Goal: Task Accomplishment & Management: Manage account settings

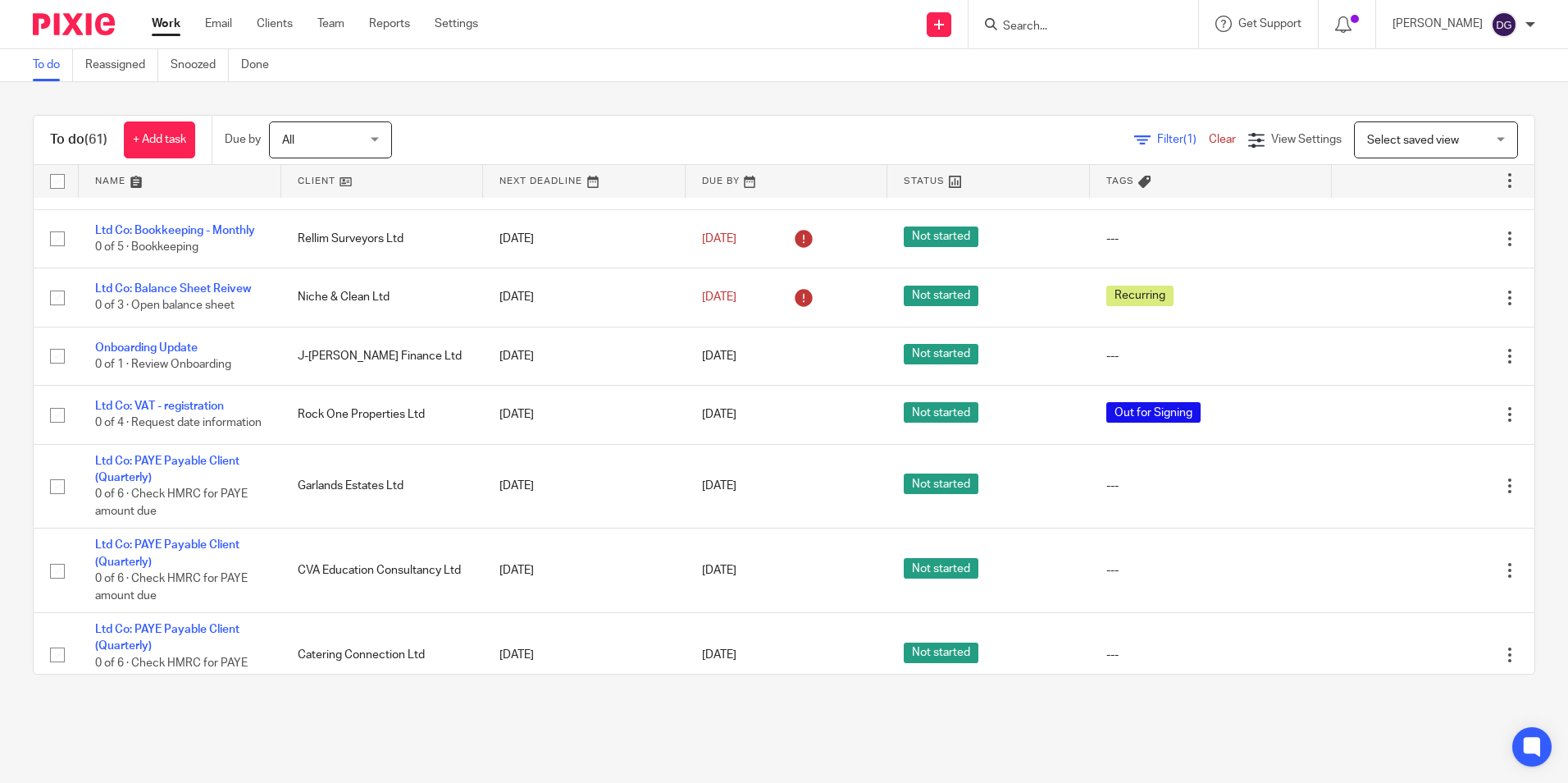
scroll to position [657, 0]
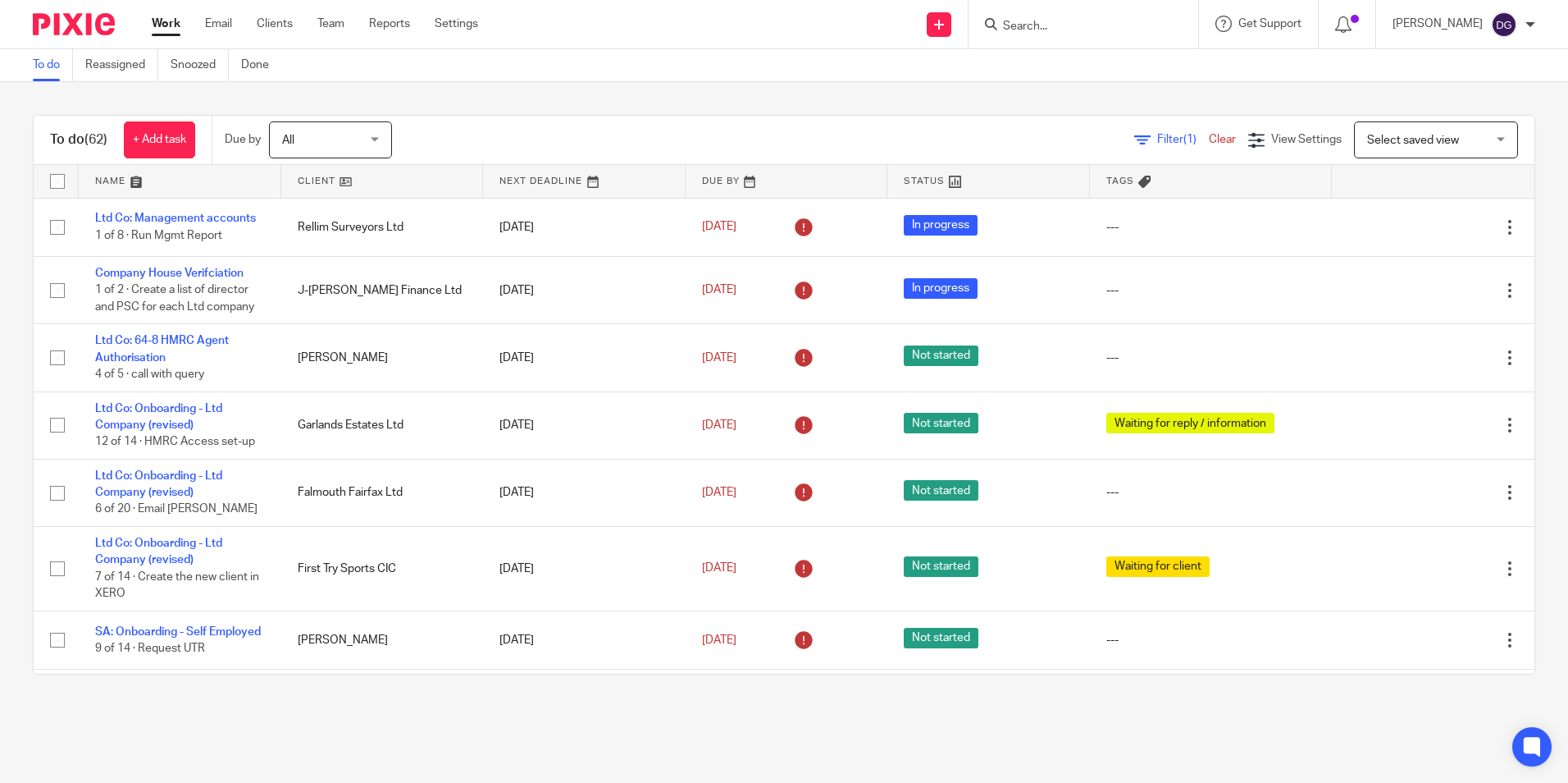
click at [164, 32] on link "Work" at bounding box center [166, 23] width 29 height 16
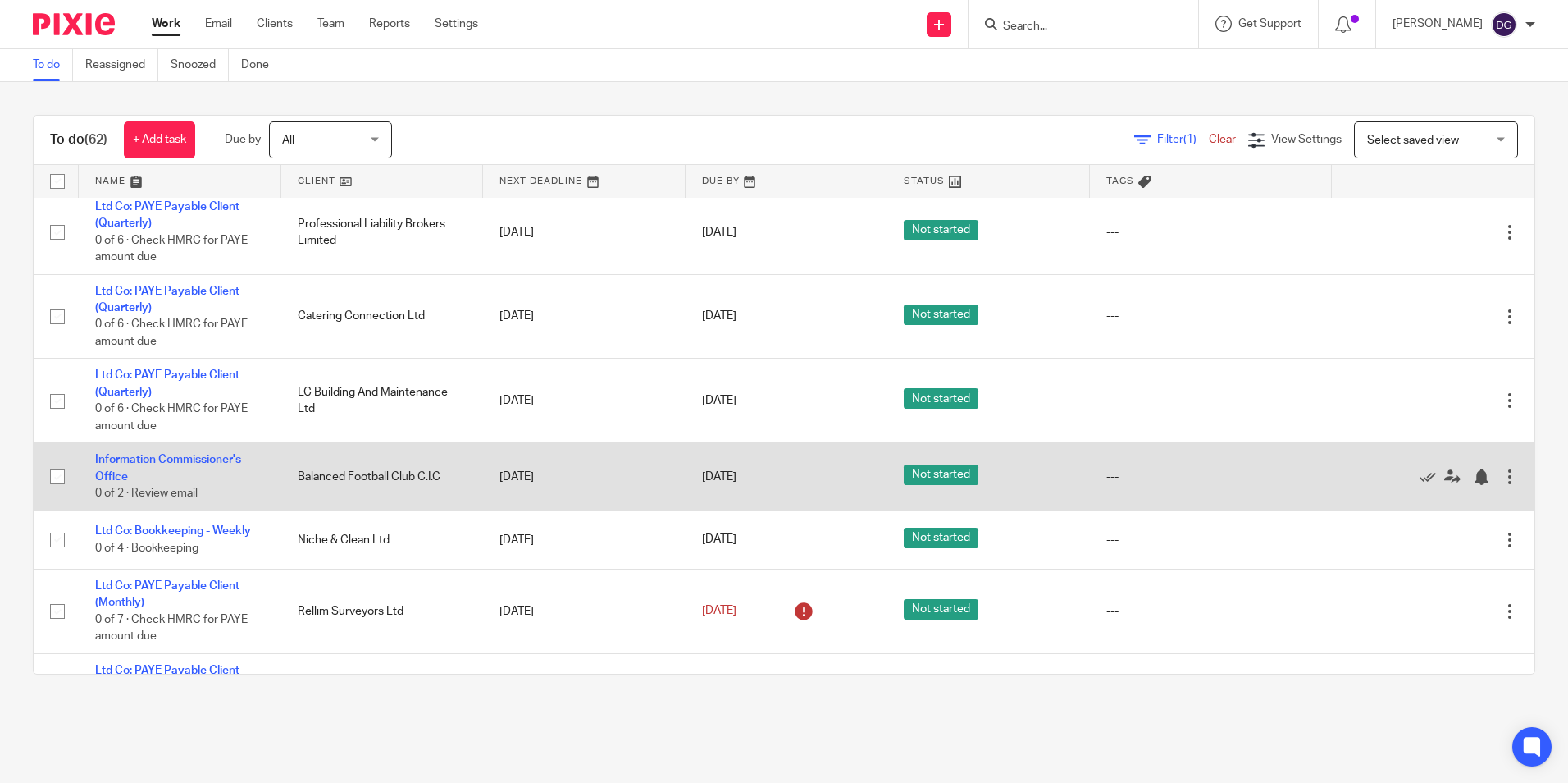
scroll to position [1231, 0]
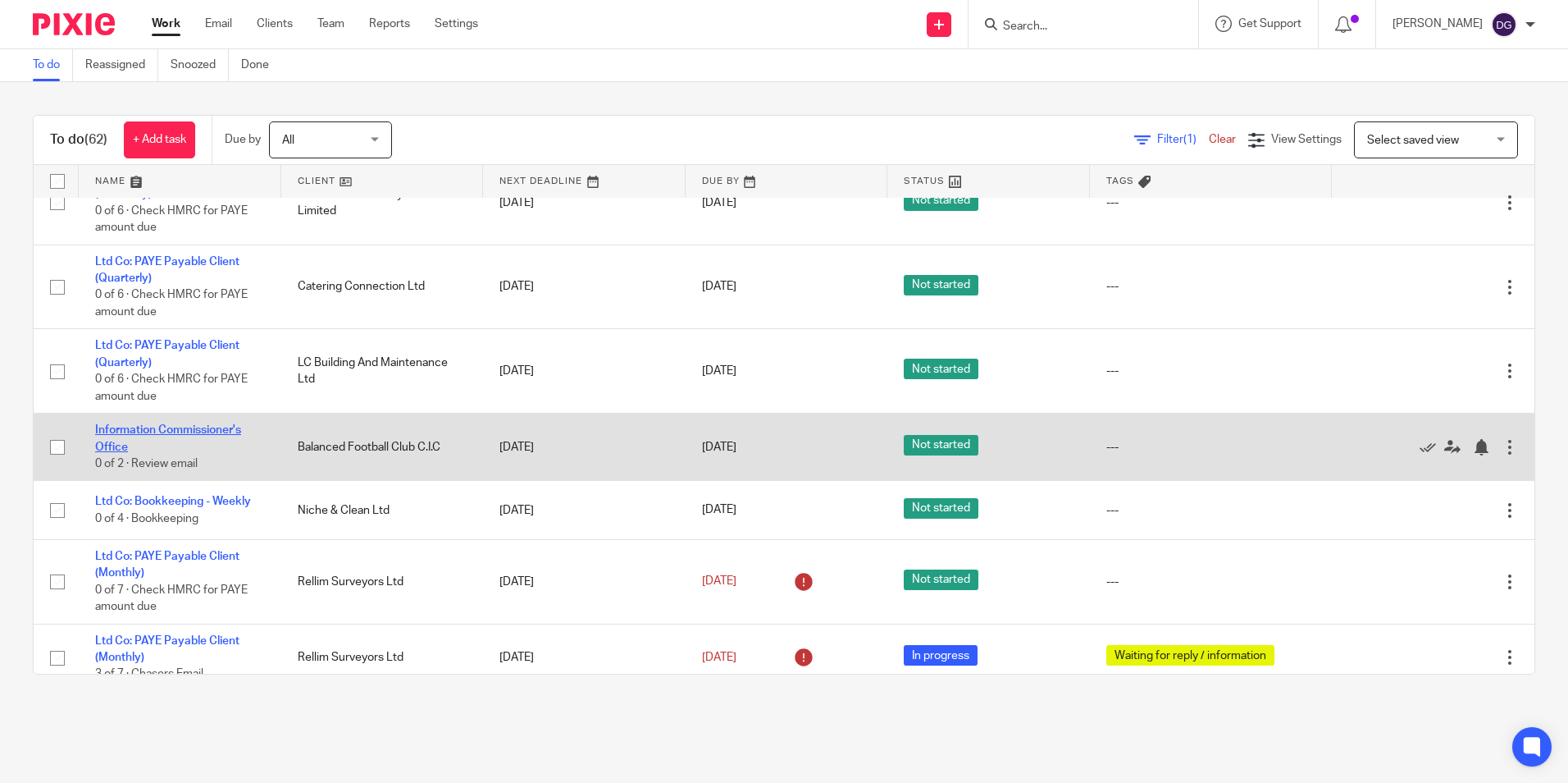
click at [219, 448] on link "Information Commissioner's Office" at bounding box center [168, 437] width 146 height 28
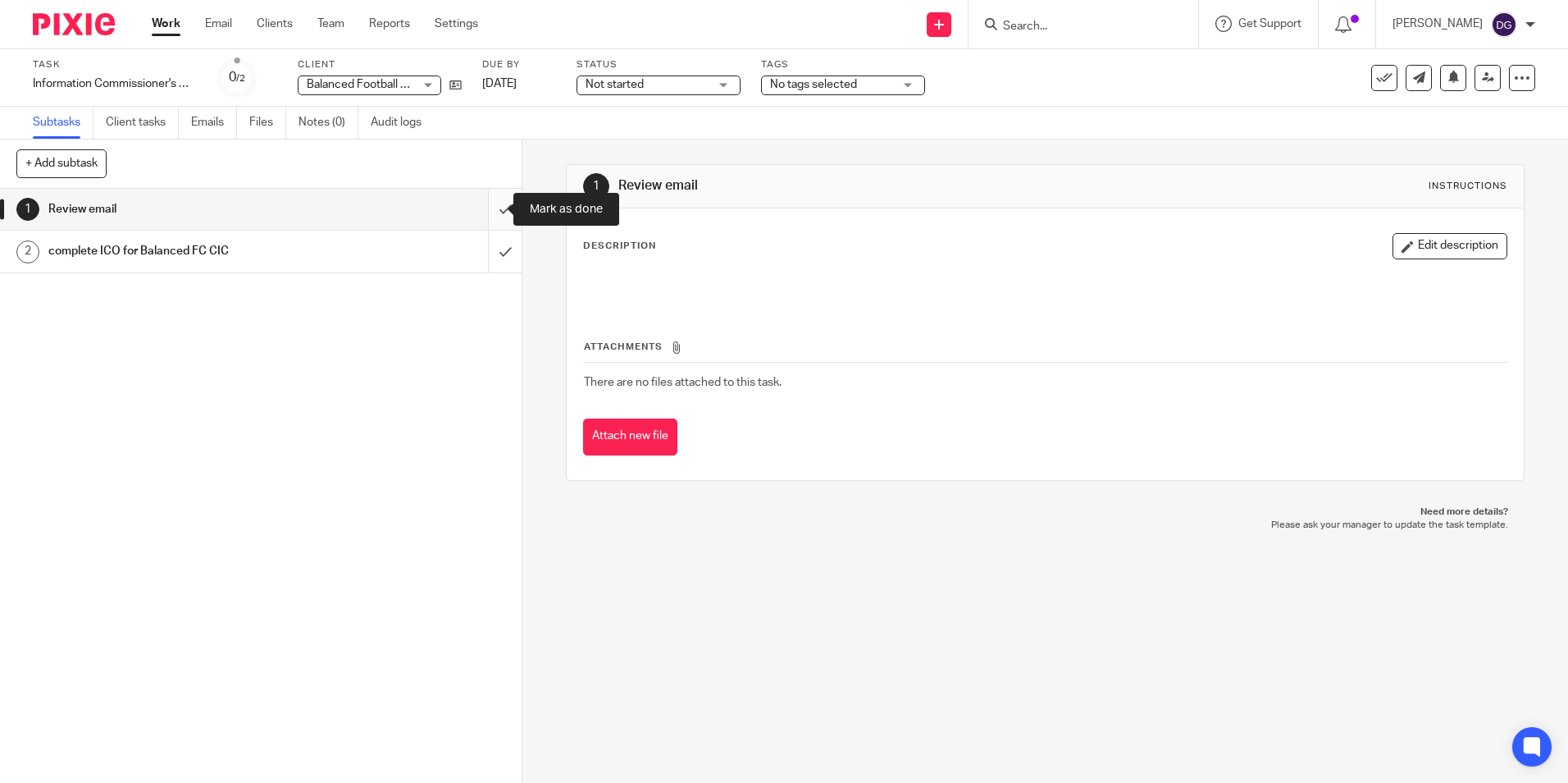
click at [489, 212] on input "submit" at bounding box center [260, 209] width 522 height 41
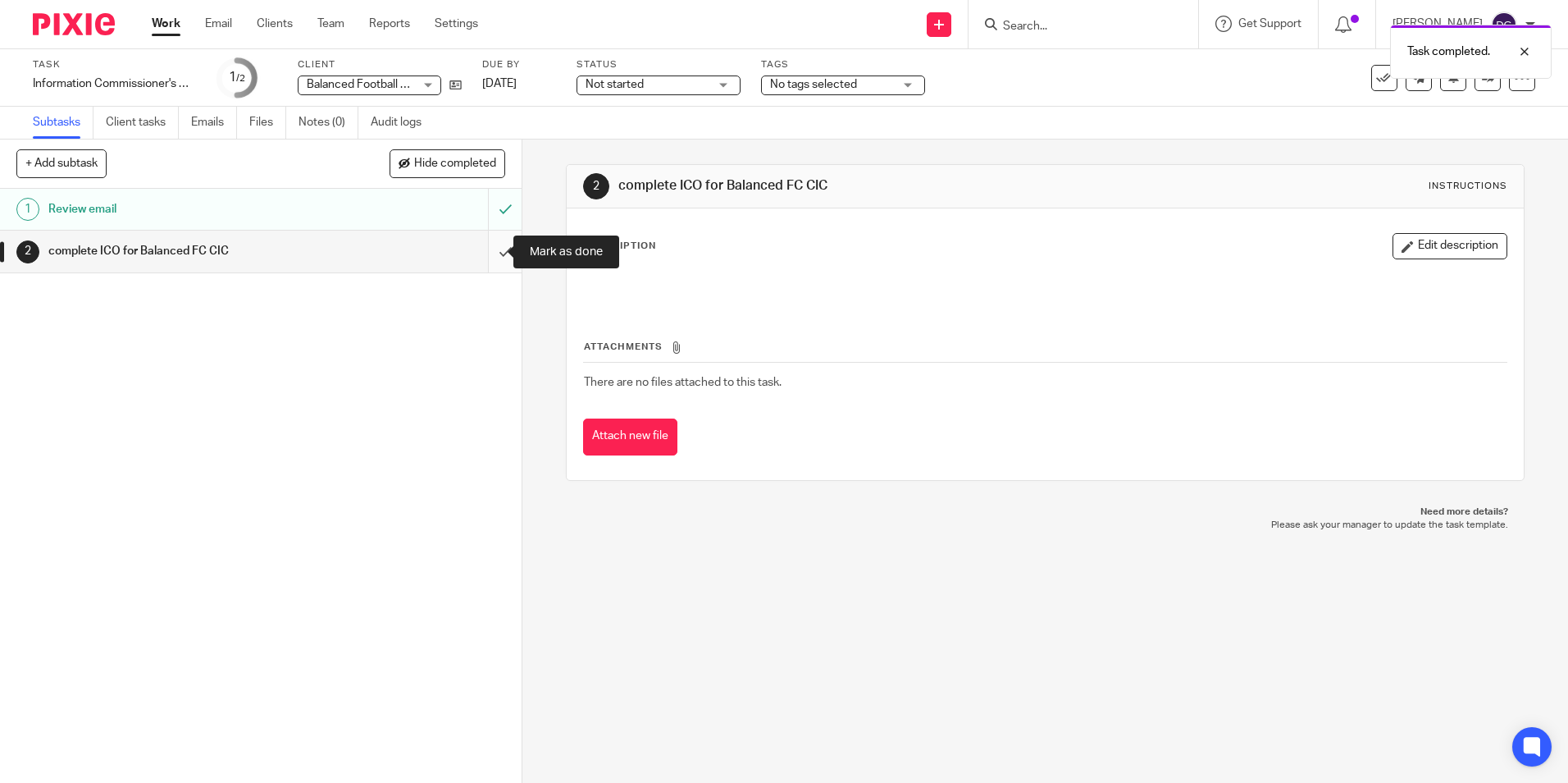
click at [491, 255] on input "submit" at bounding box center [260, 251] width 522 height 41
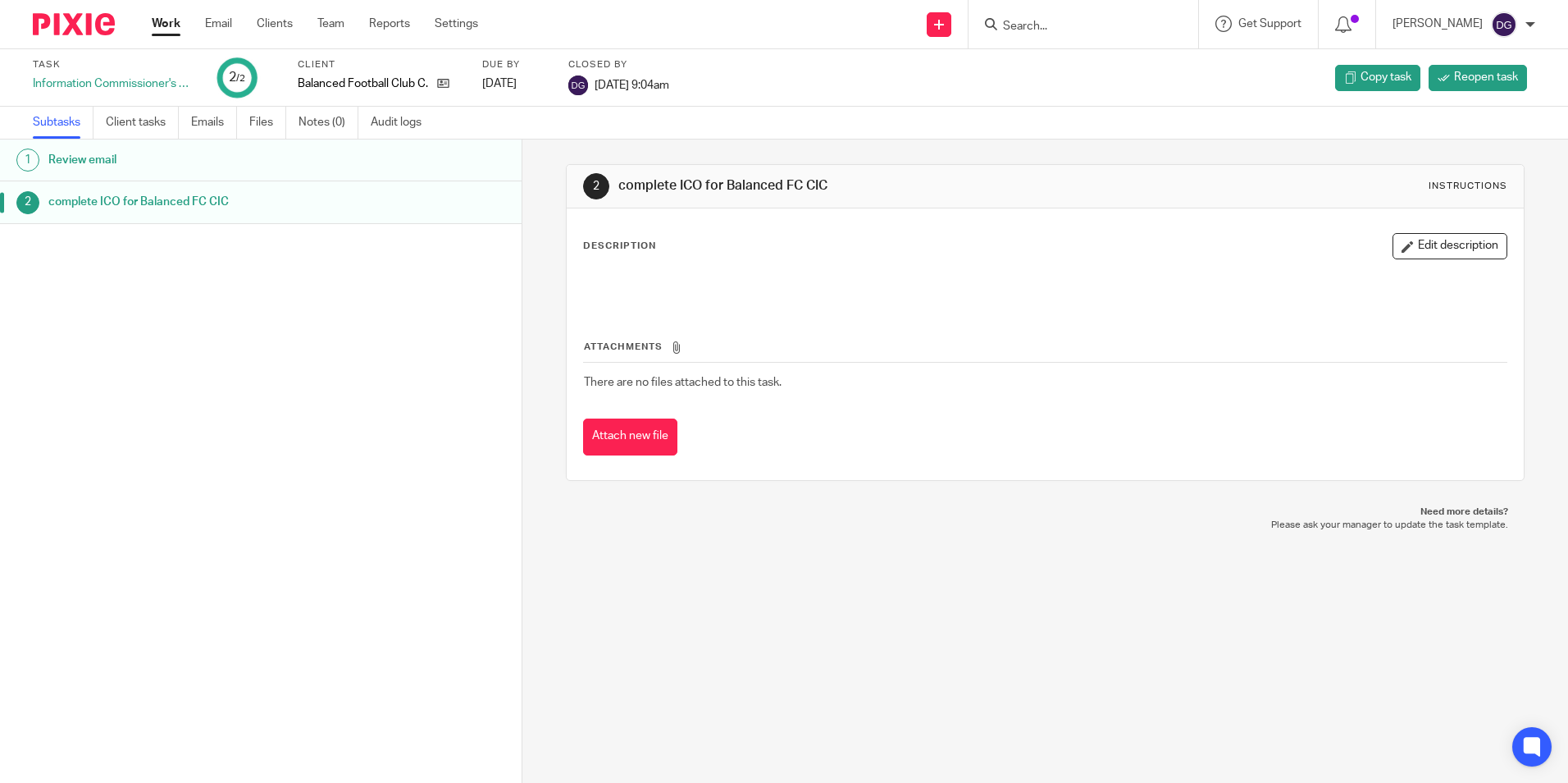
click at [211, 381] on div "1 Review email 2 complete ICO for Balanced FC CIC" at bounding box center [260, 436] width 522 height 594
click at [174, 23] on link "Work" at bounding box center [166, 23] width 29 height 16
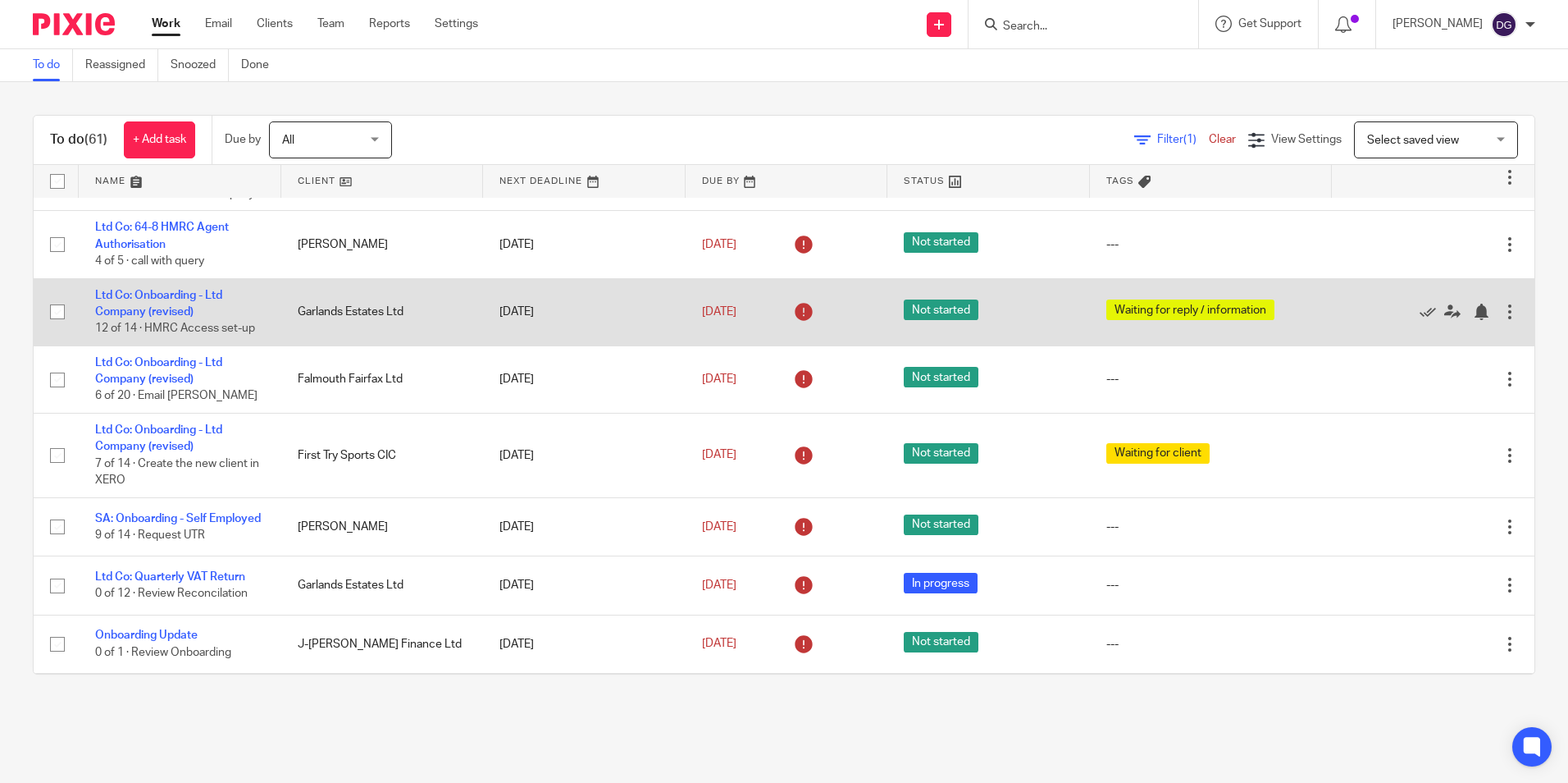
scroll to position [246, 0]
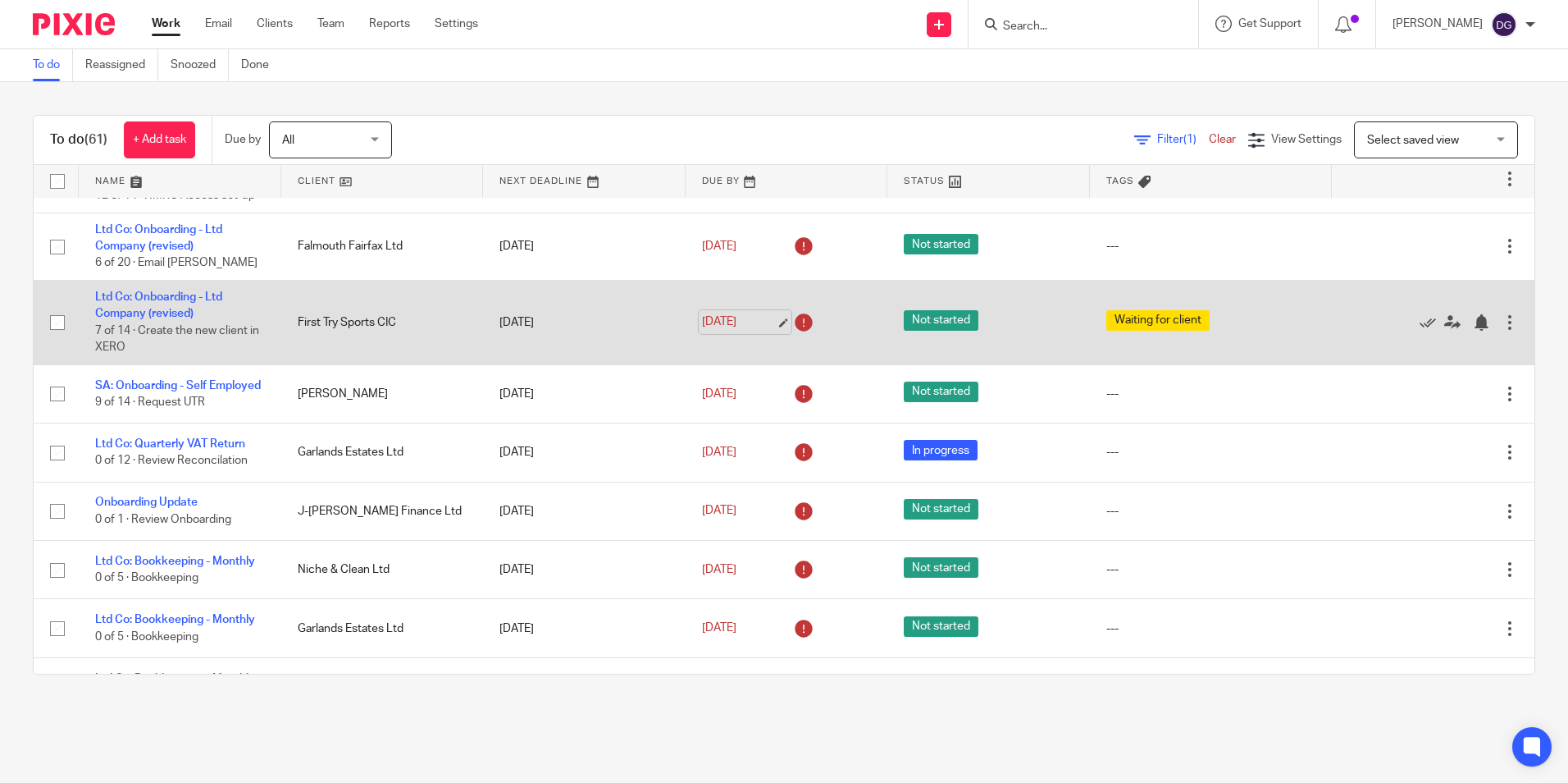
click at [702, 314] on link "[DATE]" at bounding box center [739, 322] width 74 height 17
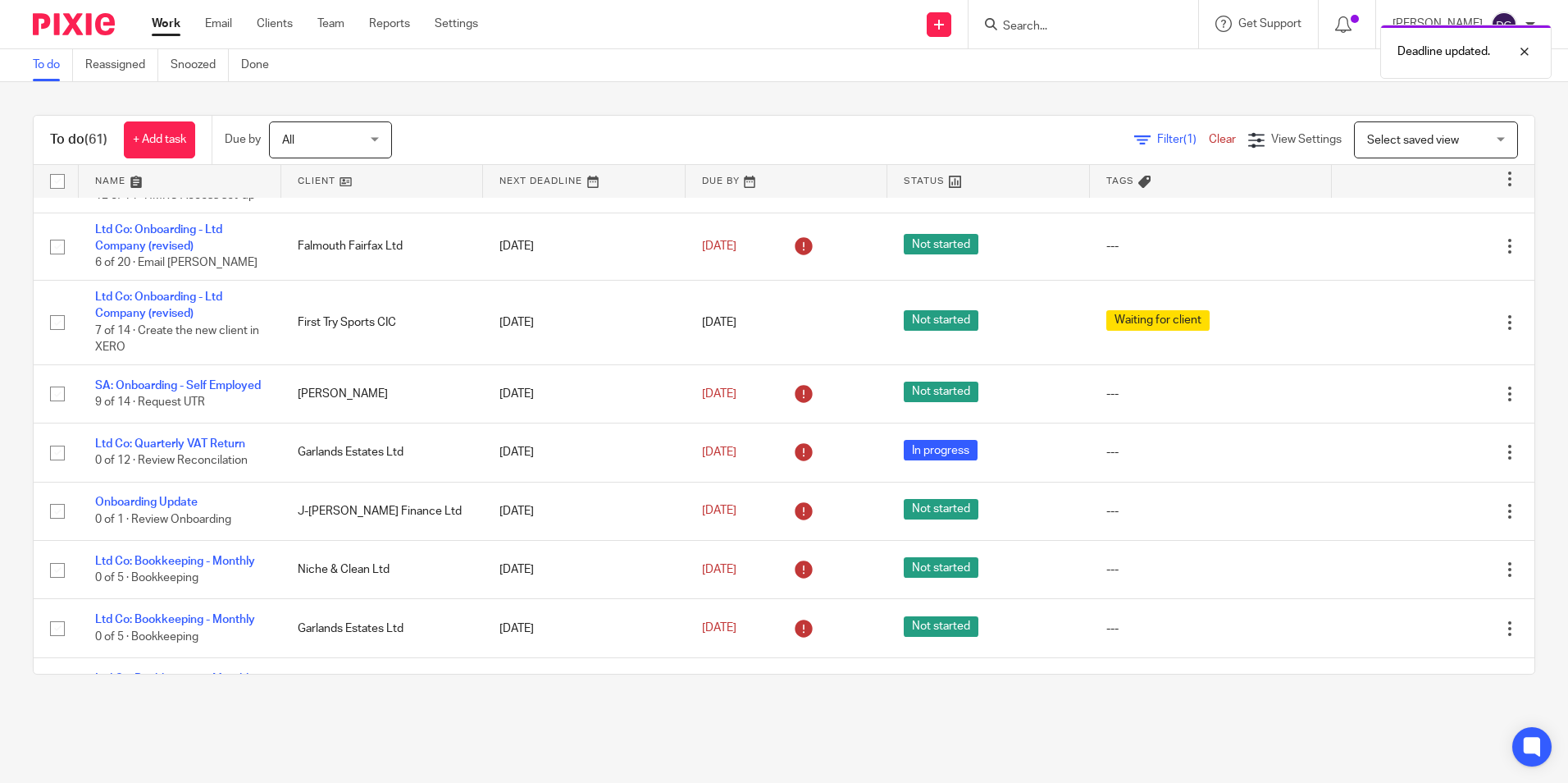
click at [549, 717] on main "To do Reassigned Snoozed Done To do (61) + Add task Due by All All Today Tomorr…" at bounding box center [784, 391] width 1568 height 783
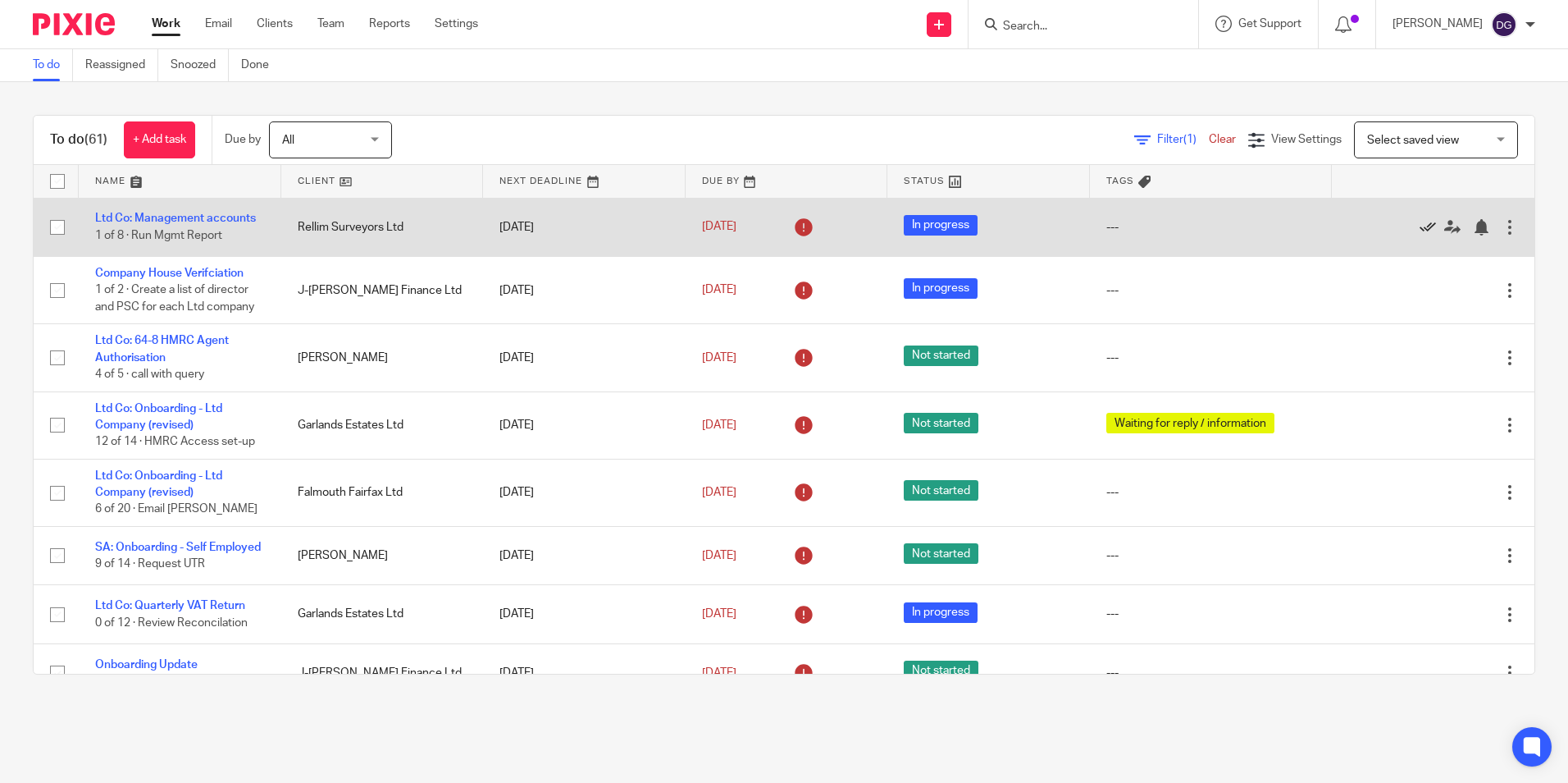
click at [1420, 223] on icon at bounding box center [1427, 227] width 16 height 16
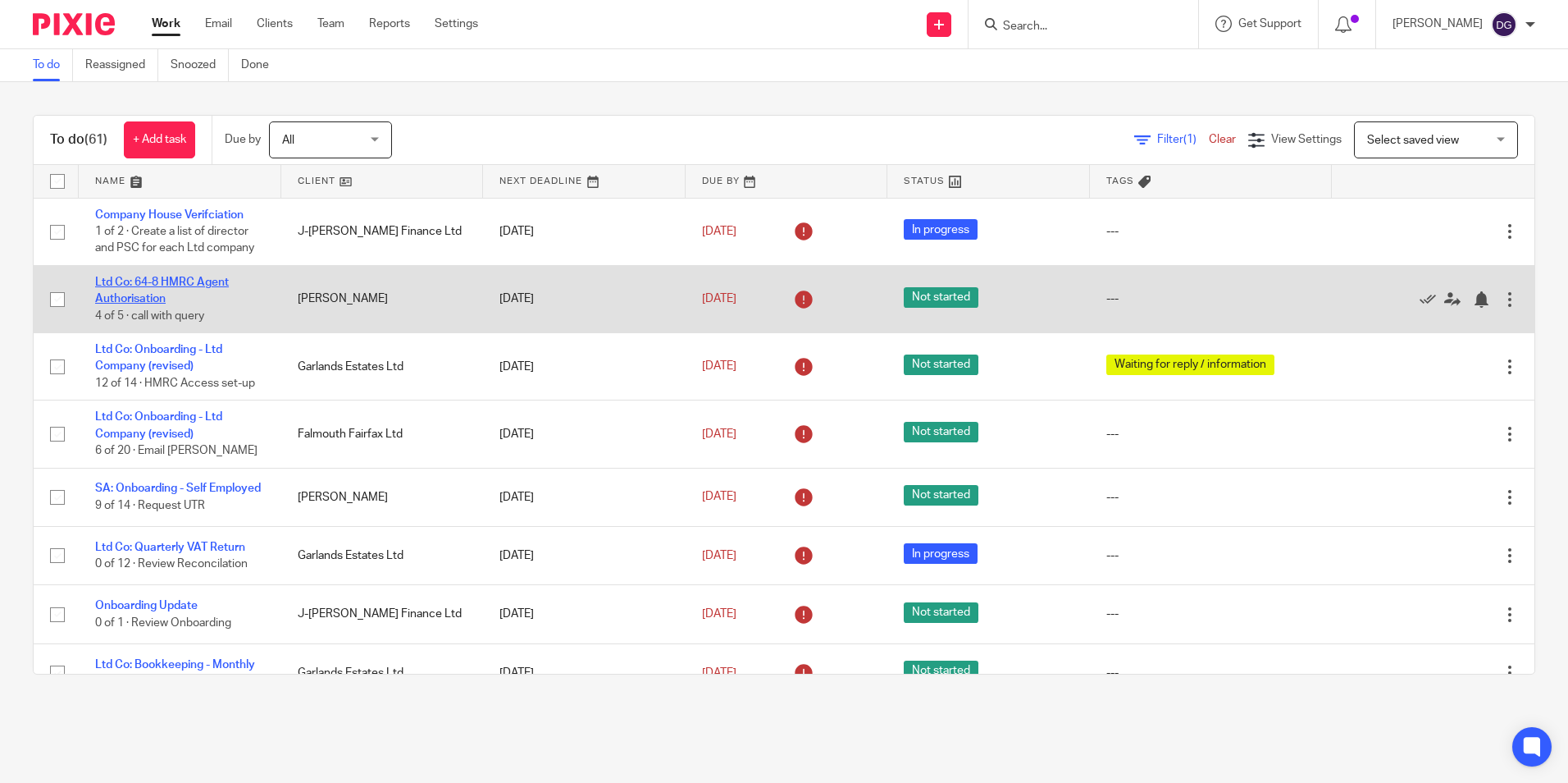
click at [180, 285] on link "Ltd Co: 64-8 HMRC Agent Authorisation" at bounding box center [162, 290] width 134 height 28
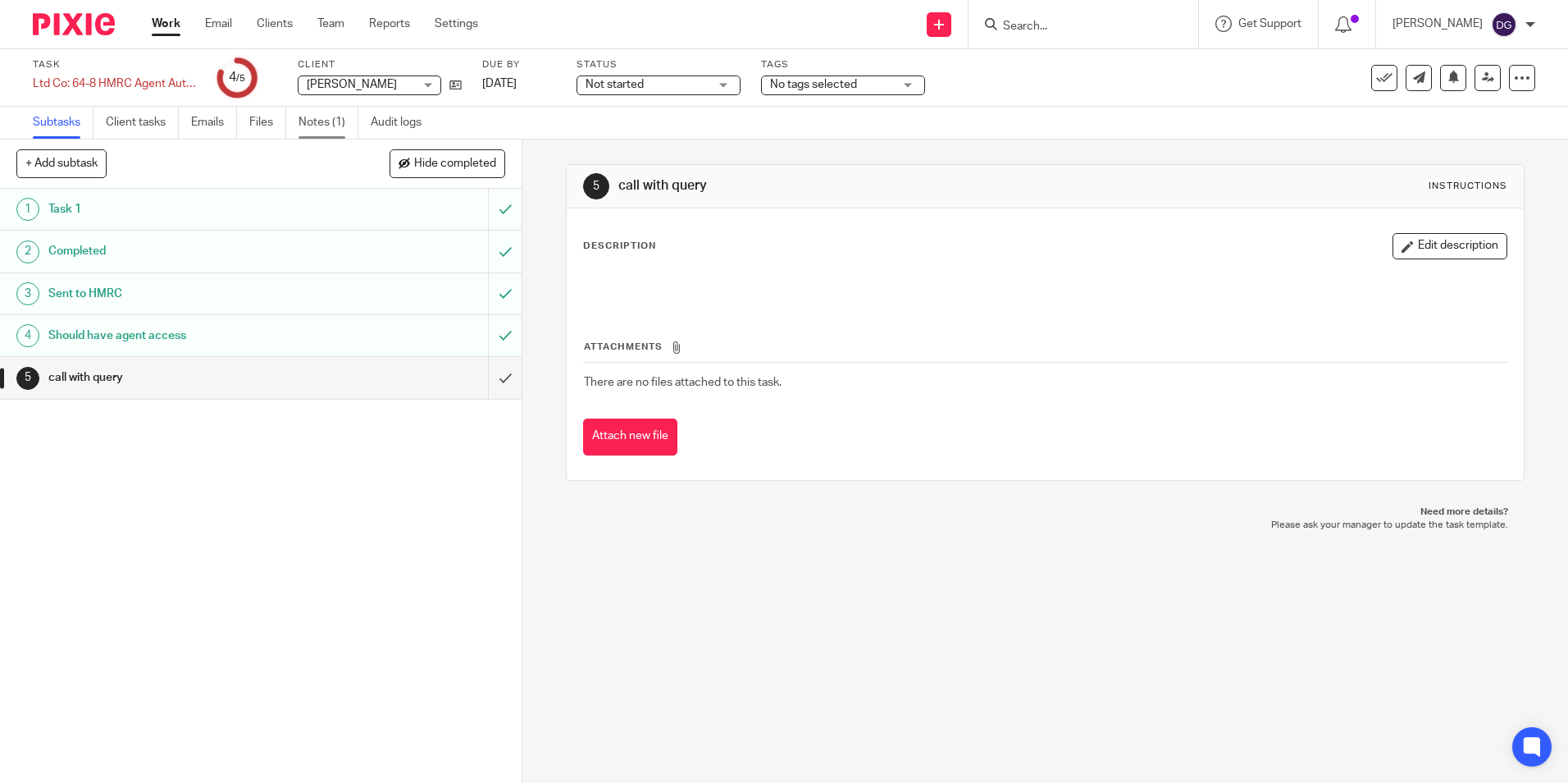
click at [313, 133] on link "Notes (1)" at bounding box center [328, 123] width 60 height 32
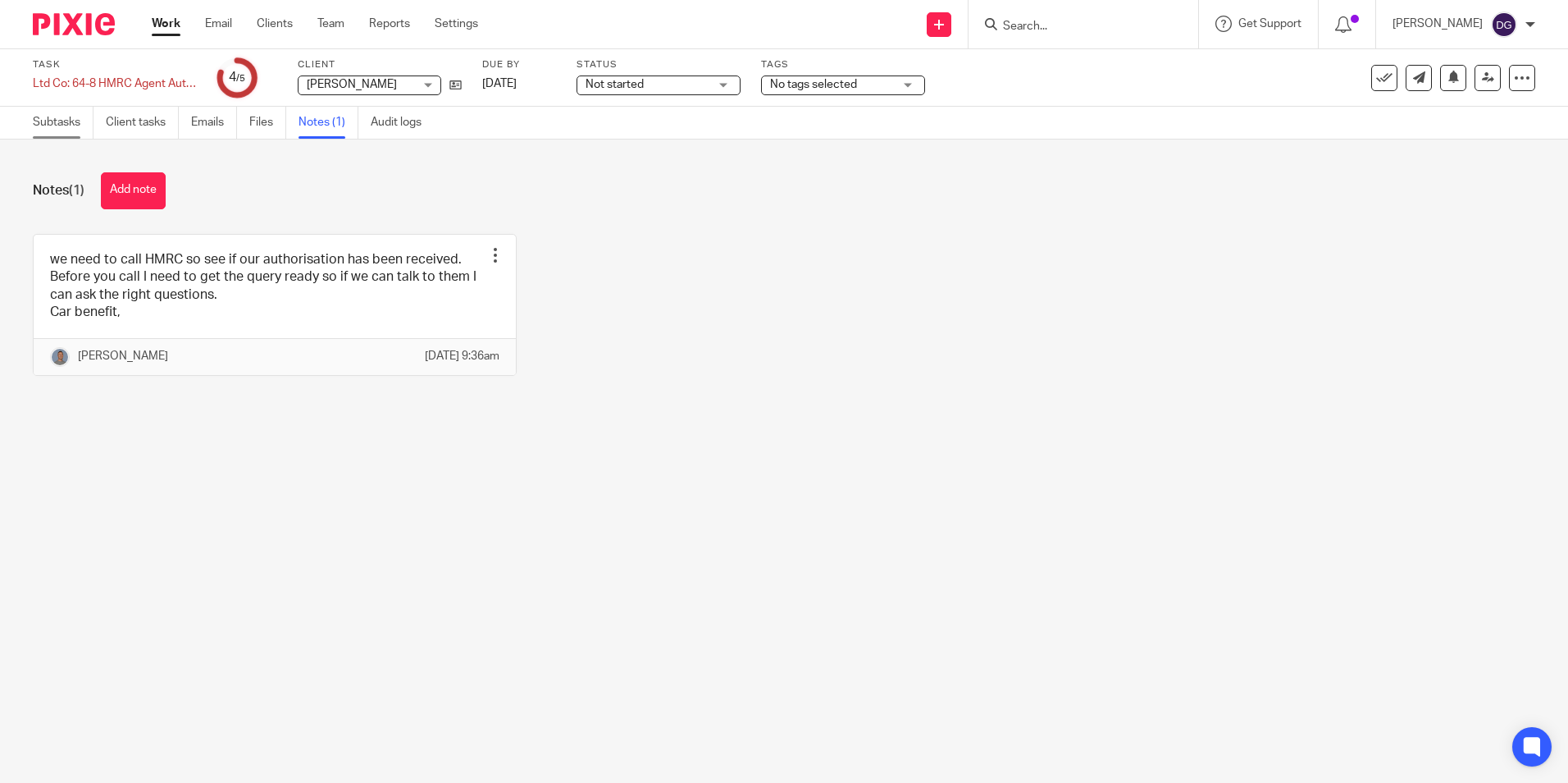
click at [51, 123] on link "Subtasks" at bounding box center [63, 123] width 61 height 32
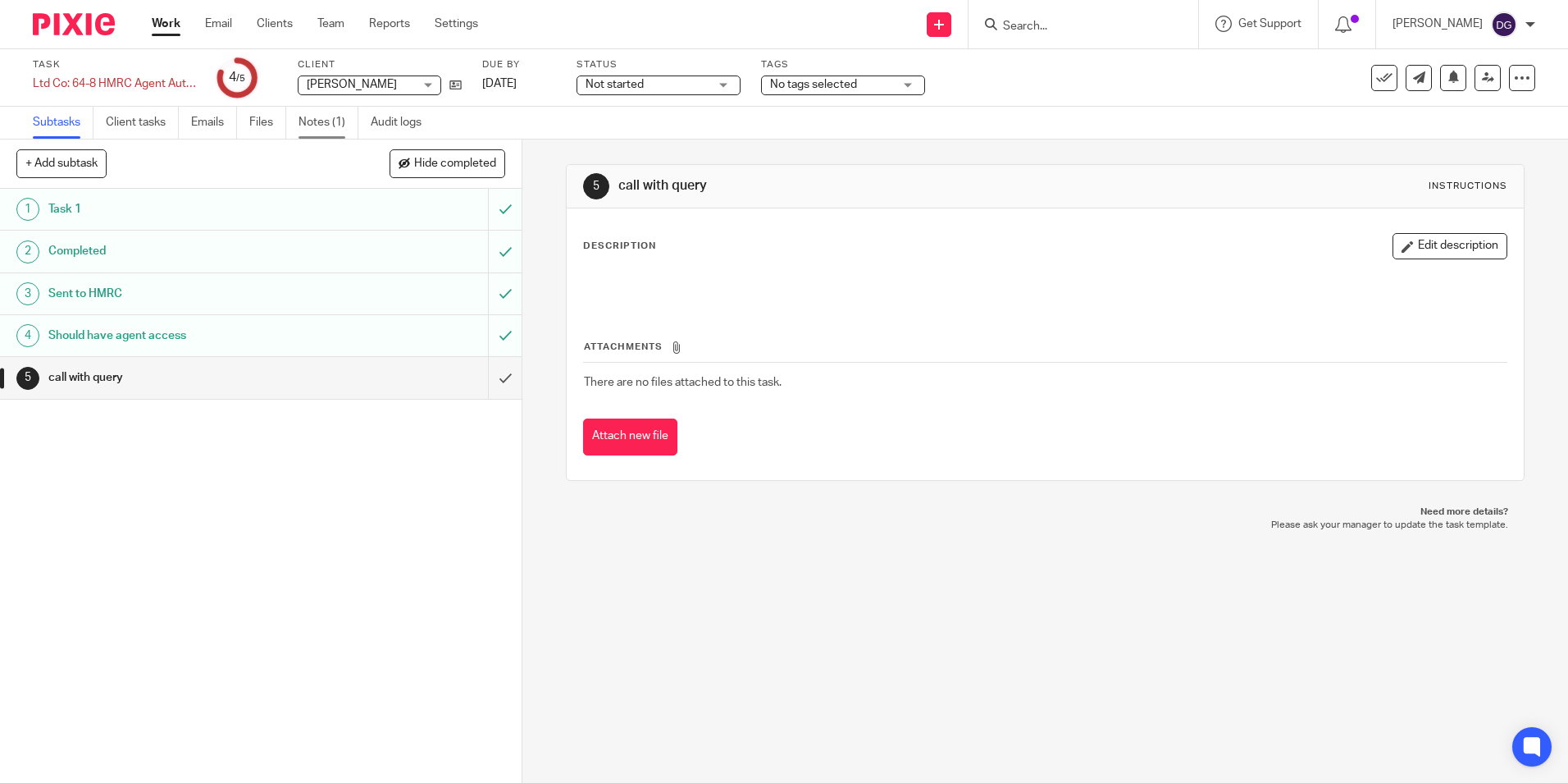
click at [320, 122] on link "Notes (1)" at bounding box center [328, 123] width 60 height 32
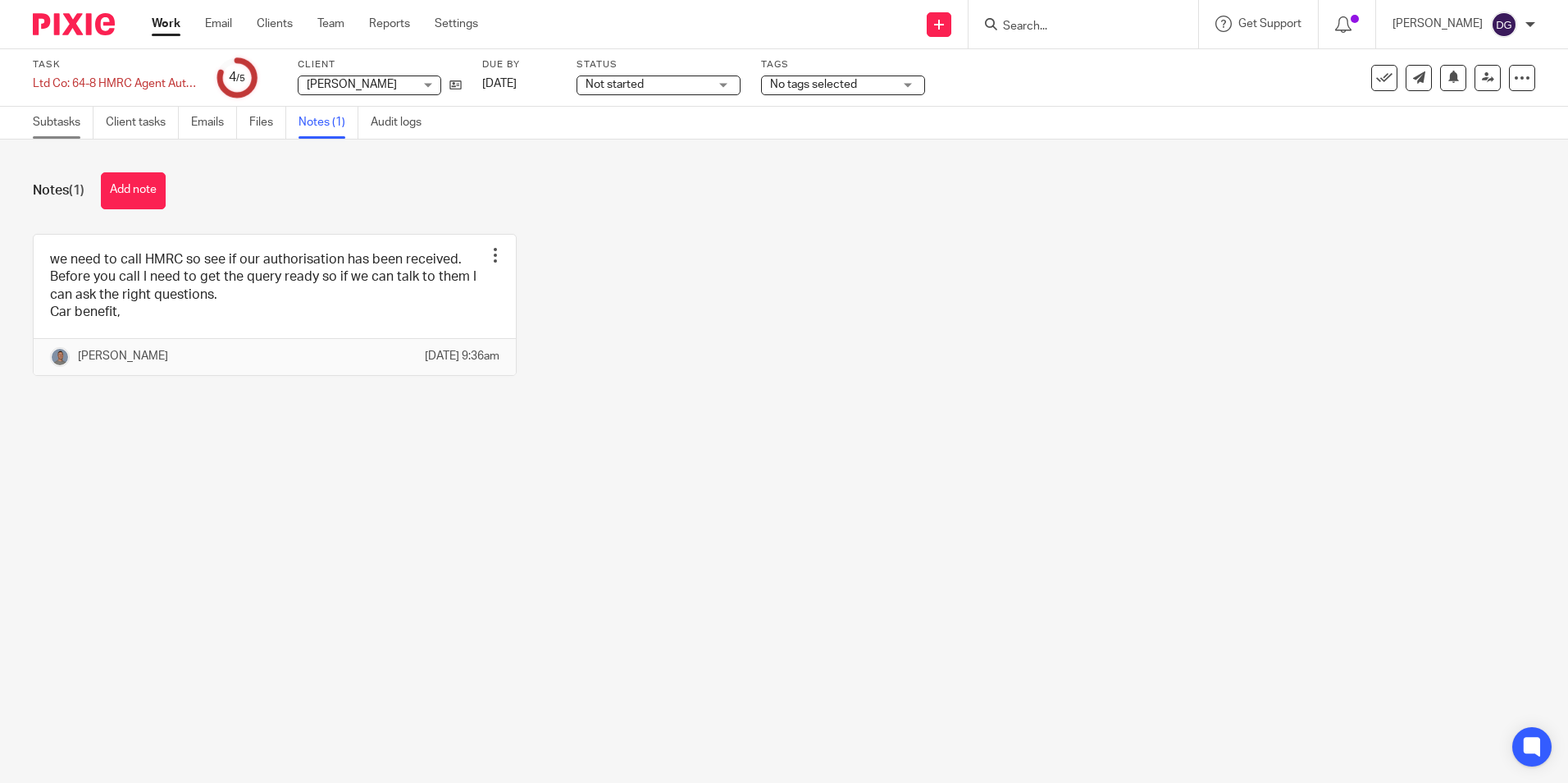
click at [47, 126] on link "Subtasks" at bounding box center [63, 123] width 61 height 32
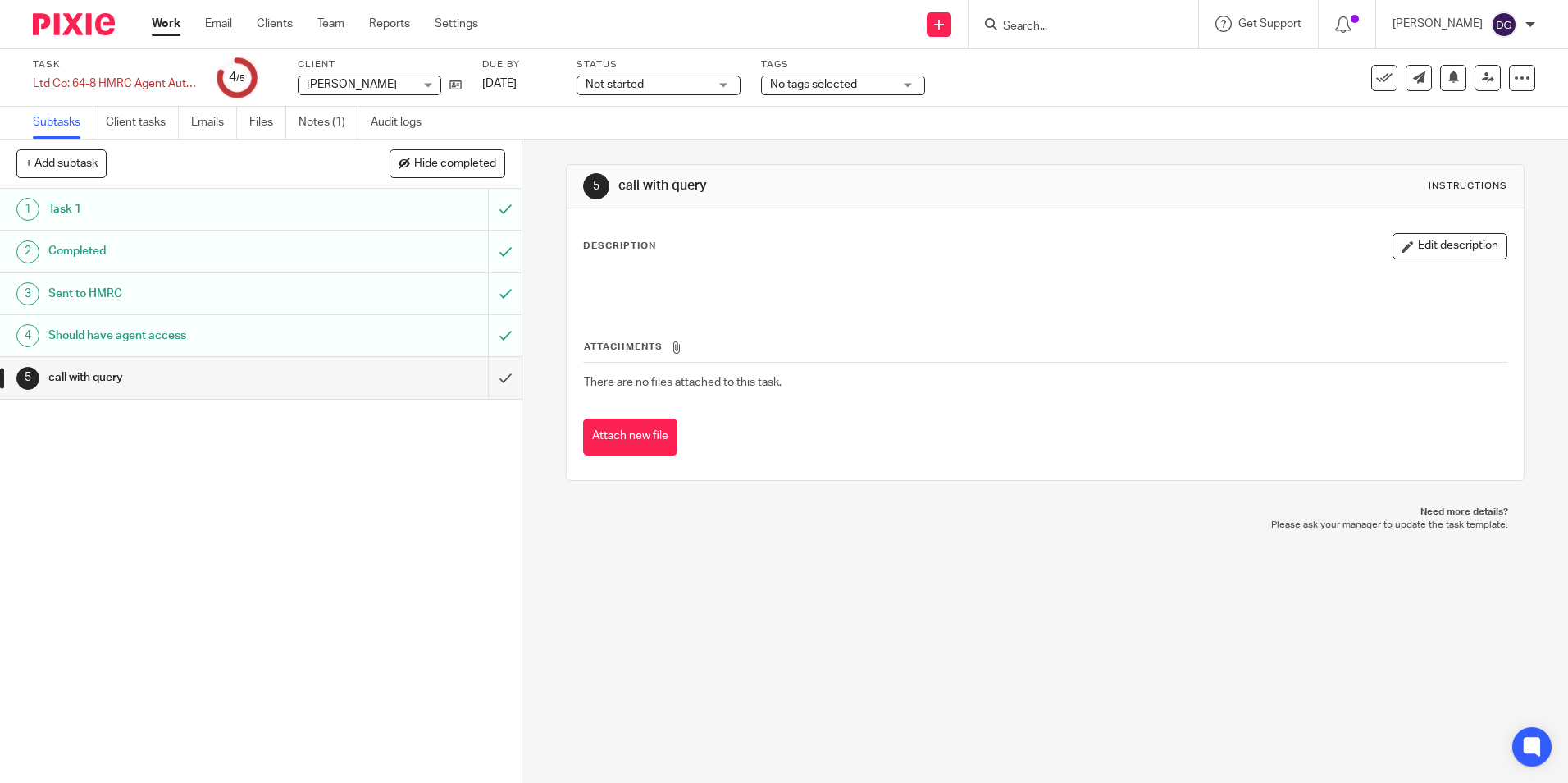
click at [301, 420] on div "1 Task 1 2 Completed 3 Sent to HMRC 4 Should have agent access 5 call with query" at bounding box center [260, 485] width 522 height 594
click at [1482, 81] on icon at bounding box center [1488, 78] width 13 height 13
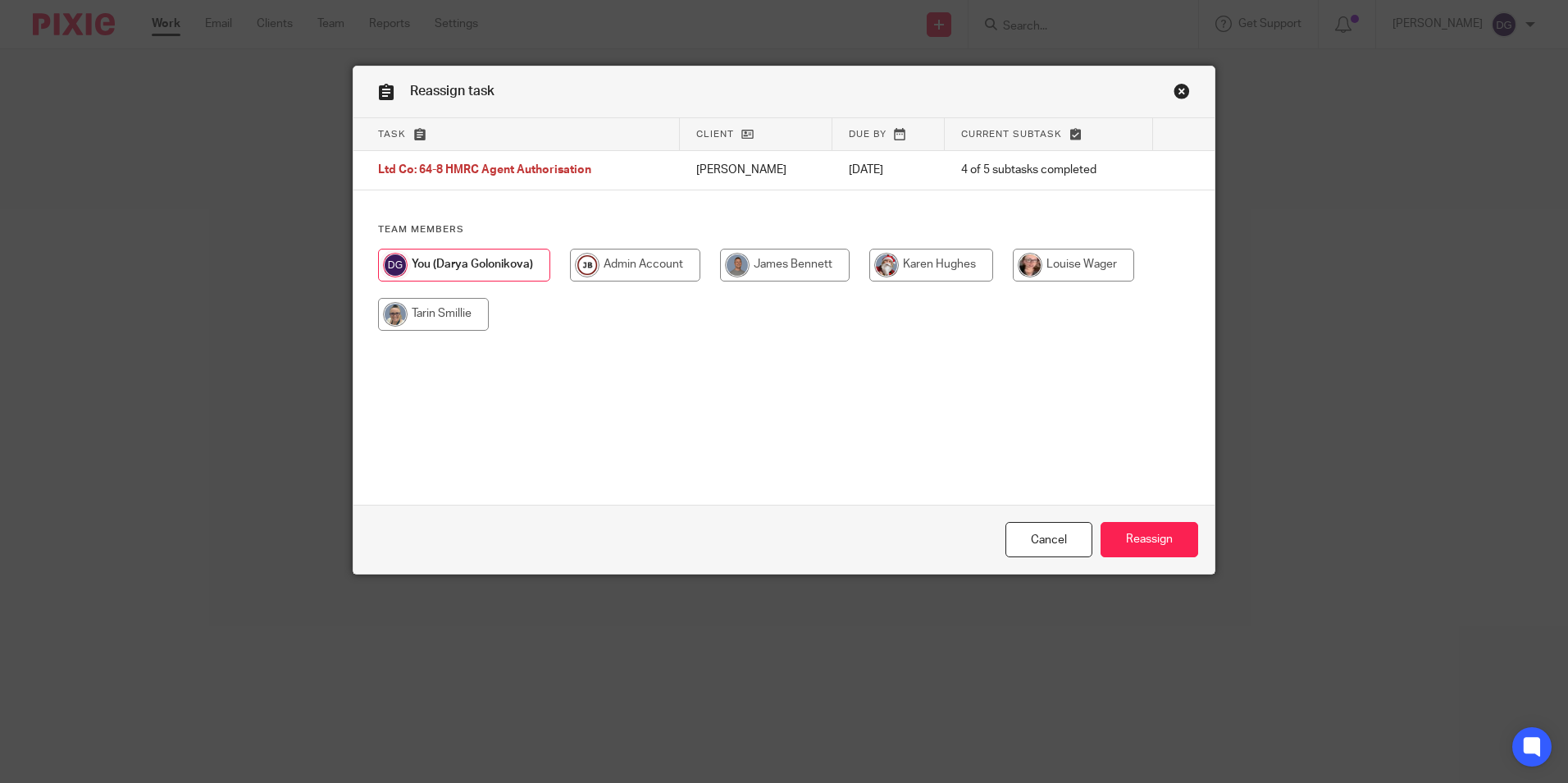
click at [448, 324] on input "radio" at bounding box center [433, 314] width 110 height 33
radio input "true"
click at [1168, 536] on input "Reassign" at bounding box center [1149, 539] width 98 height 35
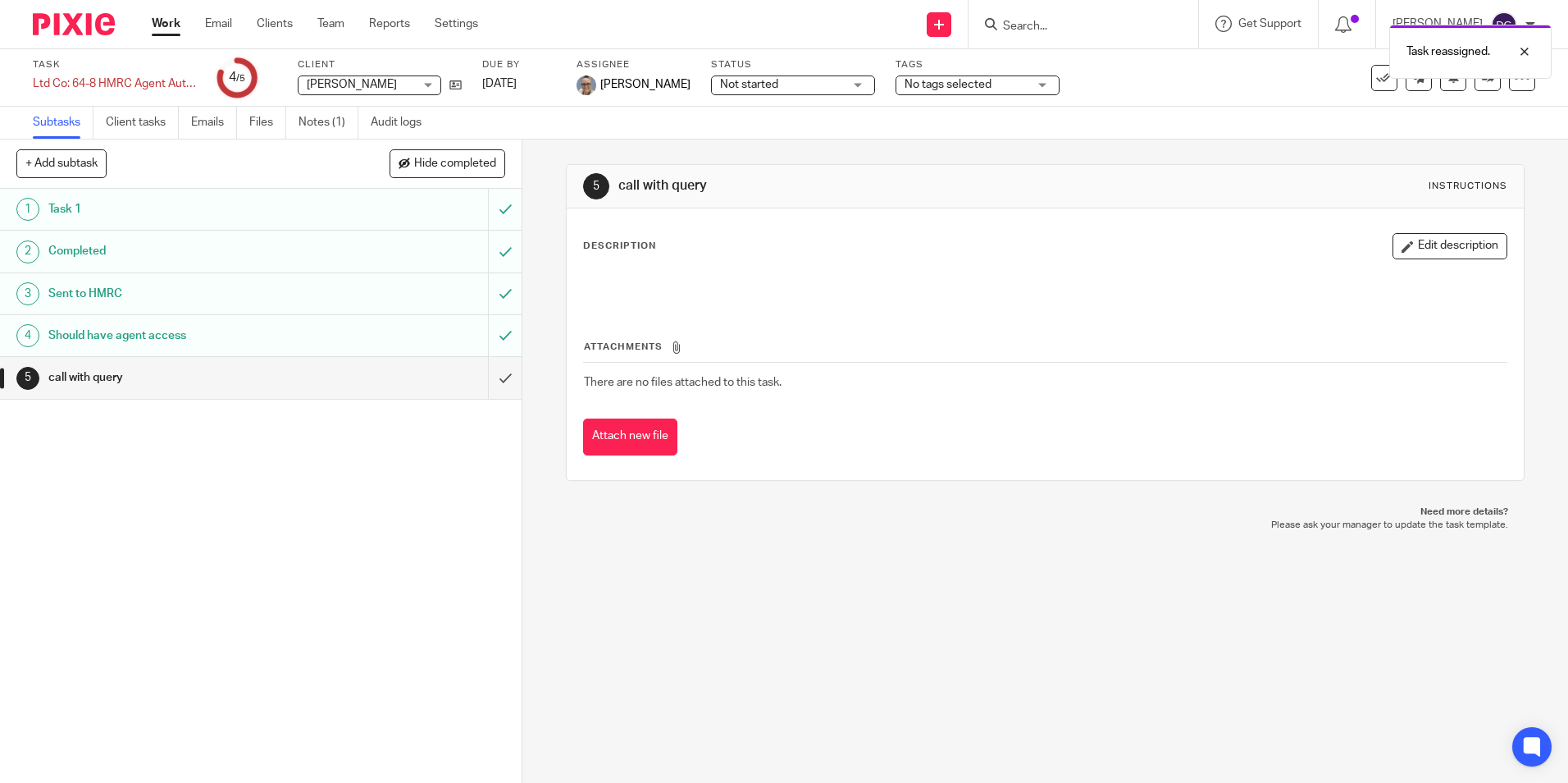
click at [170, 28] on link "Work" at bounding box center [166, 23] width 29 height 16
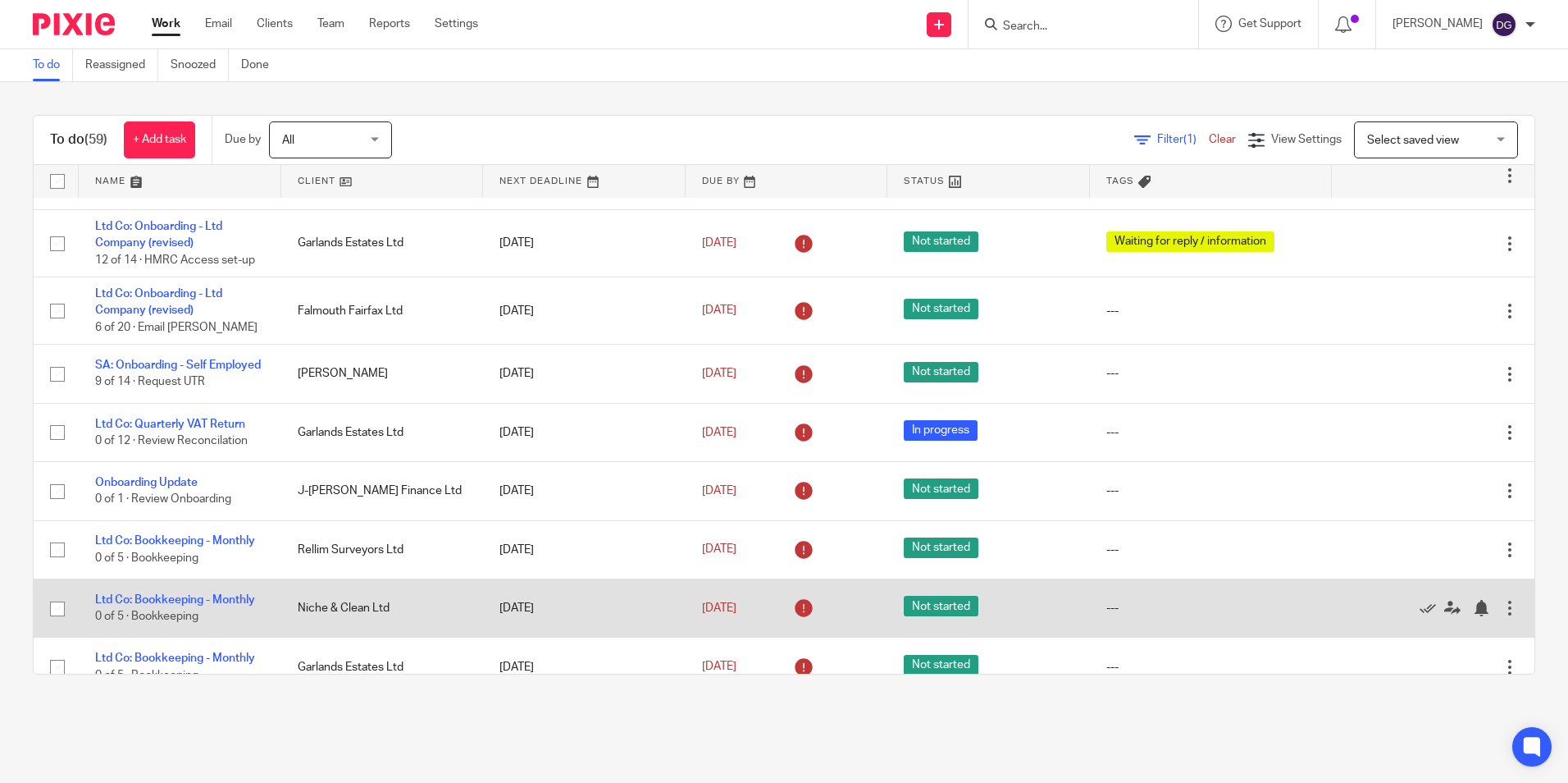
scroll to position [82, 0]
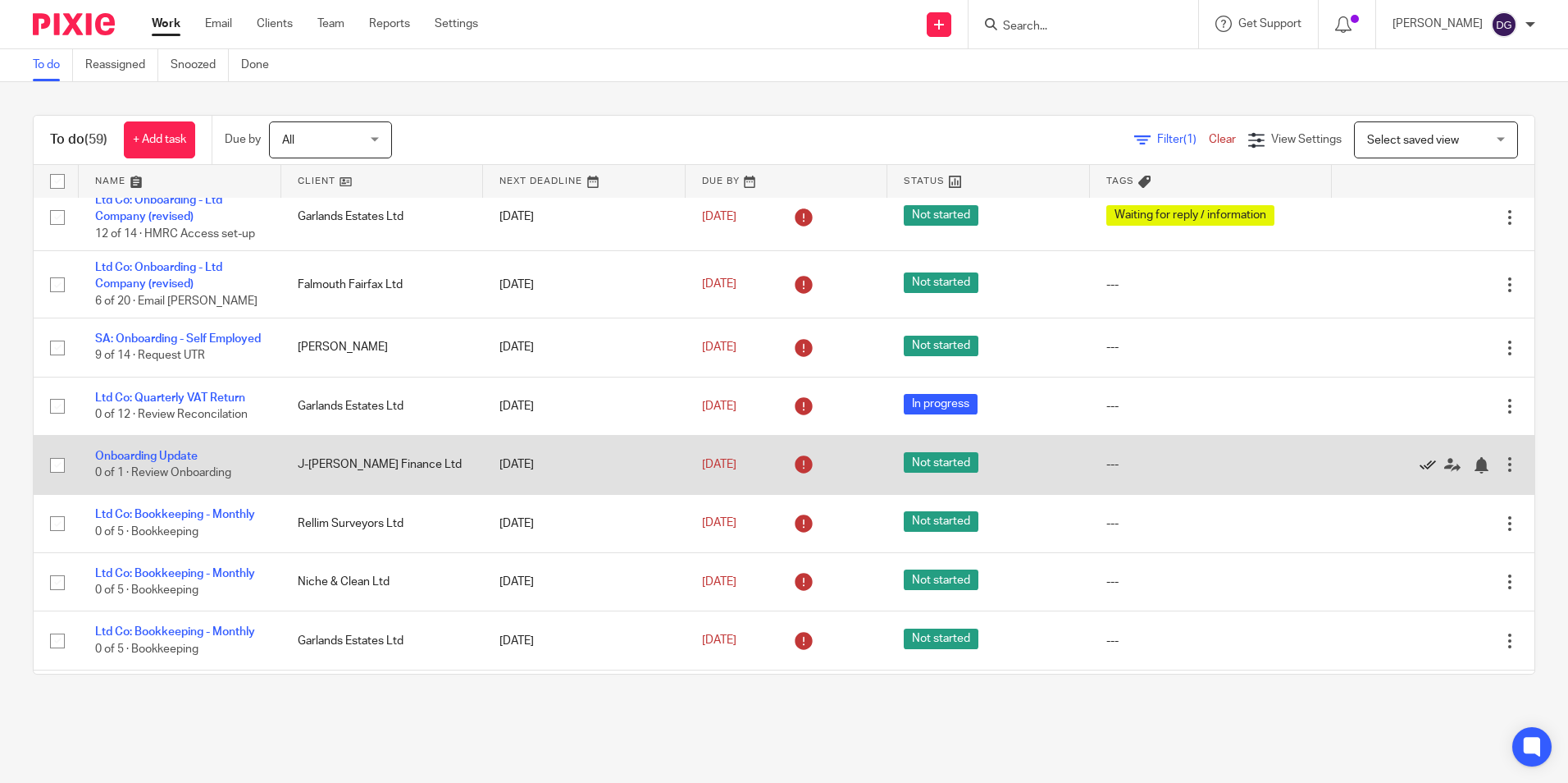
click at [1420, 469] on icon at bounding box center [1427, 464] width 16 height 16
click at [231, 462] on link "Ltd Co: Bookkeeping - Monthly" at bounding box center [175, 456] width 160 height 12
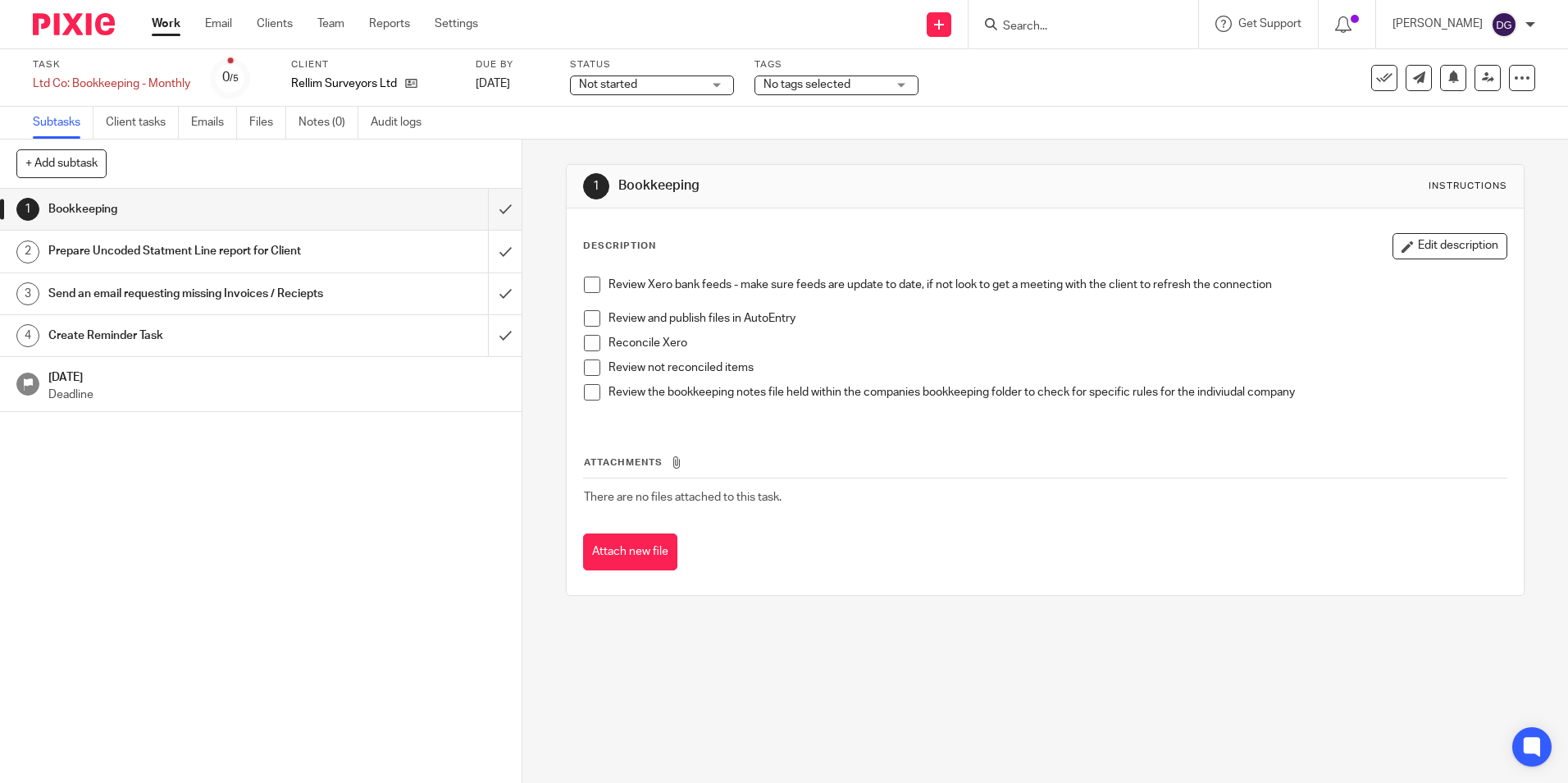
drag, startPoint x: 37, startPoint y: 1, endPoint x: 104, endPoint y: 489, distance: 492.6
click at [104, 489] on div "1 Bookkeeping 2 Prepare Uncoded Statment Line report for Client 3 Send an email…" at bounding box center [260, 485] width 522 height 594
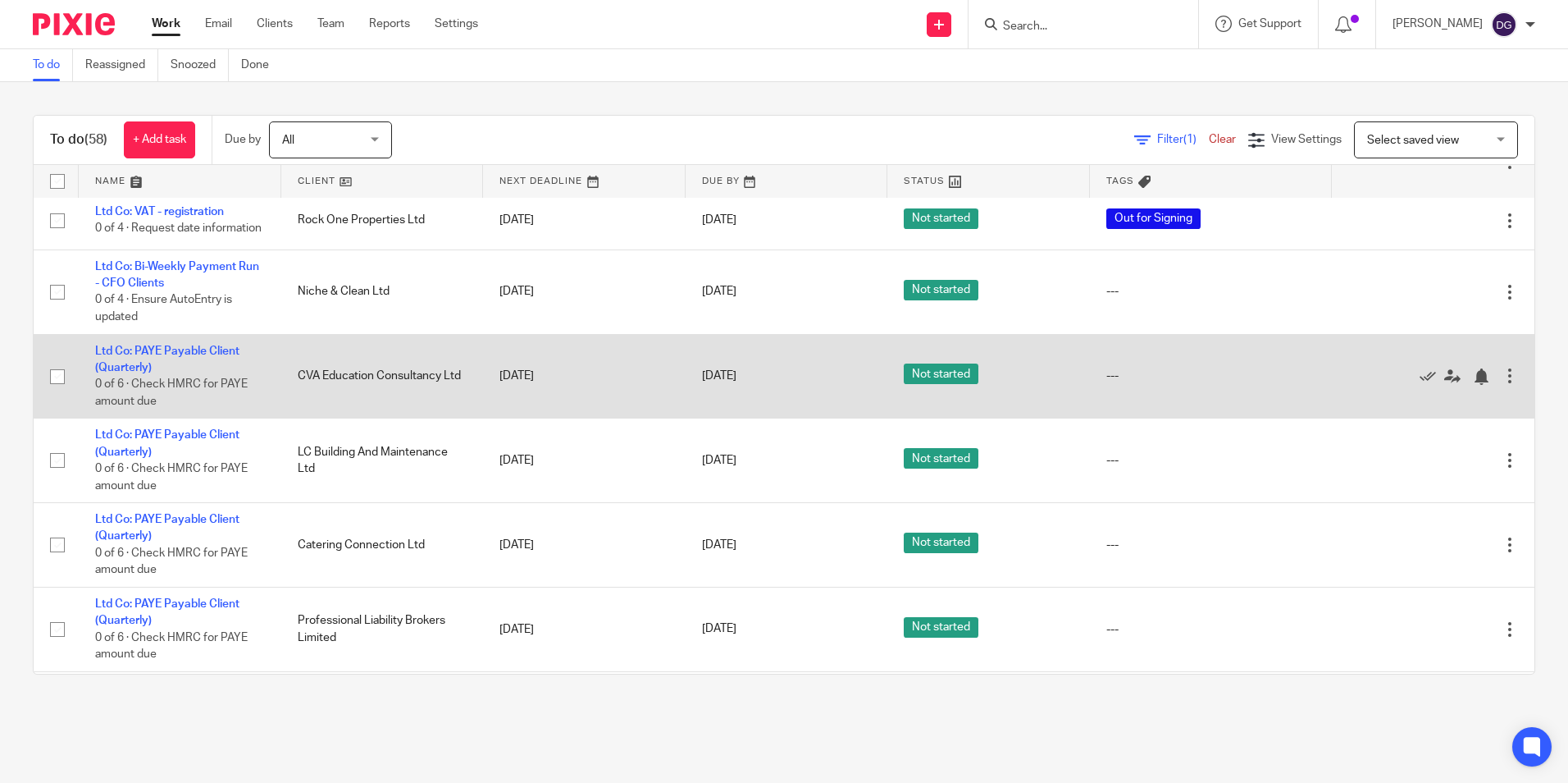
scroll to position [657, 0]
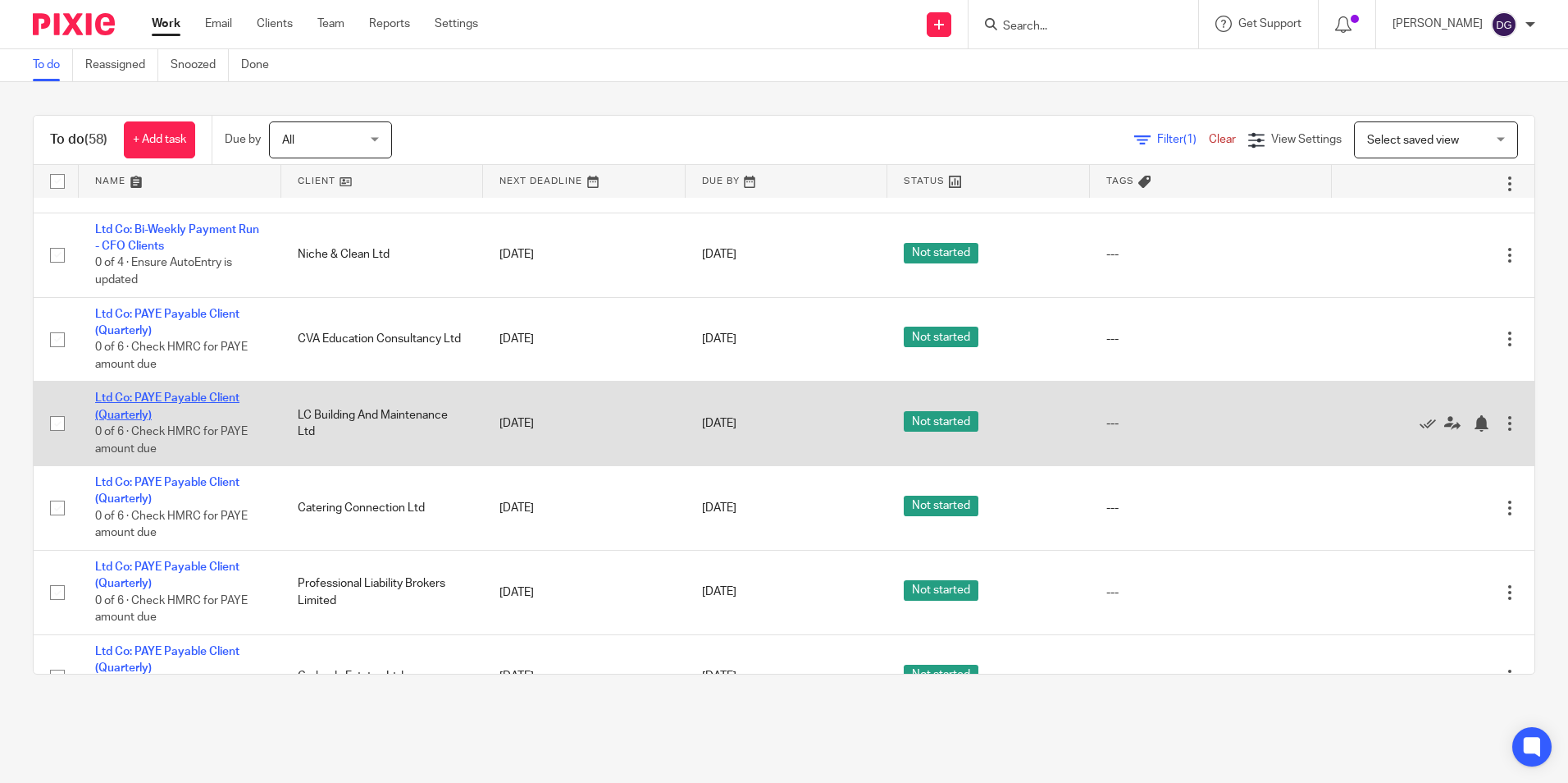
click at [190, 414] on link "Ltd Co: PAYE Payable Client (Quarterly)" at bounding box center [167, 405] width 144 height 28
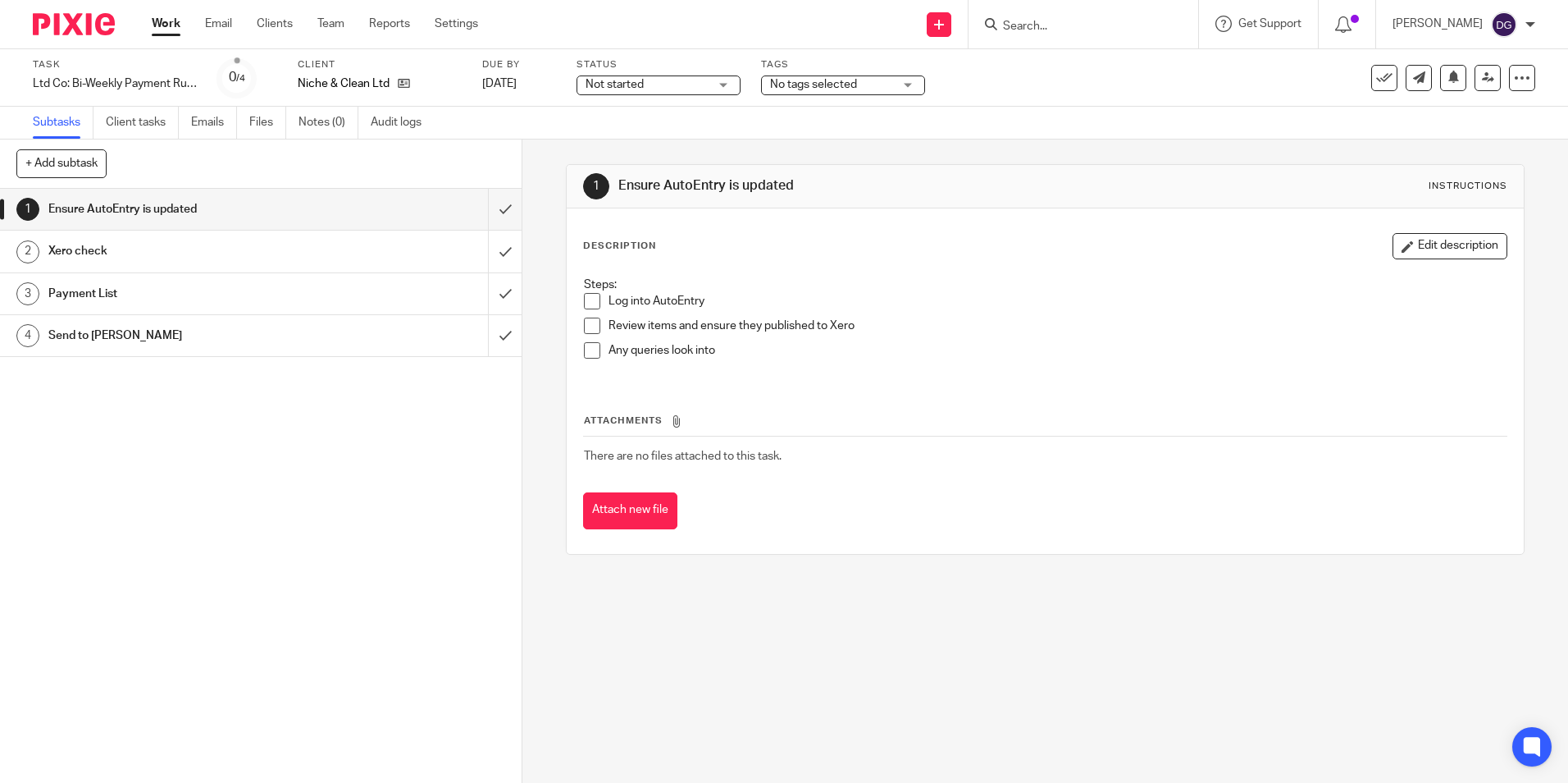
click at [162, 19] on link "Work" at bounding box center [166, 23] width 29 height 16
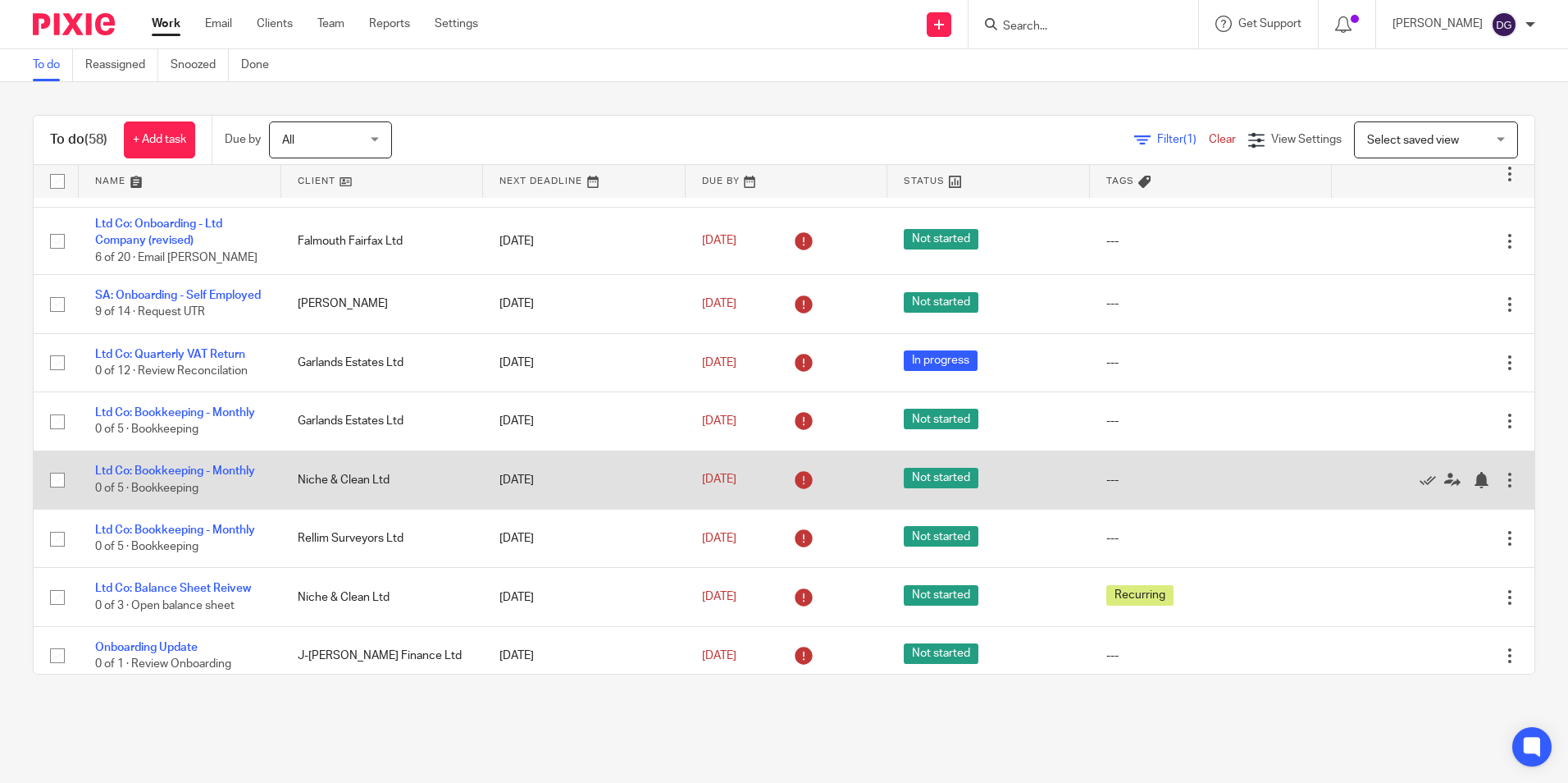
scroll to position [164, 0]
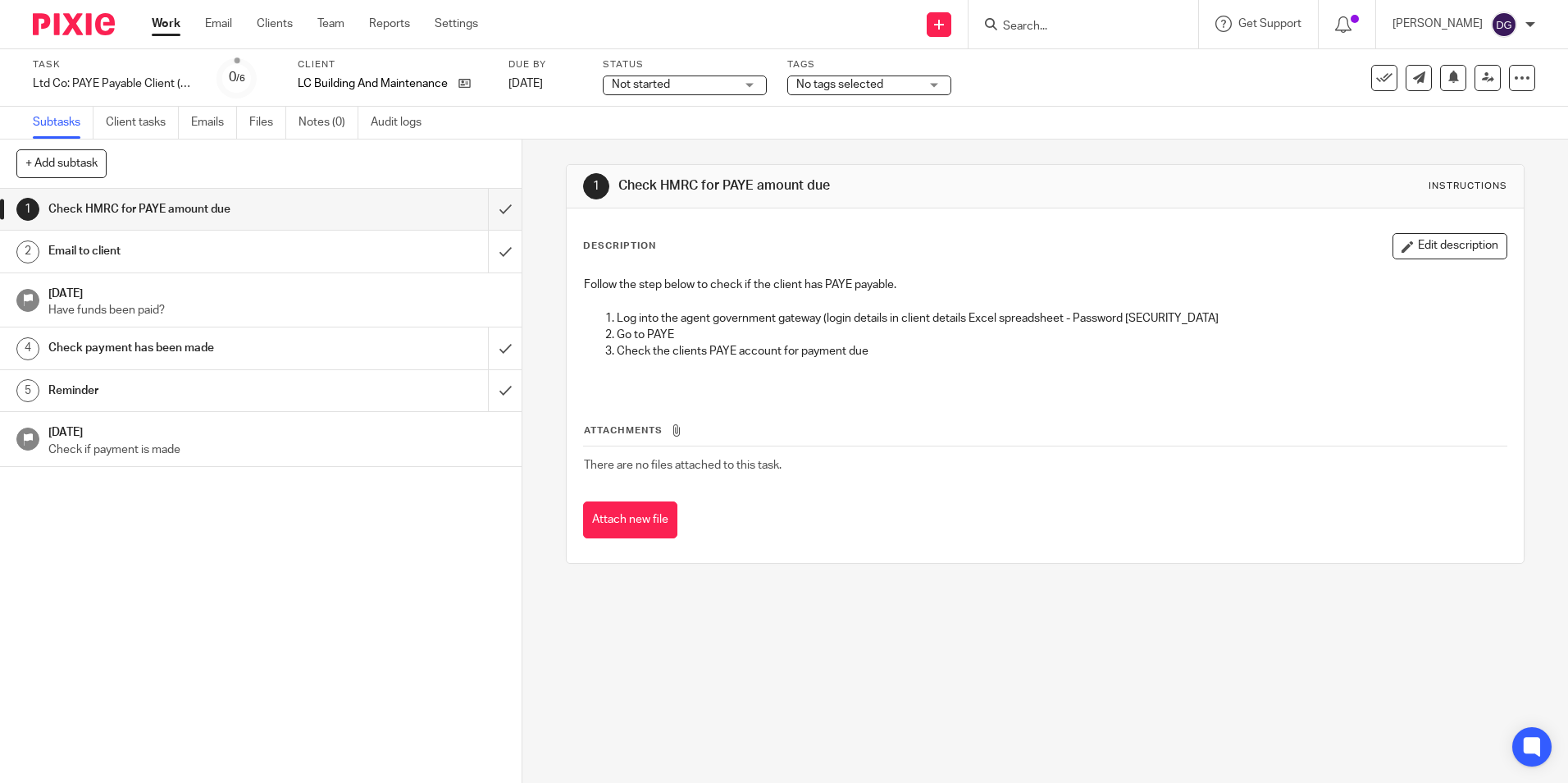
click at [195, 252] on h1 "Email to client" at bounding box center [189, 250] width 282 height 24
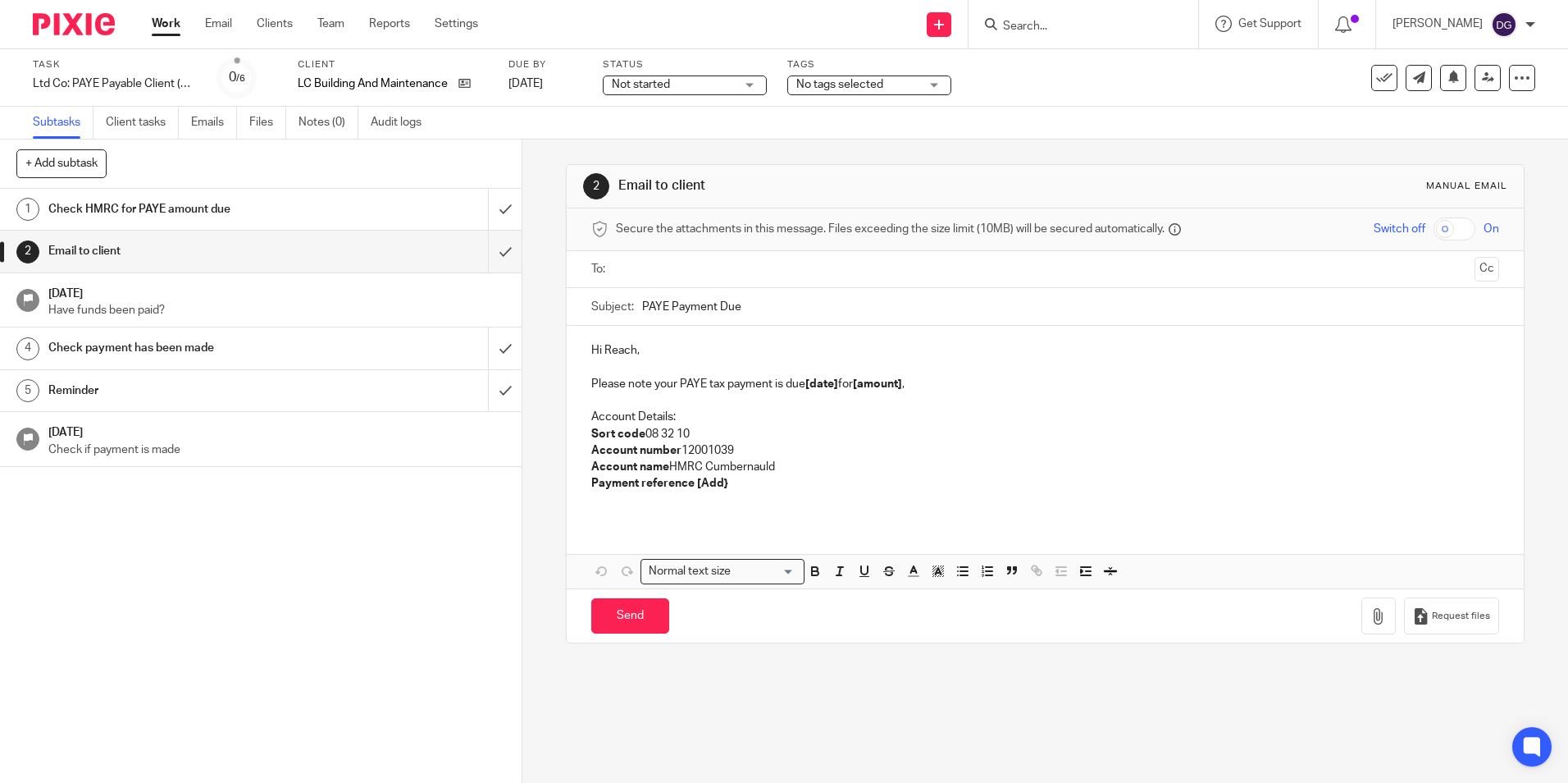
click at [634, 352] on p "Hi Reach," at bounding box center [1045, 350] width 907 height 16
click at [836, 384] on p "Please note your PAYE tax payment is due [date] for [amount] ," at bounding box center [1045, 383] width 907 height 16
click at [819, 383] on strong "22 Oct 2025" at bounding box center [824, 384] width 37 height 12
click at [940, 386] on p "Please note your PAYE tax payment is due 22 Oct 2025 for [amount] ," at bounding box center [1045, 383] width 907 height 16
click at [892, 379] on p "Please note your PAYE tax payment is due 22 Oct 2025 for £3,486.31," at bounding box center [1045, 383] width 907 height 16
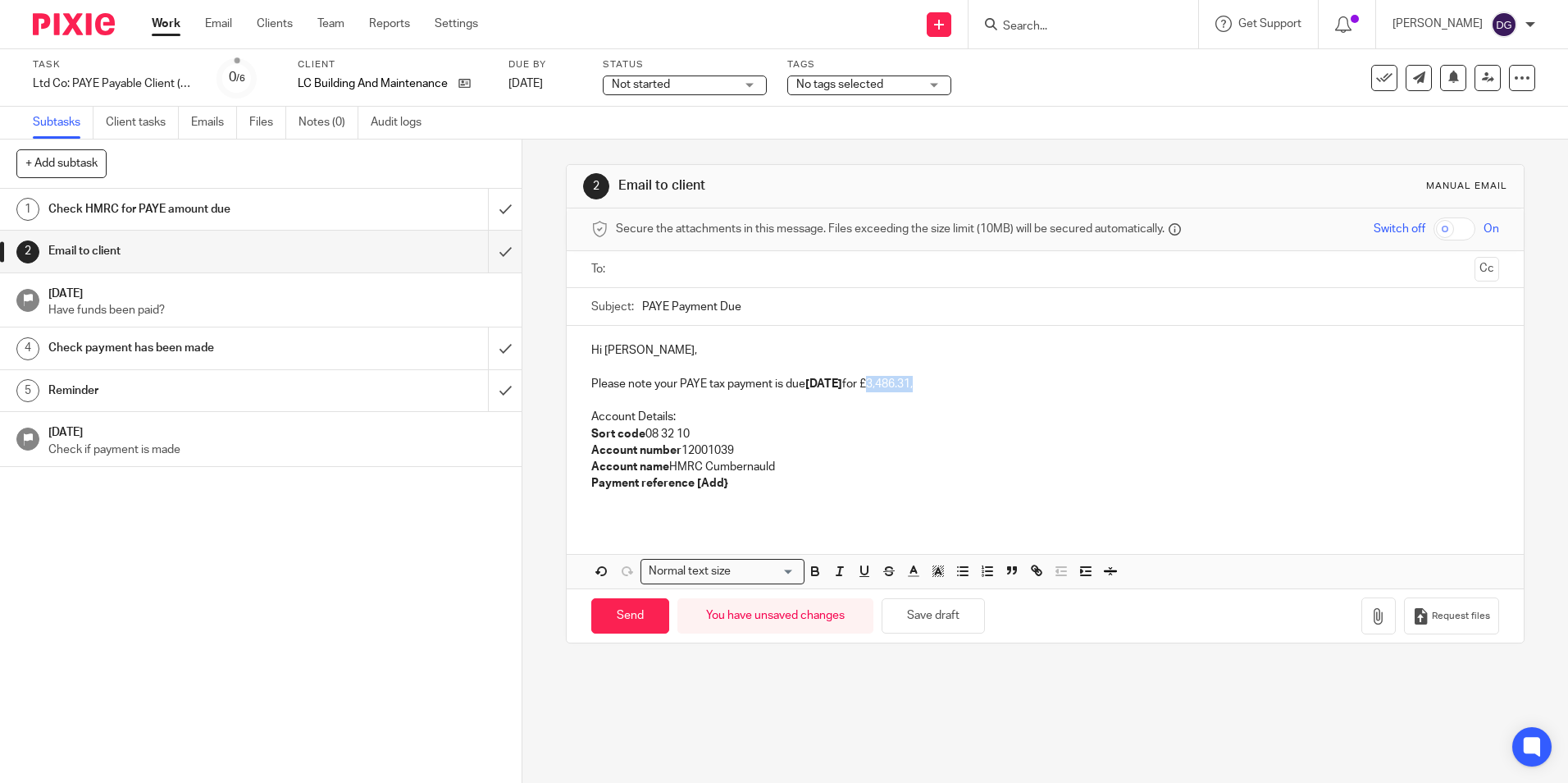
drag, startPoint x: 892, startPoint y: 382, endPoint x: 944, endPoint y: 376, distance: 52.3
click at [944, 376] on p "Please note your PAYE tax payment is due 22 Oct 2025 for £3,486.31," at bounding box center [1045, 383] width 907 height 16
click at [808, 573] on icon "button" at bounding box center [816, 571] width 15 height 15
click at [957, 403] on p at bounding box center [1045, 400] width 907 height 16
click at [658, 386] on p "Please note your PAYE tax payment is due 22 Oct 2025 for £3,486.31 ," at bounding box center [1045, 383] width 907 height 16
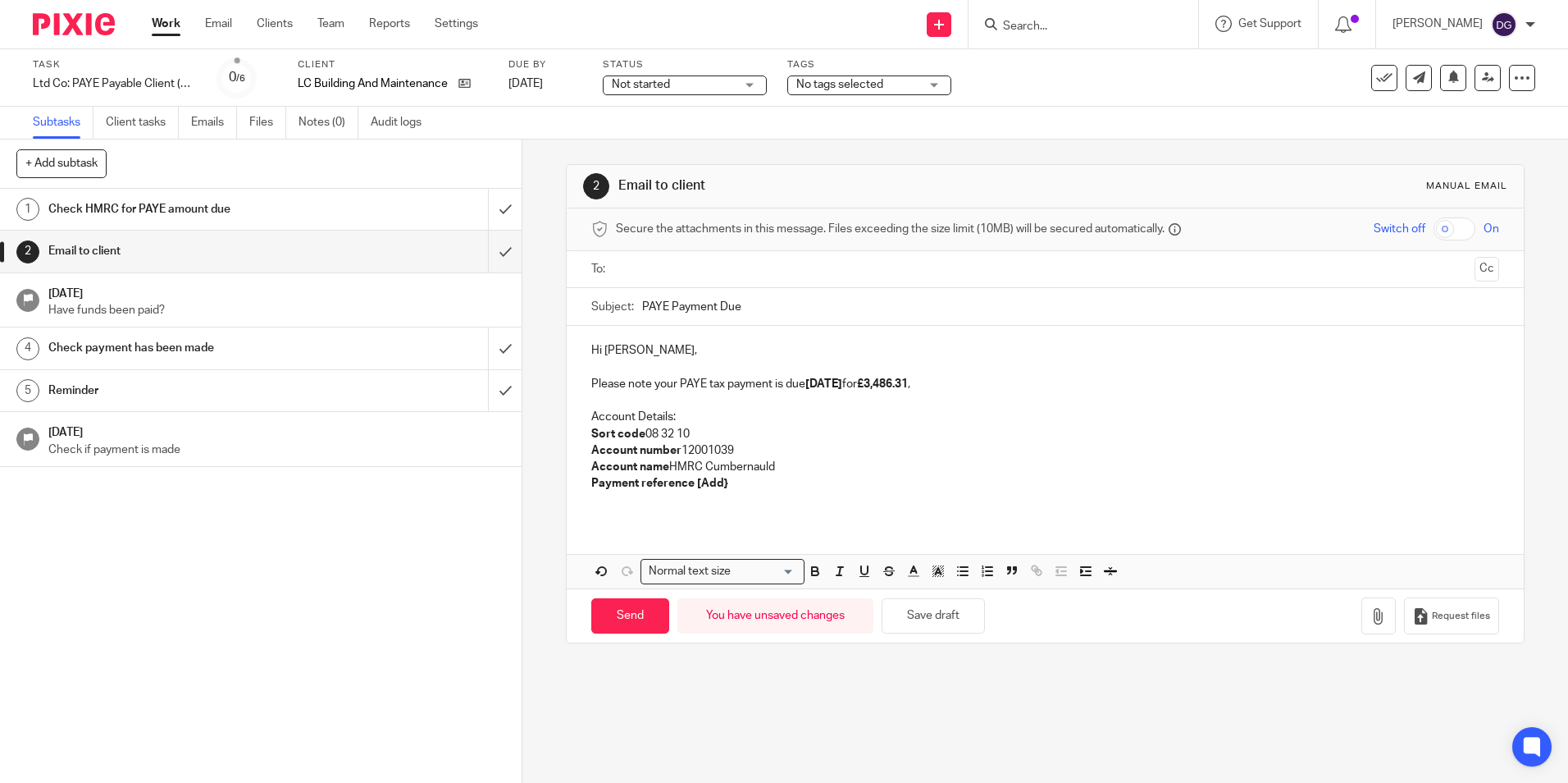
click at [686, 387] on p "Please note your PAYE tax payment is due 22 Oct 2025 for £3,486.31 ," at bounding box center [1045, 383] width 907 height 16
click at [668, 389] on p "Please note your PAYE tax payment is due 22 Oct 2025 for £3,486.31 ," at bounding box center [1045, 383] width 907 height 16
click at [723, 387] on p "Please note your PAYE tax payment is due 22 Oct 2025 for £3,486.31 ," at bounding box center [1045, 383] width 907 height 16
click at [770, 384] on p "Please note your PAYE tax payment is due 22 Oct 2025 for £3,486.31 ," at bounding box center [1045, 383] width 907 height 16
click at [963, 461] on div "Hi Kevin, Please note your PAYE tax payment for LC Building and Maintenance is …" at bounding box center [1045, 423] width 956 height 196
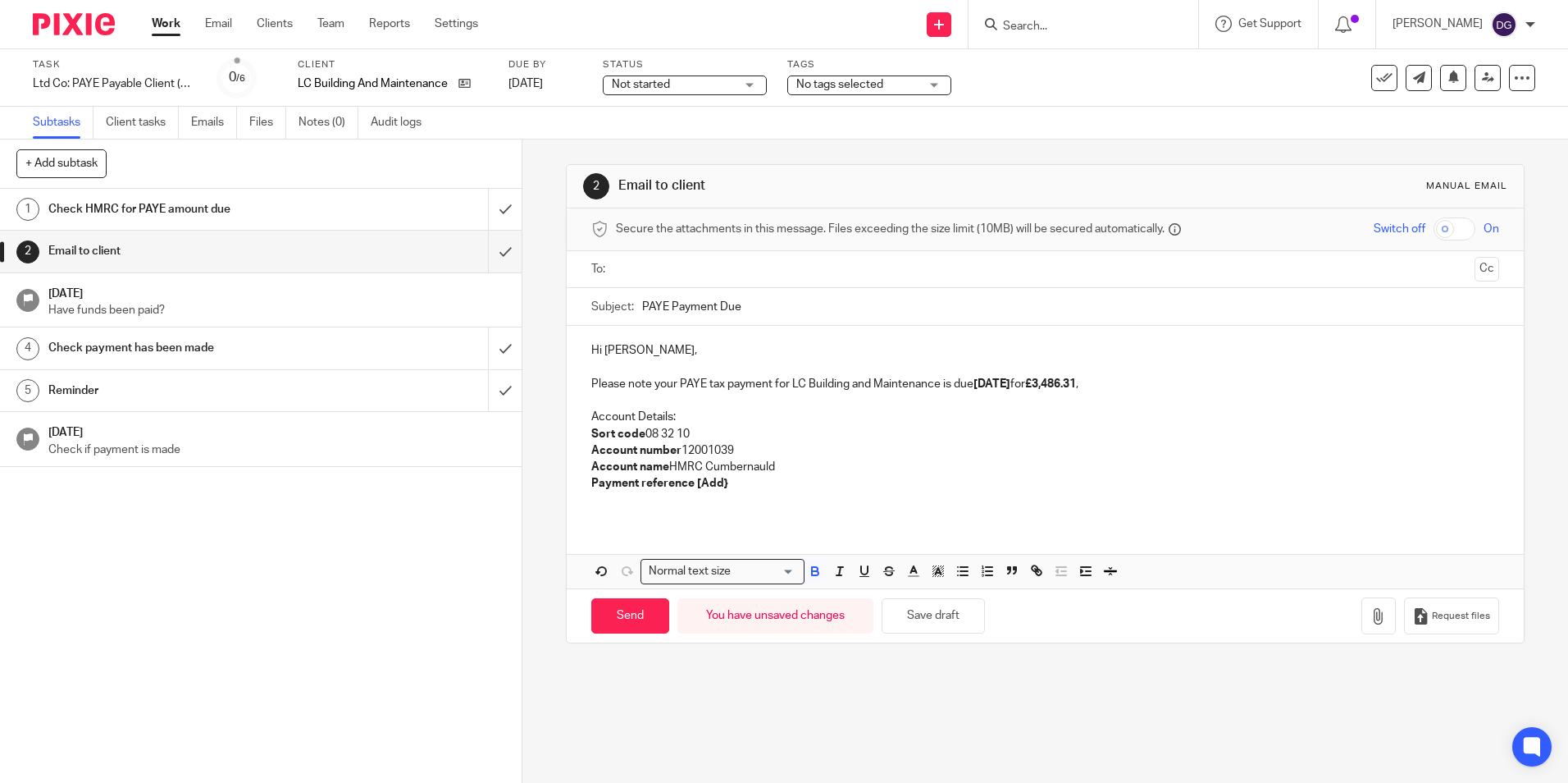
click at [1162, 422] on p "Account Details:" at bounding box center [1045, 416] width 907 height 16
click at [721, 484] on strong "[Add}" at bounding box center [712, 484] width 31 height 12
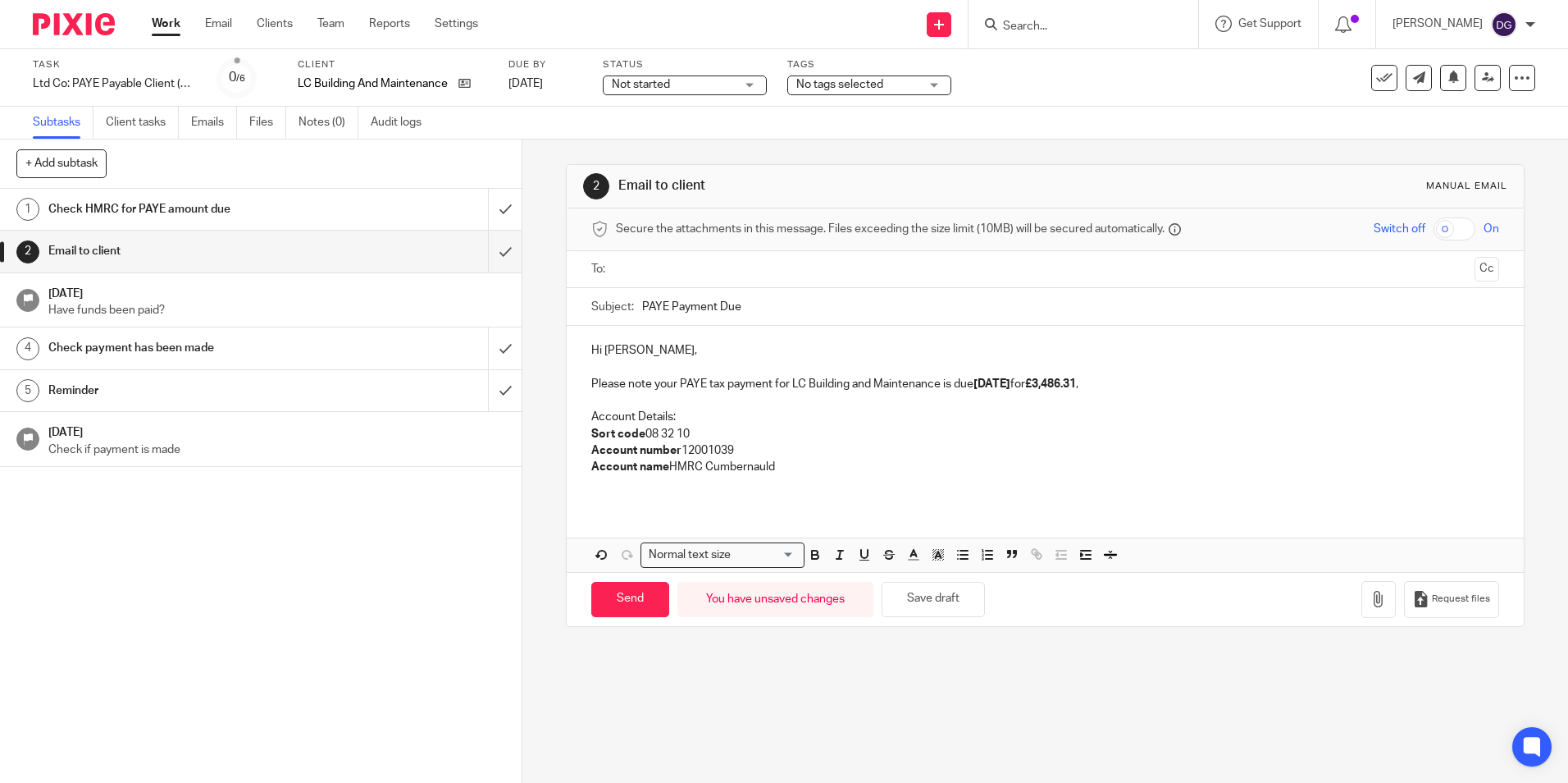
click at [662, 273] on input "text" at bounding box center [1045, 270] width 846 height 19
click at [697, 70] on label "Status" at bounding box center [685, 65] width 164 height 13
click at [699, 85] on span "Not started" at bounding box center [673, 85] width 123 height 17
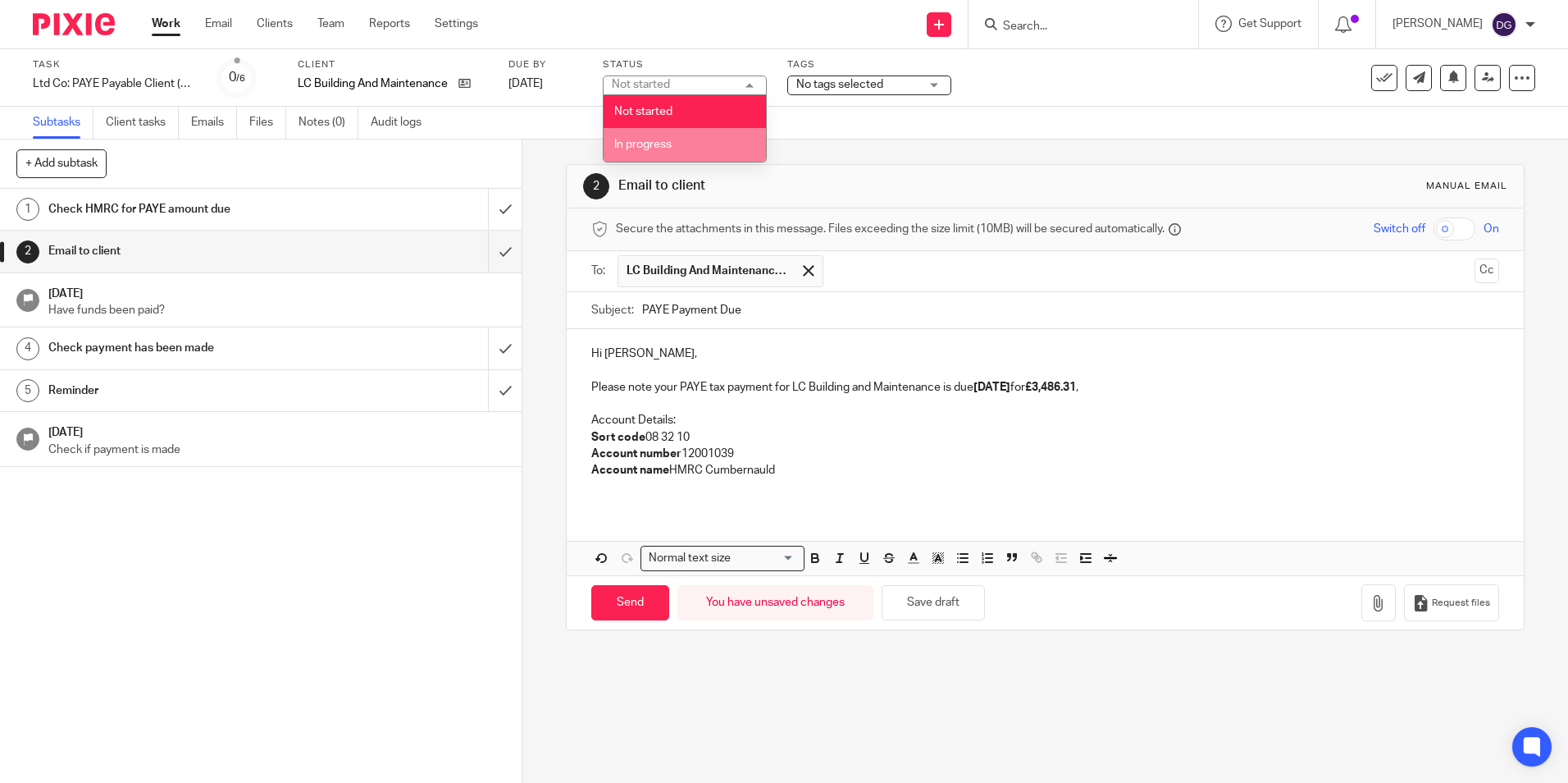
click at [693, 147] on li "In progress" at bounding box center [684, 145] width 163 height 34
click at [837, 94] on div "No tags selected" at bounding box center [870, 85] width 164 height 19
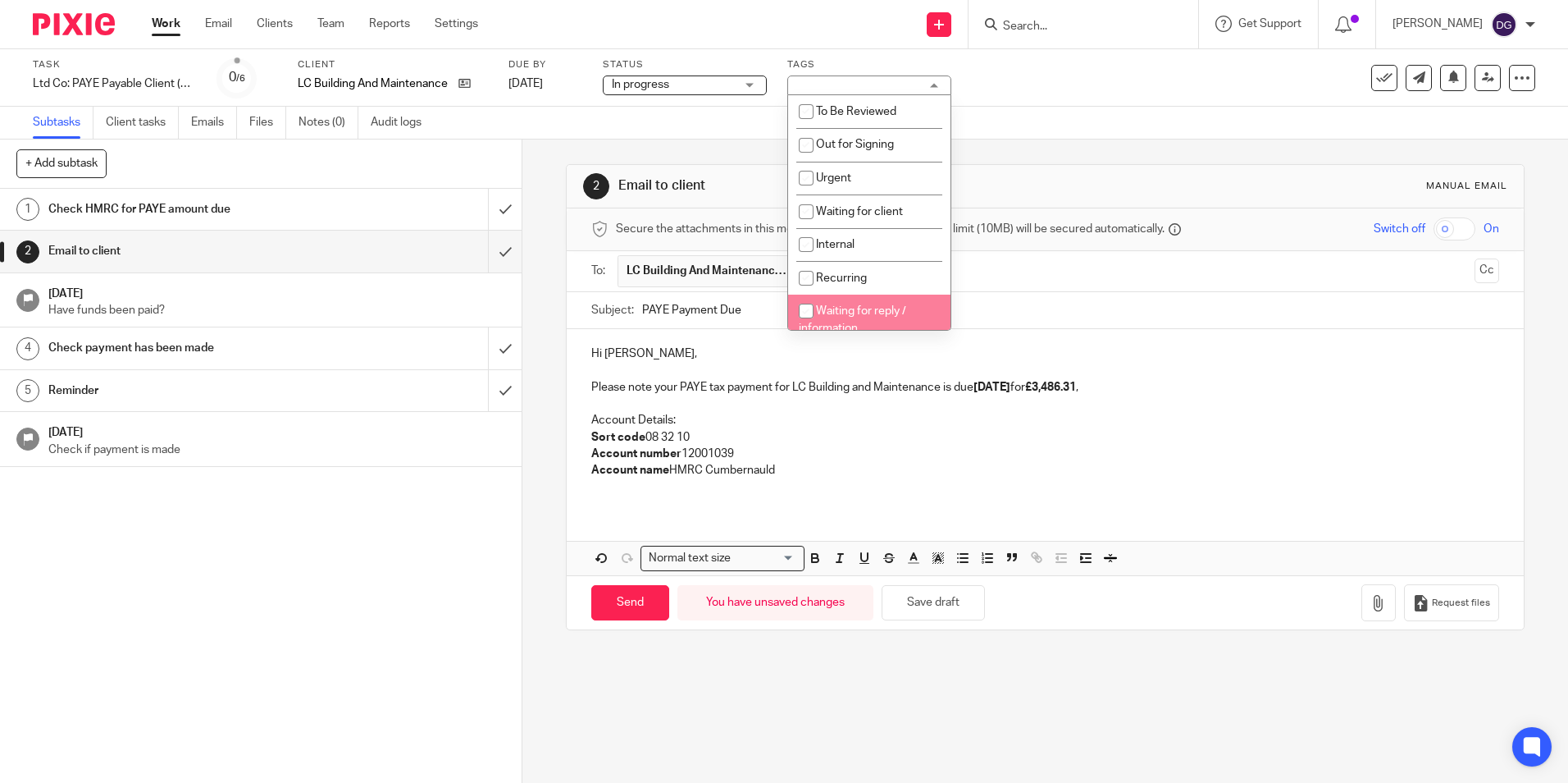
click at [864, 321] on li "Waiting for reply / information" at bounding box center [870, 319] width 163 height 50
checkbox input "true"
click at [1126, 313] on input "PAYE Payment Due" at bounding box center [1070, 311] width 856 height 37
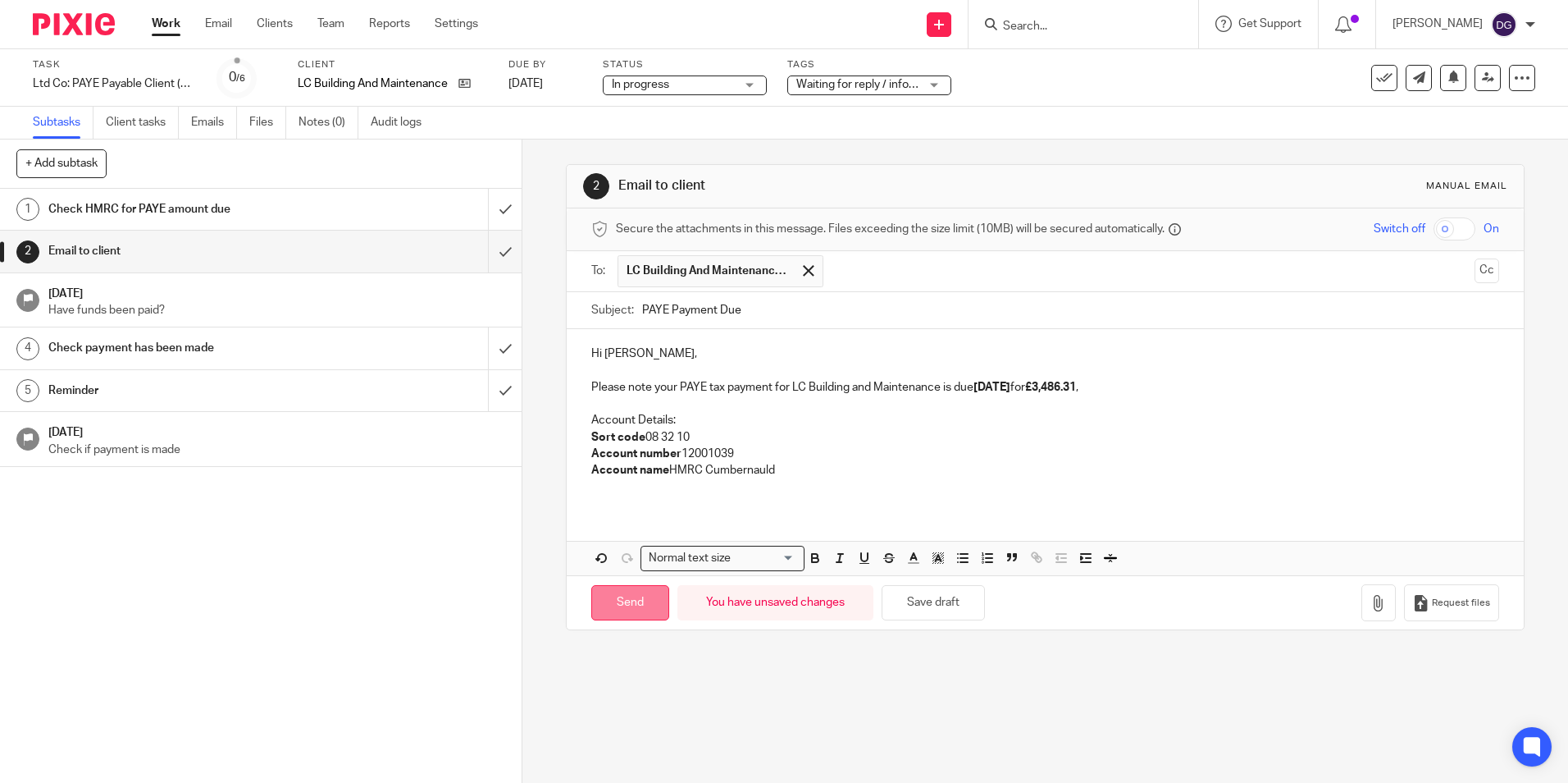
click at [638, 608] on input "Send" at bounding box center [630, 603] width 78 height 35
type input "Sent"
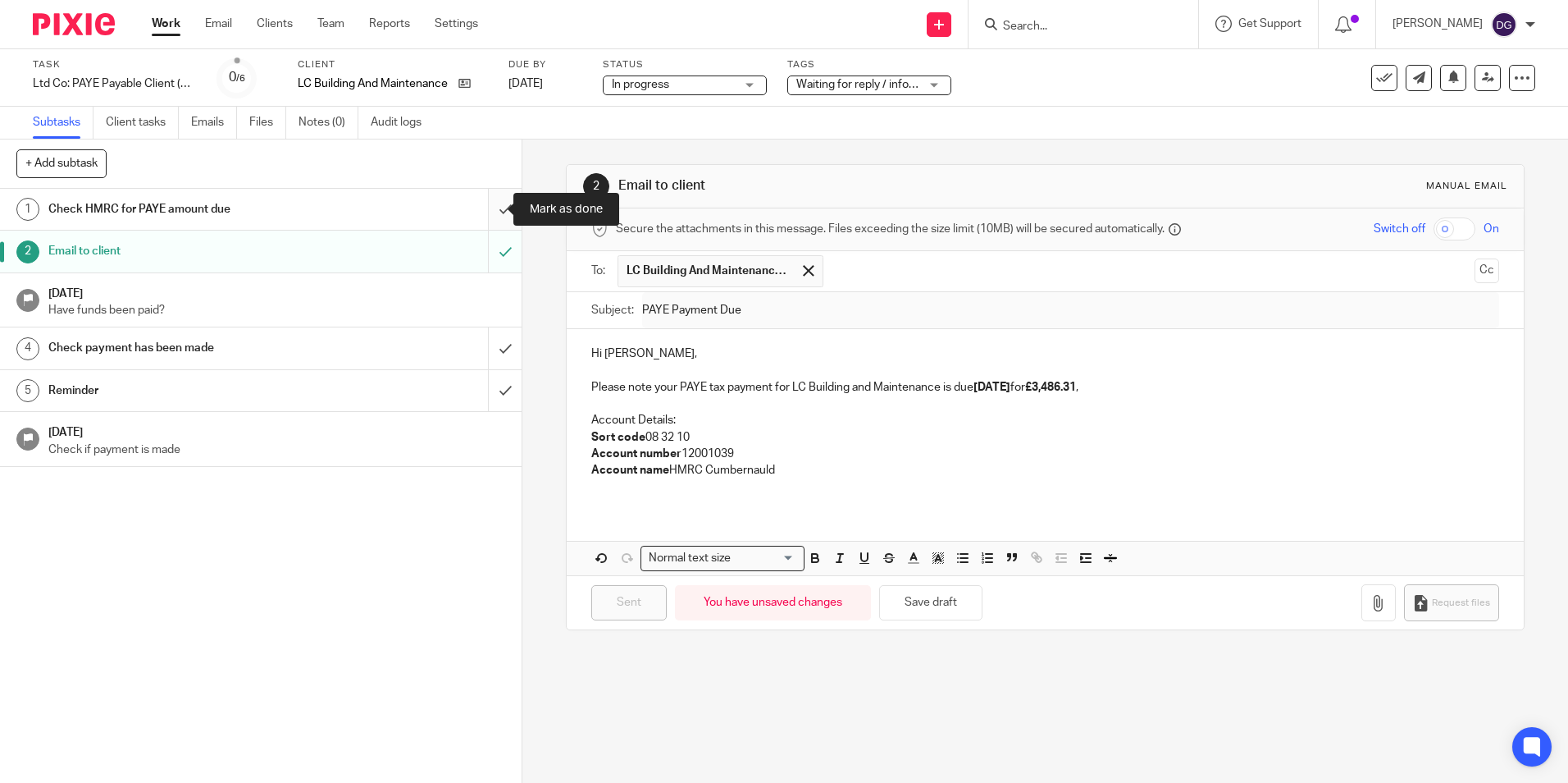
click at [493, 217] on input "submit" at bounding box center [260, 209] width 522 height 41
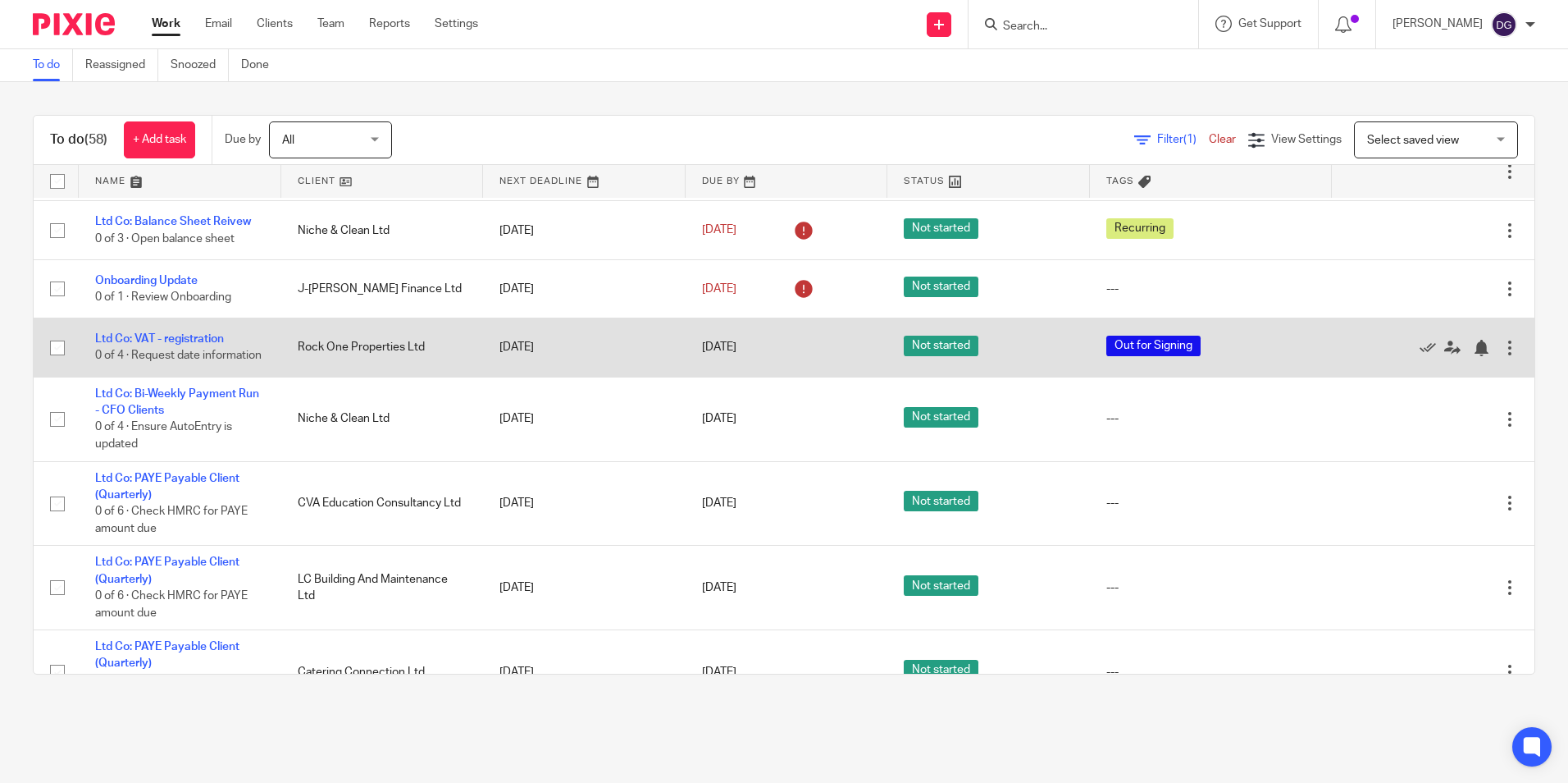
scroll to position [574, 0]
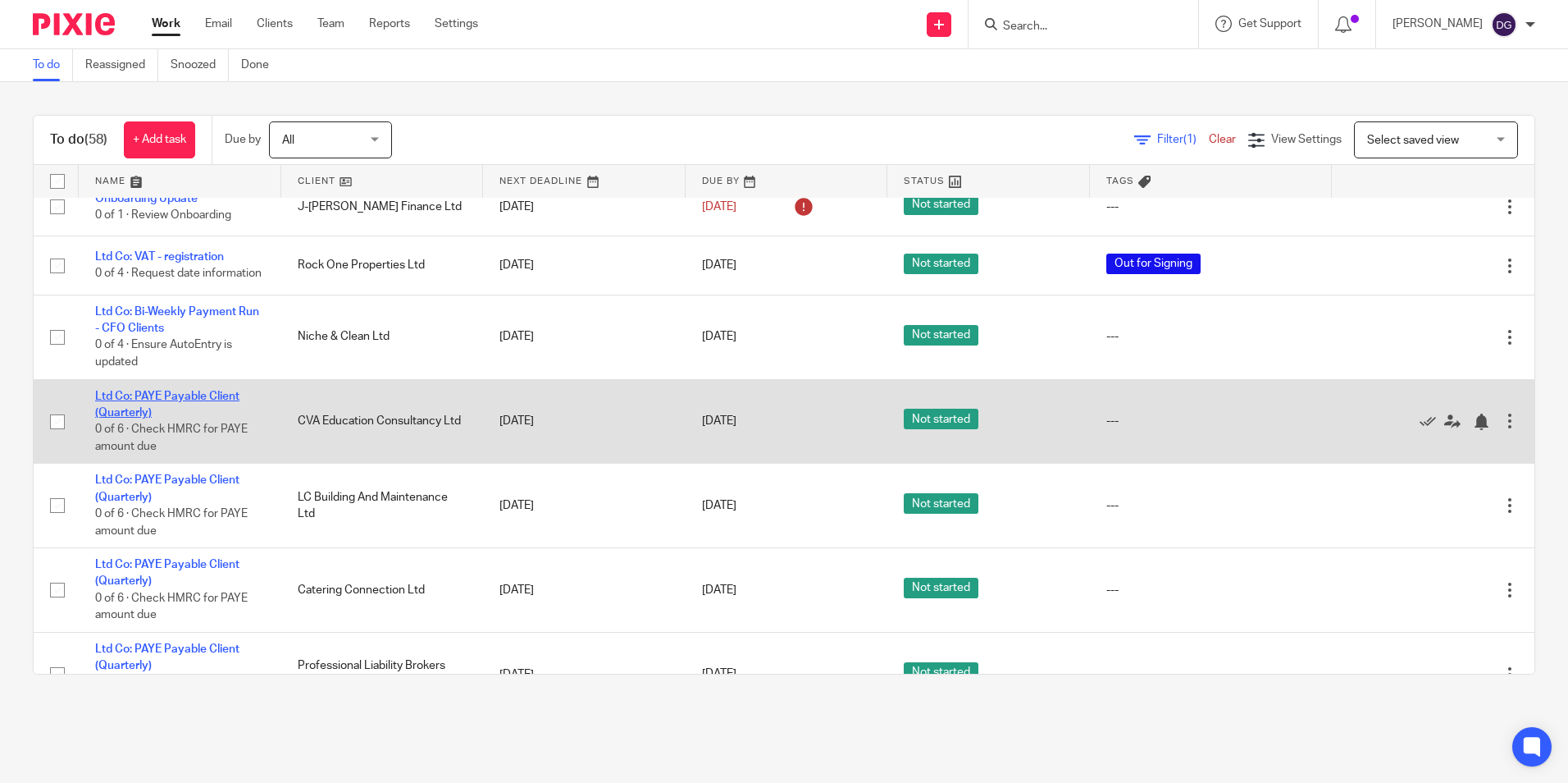
click at [187, 414] on link "Ltd Co: PAYE Payable Client (Quarterly)" at bounding box center [167, 404] width 144 height 28
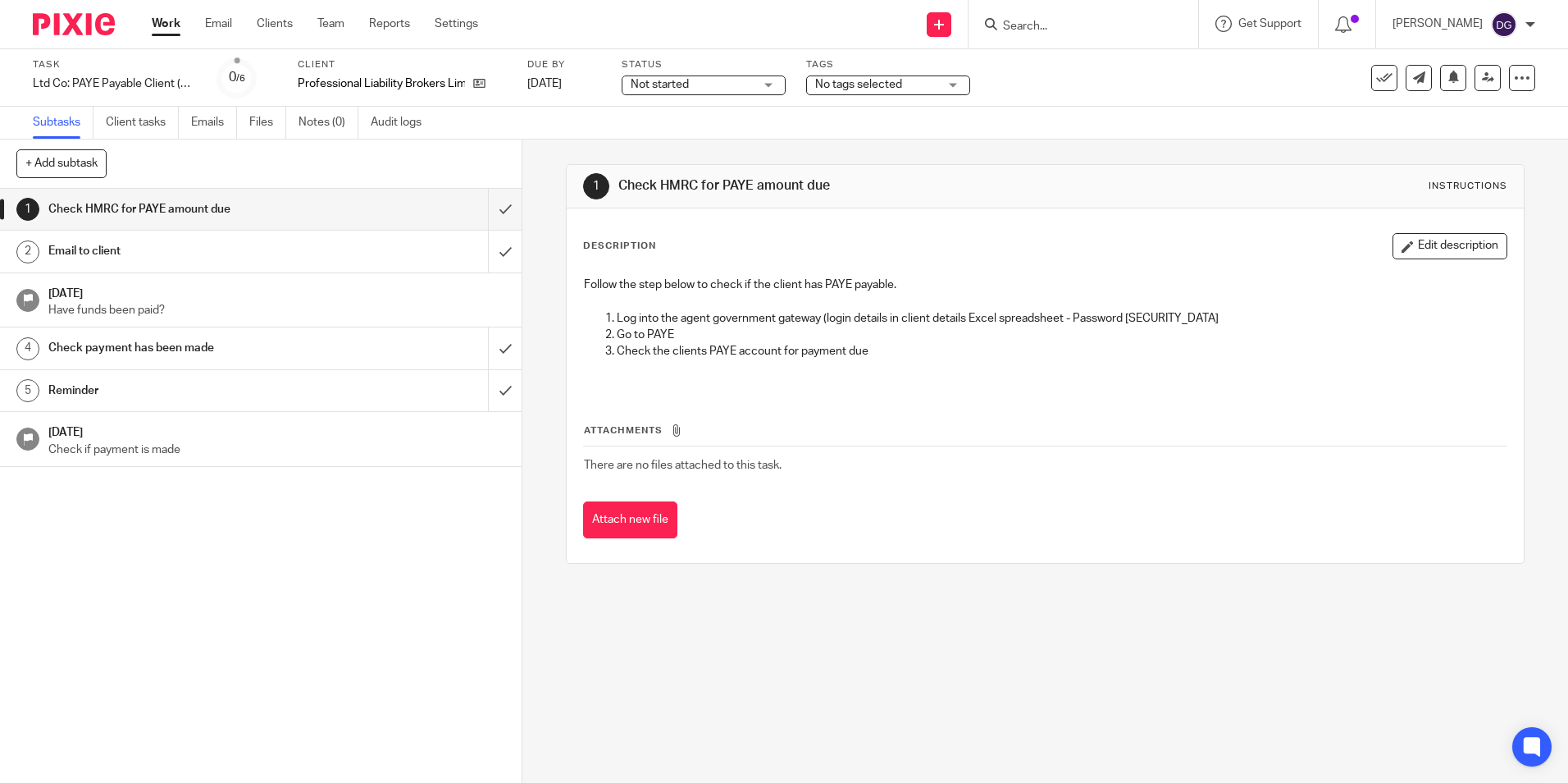
click at [181, 254] on h1 "Email to client" at bounding box center [189, 250] width 282 height 24
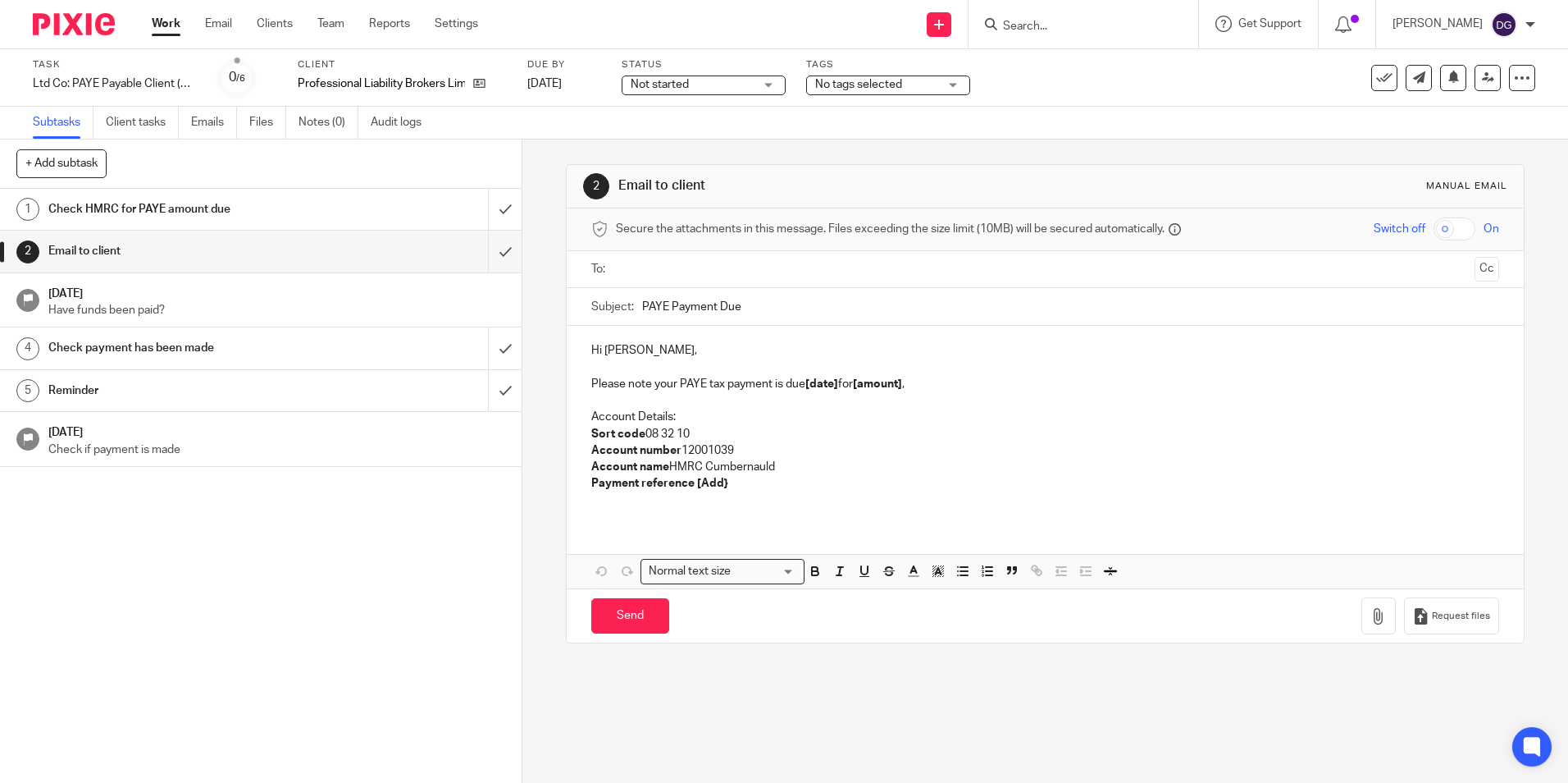
click at [833, 387] on strong "[date]" at bounding box center [821, 384] width 33 height 12
click at [835, 387] on strong "[date]" at bounding box center [821, 384] width 33 height 12
click at [944, 386] on p "Please note your PAYE tax payment is due [DATE] for [amount] ," at bounding box center [1045, 383] width 907 height 16
click at [156, 31] on link "Work" at bounding box center [166, 23] width 29 height 16
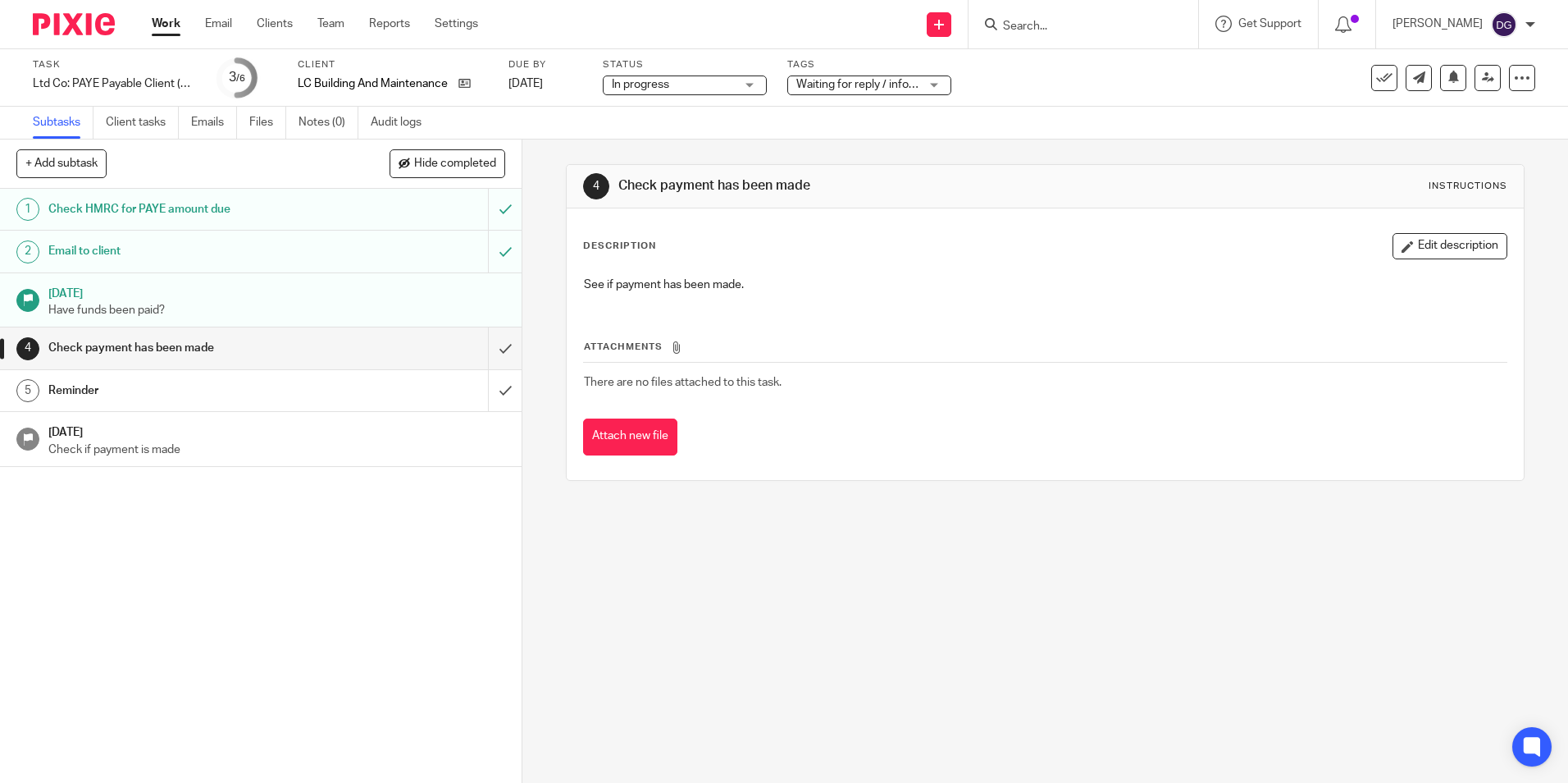
click at [174, 20] on link "Work" at bounding box center [166, 23] width 29 height 16
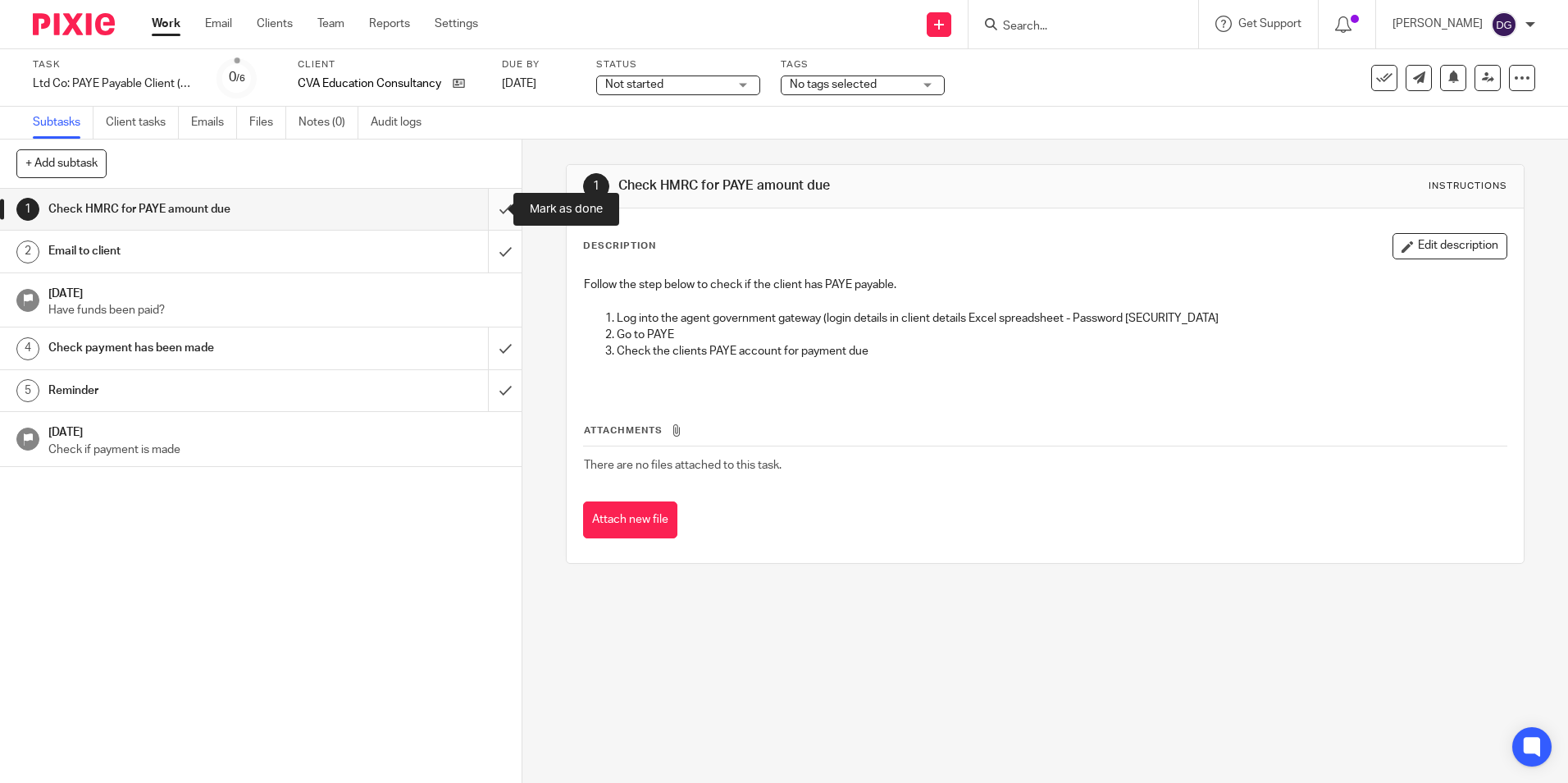
click at [486, 207] on input "submit" at bounding box center [260, 209] width 522 height 41
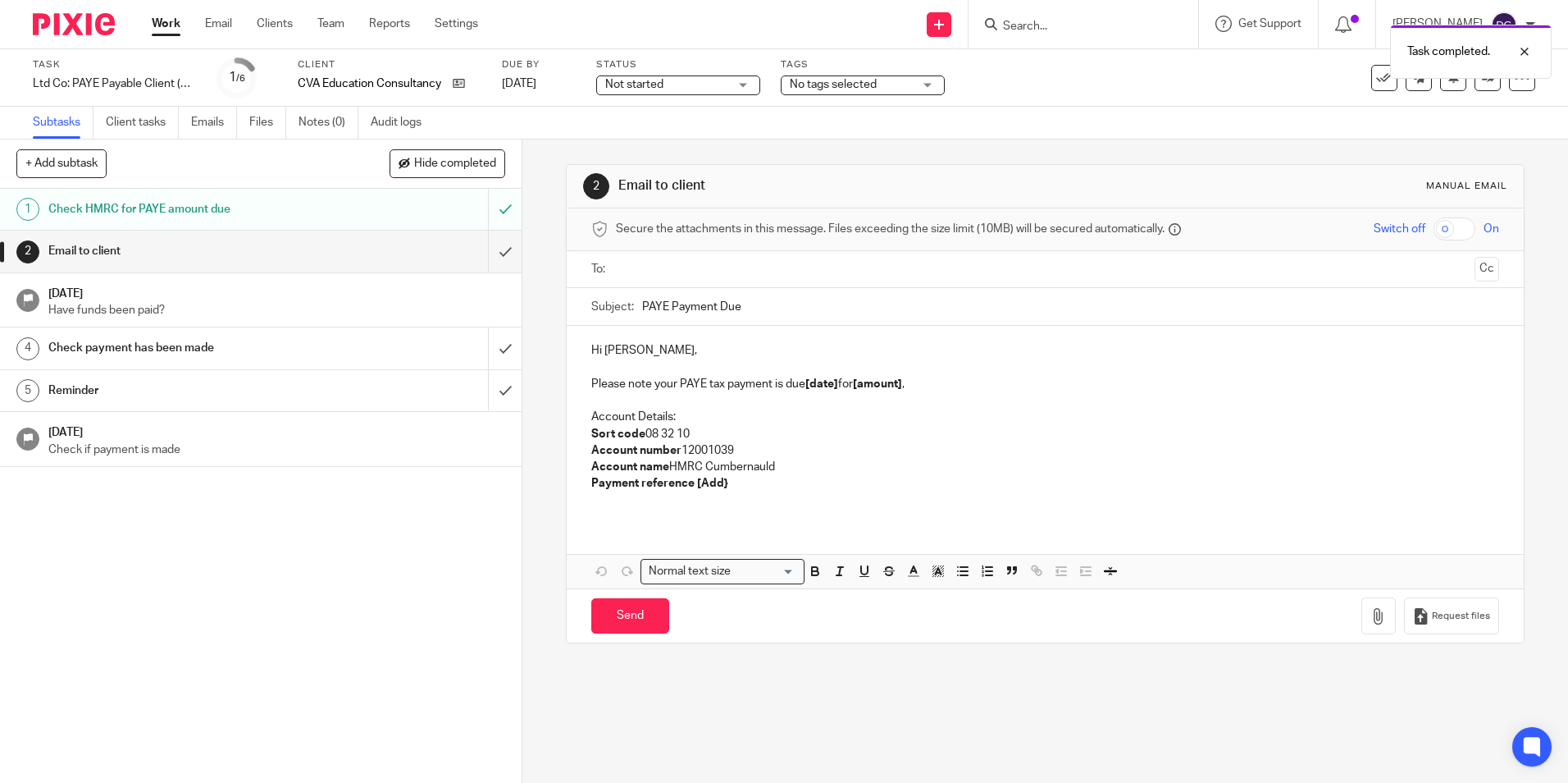
click at [832, 379] on strong "[date]" at bounding box center [821, 384] width 33 height 12
click at [835, 388] on strong "[date]" at bounding box center [821, 384] width 33 height 12
click at [939, 387] on p "Please note your PAYE tax payment is due [DATE] for [amount] ," at bounding box center [1045, 383] width 907 height 16
click at [896, 387] on p "Please note your PAYE tax payment is due [DATE] for £442.35," at bounding box center [1045, 383] width 907 height 16
click at [889, 382] on p "Please note your PAYE tax payment is due [DATE] for £442.35," at bounding box center [1045, 383] width 907 height 16
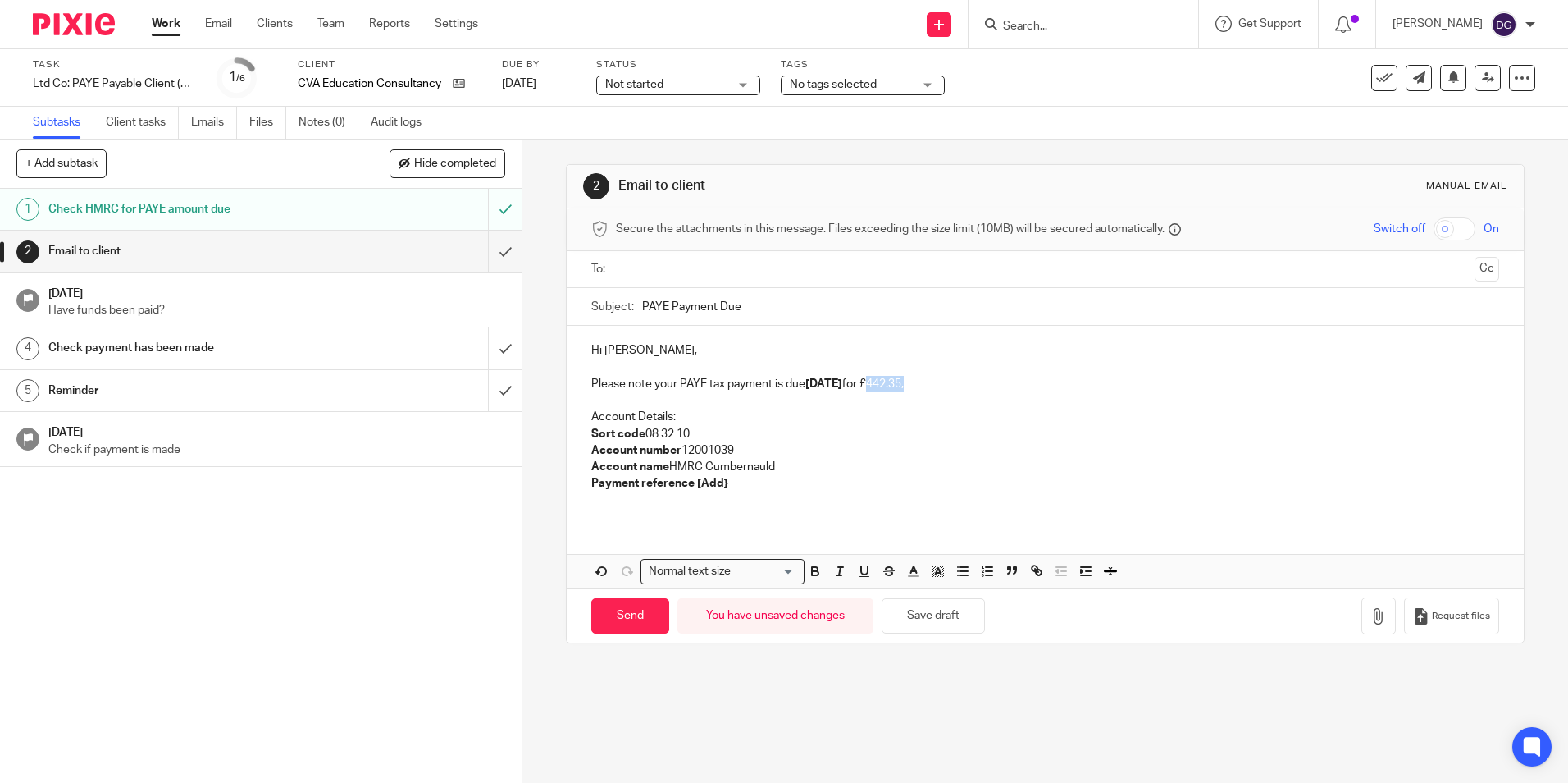
drag, startPoint x: 890, startPoint y: 382, endPoint x: 921, endPoint y: 391, distance: 32.3
click at [921, 391] on p "Please note your PAYE tax payment is due [DATE] for £442.35," at bounding box center [1045, 383] width 907 height 16
click at [814, 571] on icon "button" at bounding box center [816, 571] width 15 height 15
click at [1016, 409] on p "Account Details:" at bounding box center [1045, 416] width 907 height 16
click at [934, 385] on p "Please note your PAYE tax payment is due 22 Oct 2025 for £442.35 ," at bounding box center [1045, 383] width 907 height 16
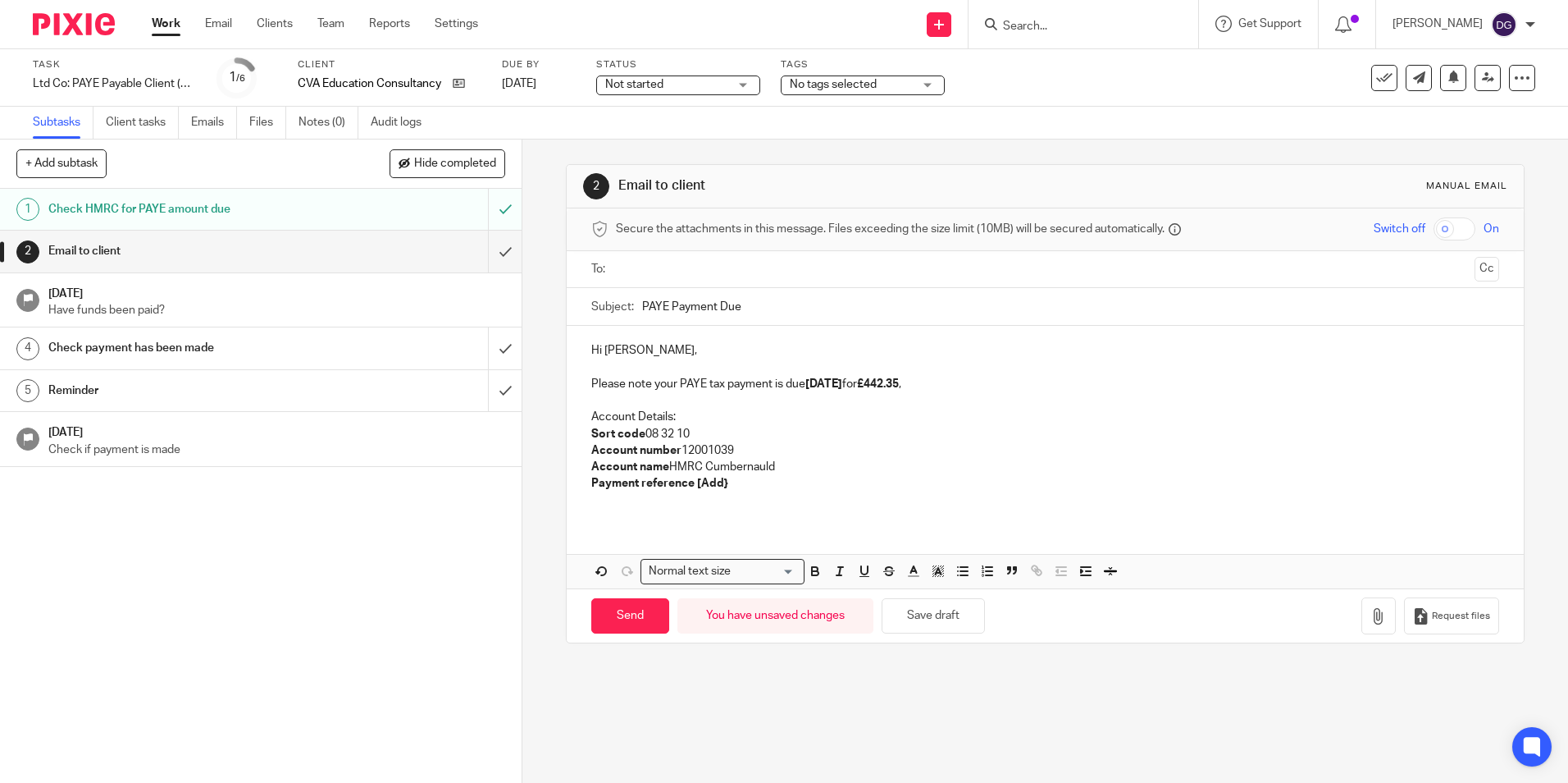
click at [737, 476] on p "Payment reference [Add}" at bounding box center [1045, 483] width 907 height 16
drag, startPoint x: 733, startPoint y: 480, endPoint x: 573, endPoint y: 479, distance: 160.0
click at [573, 479] on div "Hi Cathryn, Please note your PAYE tax payment is due 22 Oct 2025 for £442.35 , …" at bounding box center [1045, 423] width 956 height 196
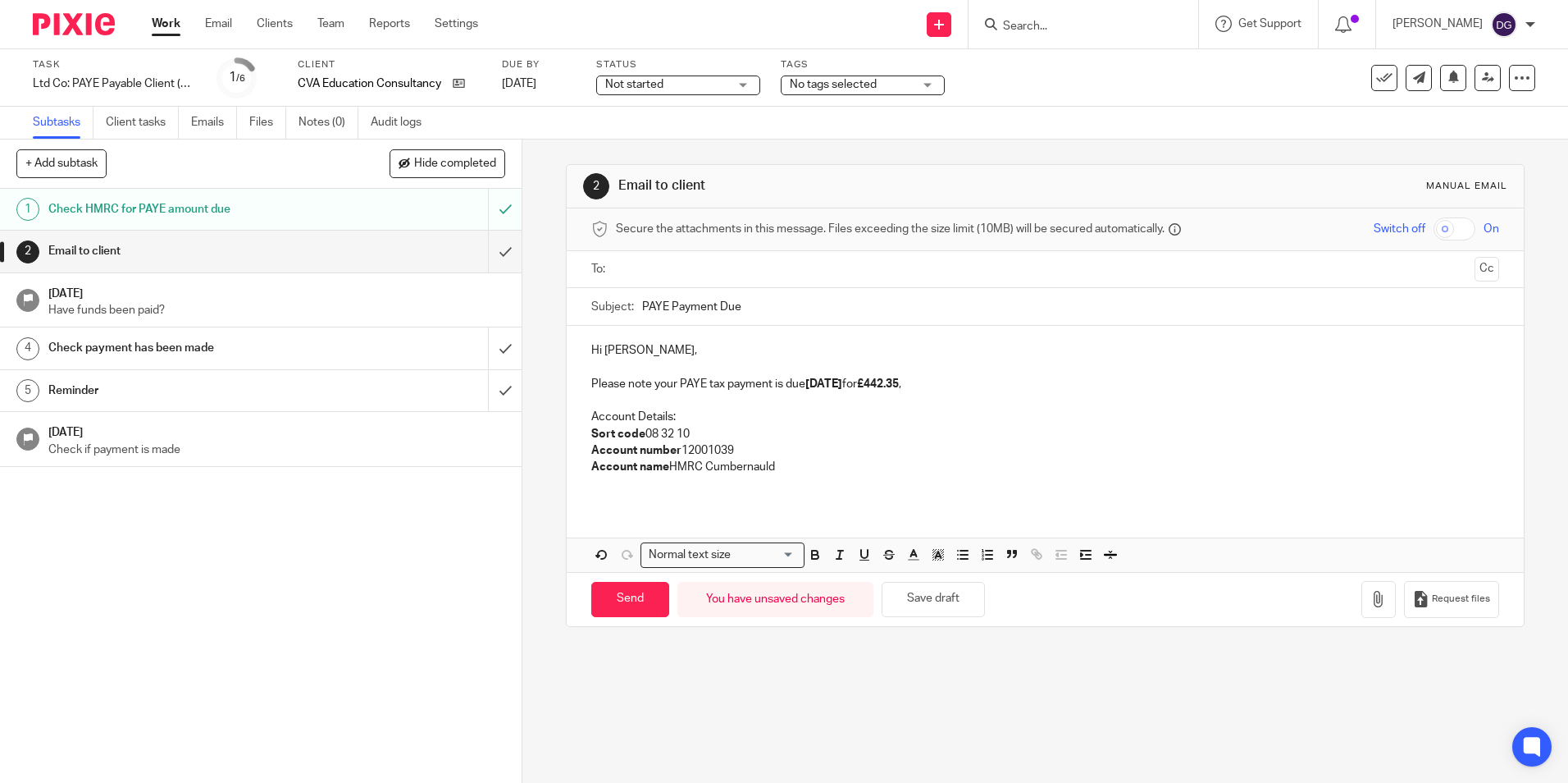
click at [661, 276] on input "text" at bounding box center [1045, 270] width 846 height 19
click at [975, 411] on p at bounding box center [1045, 403] width 907 height 16
click at [1023, 427] on p "Account Details:" at bounding box center [1045, 420] width 907 height 16
click at [635, 598] on input "Send" at bounding box center [630, 603] width 78 height 35
type input "Sent"
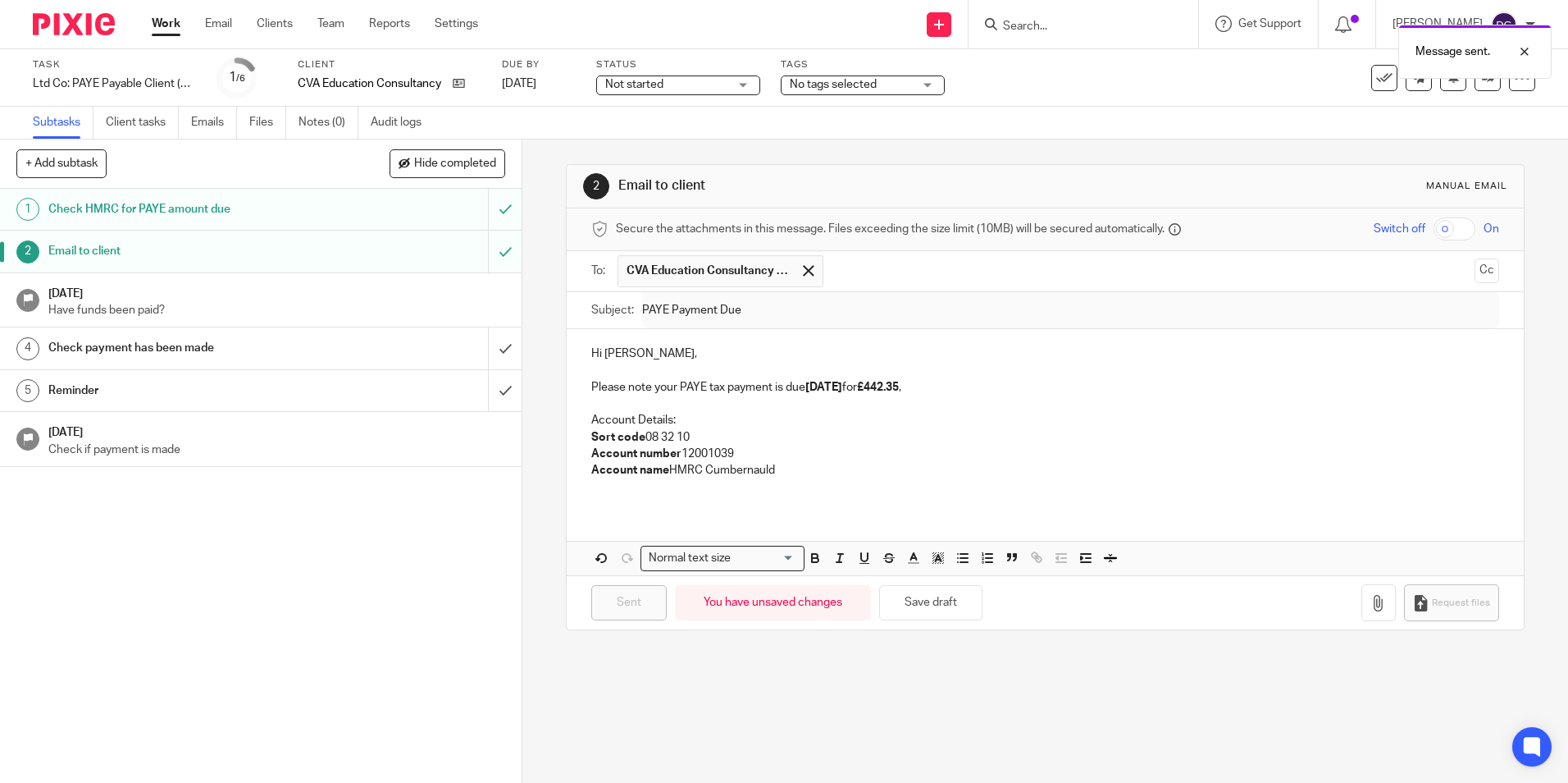
click at [682, 83] on span "Not started" at bounding box center [666, 85] width 123 height 17
click at [678, 140] on li "In progress" at bounding box center [678, 145] width 163 height 34
click at [843, 82] on span "No tags selected" at bounding box center [832, 84] width 87 height 12
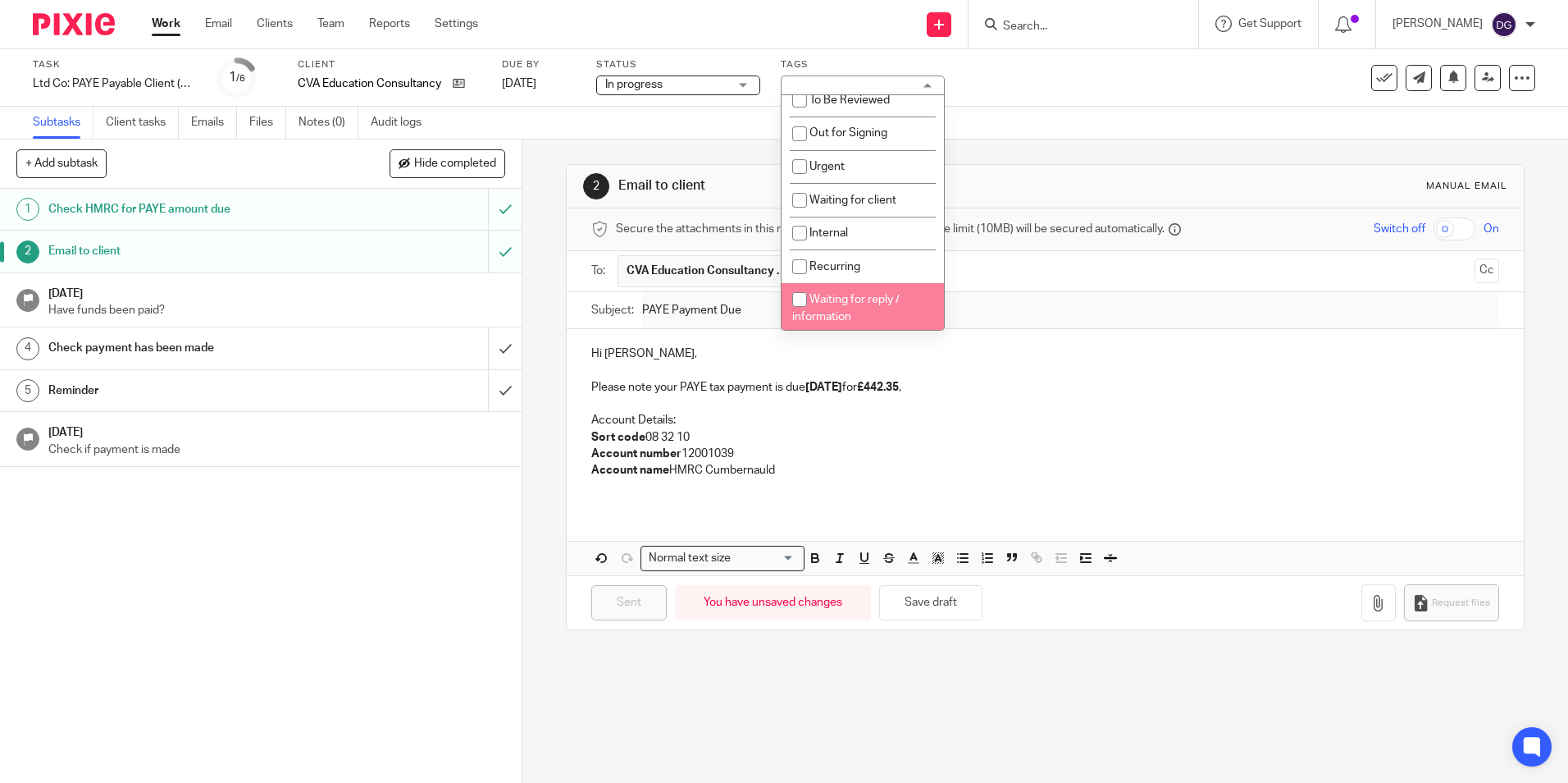
scroll to position [15, 0]
click at [811, 294] on input "checkbox" at bounding box center [800, 296] width 31 height 31
checkbox input "true"
drag, startPoint x: 1015, startPoint y: 434, endPoint x: 1003, endPoint y: 419, distance: 19.2
click at [1015, 435] on p "Sort code 08 32 10" at bounding box center [1045, 437] width 907 height 16
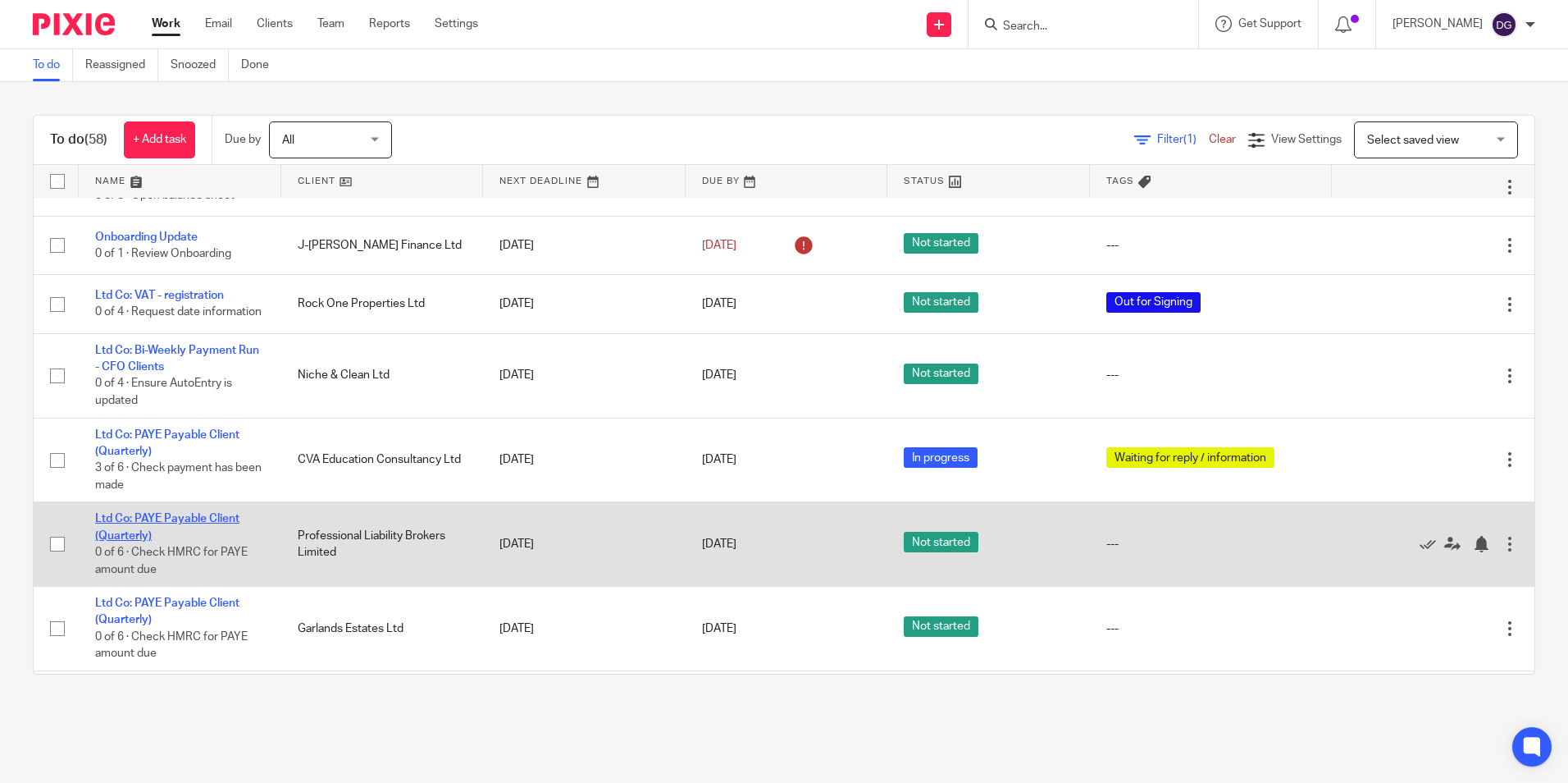
scroll to position [574, 0]
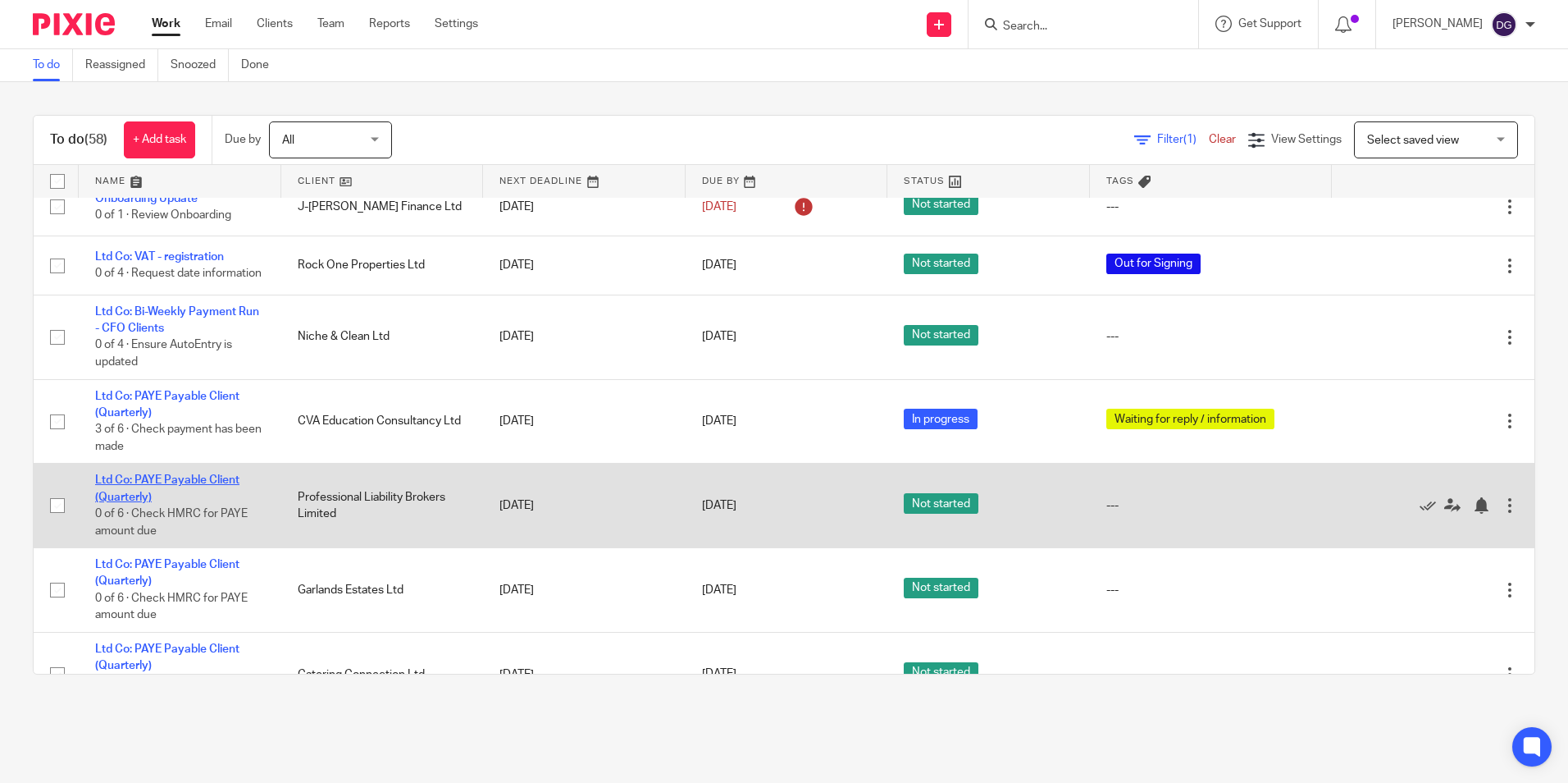
click at [201, 500] on link "Ltd Co: PAYE Payable Client (Quarterly)" at bounding box center [167, 488] width 144 height 28
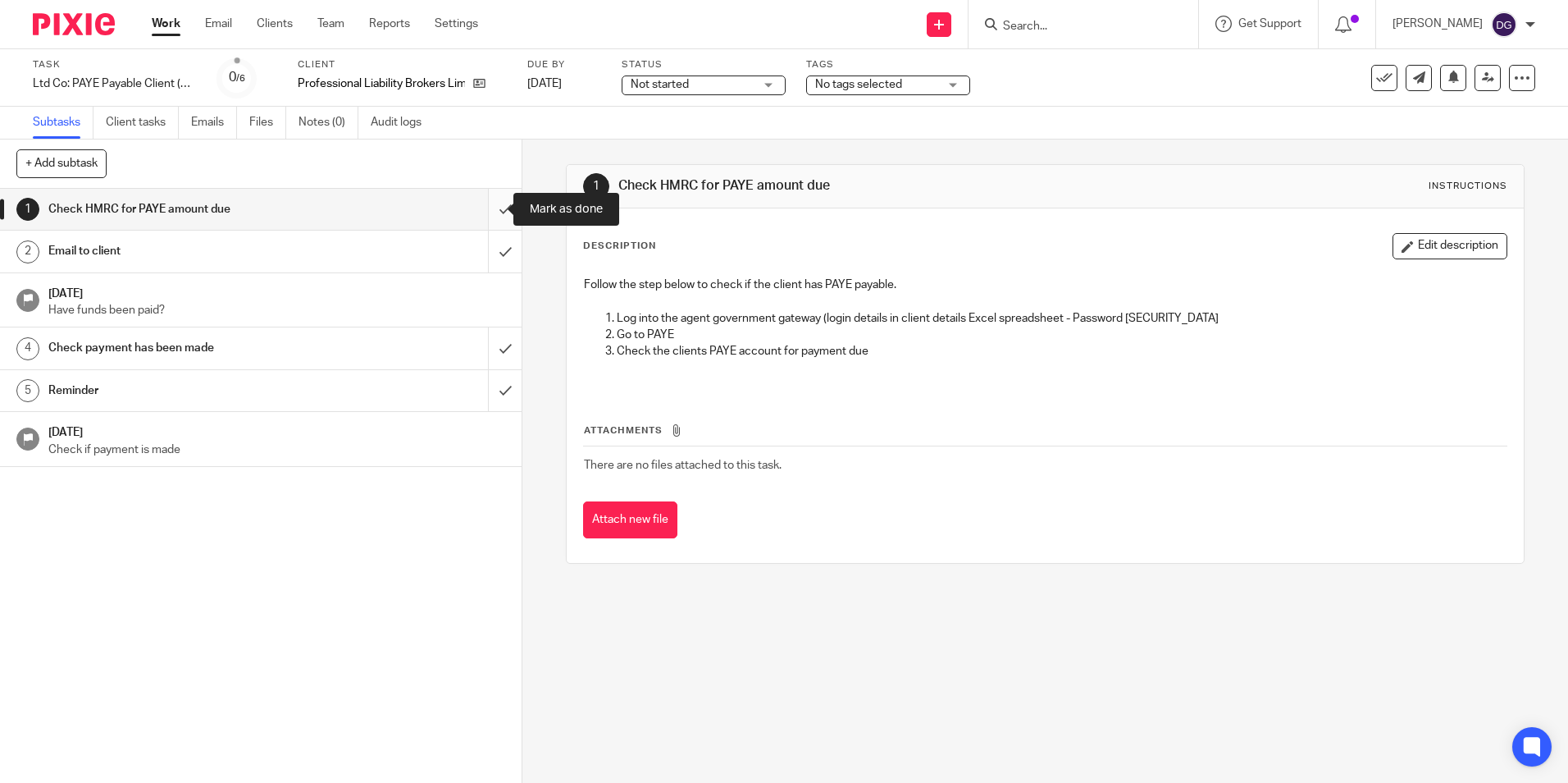
click at [486, 210] on input "submit" at bounding box center [260, 209] width 522 height 41
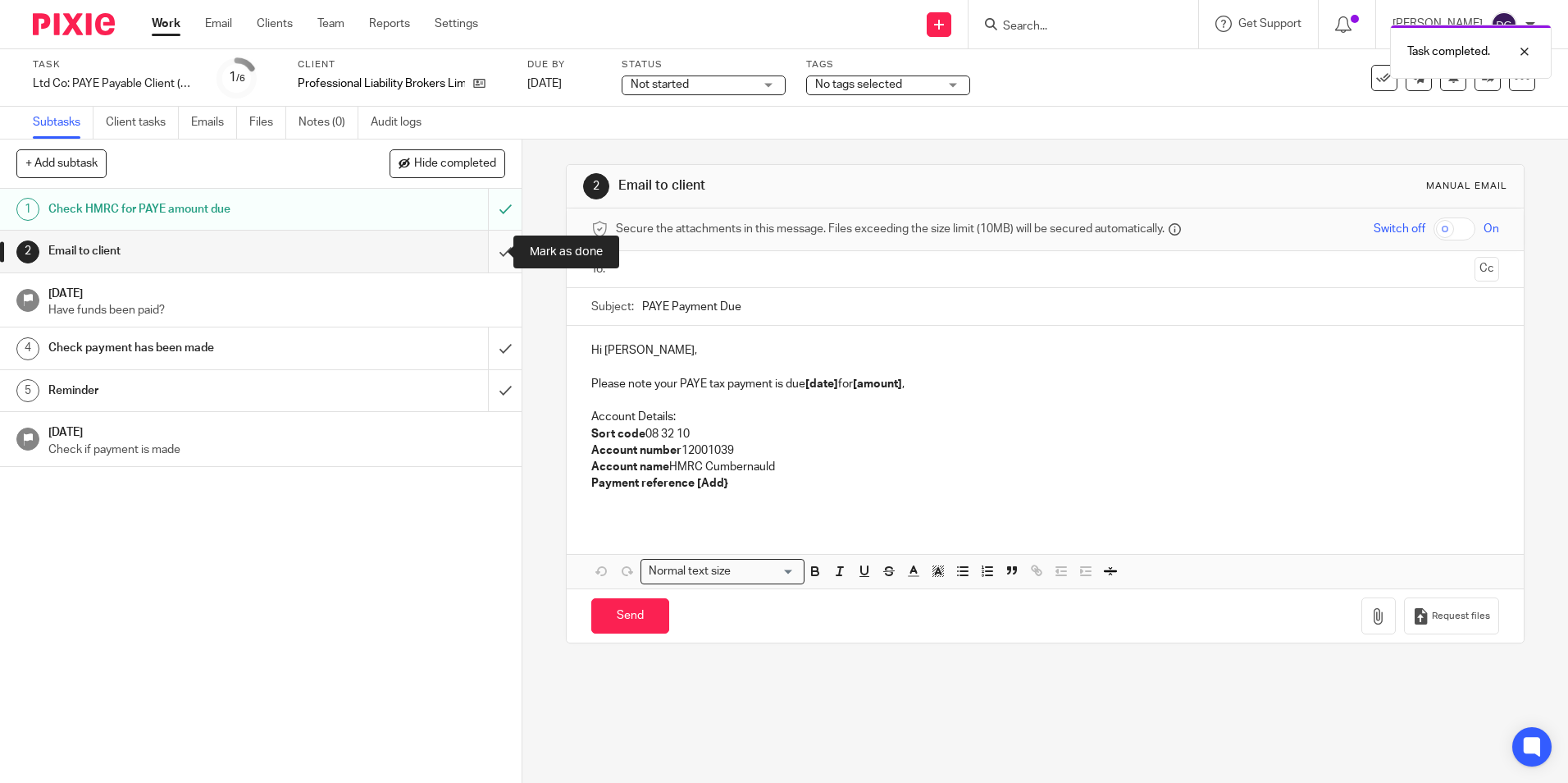
click at [486, 262] on input "submit" at bounding box center [260, 251] width 522 height 41
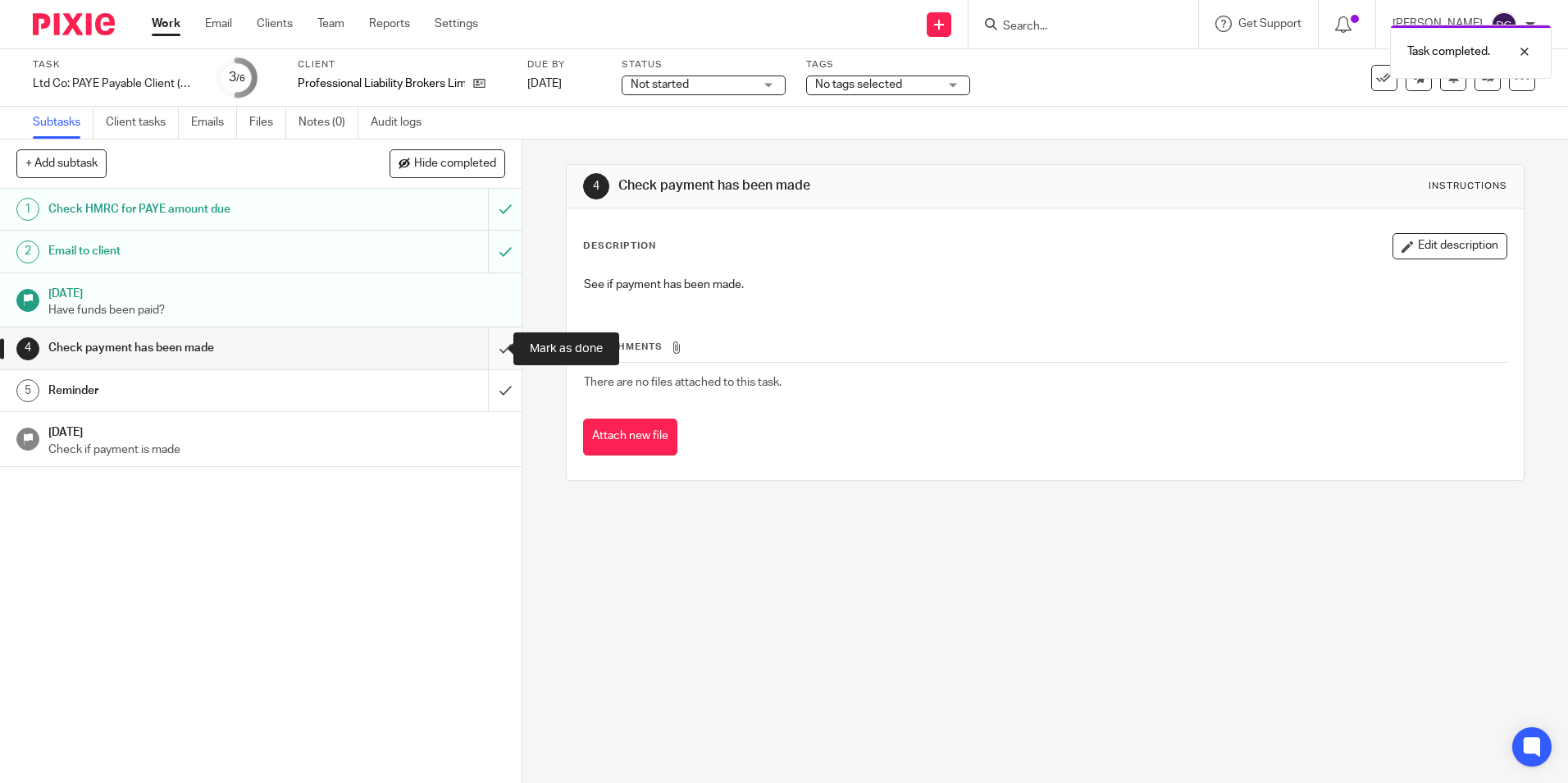
click at [479, 335] on input "submit" at bounding box center [260, 347] width 522 height 41
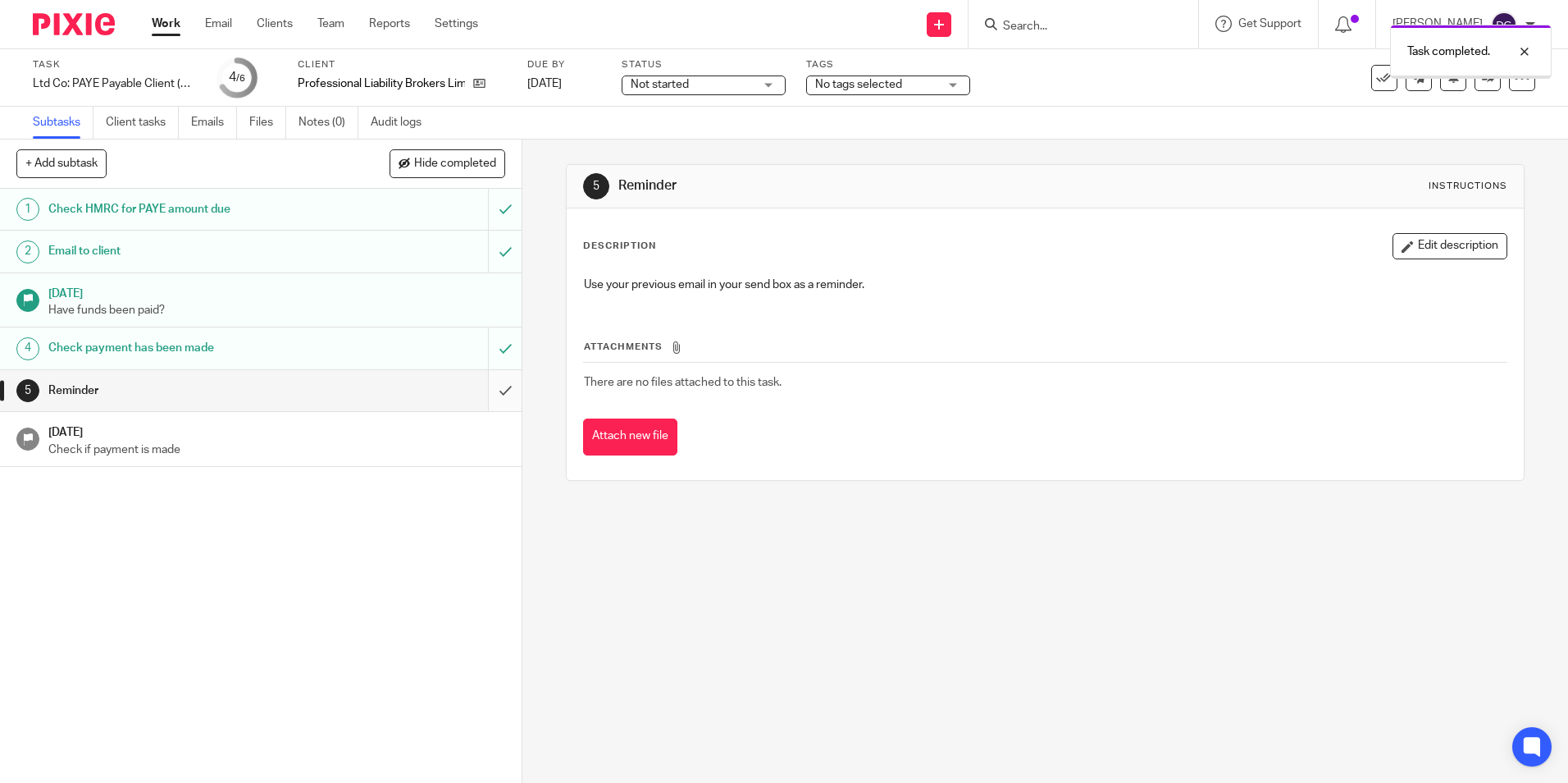
click at [493, 392] on input "submit" at bounding box center [260, 390] width 522 height 41
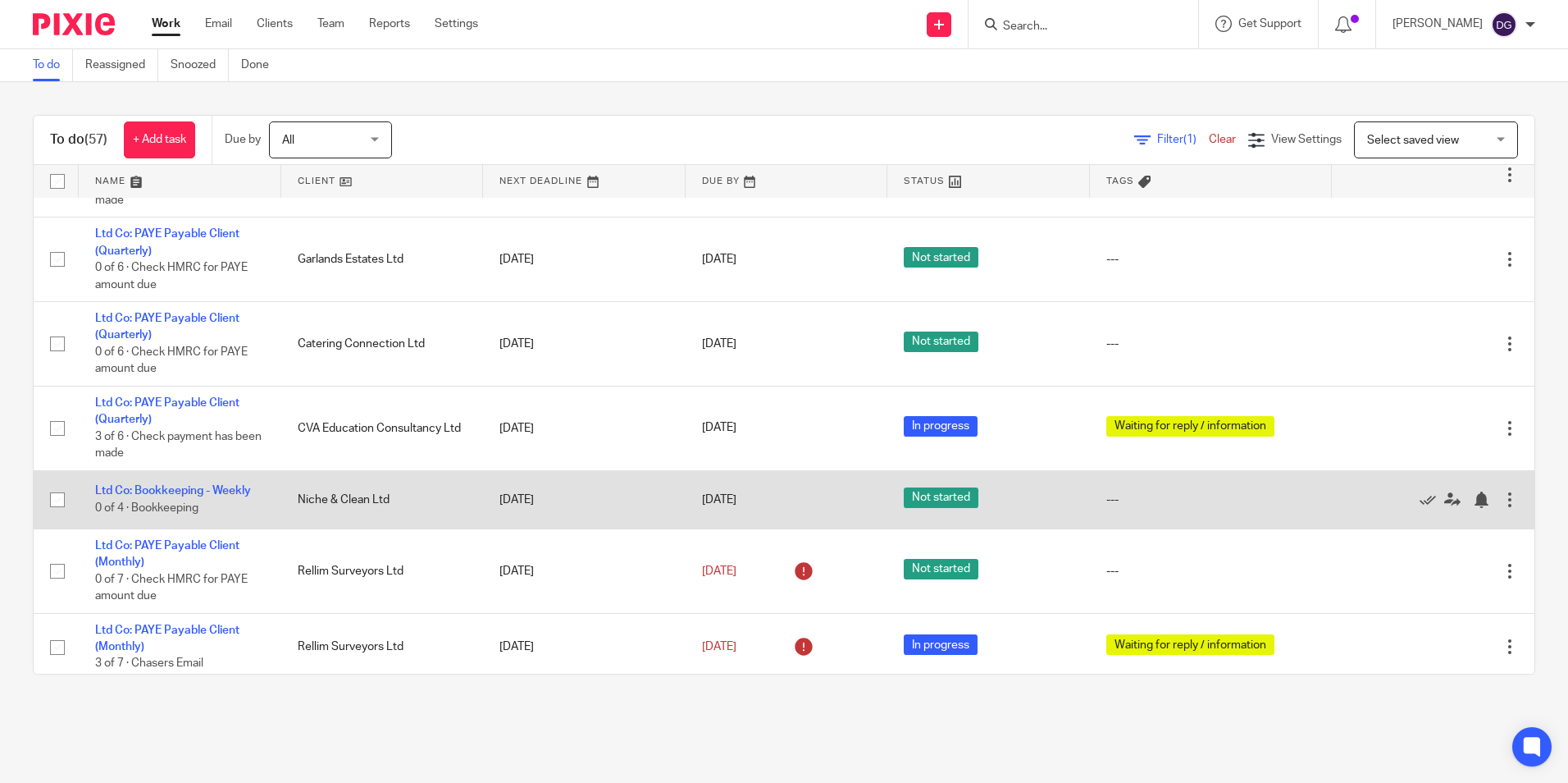
scroll to position [903, 0]
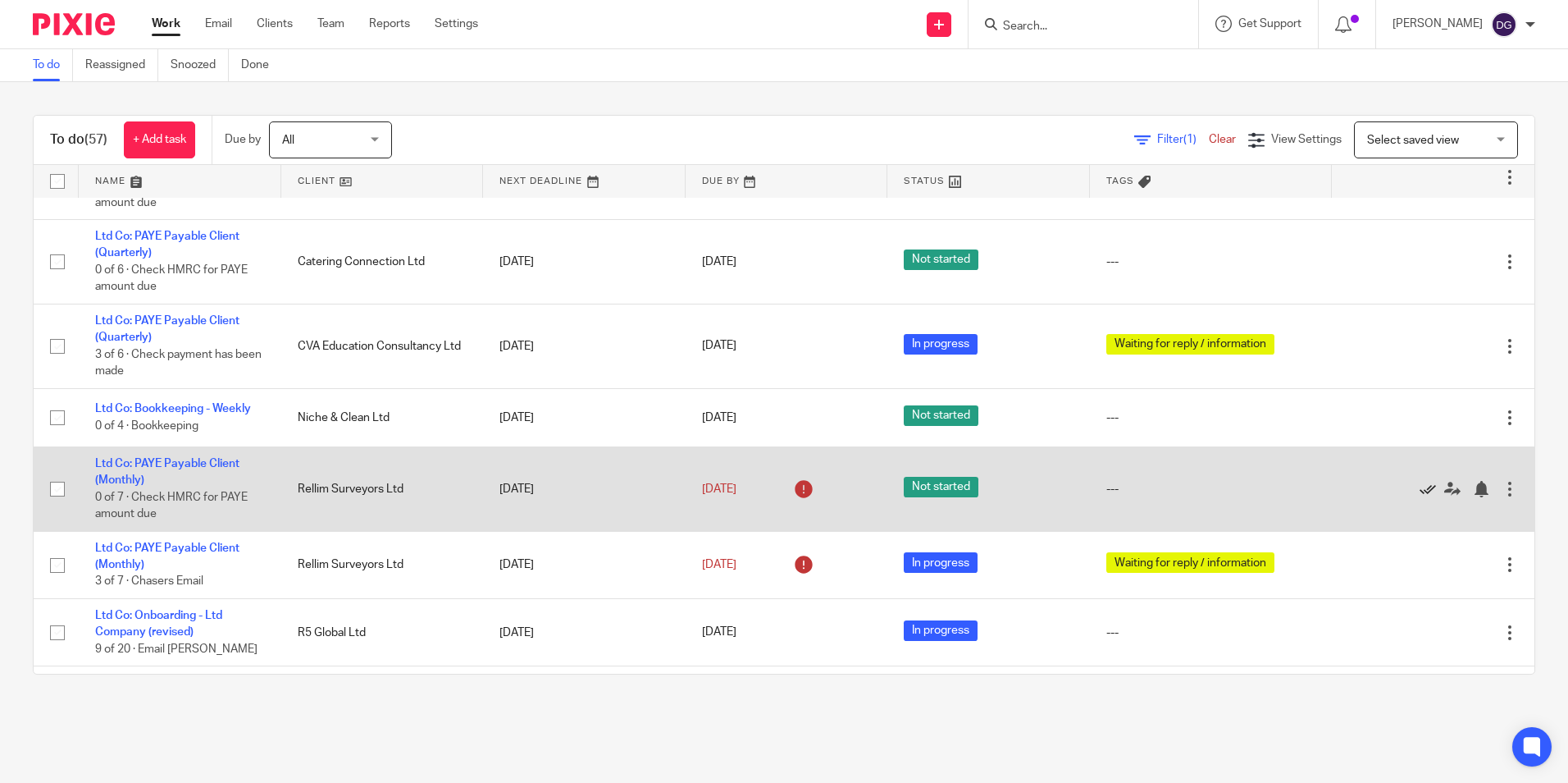
click at [1420, 497] on icon at bounding box center [1427, 488] width 16 height 16
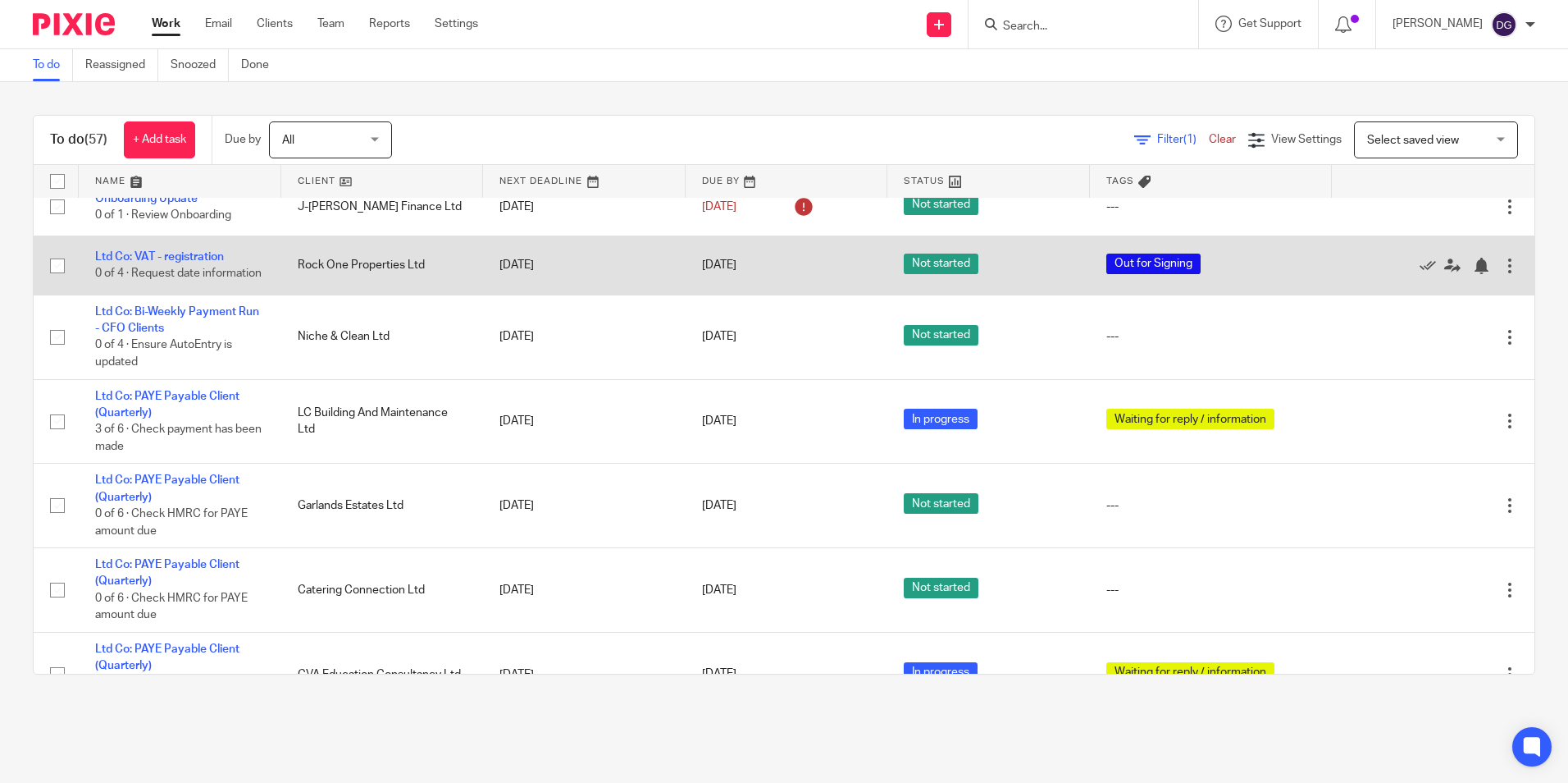
scroll to position [657, 0]
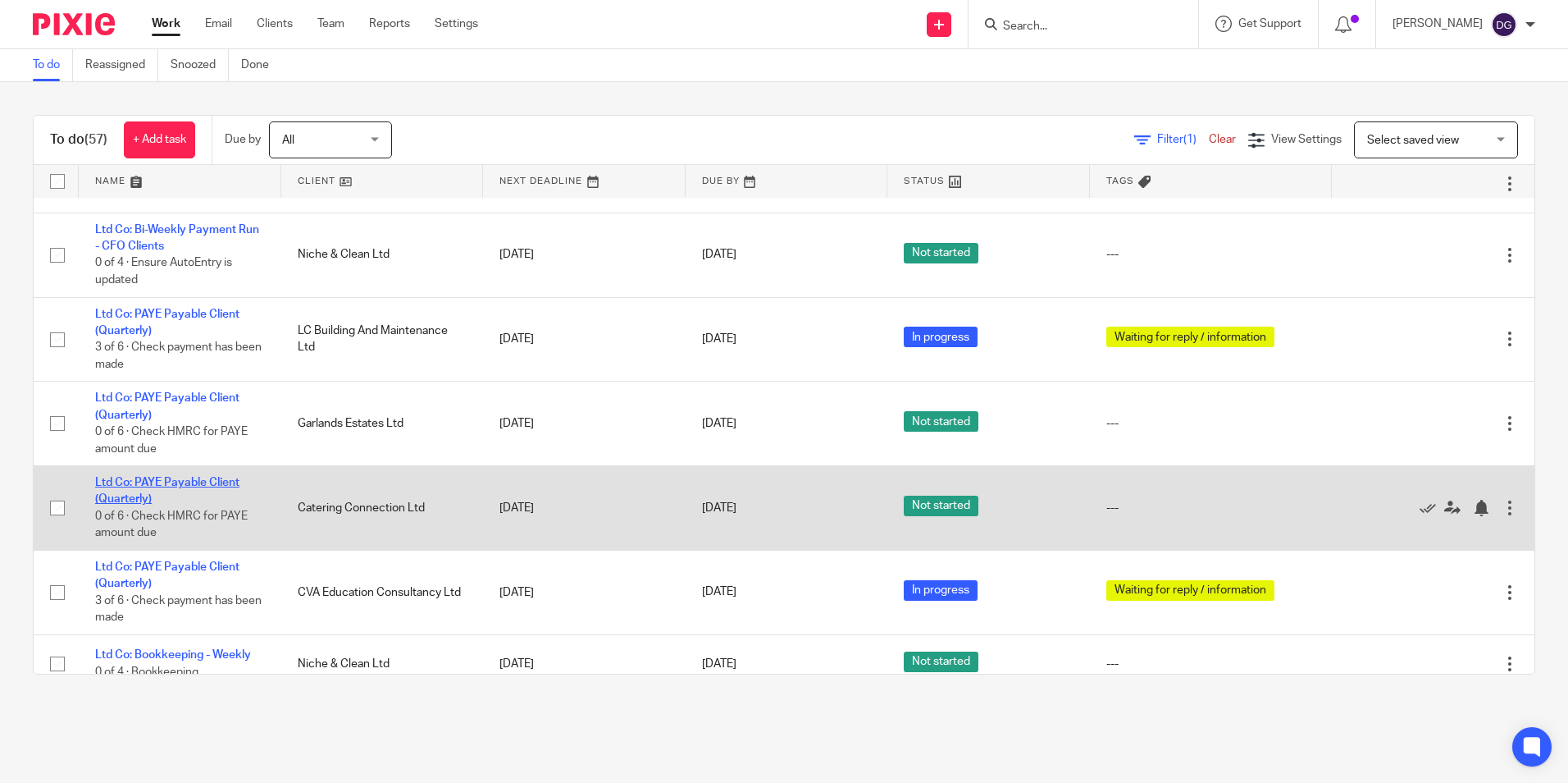
click at [195, 500] on link "Ltd Co: PAYE Payable Client (Quarterly)" at bounding box center [167, 491] width 144 height 28
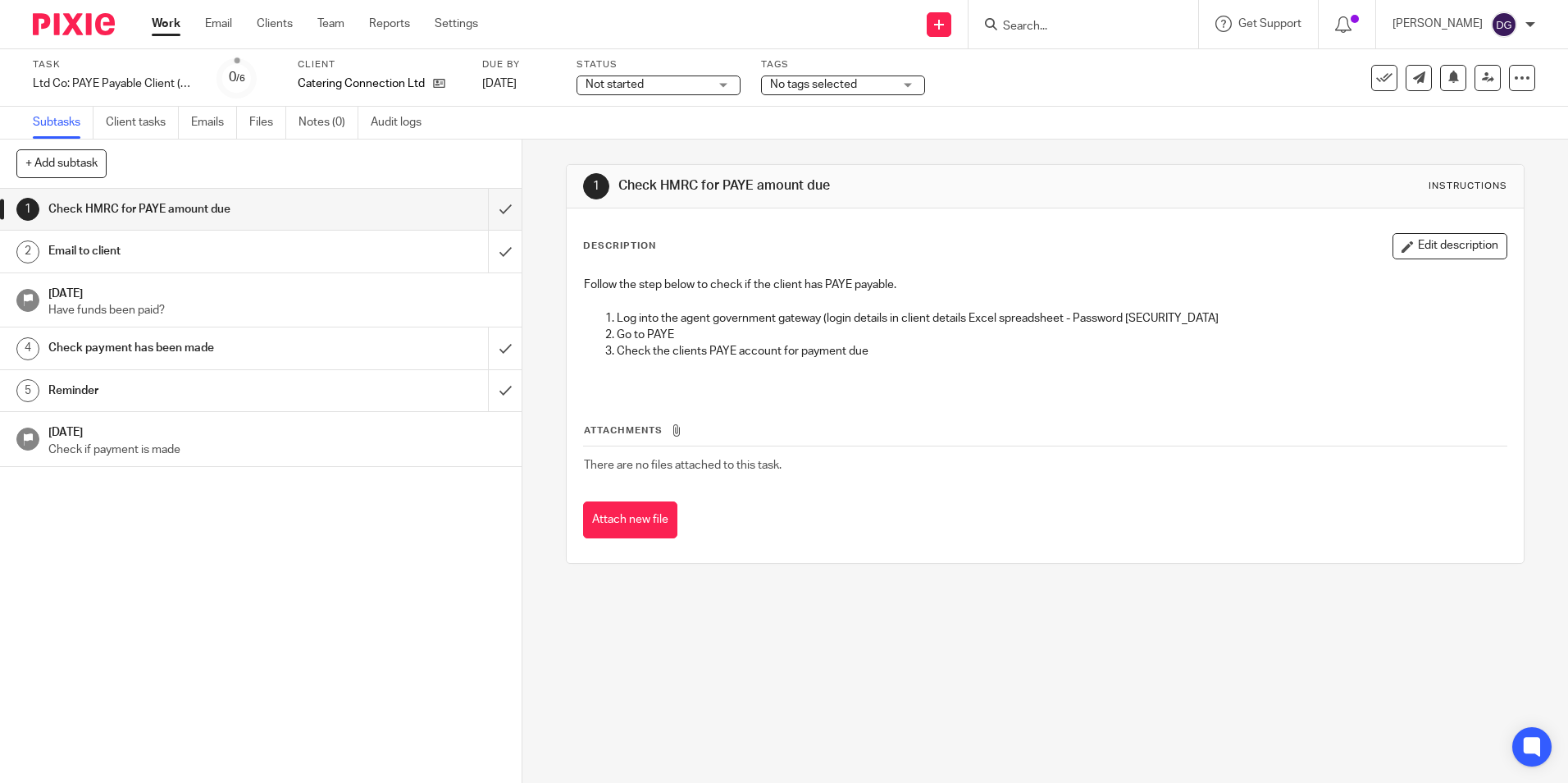
click at [158, 260] on h1 "Email to client" at bounding box center [189, 250] width 282 height 24
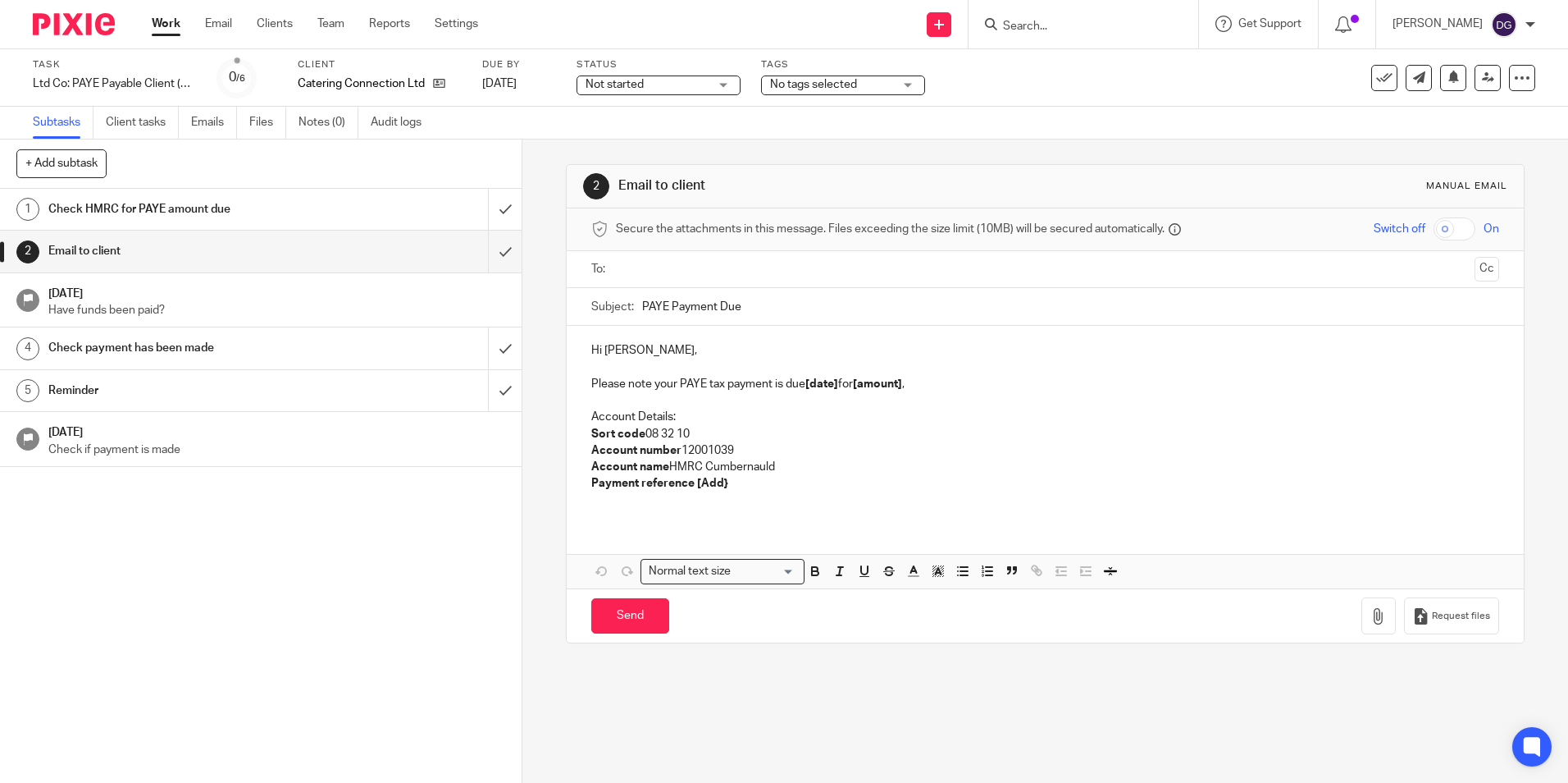
click at [717, 389] on p "Please note your PAYE tax payment is due [date] for [amount] ," at bounding box center [1045, 383] width 907 height 16
click at [721, 384] on p "Please note your PAYE tax payment is due [date] for [amount] ," at bounding box center [1045, 383] width 907 height 16
click at [772, 387] on p "Please note your PAYE tax payment is due [date] for [amount] ," at bounding box center [1045, 383] width 907 height 16
click at [971, 381] on p "Please note your PAYE tax payment for Catering Connections is due [date] for [a…" at bounding box center [1045, 383] width 907 height 16
click at [1073, 384] on p "Please note your PAYE tax payment for Catering Connections is due 22 Oct 2025 f…" at bounding box center [1045, 383] width 907 height 16
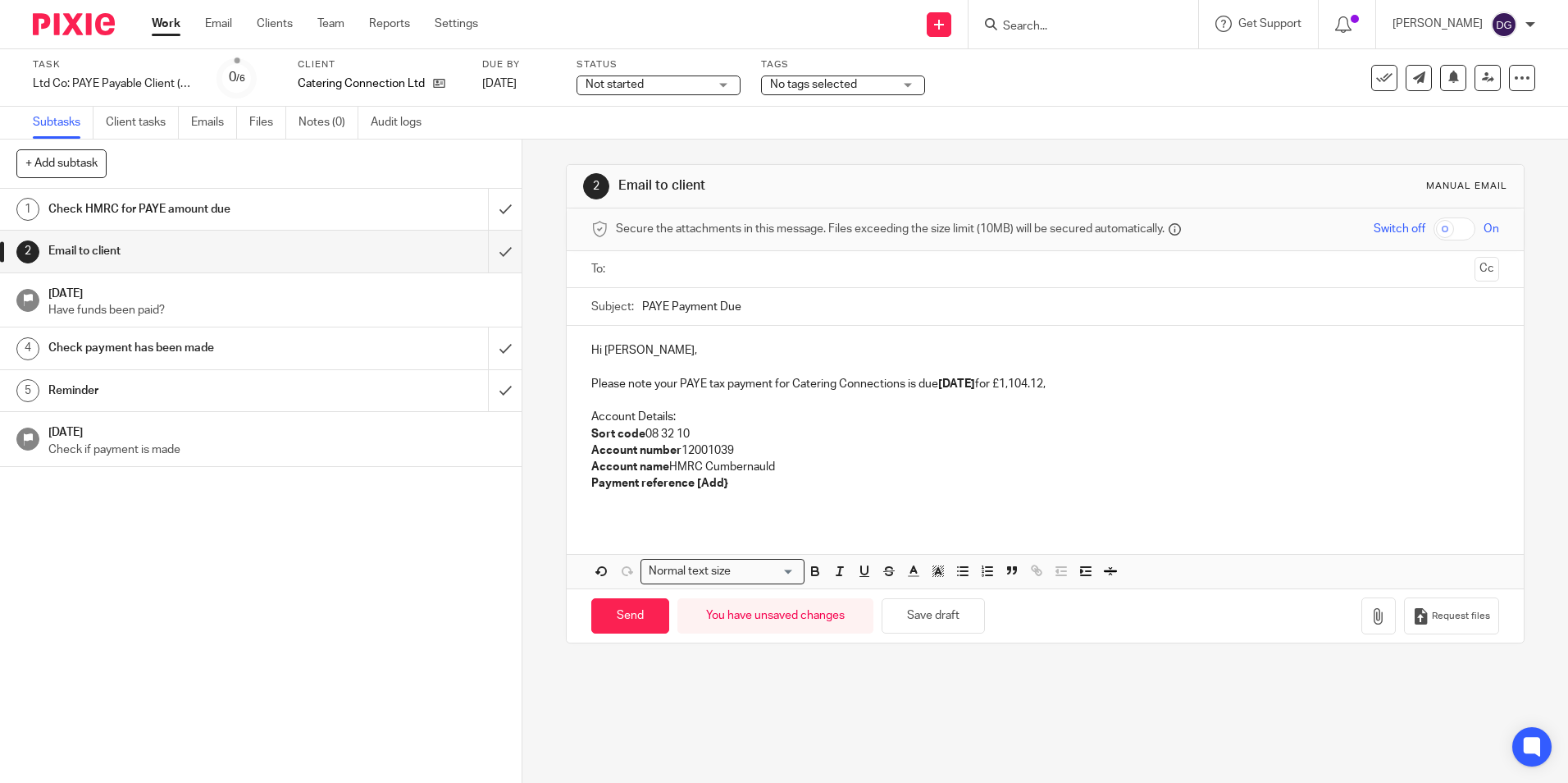
click at [1026, 385] on p "Please note your PAYE tax payment for Catering Connections is due 22 Oct 2025 f…" at bounding box center [1045, 383] width 907 height 16
click at [1021, 387] on p "Please note your PAYE tax payment for Catering Connections is due 22 Oct 2025 f…" at bounding box center [1045, 383] width 907 height 16
click at [1020, 376] on p "Please note your PAYE tax payment for Catering Connections is due 22 Oct 2025 f…" at bounding box center [1045, 383] width 907 height 16
click at [1032, 392] on p "Please note your PAYE tax payment for Catering Connections is due 22 Oct 2025 f…" at bounding box center [1045, 383] width 907 height 16
drag, startPoint x: 1077, startPoint y: 383, endPoint x: 1023, endPoint y: 389, distance: 54.3
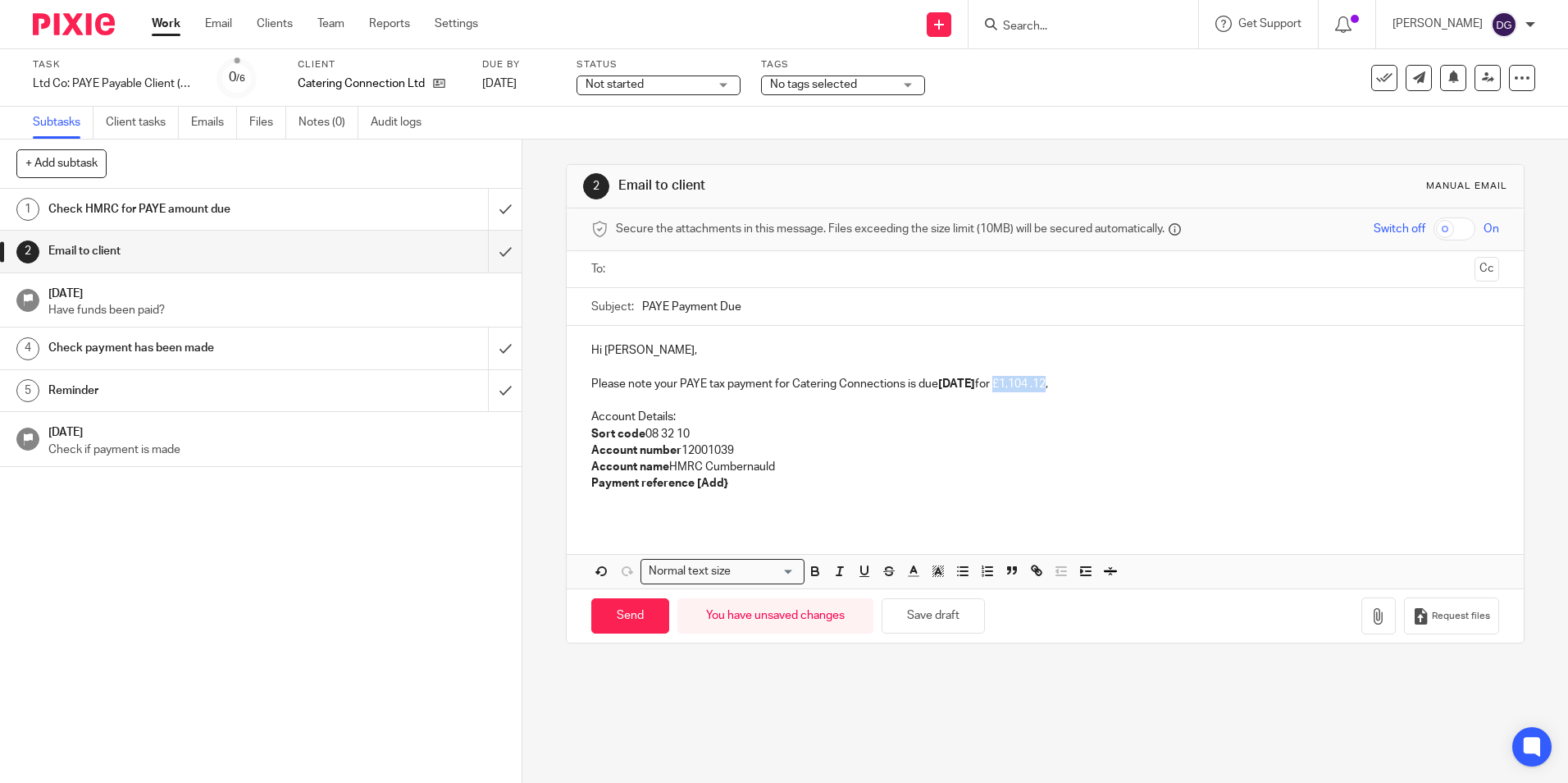
click at [1023, 389] on p "Please note your PAYE tax payment for Catering Connections is due 22 Oct 2025 f…" at bounding box center [1045, 383] width 907 height 16
click at [812, 567] on icon "button" at bounding box center [815, 569] width 6 height 4
click at [1129, 378] on p "Please note your PAYE tax payment for Catering Connections is due 22 Oct 2025 f…" at bounding box center [1045, 383] width 907 height 16
click at [740, 487] on p "Payment reference [Add}" at bounding box center [1045, 483] width 907 height 16
drag, startPoint x: 737, startPoint y: 486, endPoint x: 589, endPoint y: 486, distance: 148.0
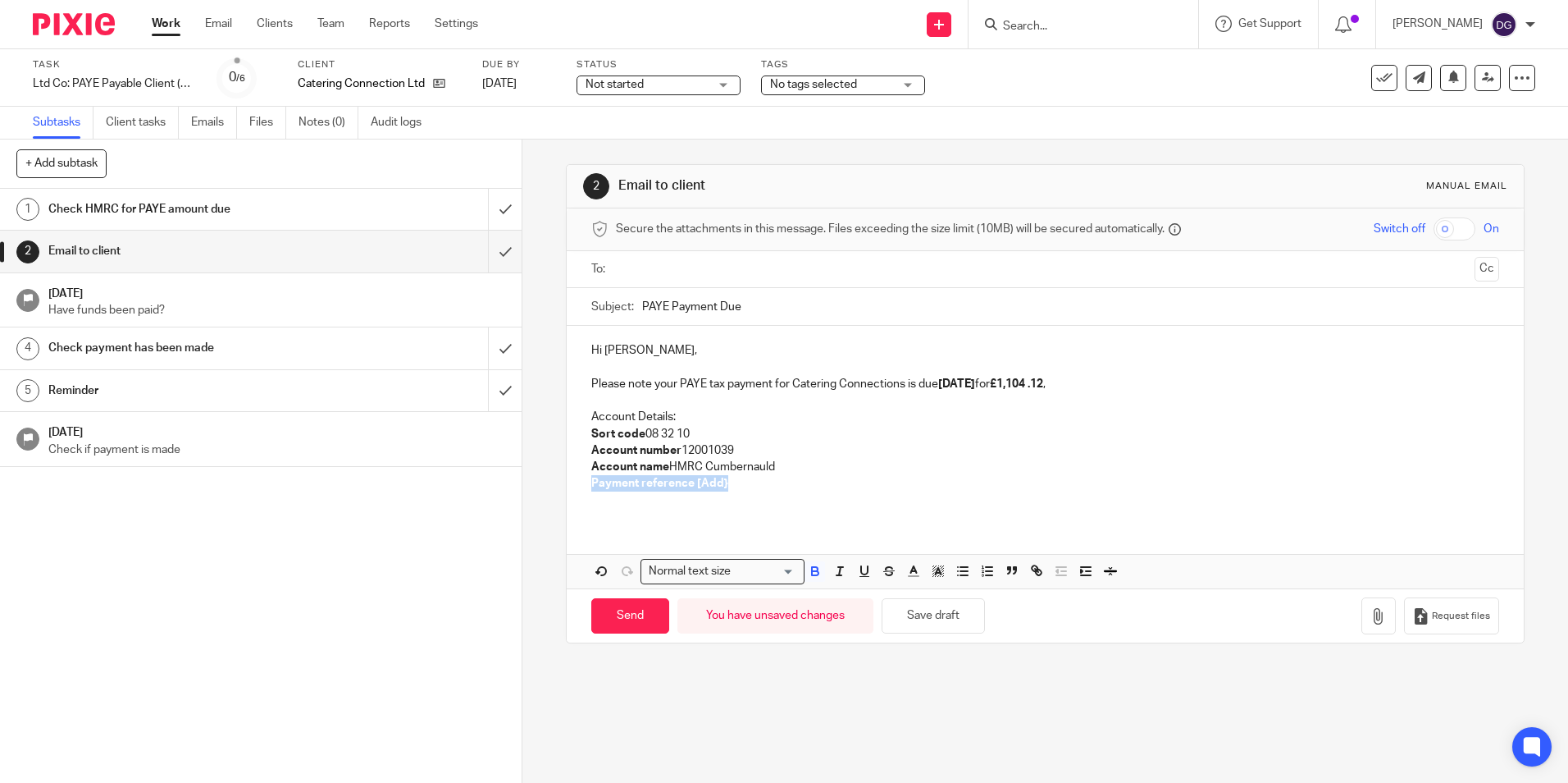
click at [591, 486] on p "Payment reference [Add}" at bounding box center [1045, 483] width 907 height 16
click at [677, 271] on input "text" at bounding box center [1045, 270] width 846 height 19
click at [784, 310] on input "PAYE Payment Due" at bounding box center [1070, 311] width 856 height 37
type input "PAYE Payment Due Catering Connections"
click at [849, 486] on p at bounding box center [1045, 487] width 907 height 16
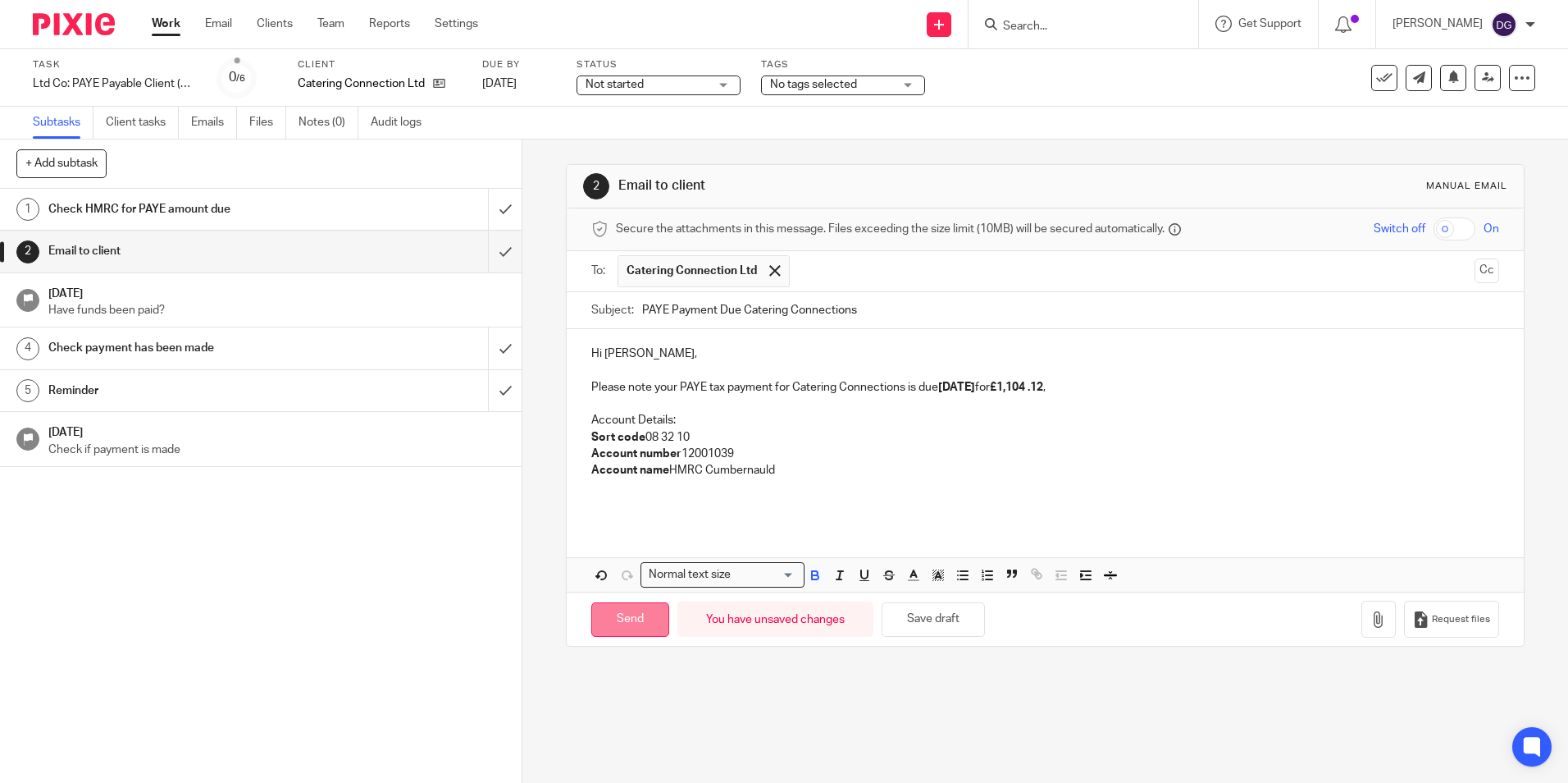
click at [612, 634] on input "Send" at bounding box center [630, 620] width 78 height 35
type input "Sent"
click at [710, 77] on div "Not started Not started" at bounding box center [658, 85] width 164 height 19
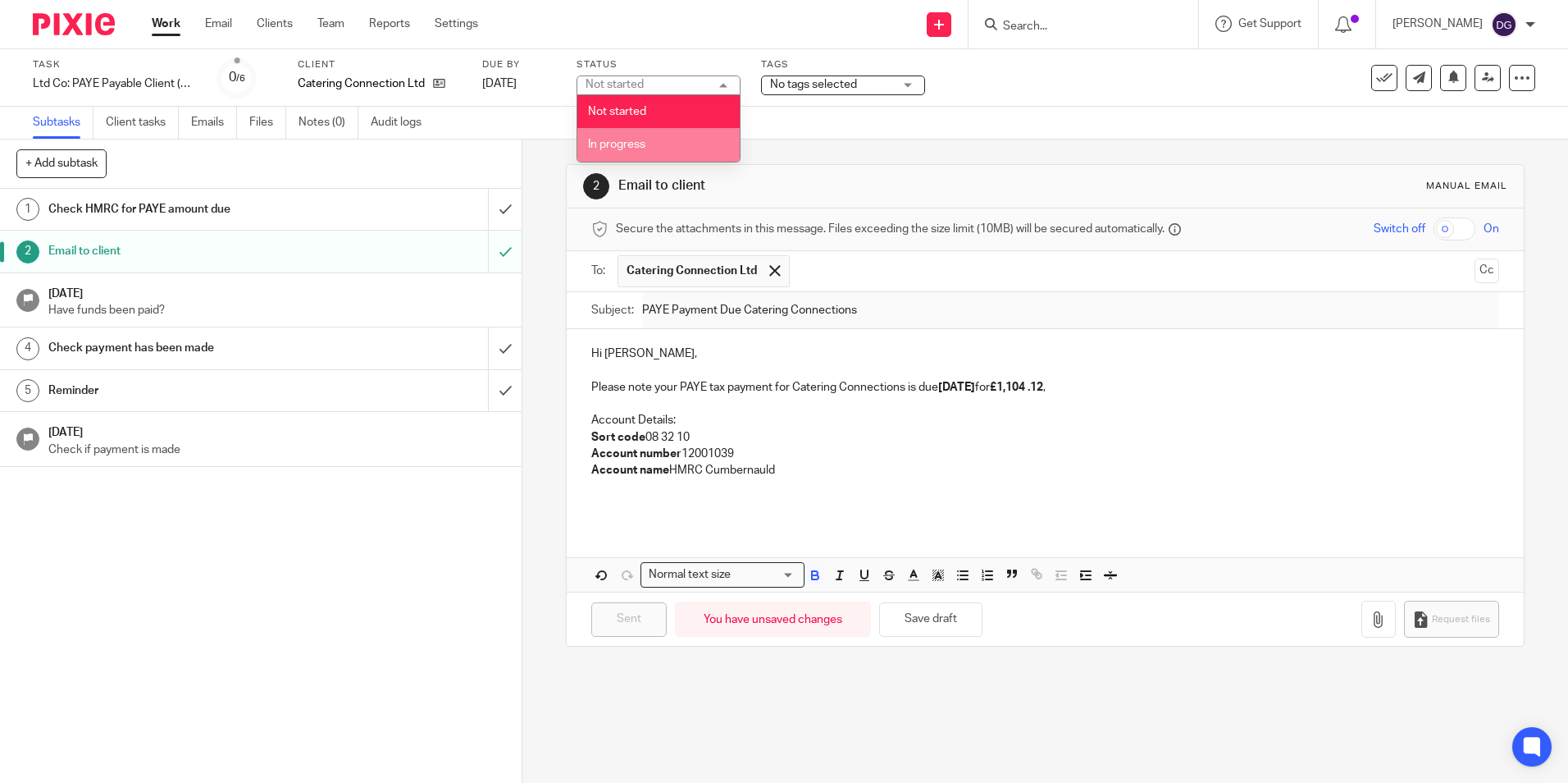
click at [661, 132] on li "In progress" at bounding box center [658, 145] width 163 height 34
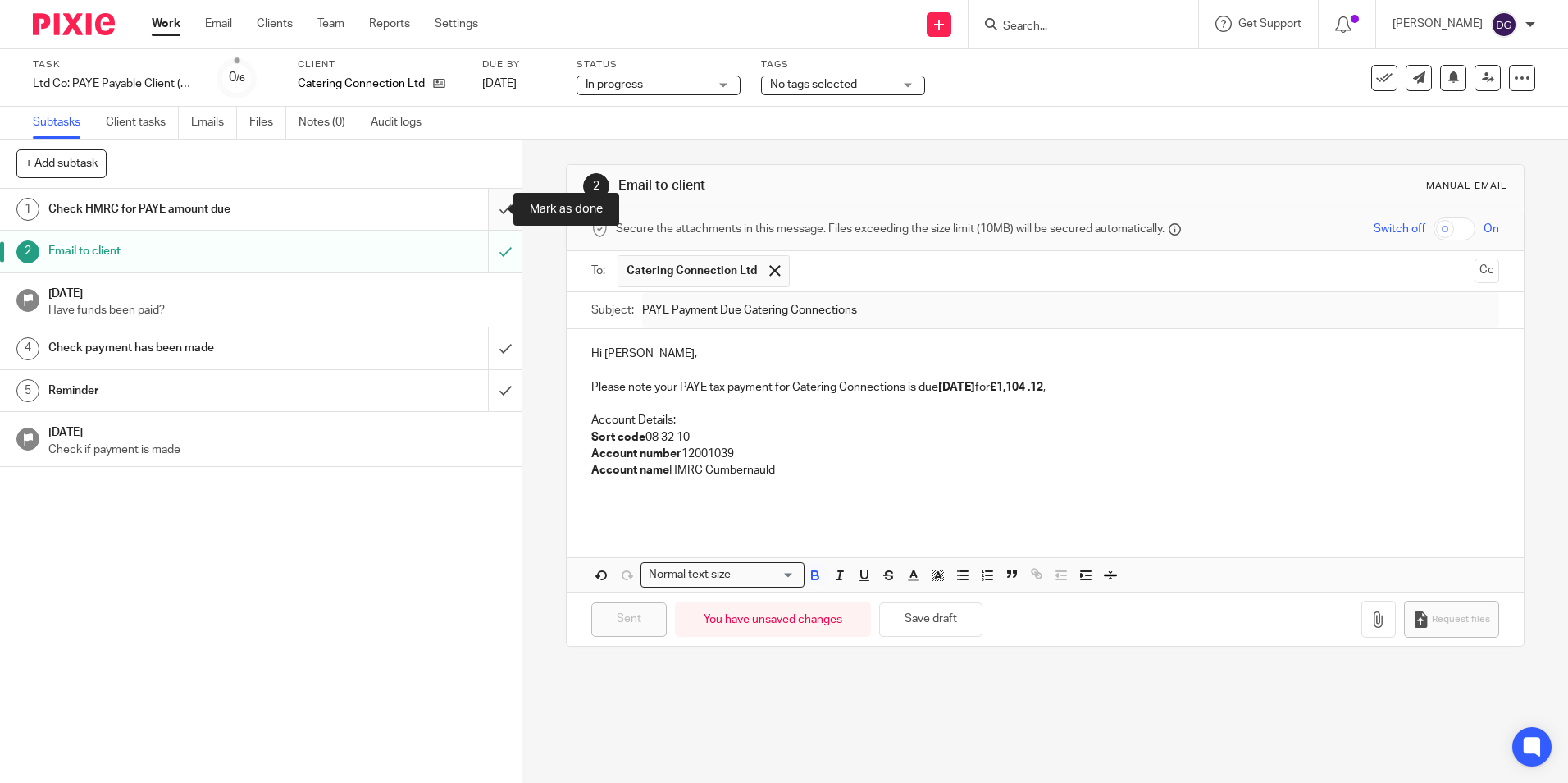
click at [484, 215] on input "submit" at bounding box center [260, 209] width 522 height 41
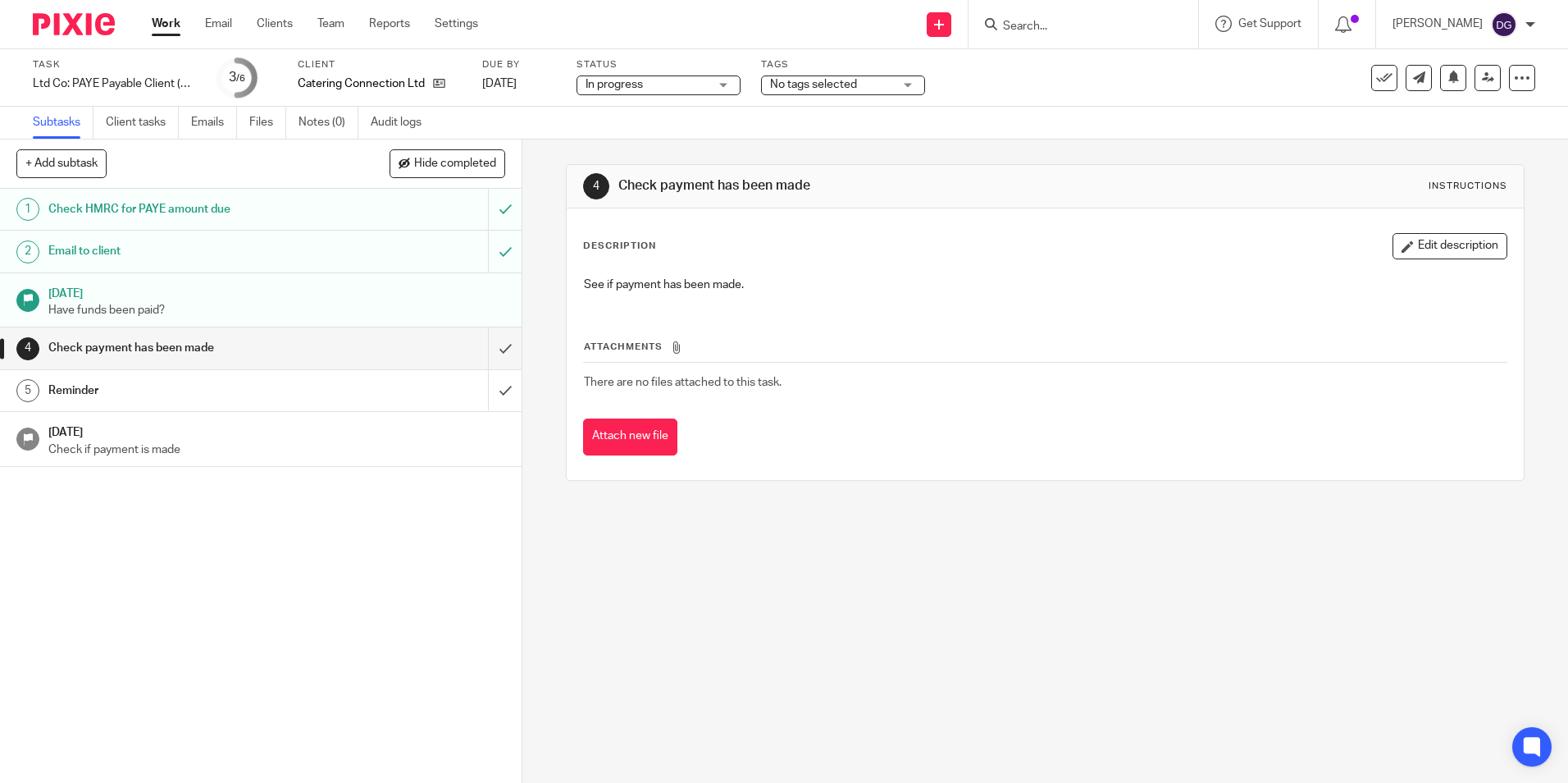
click at [871, 87] on span "No tags selected" at bounding box center [832, 85] width 123 height 17
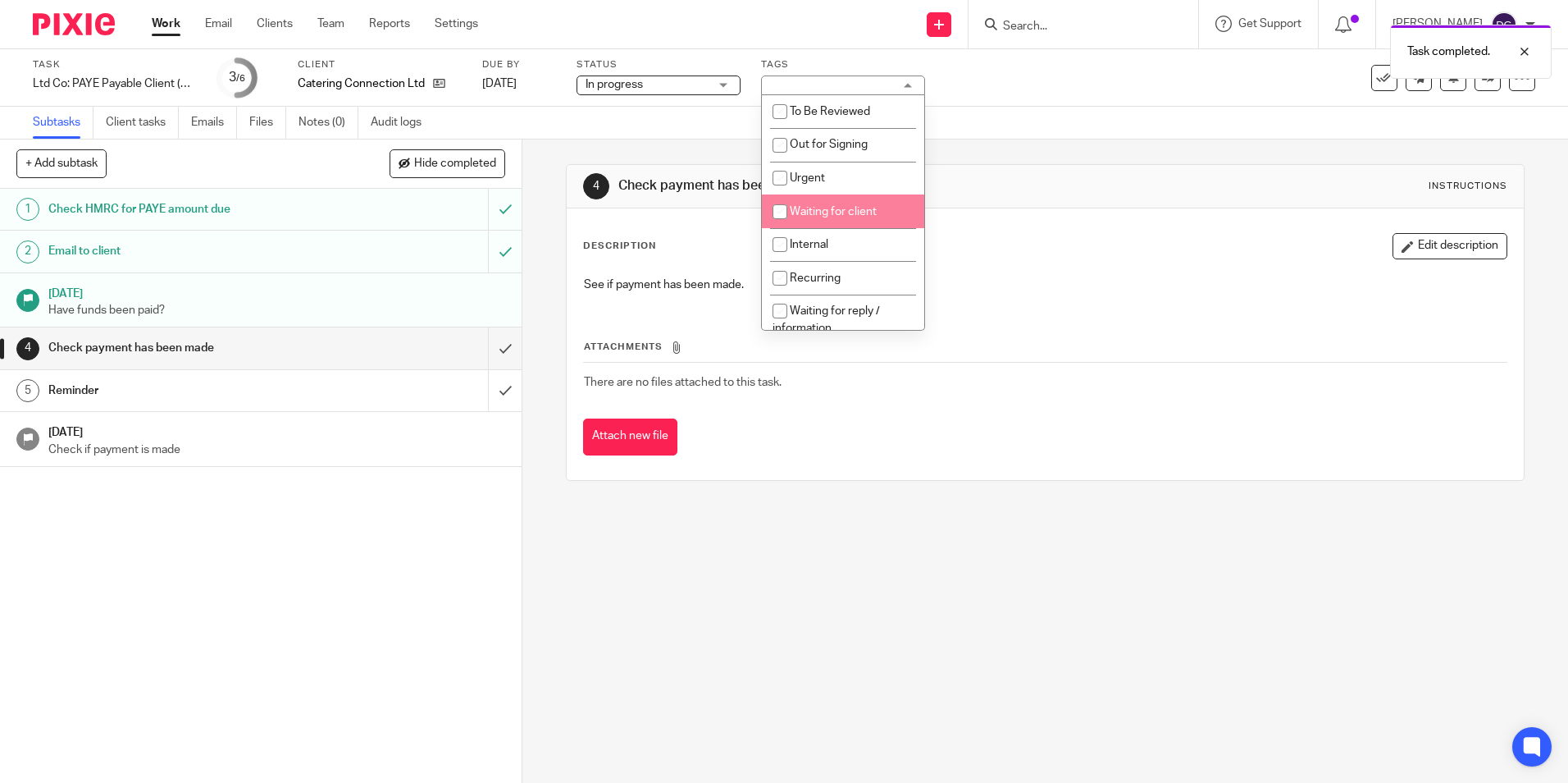
scroll to position [15, 0]
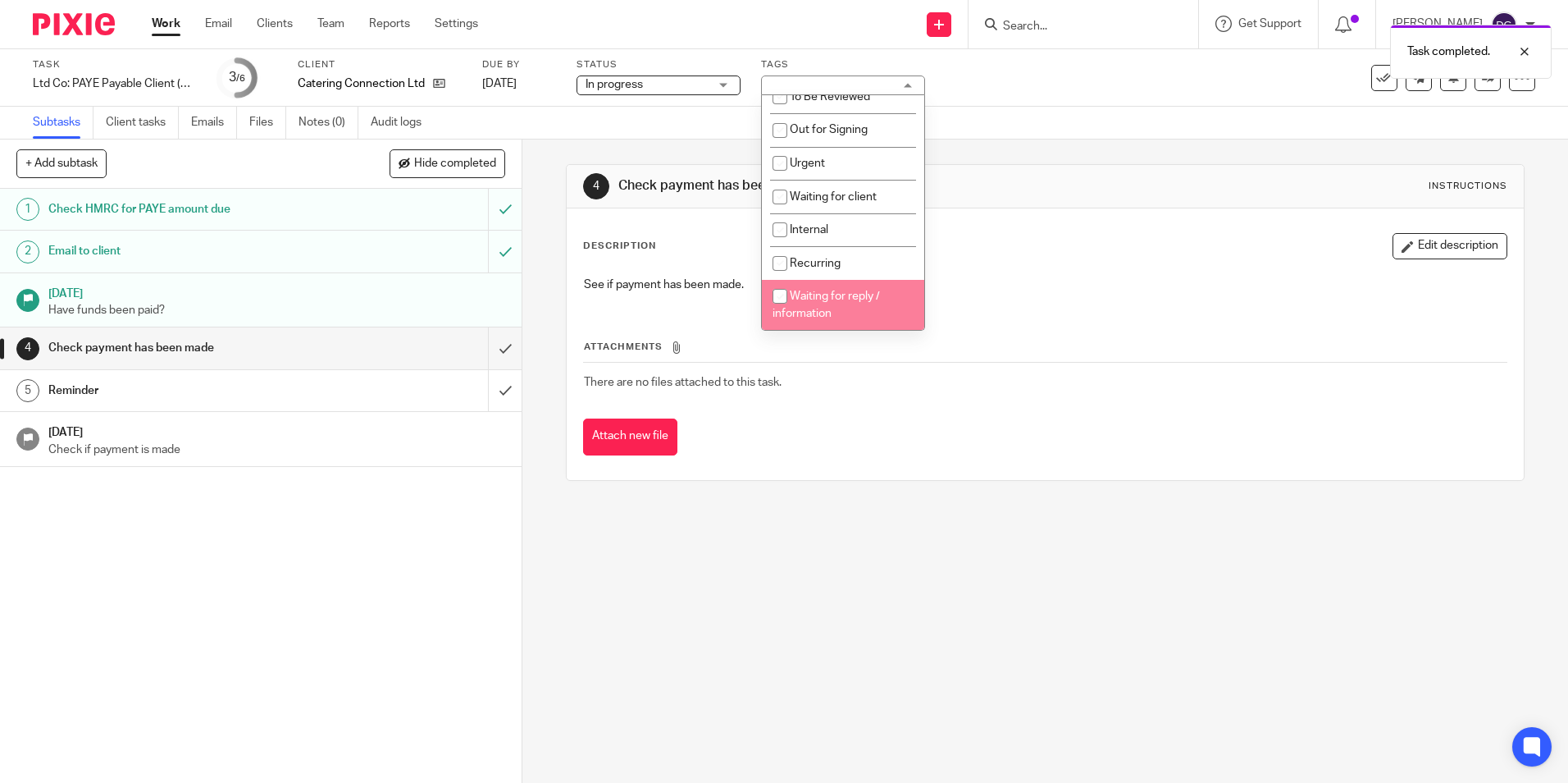
click at [838, 287] on li "Waiting for reply / information" at bounding box center [843, 304] width 163 height 50
checkbox input "true"
click at [911, 564] on div "4 Check payment has been made Instructions Description Edit description See if …" at bounding box center [1045, 460] width 1046 height 643
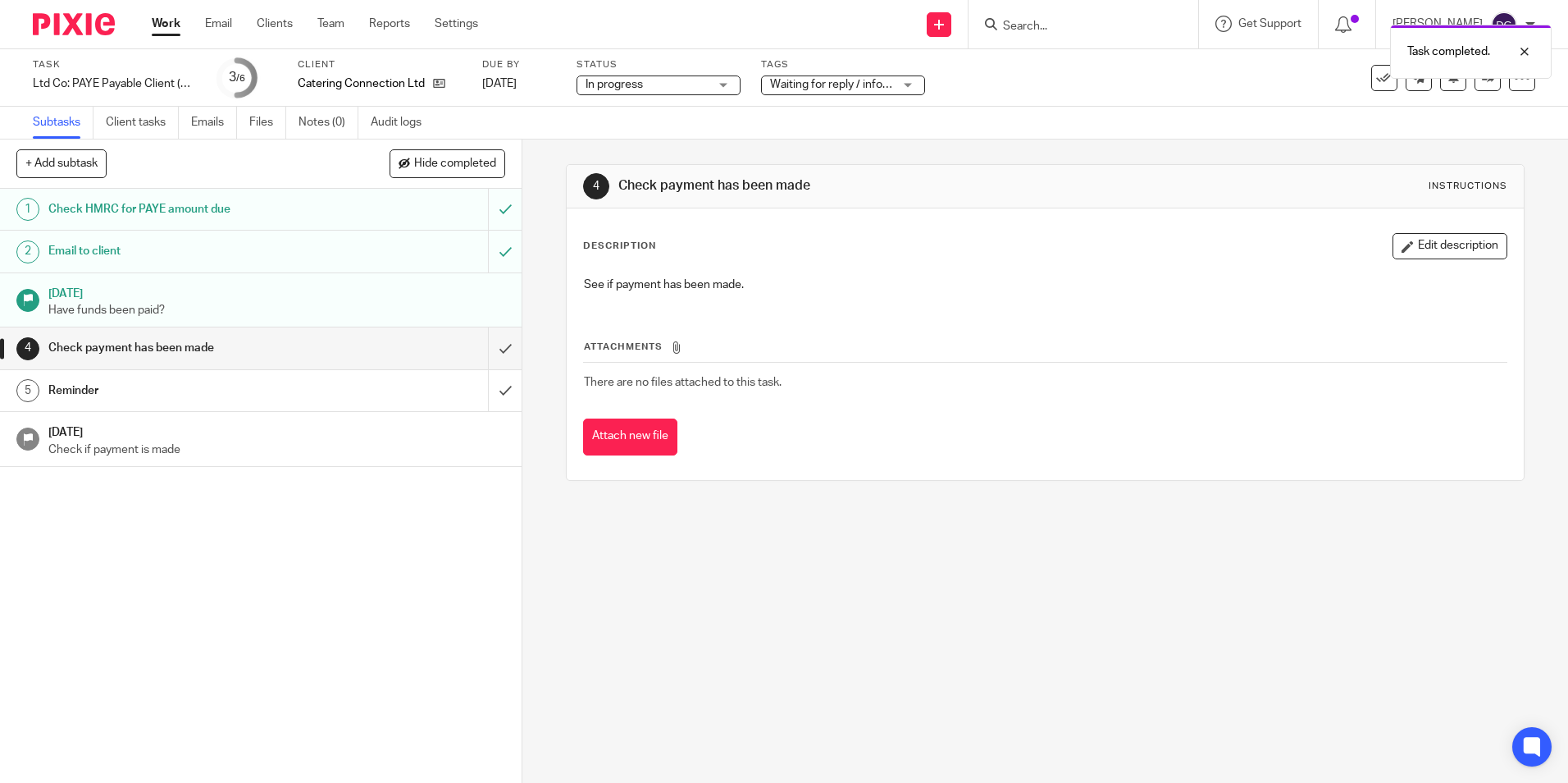
click at [167, 19] on link "Work" at bounding box center [166, 23] width 29 height 16
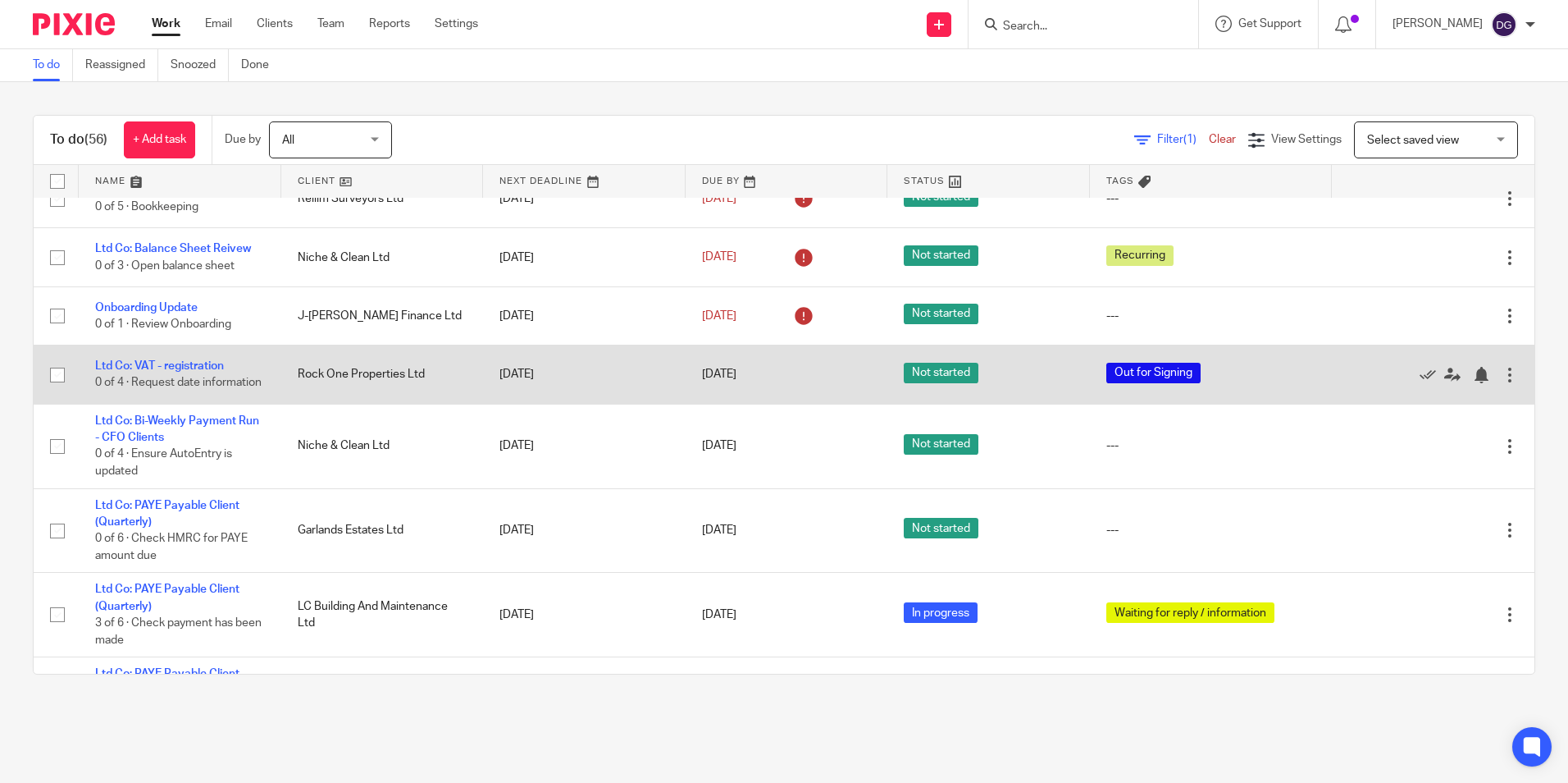
scroll to position [492, 0]
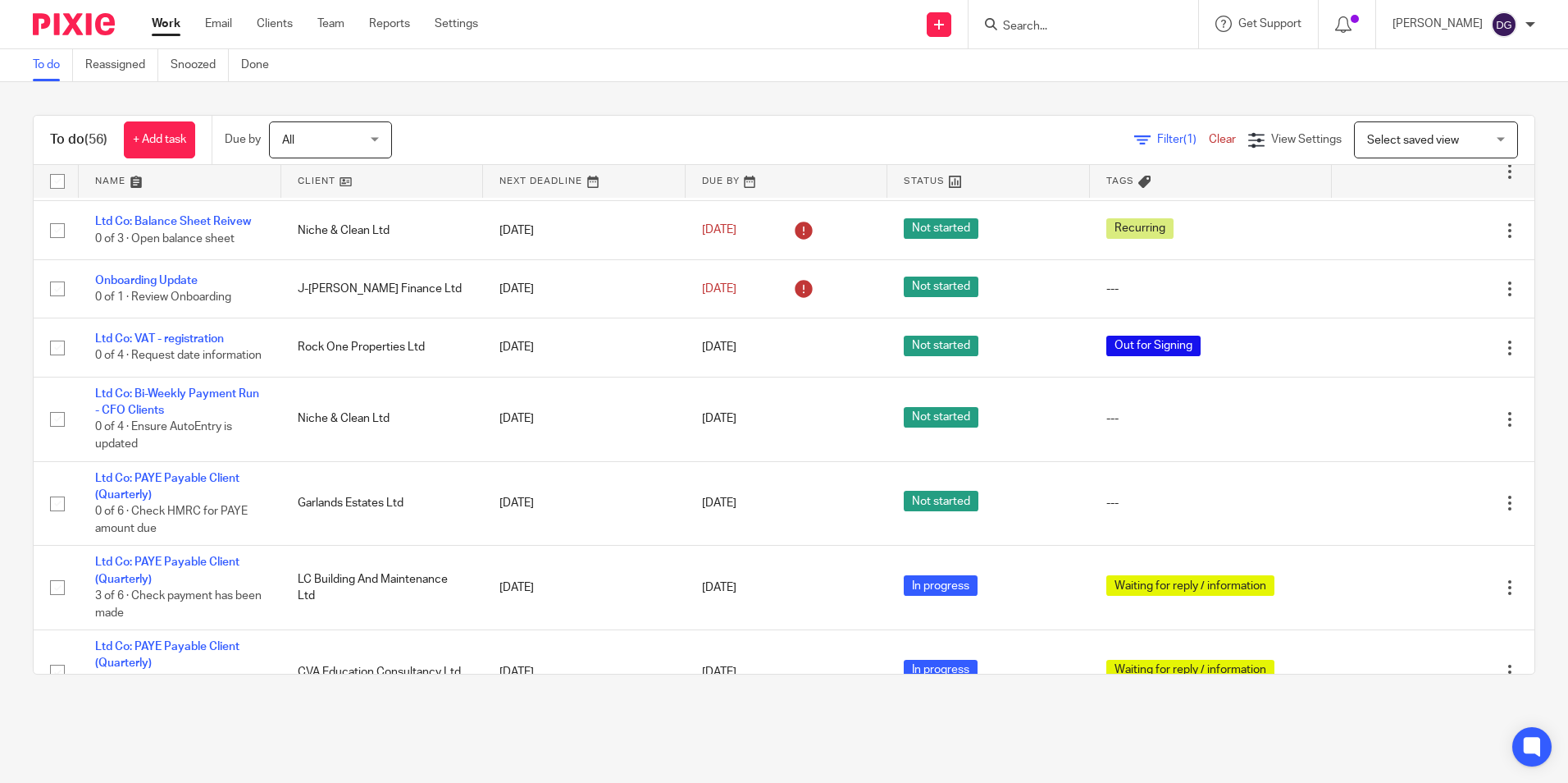
click at [1101, 25] on input "Search" at bounding box center [1075, 27] width 147 height 15
type input "niche and clean"
click button "submit" at bounding box center [0, 0] width 0 height 0
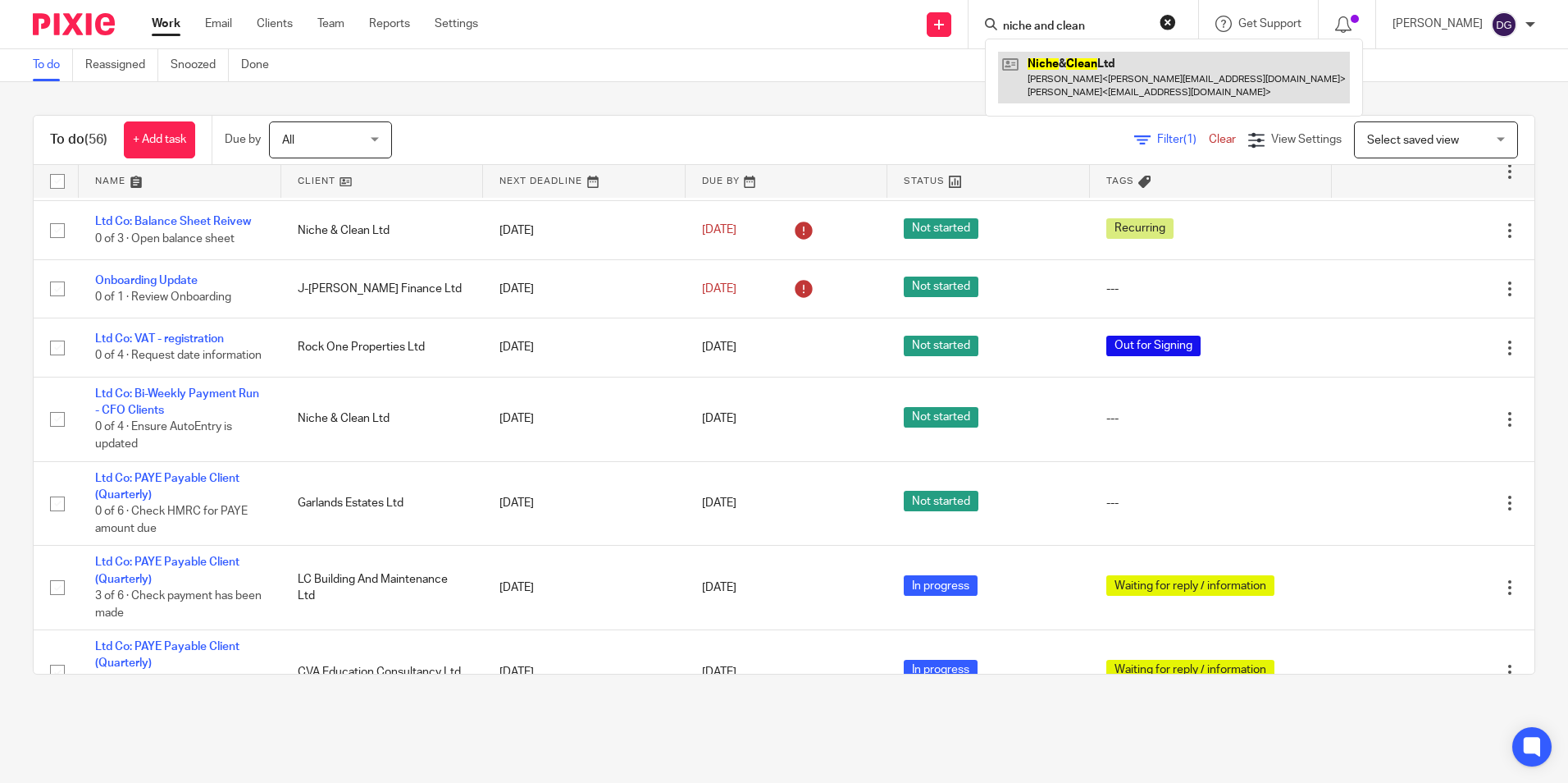
click at [1046, 93] on link at bounding box center [1175, 77] width 352 height 51
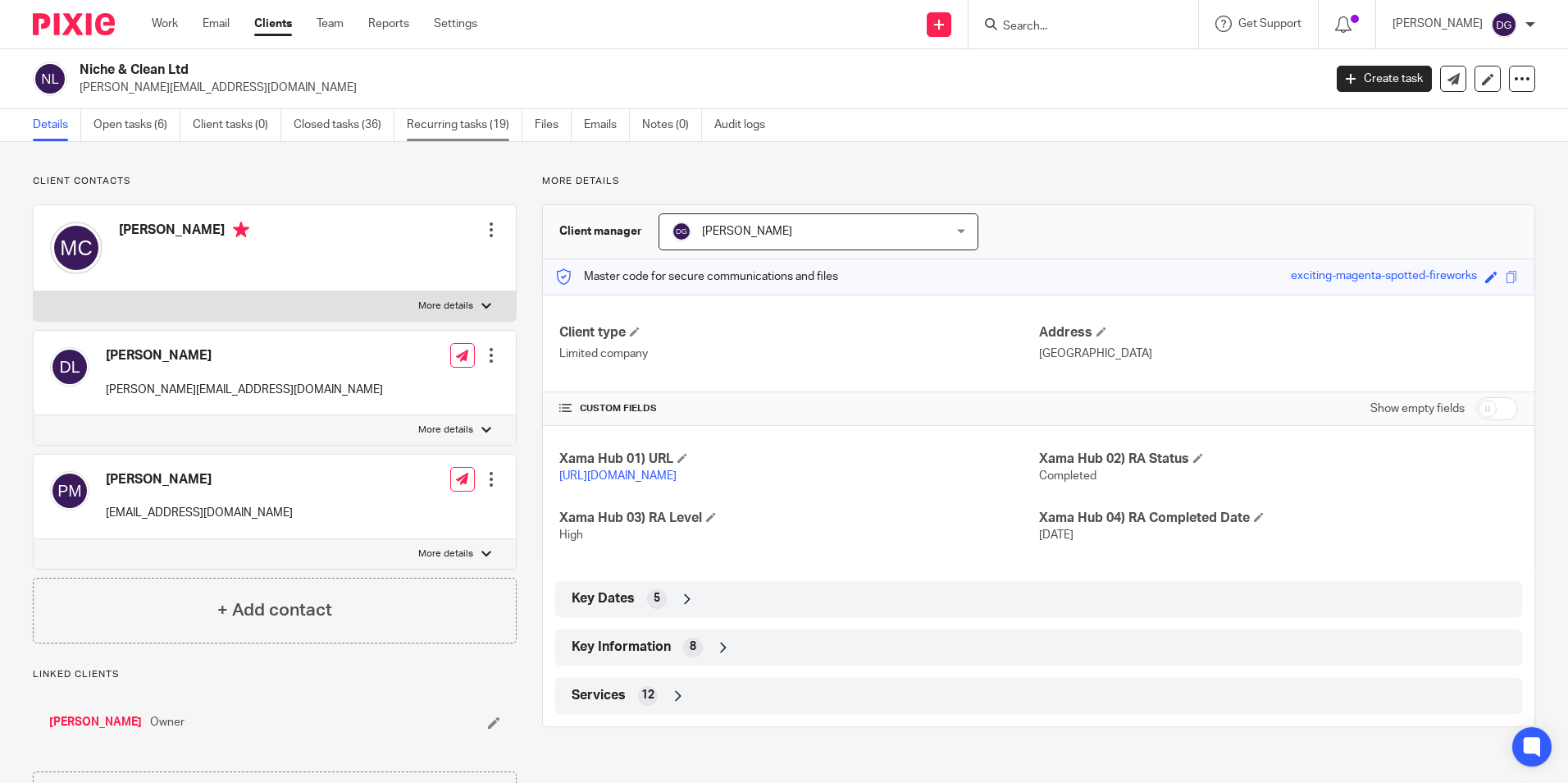
click at [472, 123] on link "Recurring tasks (19)" at bounding box center [464, 125] width 115 height 32
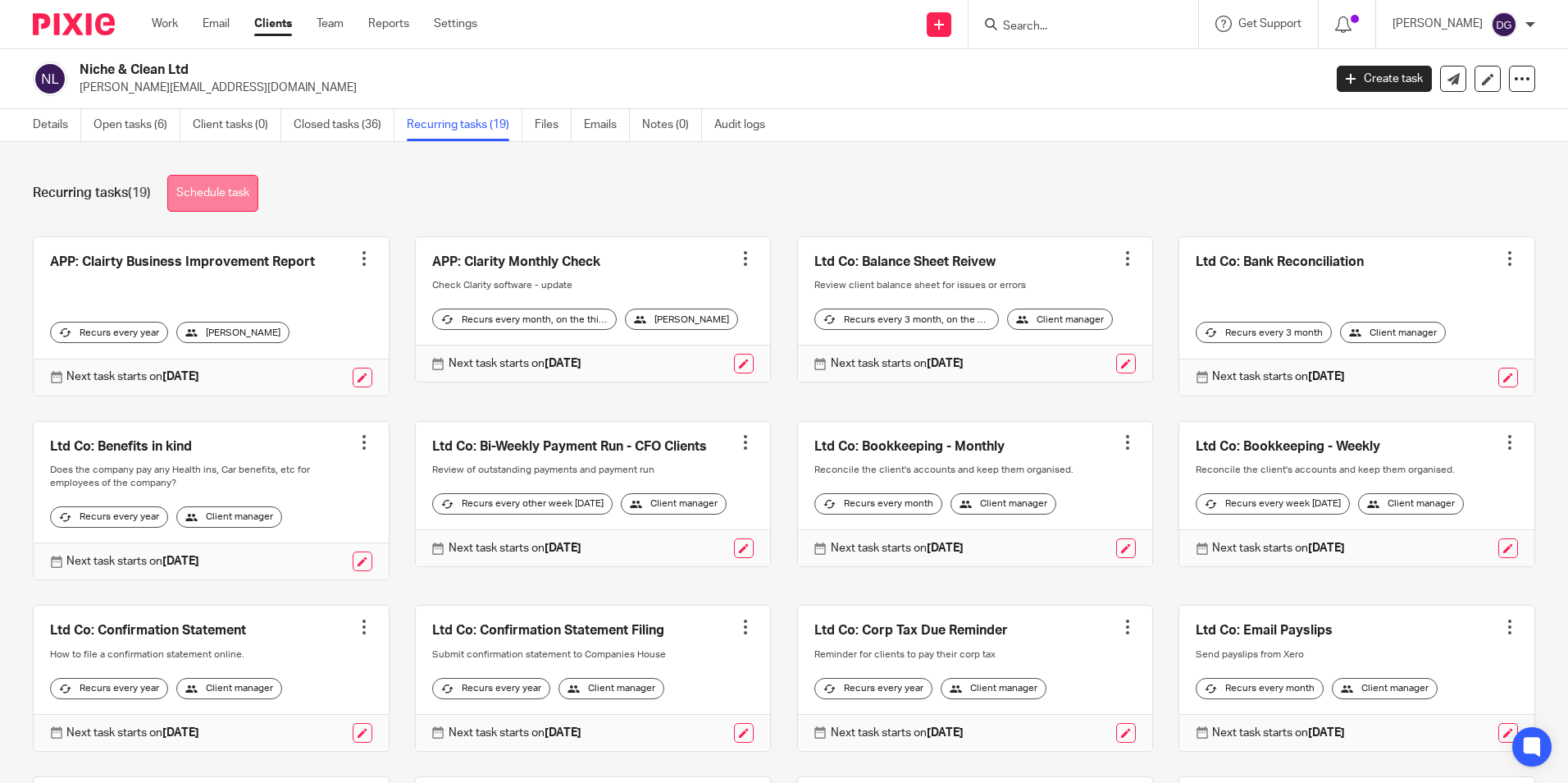
click at [198, 192] on link "Schedule task" at bounding box center [213, 193] width 91 height 37
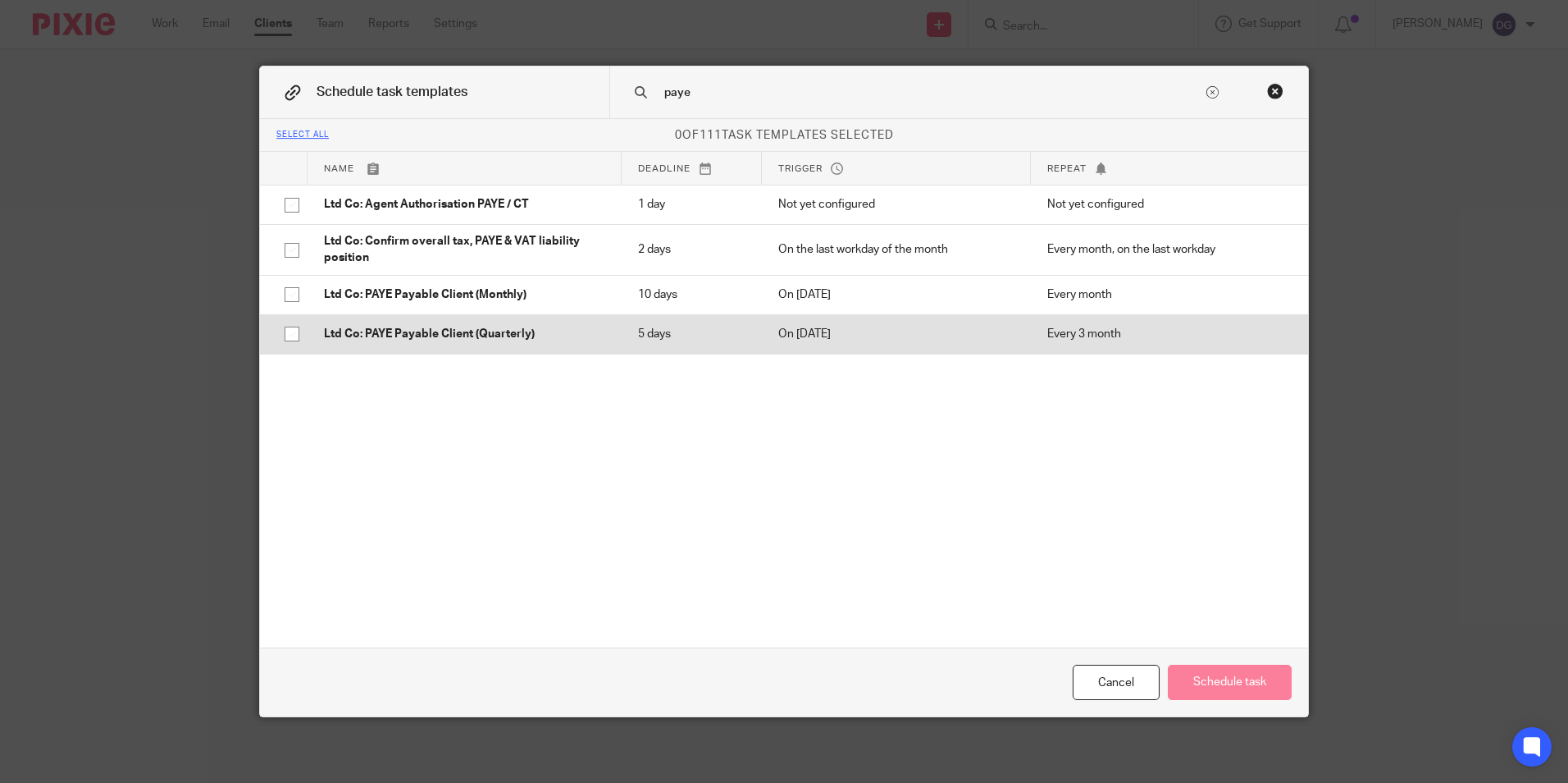
type input "paye"
click at [278, 336] on input "checkbox" at bounding box center [292, 334] width 31 height 31
checkbox input "true"
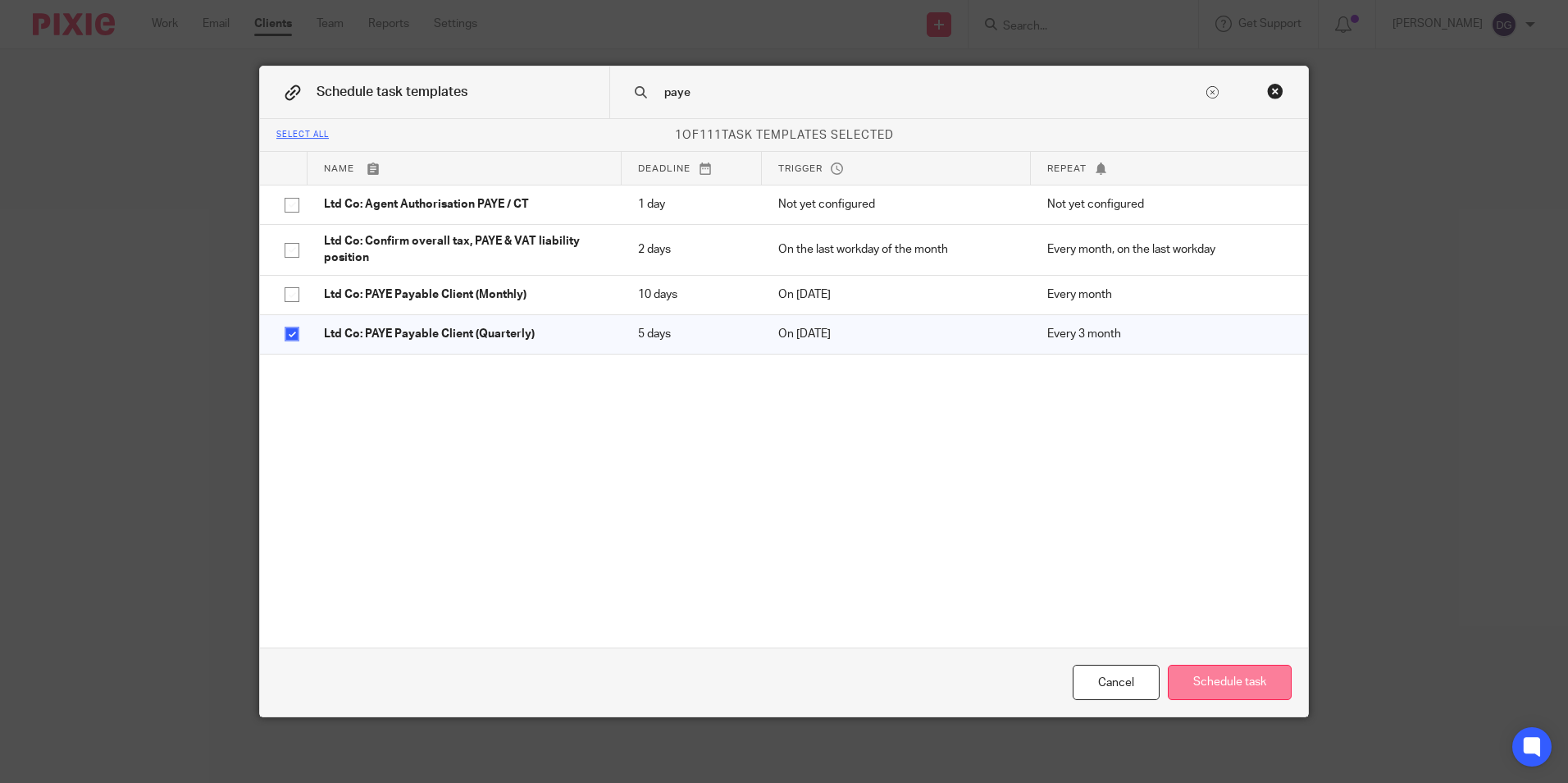
click at [1244, 693] on button "Schedule task" at bounding box center [1229, 683] width 124 height 35
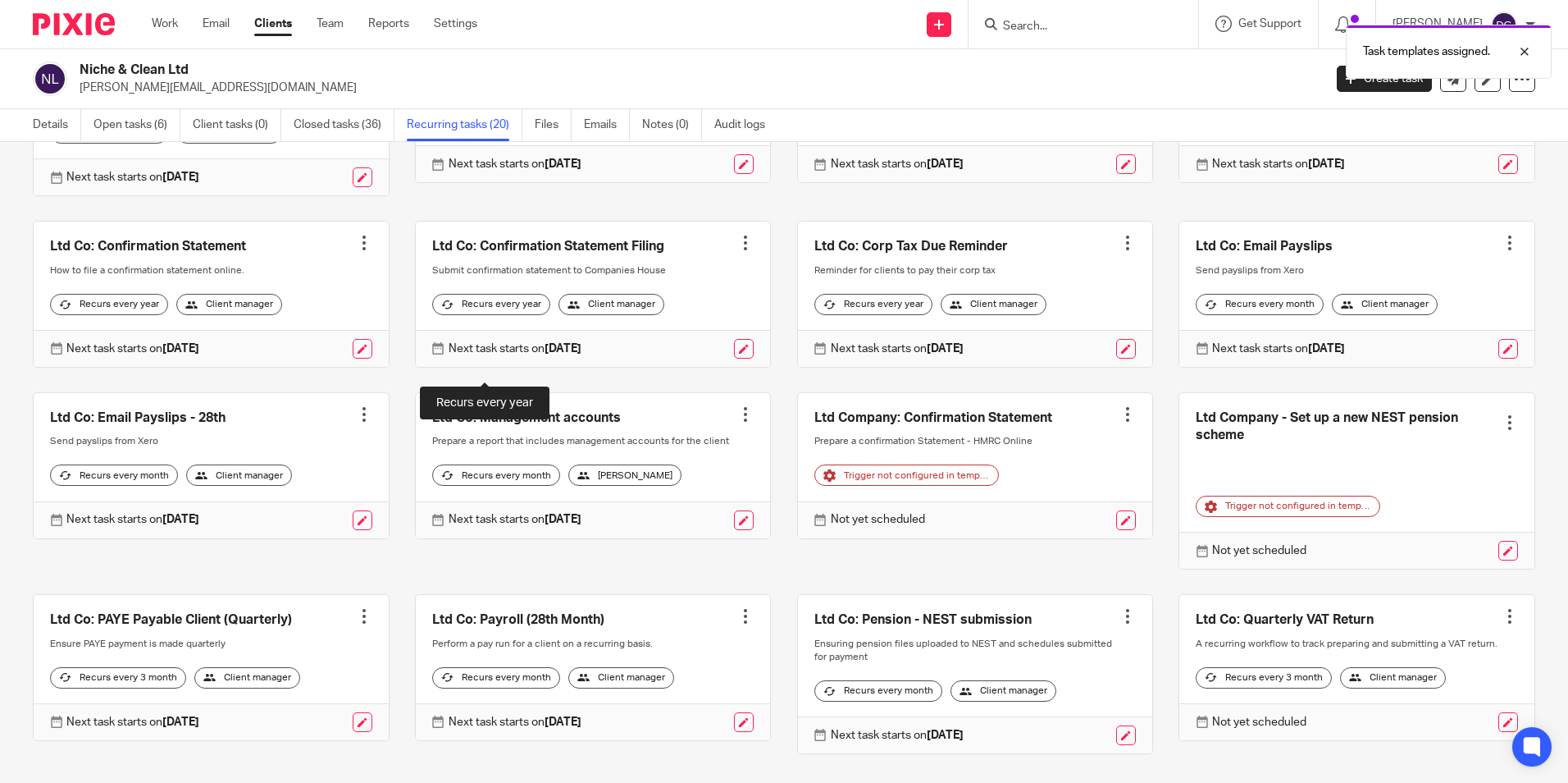
scroll to position [452, 0]
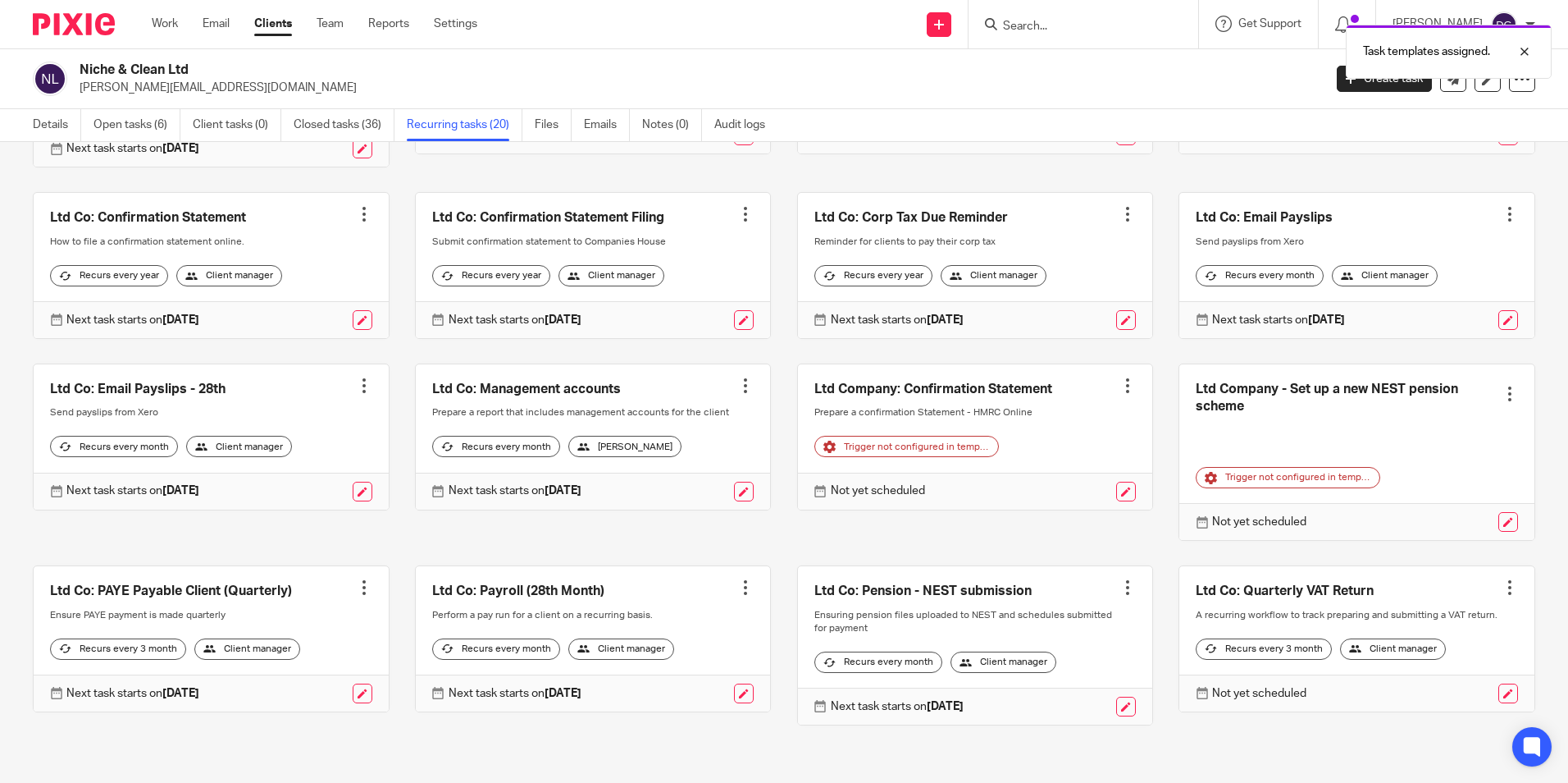
click at [1212, 695] on p "Not yet scheduled" at bounding box center [1260, 693] width 94 height 16
click at [1196, 691] on icon at bounding box center [1201, 693] width 13 height 13
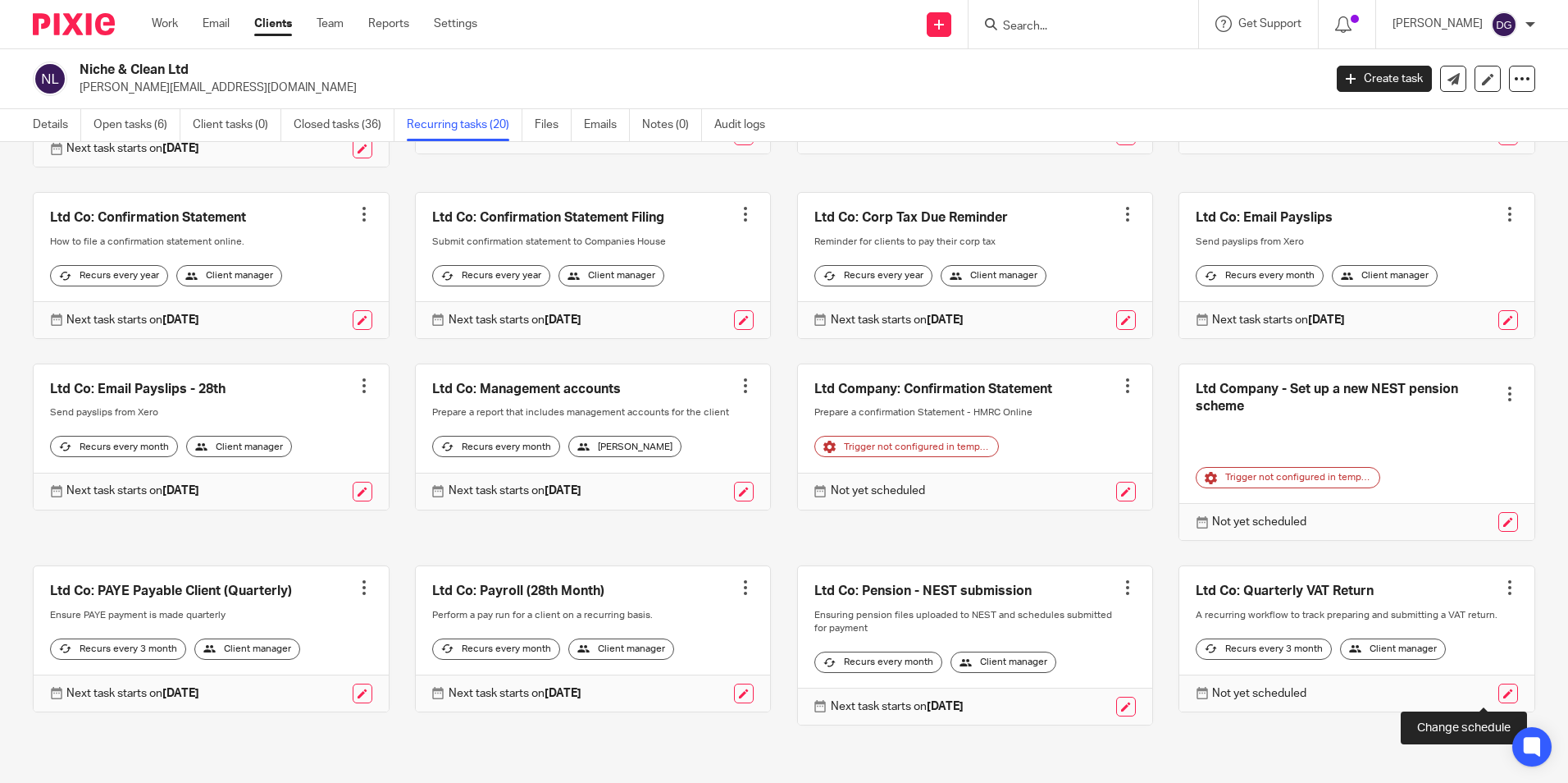
click at [1499, 696] on link at bounding box center [1508, 693] width 19 height 19
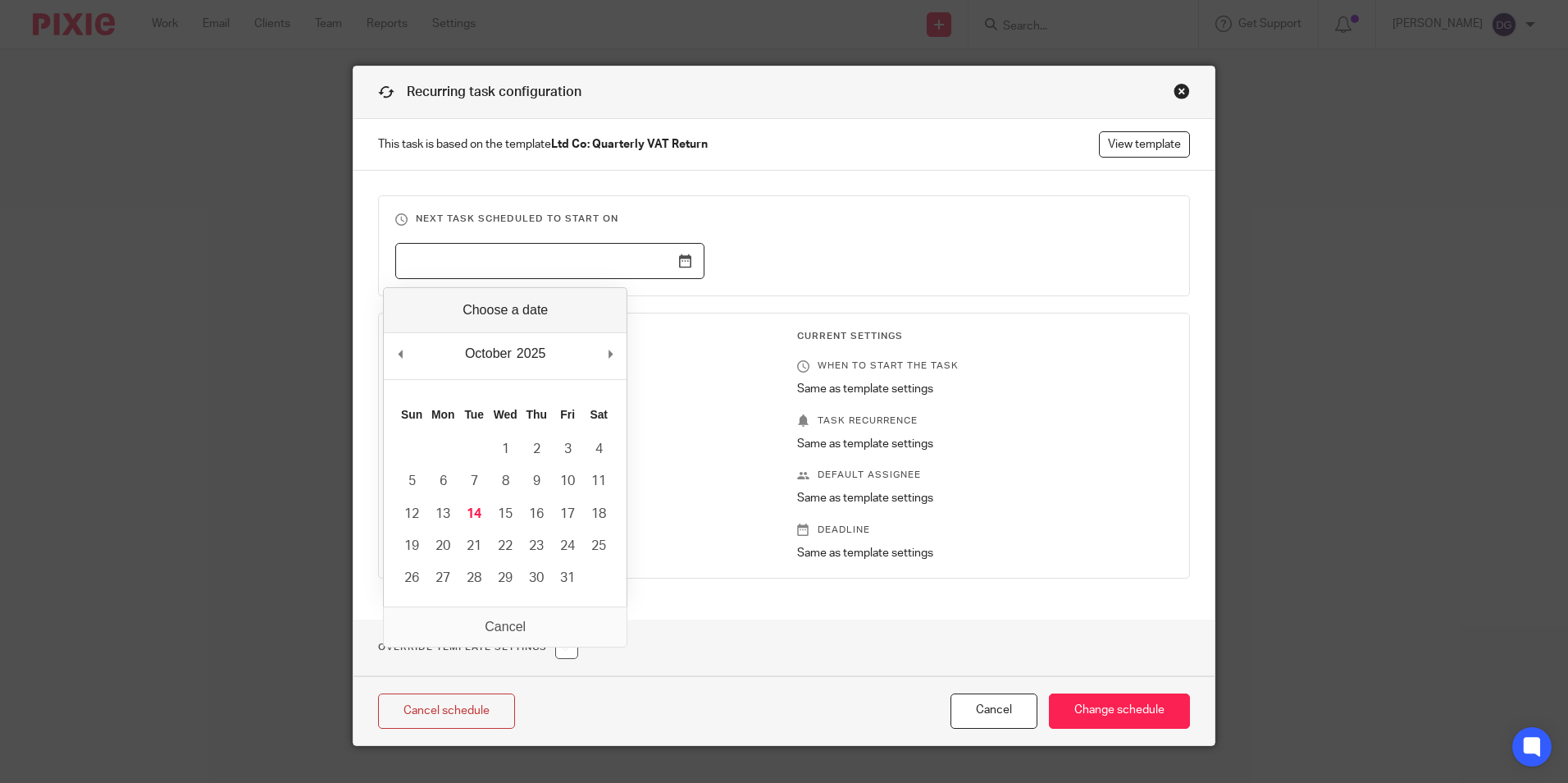
click at [514, 255] on input "Use the arrow keys to pick a date" at bounding box center [549, 261] width 309 height 37
type input "2025-10-14"
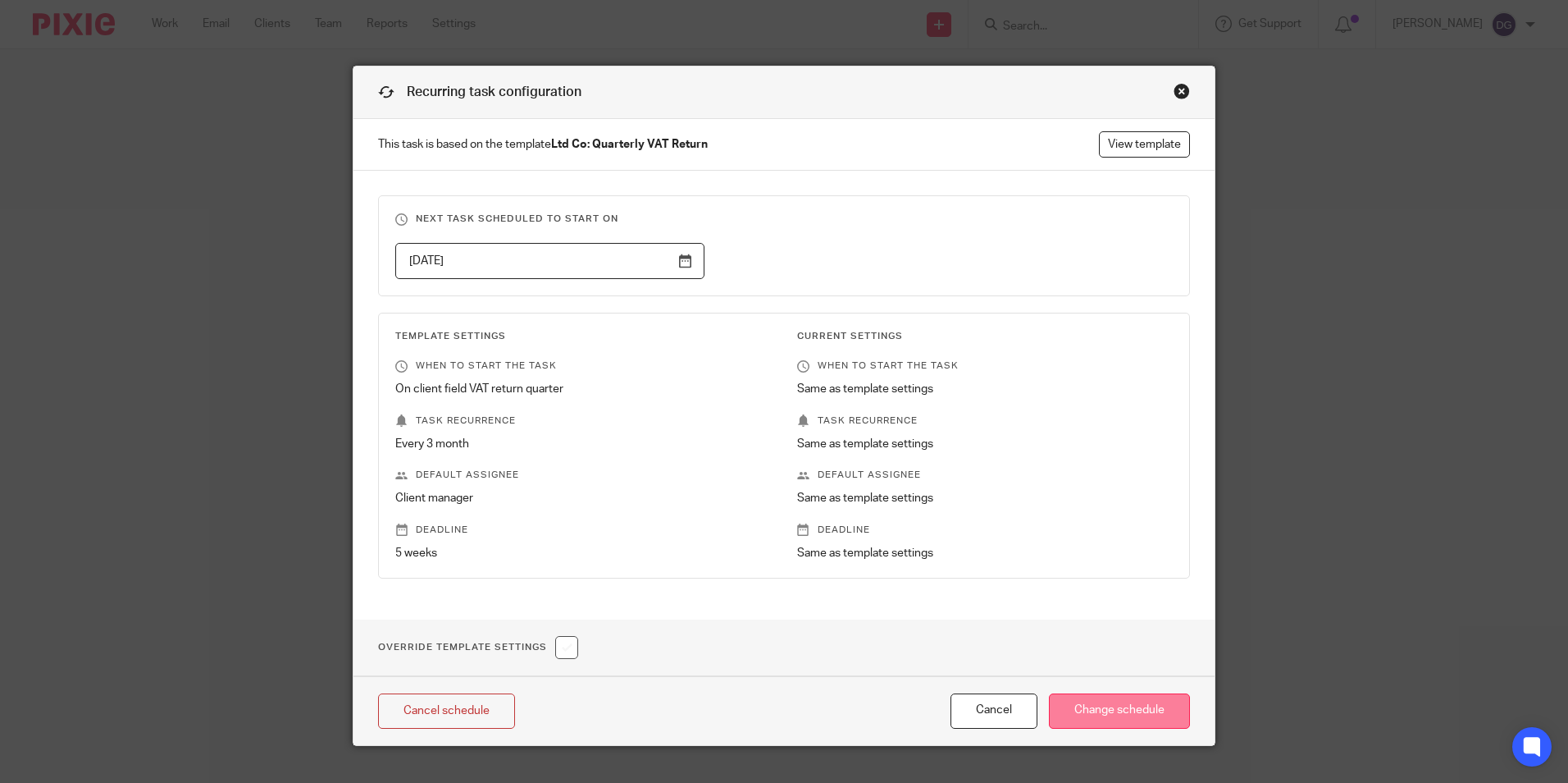
click at [1094, 708] on input "Change schedule" at bounding box center [1119, 711] width 141 height 35
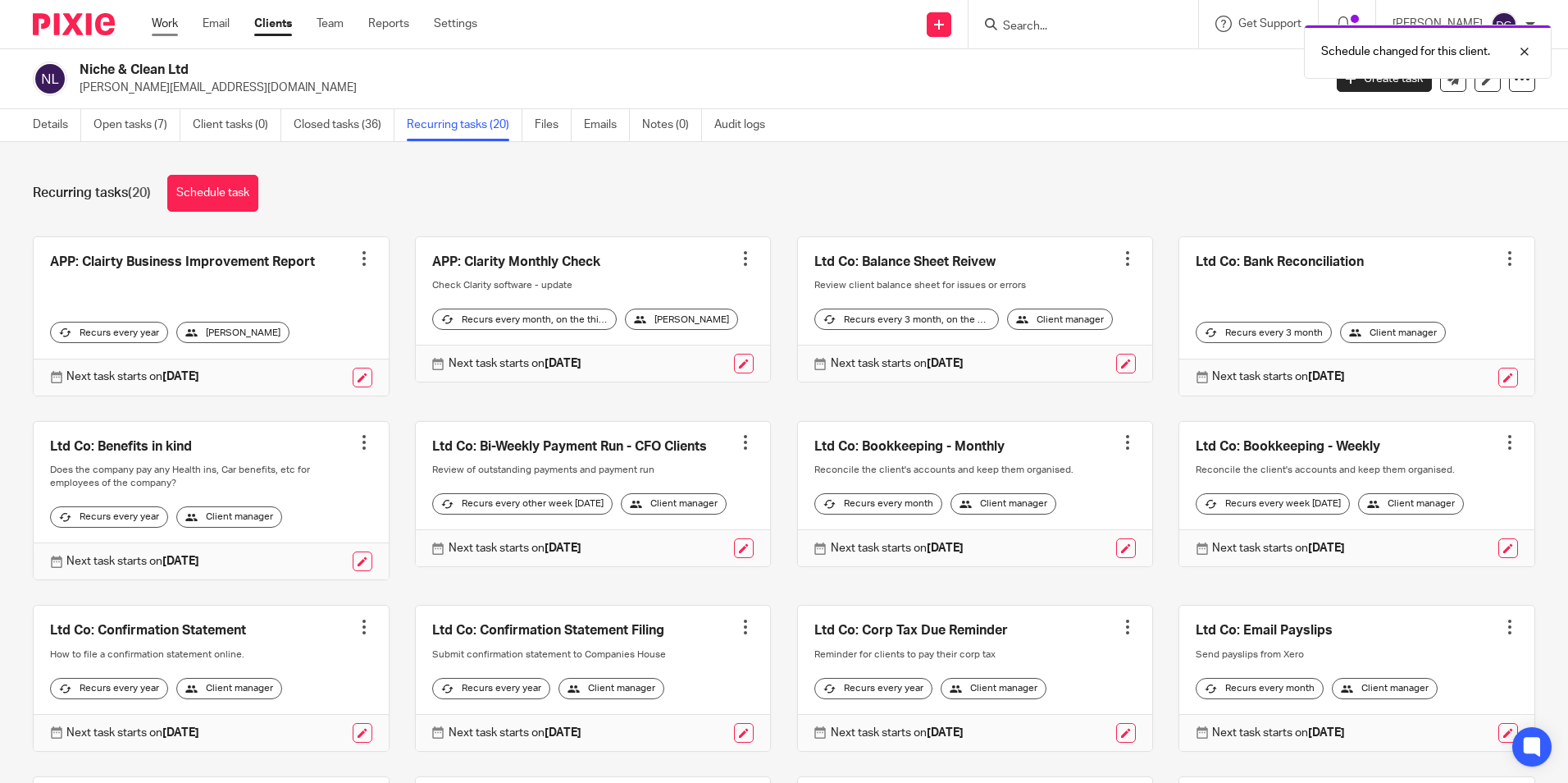
click at [159, 30] on link "Work" at bounding box center [164, 23] width 26 height 16
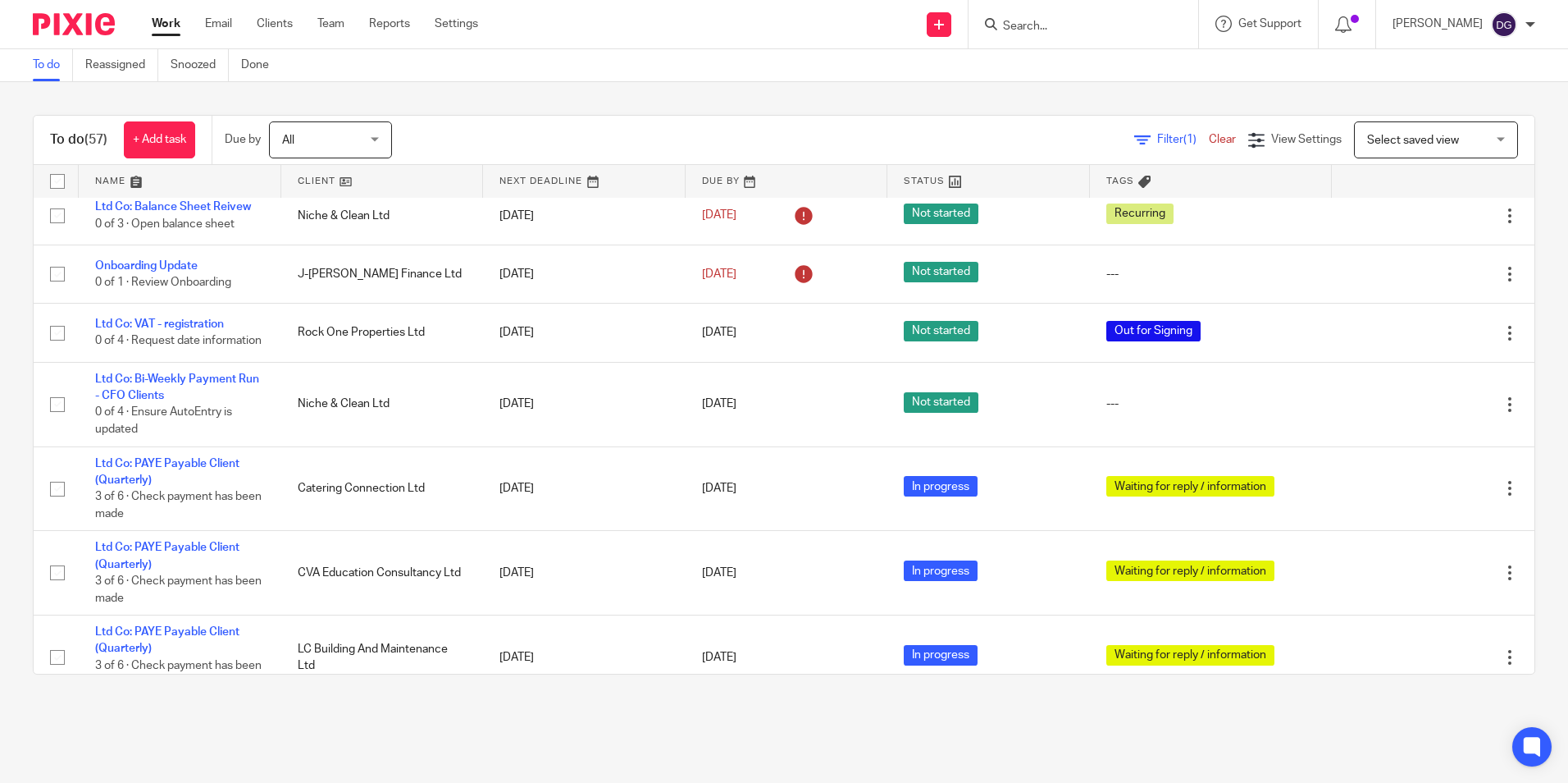
scroll to position [410, 0]
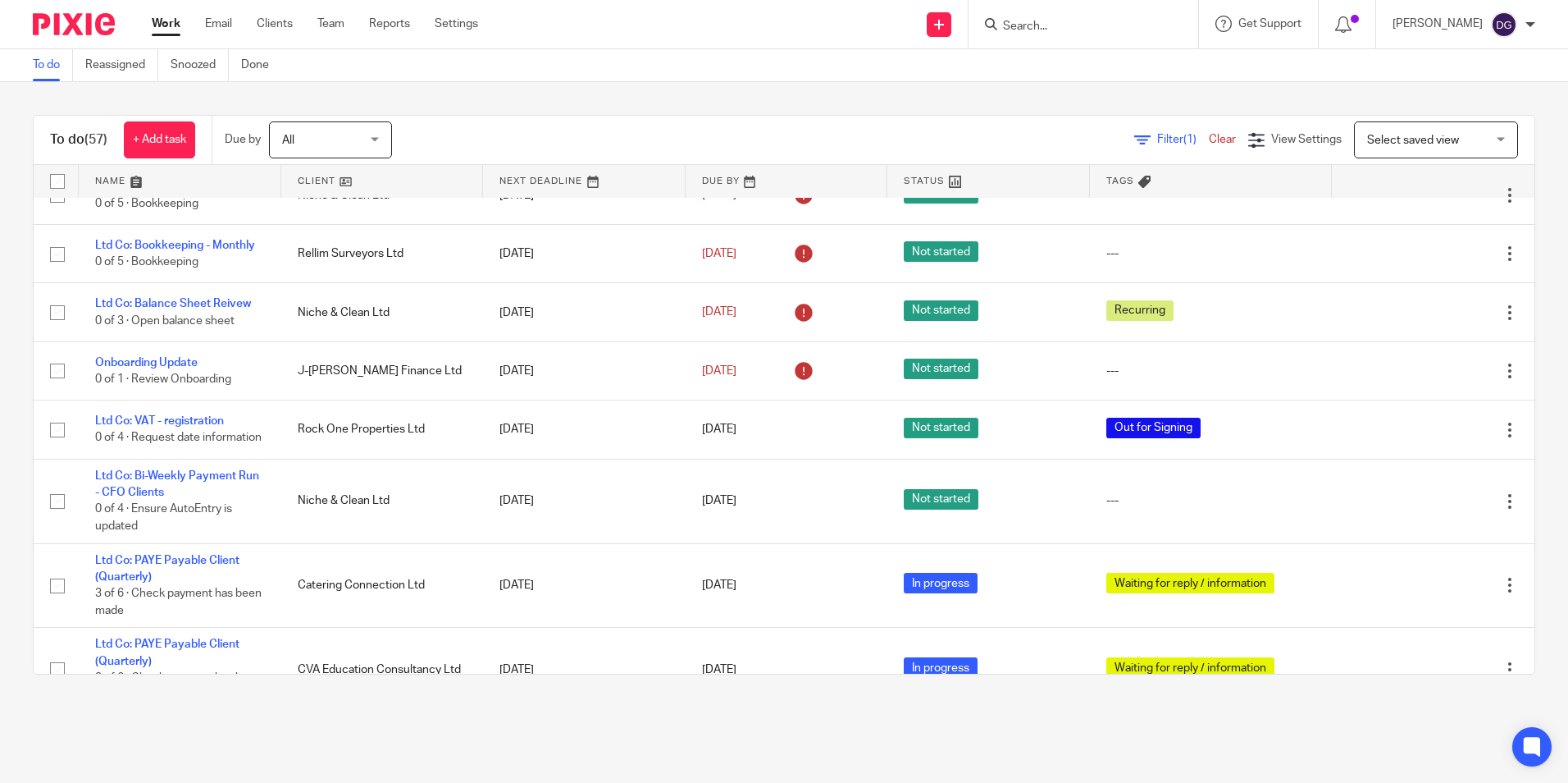
click at [1051, 30] on input "Search" at bounding box center [1075, 27] width 147 height 15
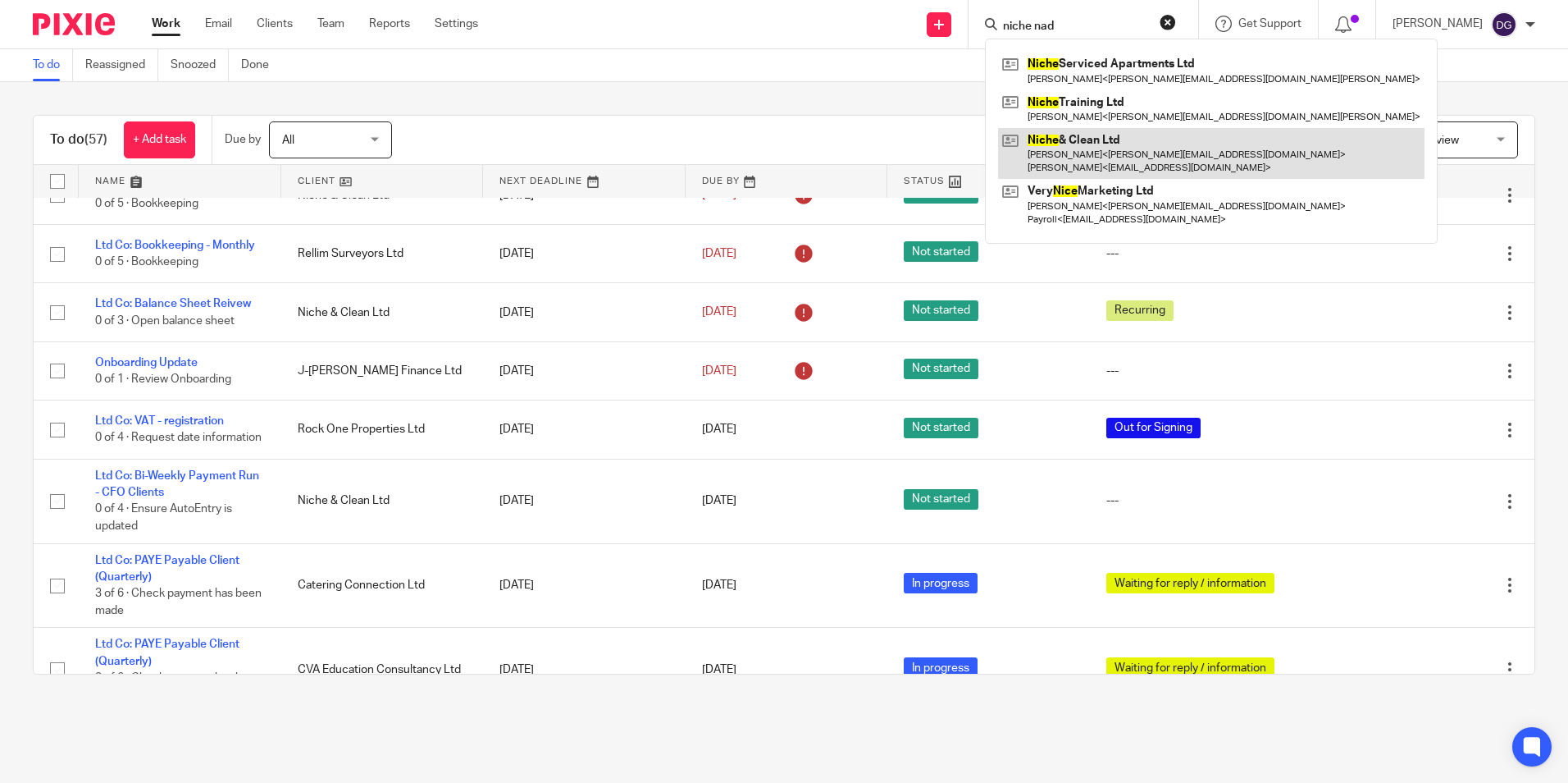
type input "niche nad"
click at [1180, 161] on link at bounding box center [1212, 153] width 426 height 51
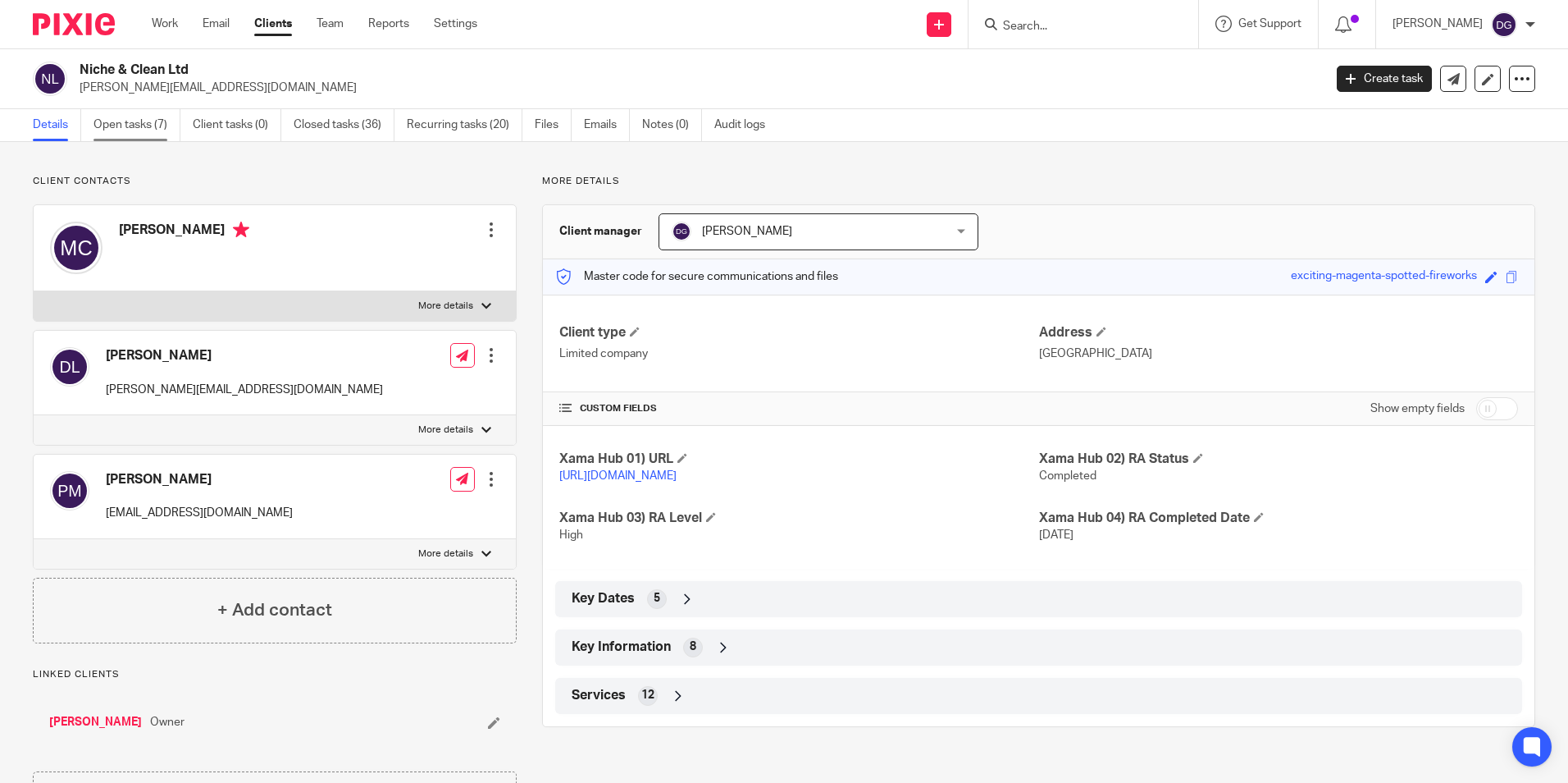
click at [140, 135] on link "Open tasks (7)" at bounding box center [136, 125] width 87 height 32
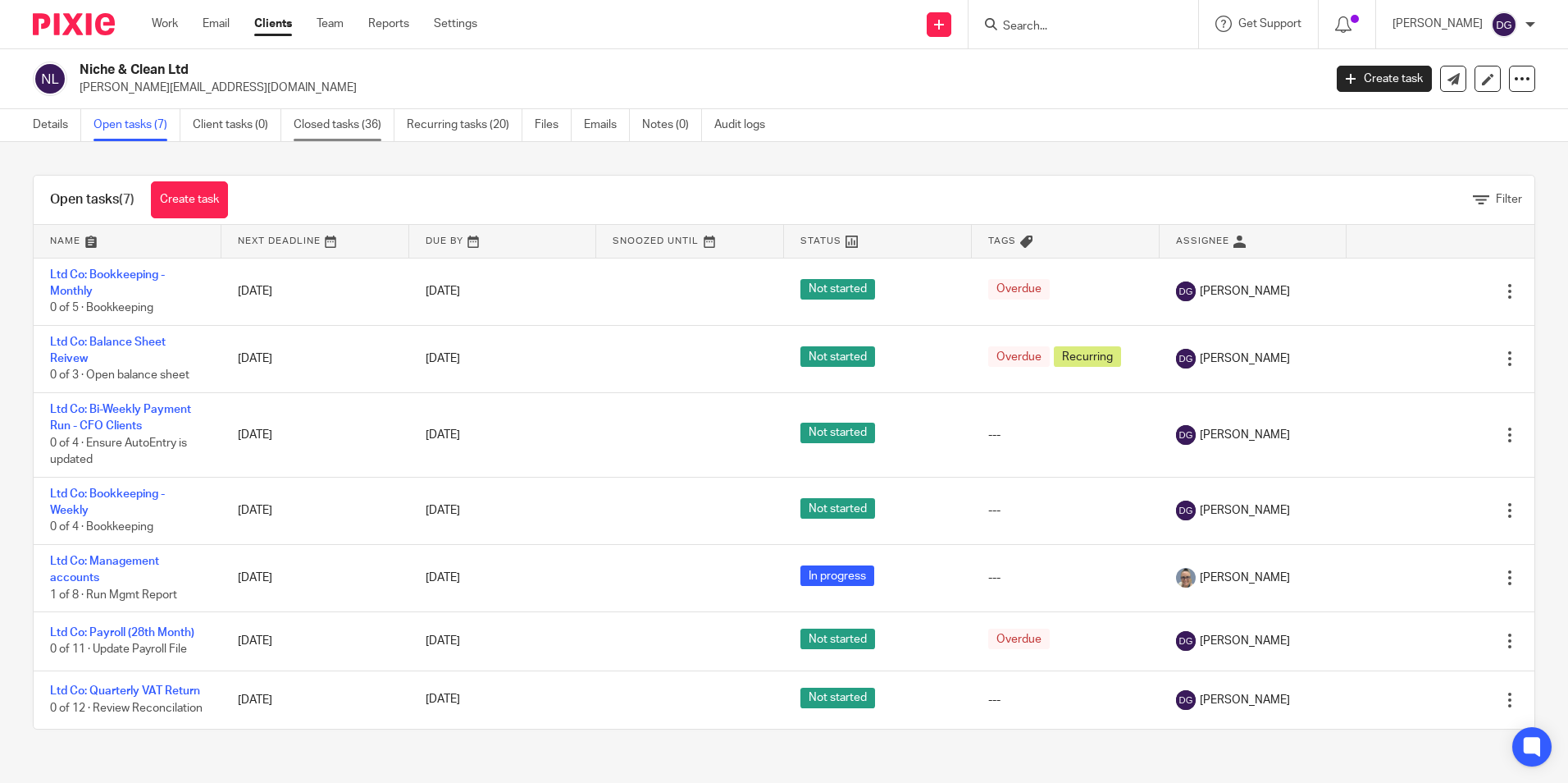
click at [341, 123] on link "Closed tasks (36)" at bounding box center [345, 125] width 101 height 32
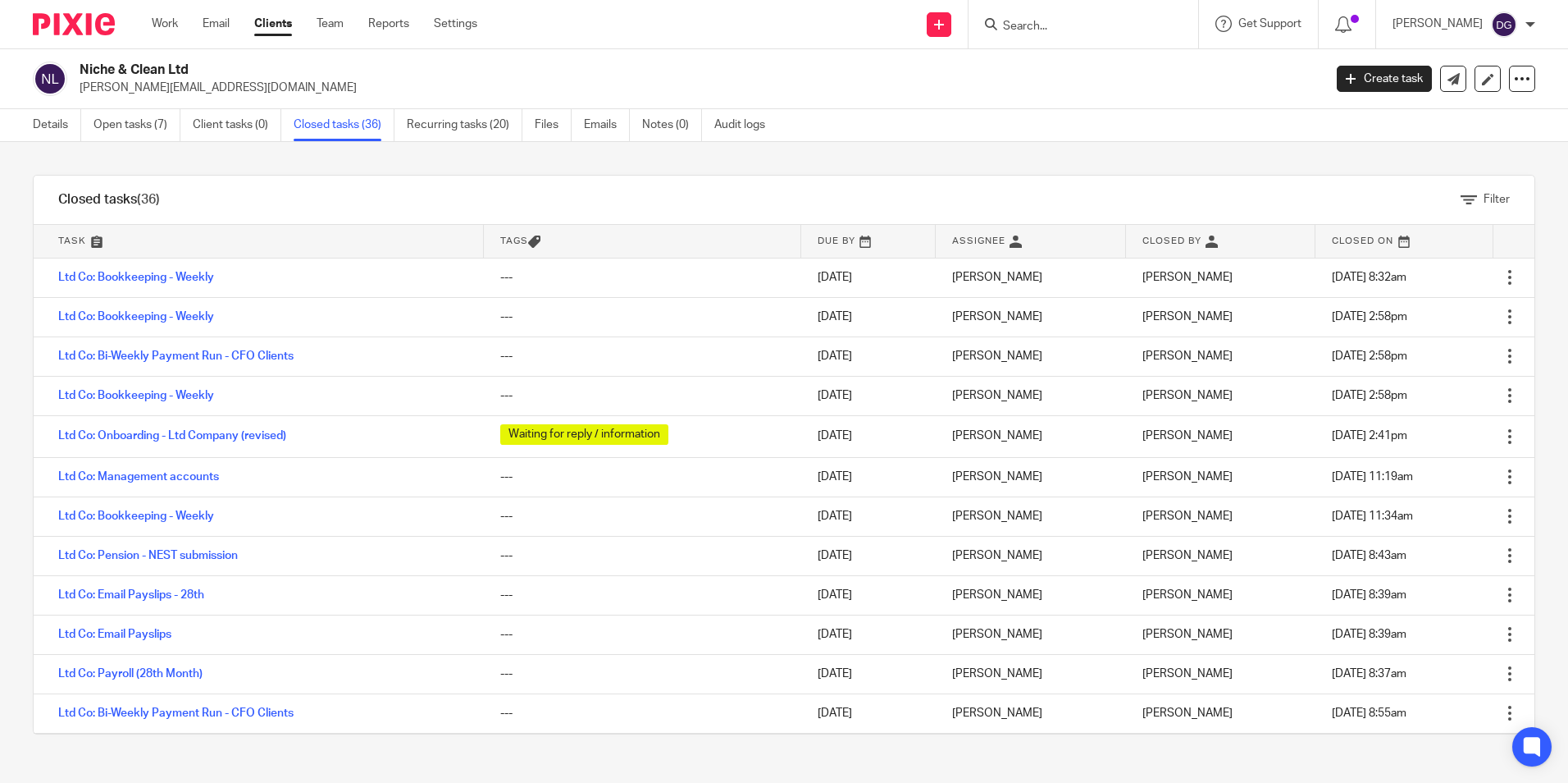
click at [448, 121] on link "Recurring tasks (20)" at bounding box center [464, 125] width 115 height 32
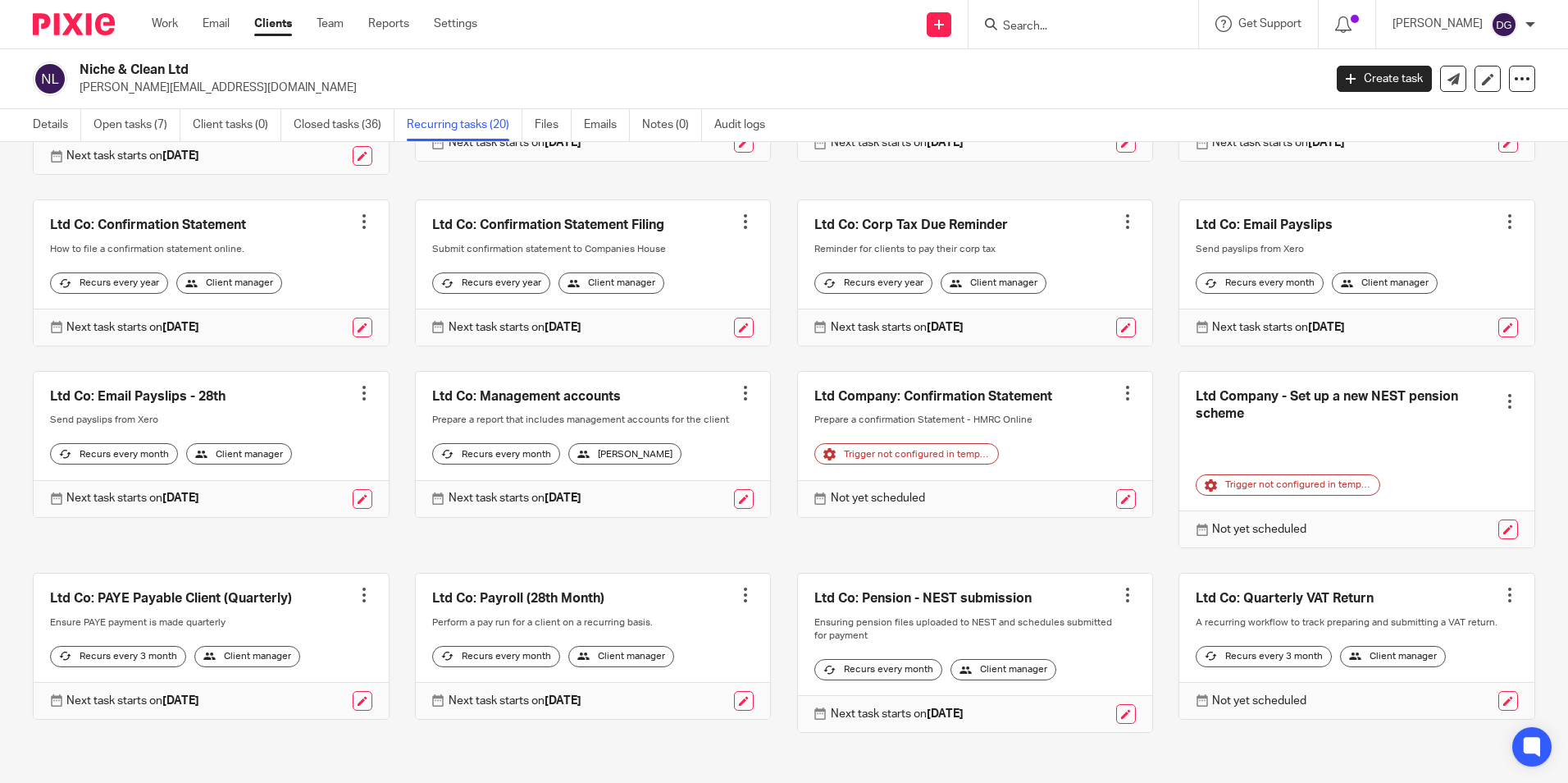
scroll to position [452, 0]
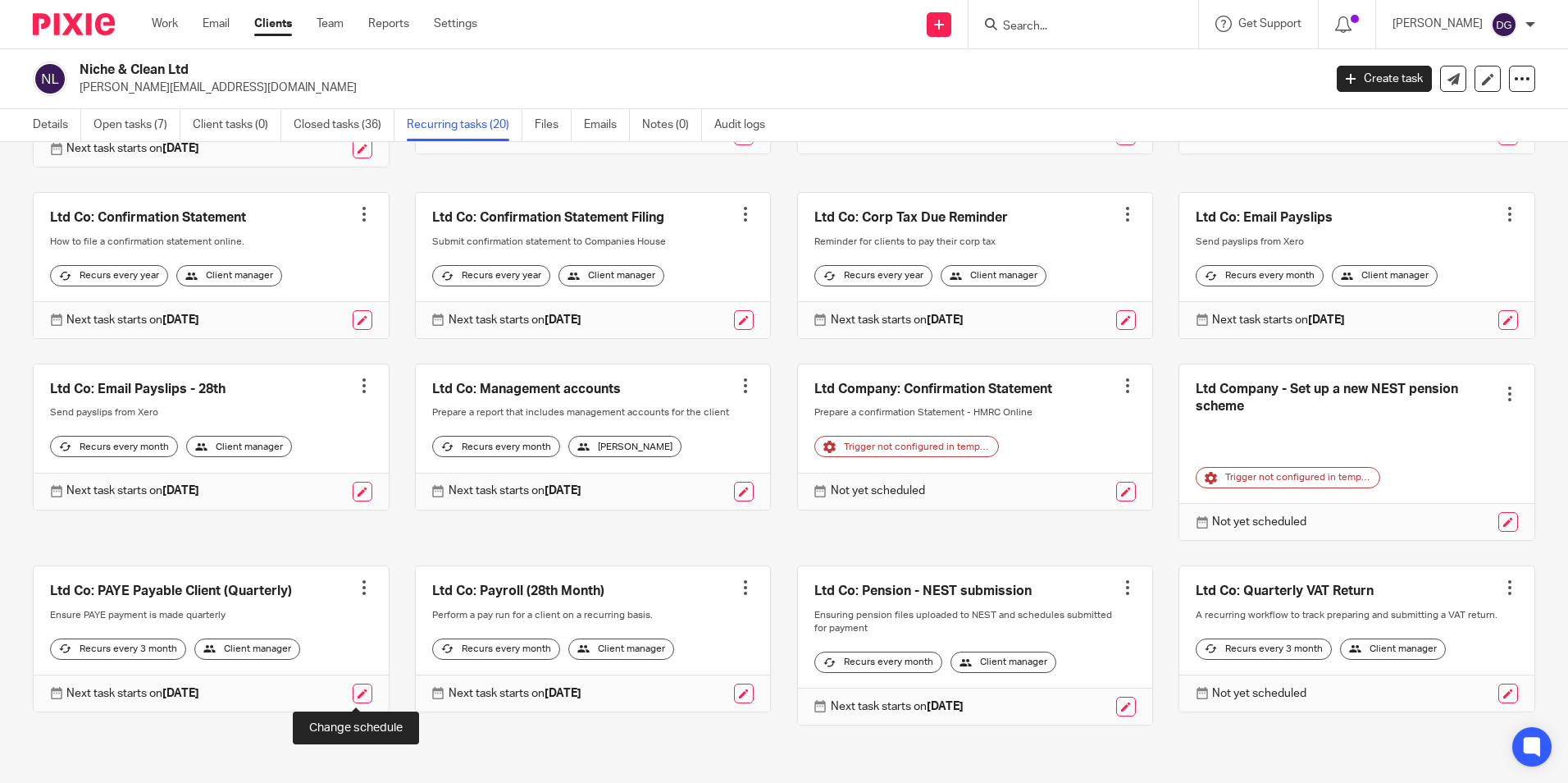
click at [361, 695] on link at bounding box center [362, 693] width 19 height 19
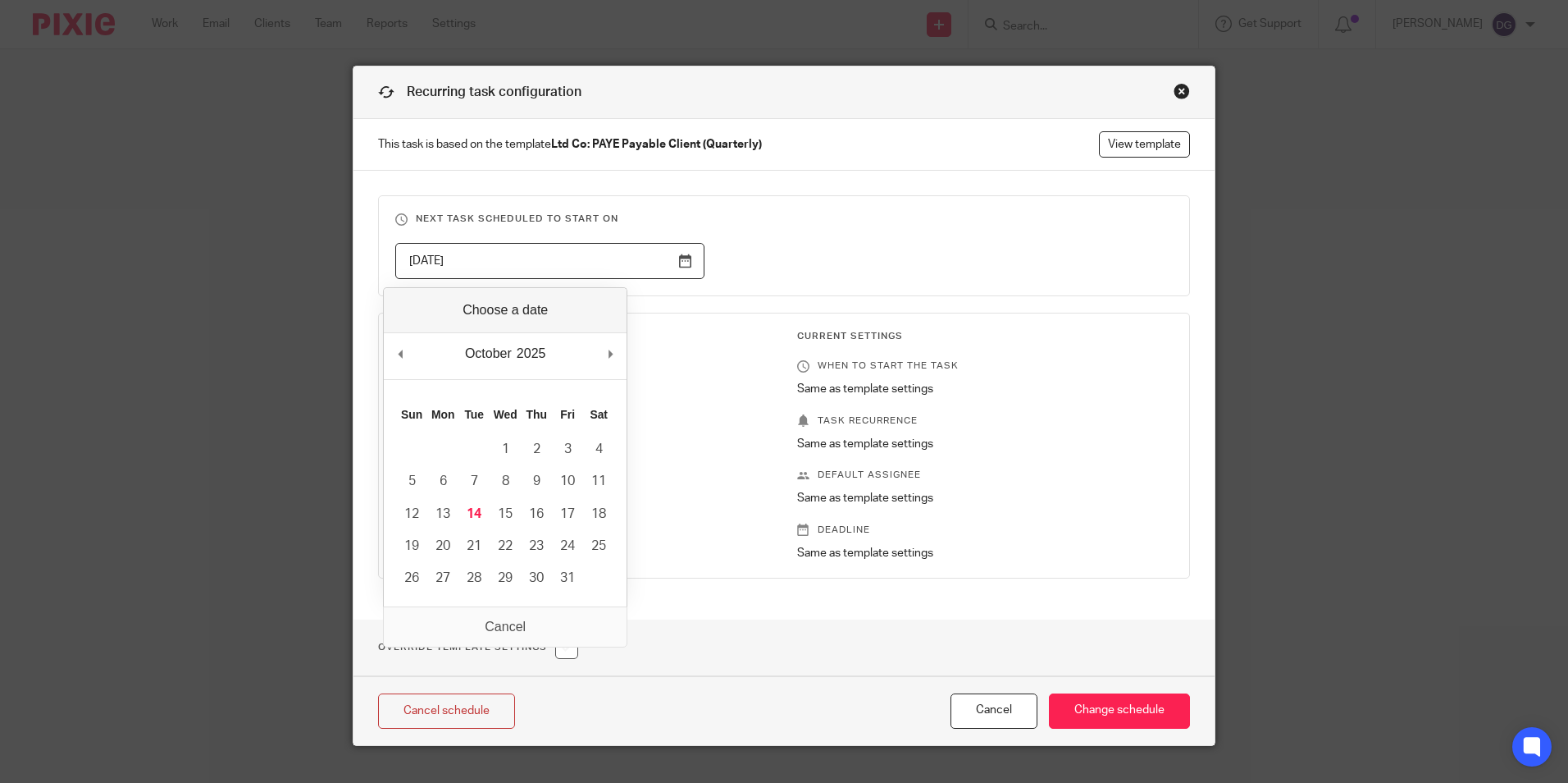
click at [512, 253] on input "2026-01-12" at bounding box center [549, 261] width 309 height 37
type input "2025-10-14"
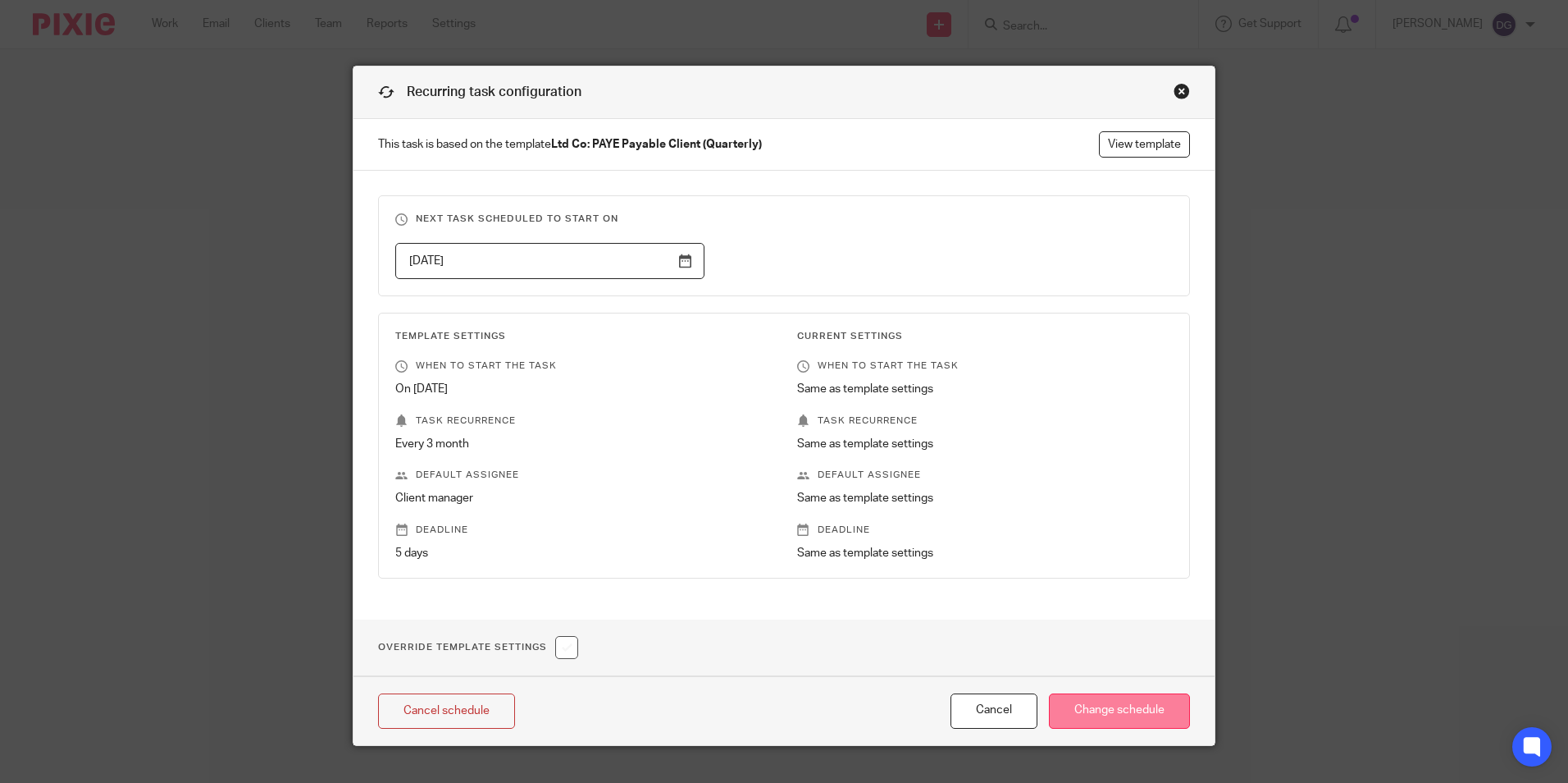
click at [1089, 710] on input "Change schedule" at bounding box center [1119, 711] width 141 height 35
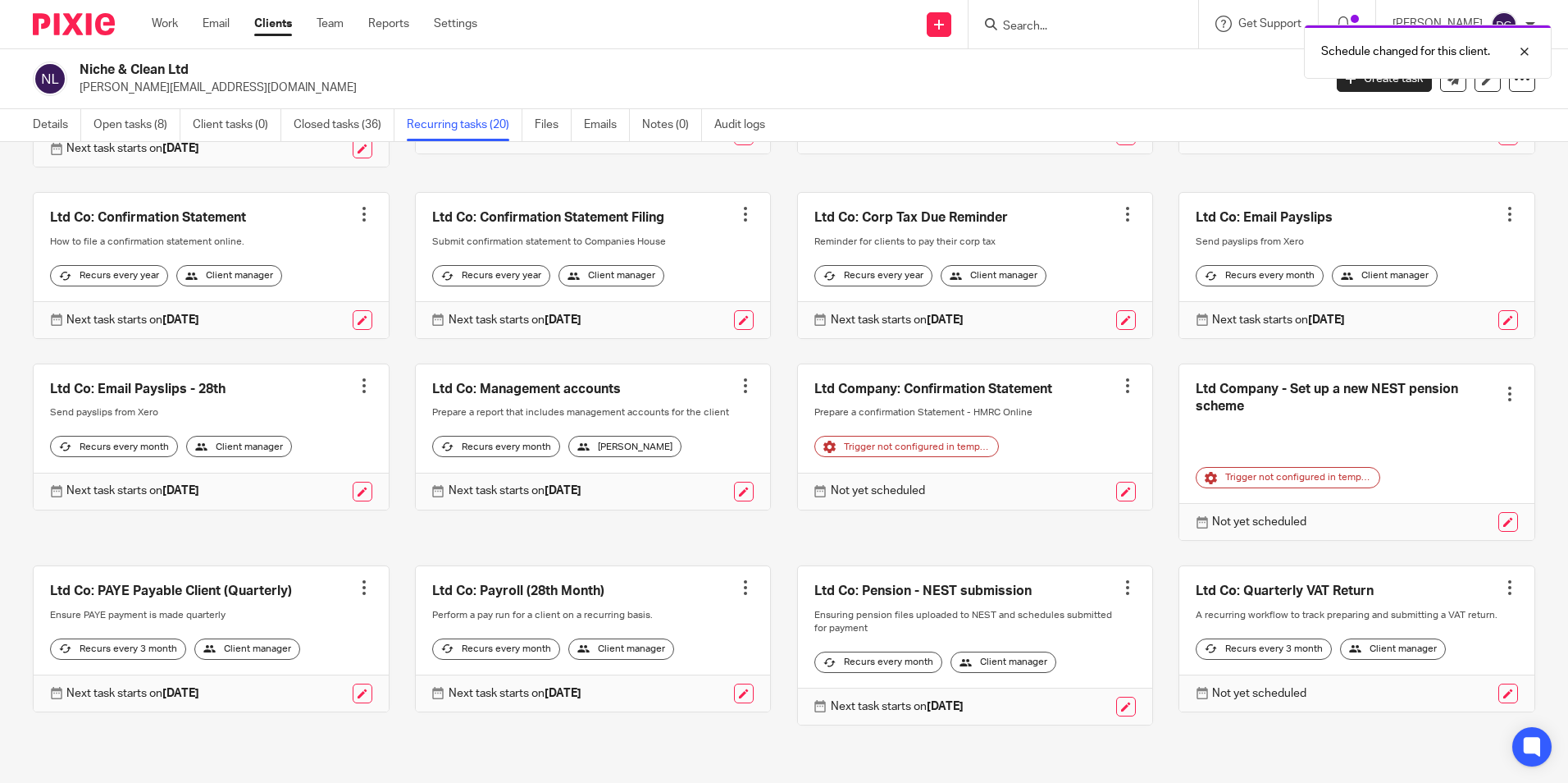
scroll to position [452, 0]
click at [115, 124] on link "Open tasks (8)" at bounding box center [136, 125] width 87 height 32
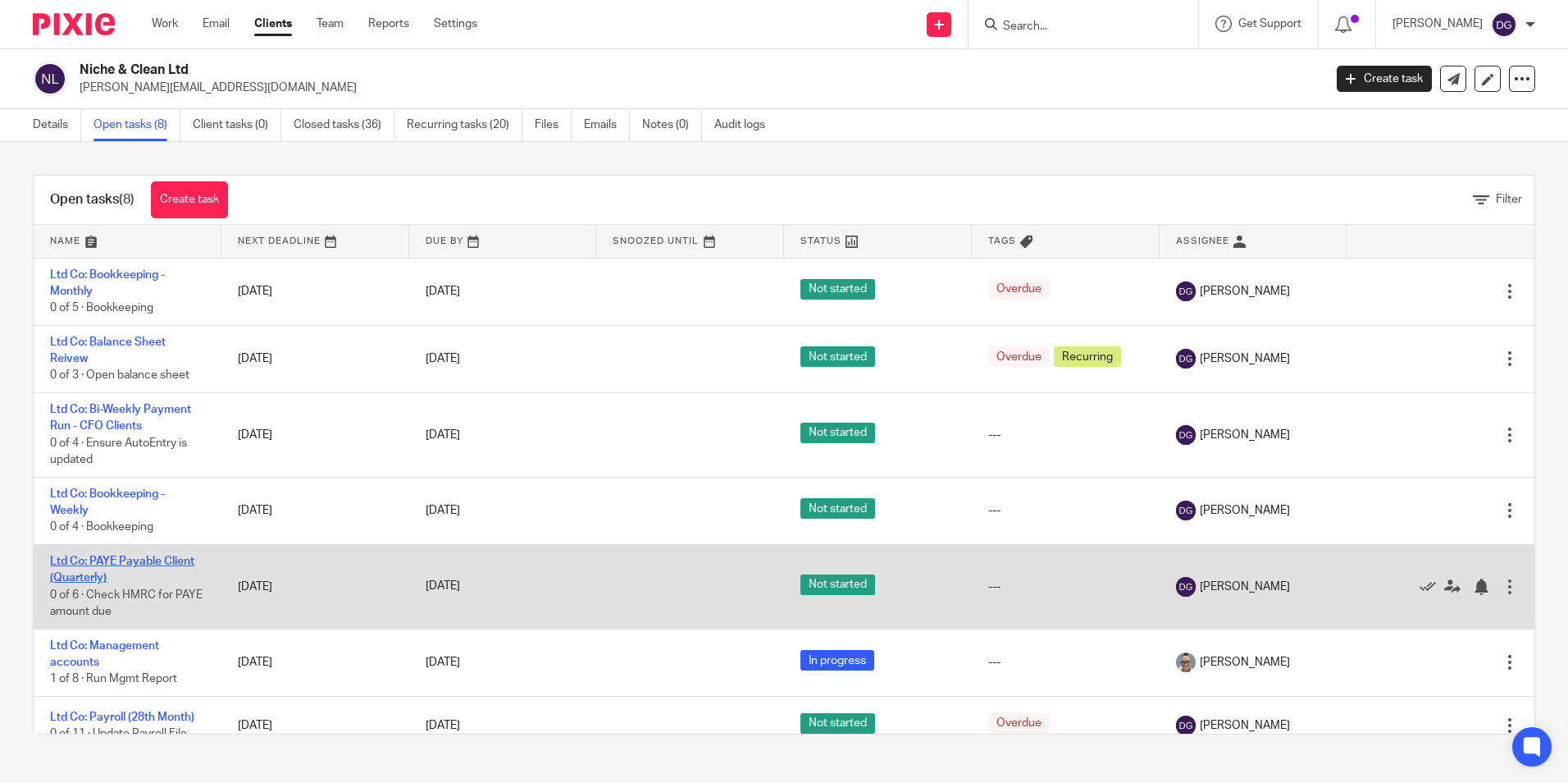
click at [145, 566] on link "Ltd Co: PAYE Payable Client (Quarterly)" at bounding box center [121, 569] width 144 height 28
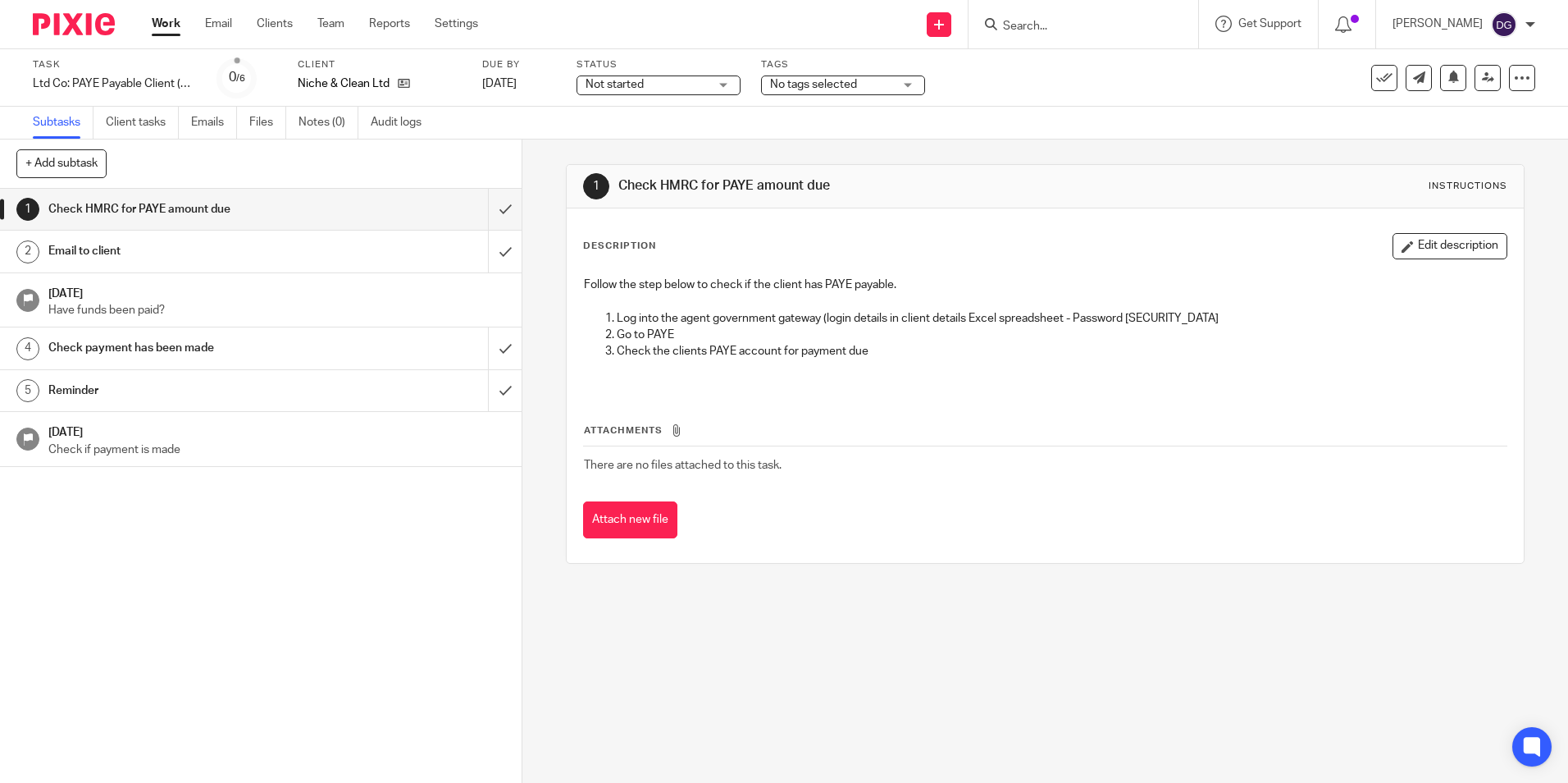
click at [204, 264] on link "2 Email to client" at bounding box center [243, 251] width 488 height 41
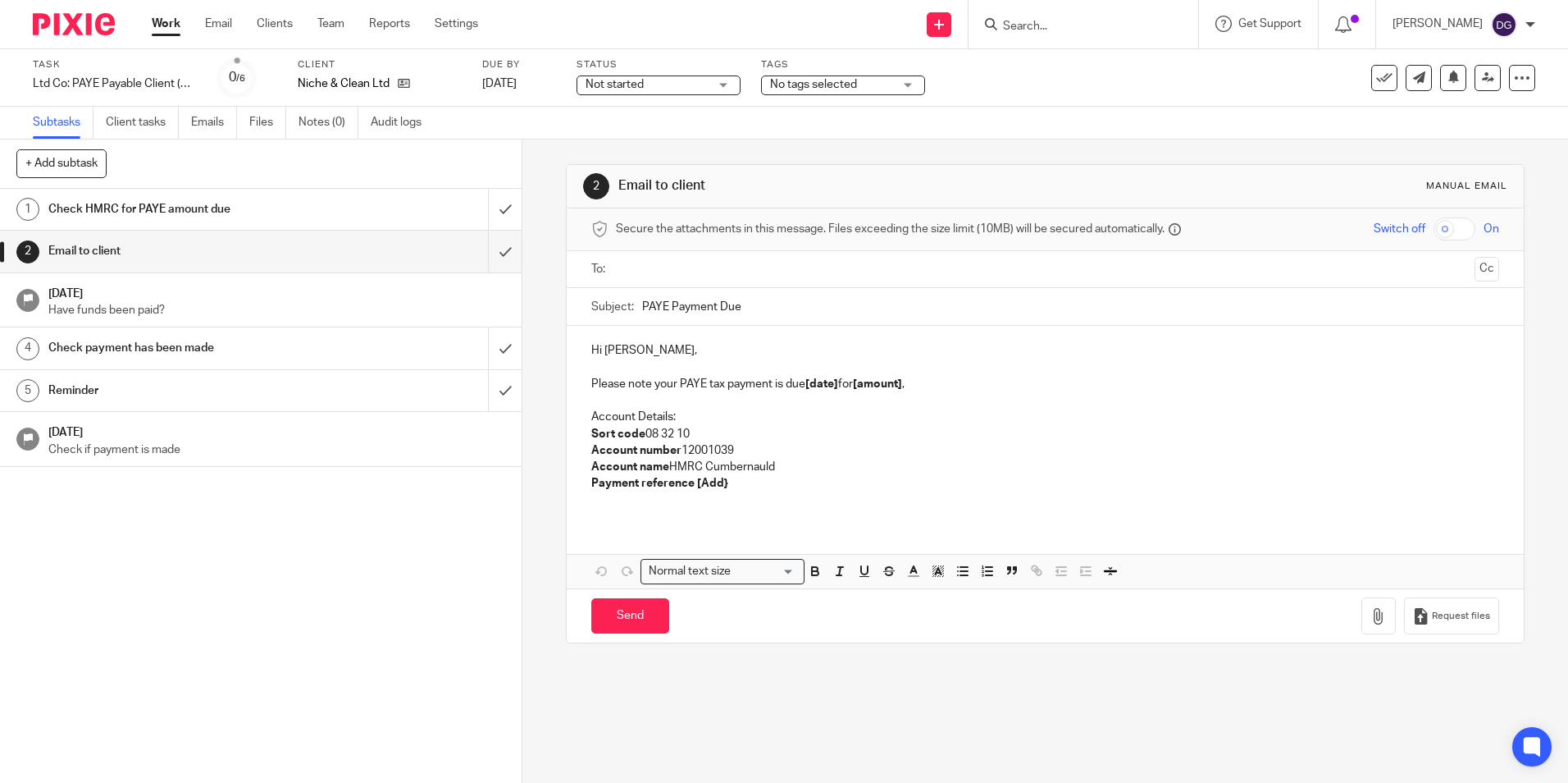
click at [358, 210] on div "Check HMRC for PAYE amount due" at bounding box center [260, 209] width 424 height 24
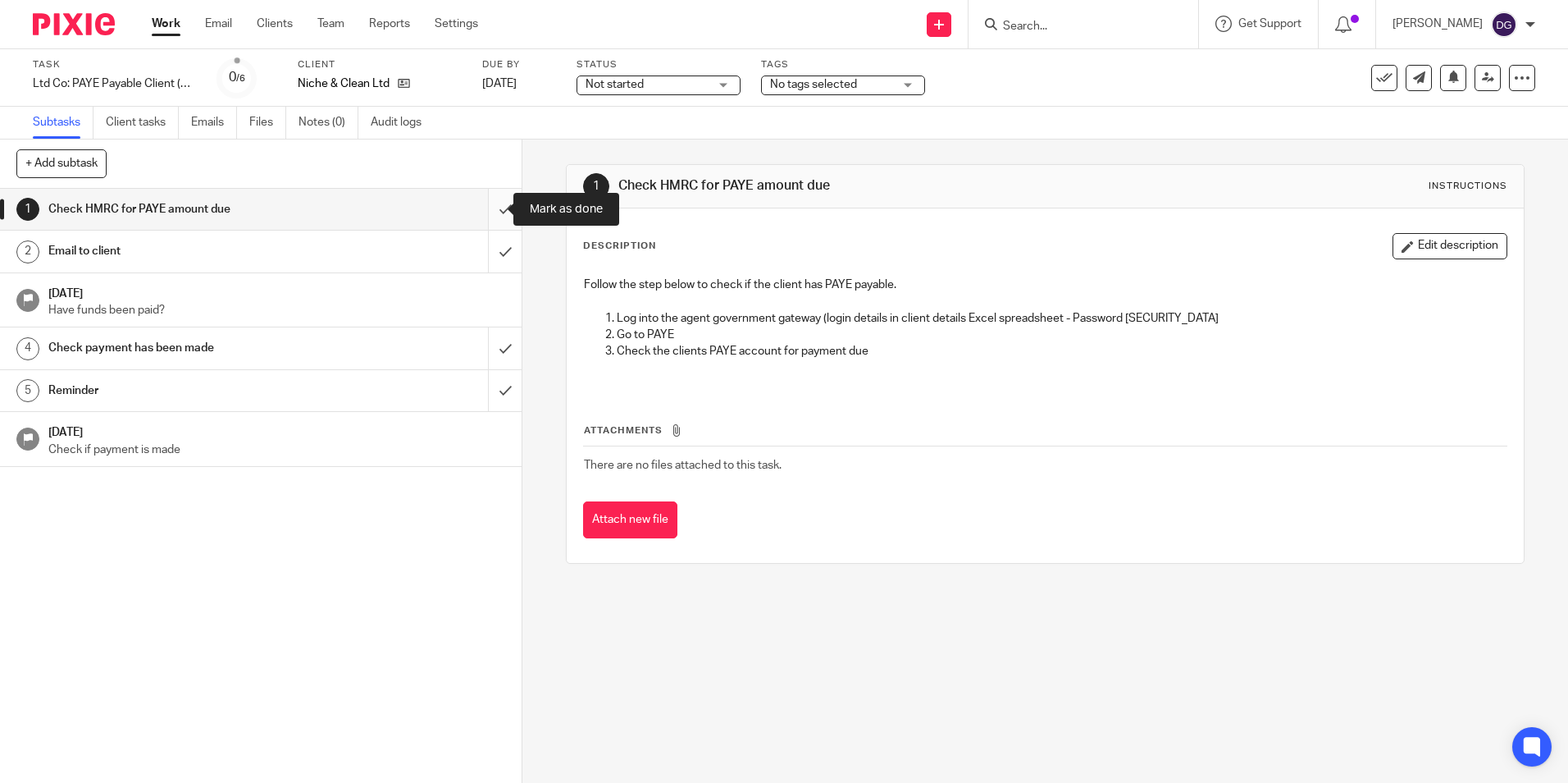
click at [485, 210] on input "submit" at bounding box center [260, 209] width 522 height 41
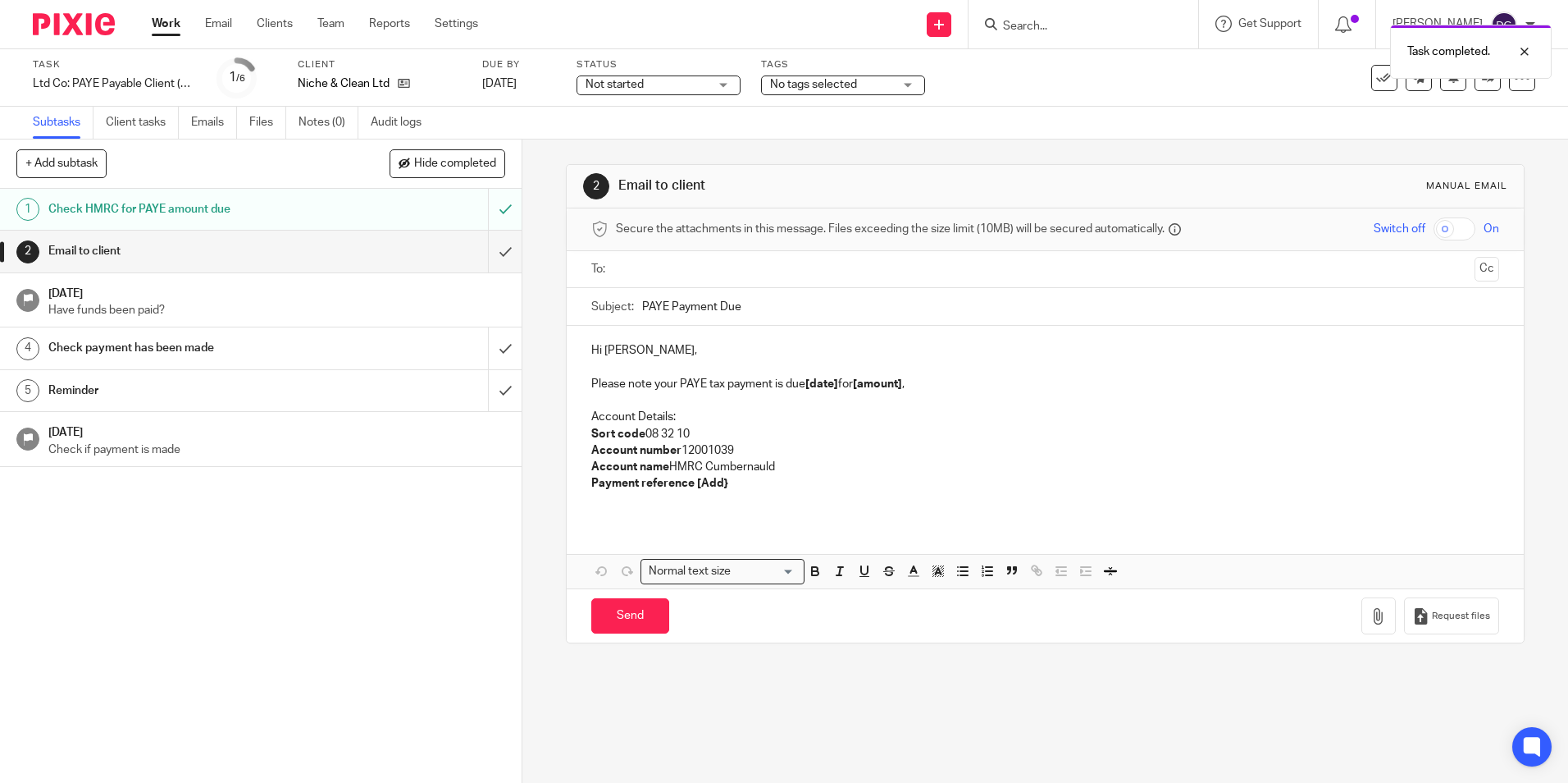
click at [410, 249] on div "Email to client" at bounding box center [260, 250] width 424 height 24
click at [661, 266] on input "text" at bounding box center [1045, 270] width 846 height 19
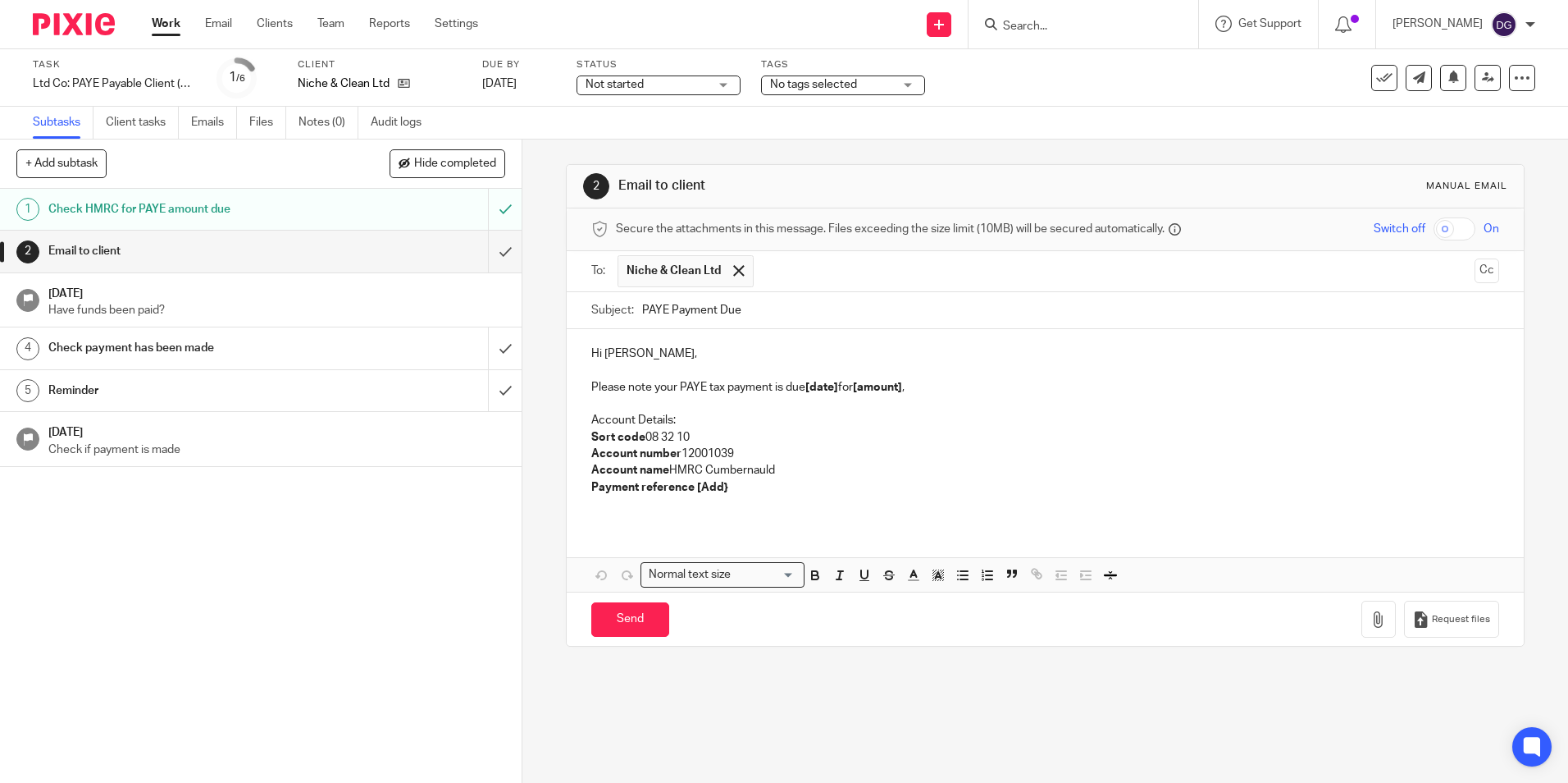
click at [636, 354] on p "Hi Martyn," at bounding box center [1045, 353] width 907 height 16
click at [776, 278] on input "text" at bounding box center [1115, 271] width 706 height 32
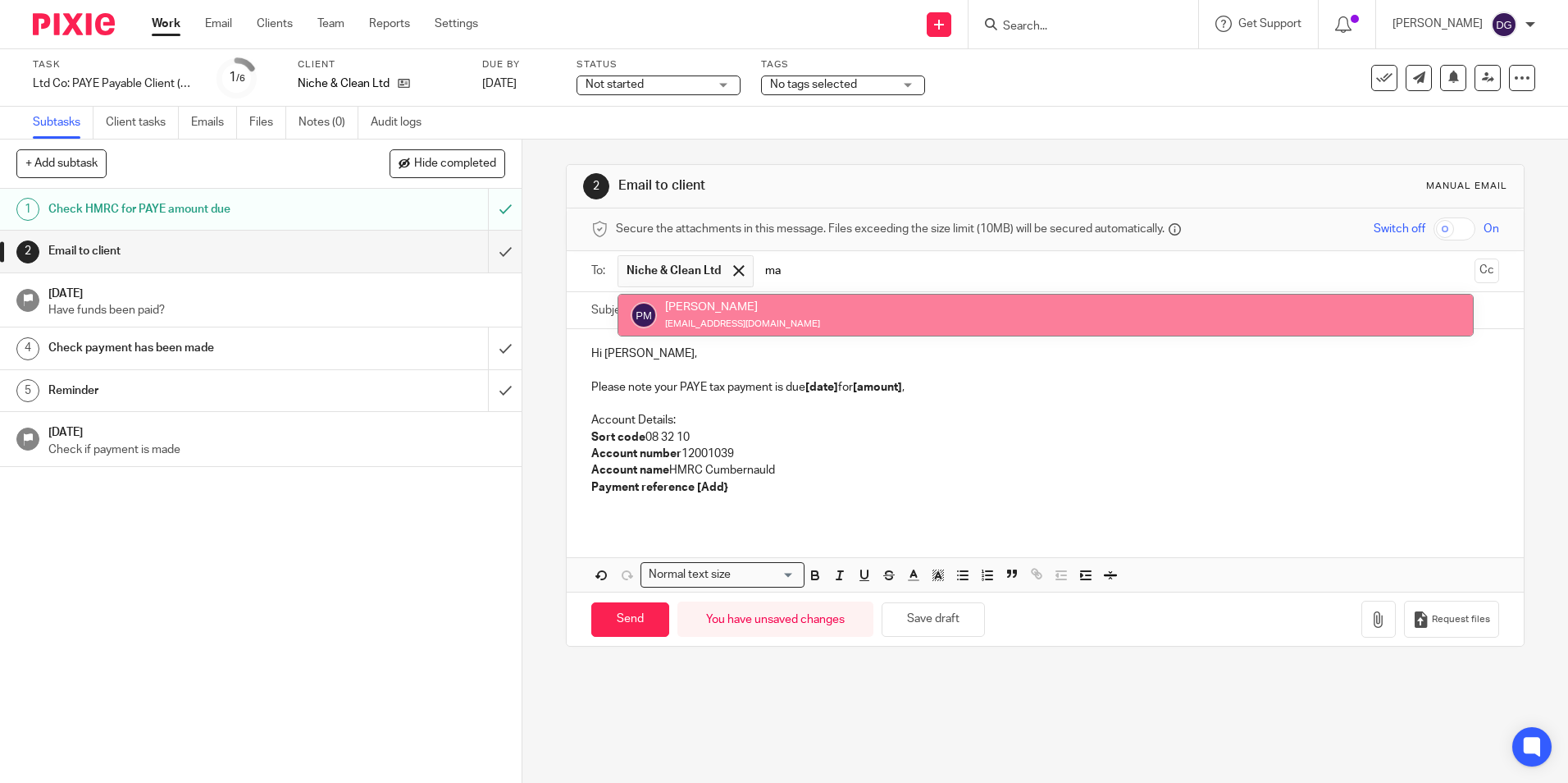
type input "m"
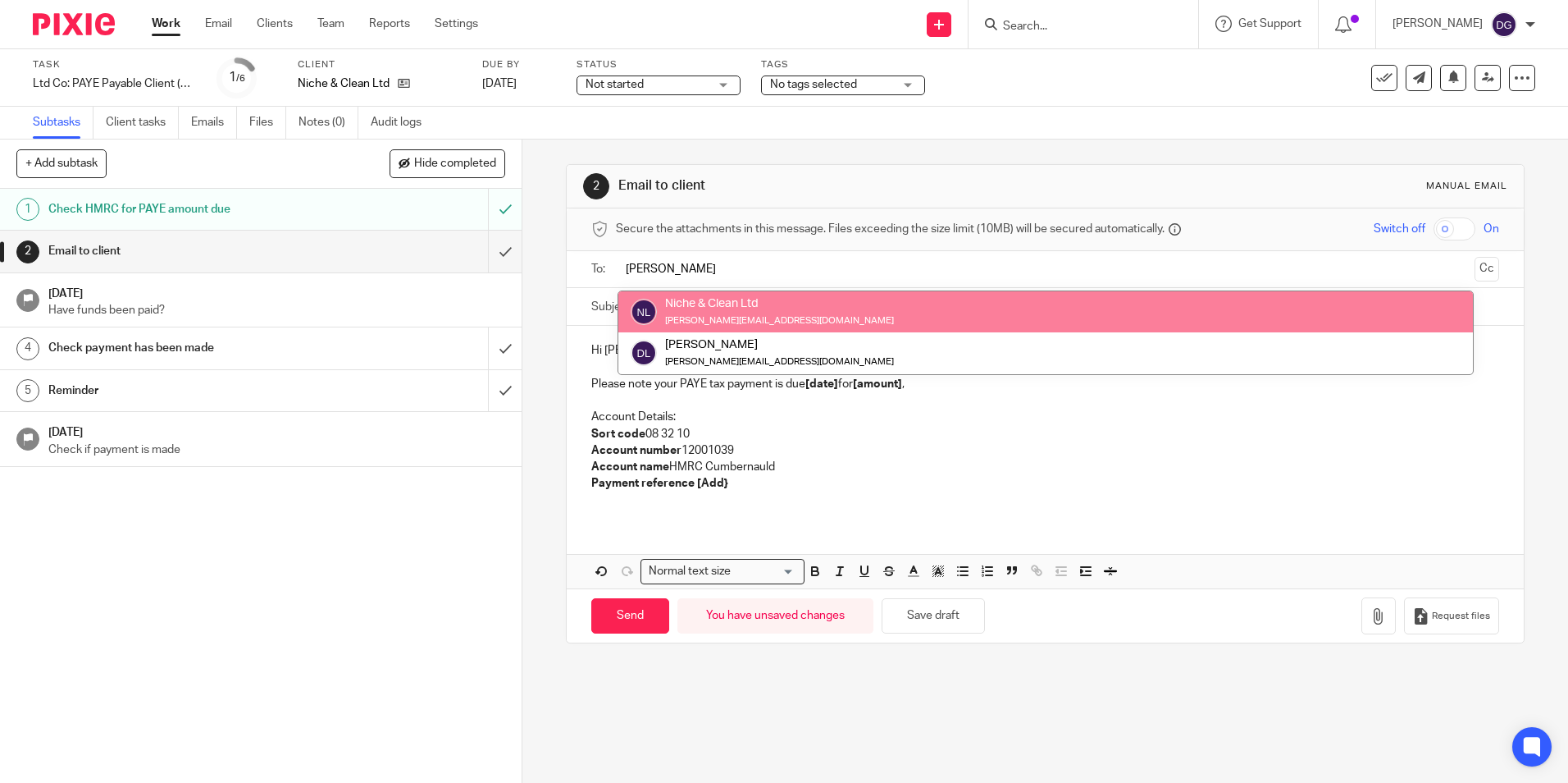
type input "dan"
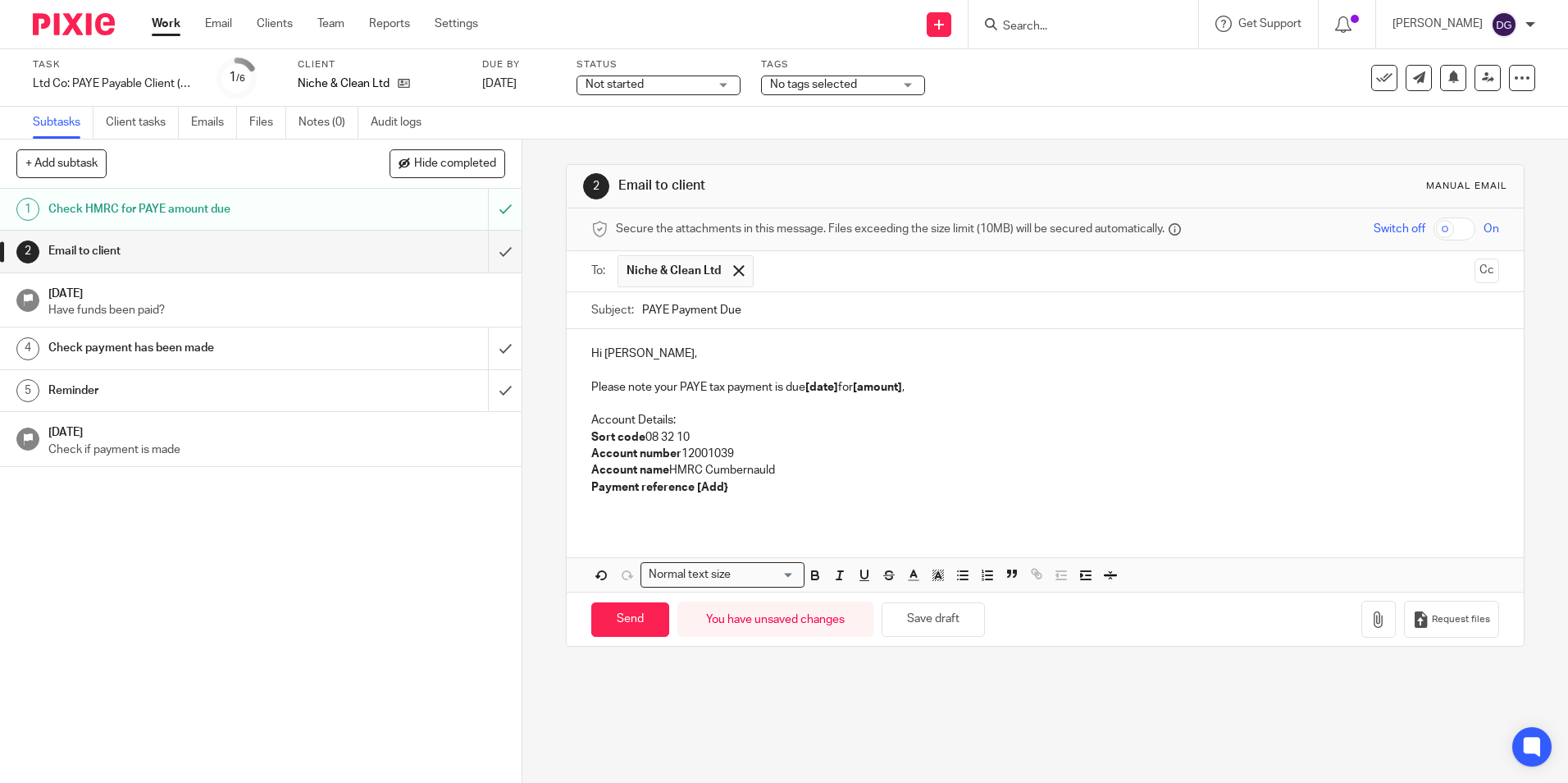
click at [835, 386] on strong "[date]" at bounding box center [821, 388] width 33 height 12
click at [939, 389] on p "Please note your PAYE tax payment is due 22 Oct 2025 for [amount] ," at bounding box center [1045, 387] width 907 height 16
drag, startPoint x: 1100, startPoint y: 407, endPoint x: 981, endPoint y: 379, distance: 122.2
click at [1100, 408] on p at bounding box center [1045, 403] width 907 height 16
click at [889, 387] on p "Please note your PAYE tax payment is due 22 Oct 2025 for £68.79," at bounding box center [1045, 387] width 907 height 16
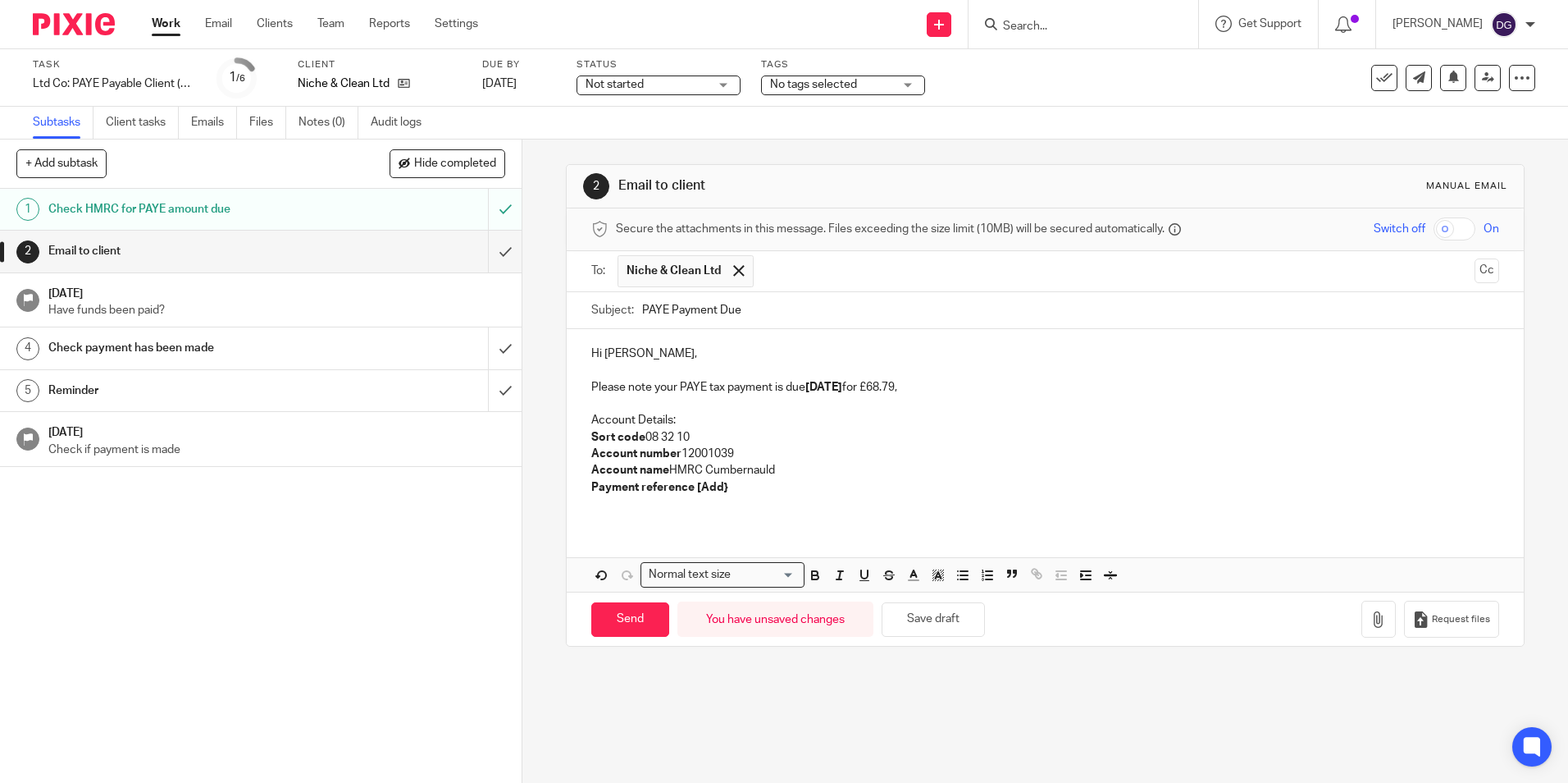
click at [892, 387] on p "Please note your PAYE tax payment is due 22 Oct 2025 for £68.79," at bounding box center [1045, 387] width 907 height 16
click at [889, 387] on p "Please note your PAYE tax payment is due 22 Oct 2025 for £68.79," at bounding box center [1045, 387] width 907 height 16
click at [895, 387] on p "Please note your PAYE tax payment is due 22 Oct 2025 for £68.79," at bounding box center [1045, 387] width 907 height 16
click at [814, 580] on icon "button" at bounding box center [816, 576] width 15 height 15
click at [1057, 436] on p "Sort code 08 32 10" at bounding box center [1045, 437] width 907 height 16
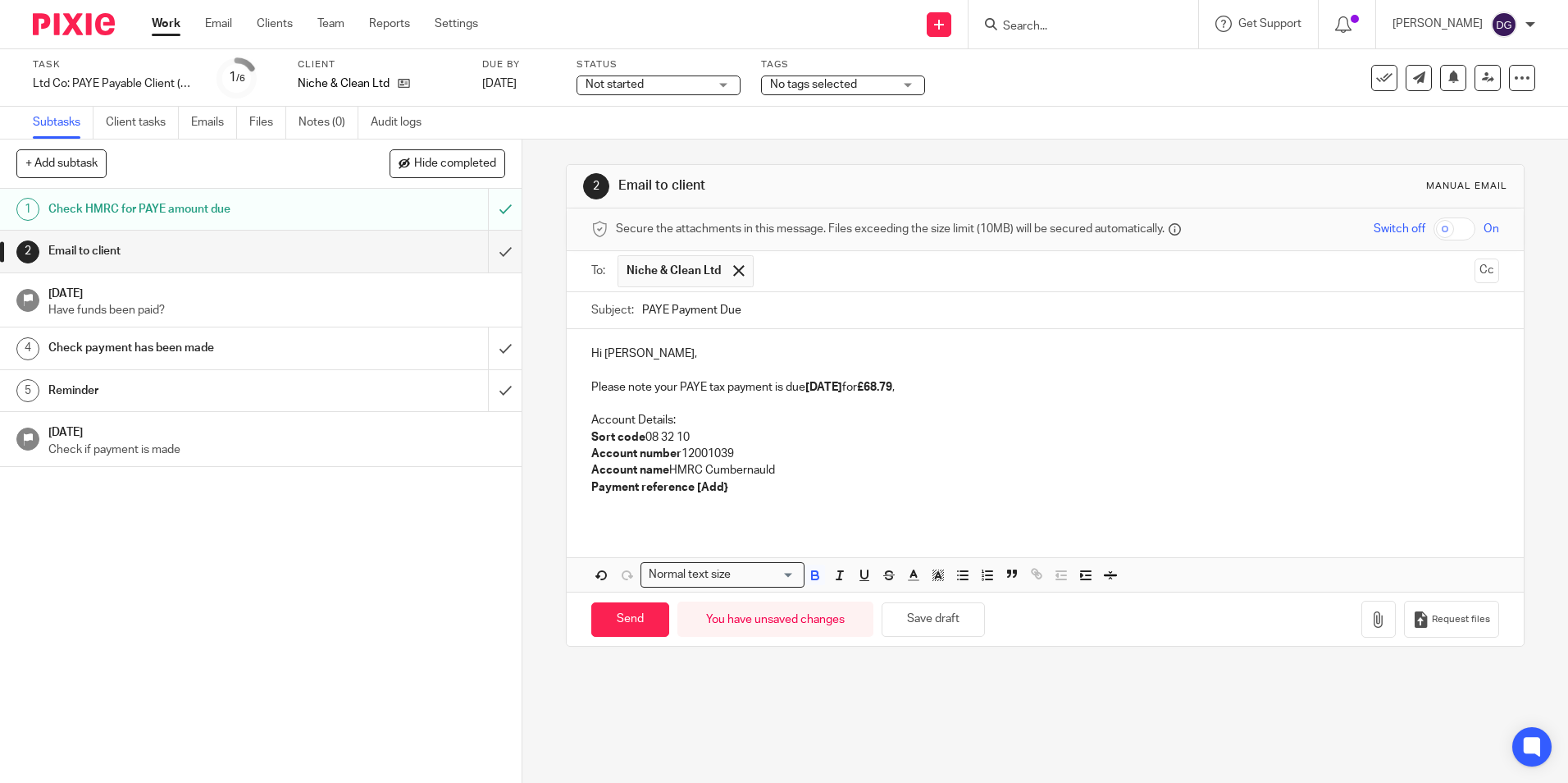
click at [740, 493] on p "Payment reference [Add}" at bounding box center [1045, 487] width 907 height 16
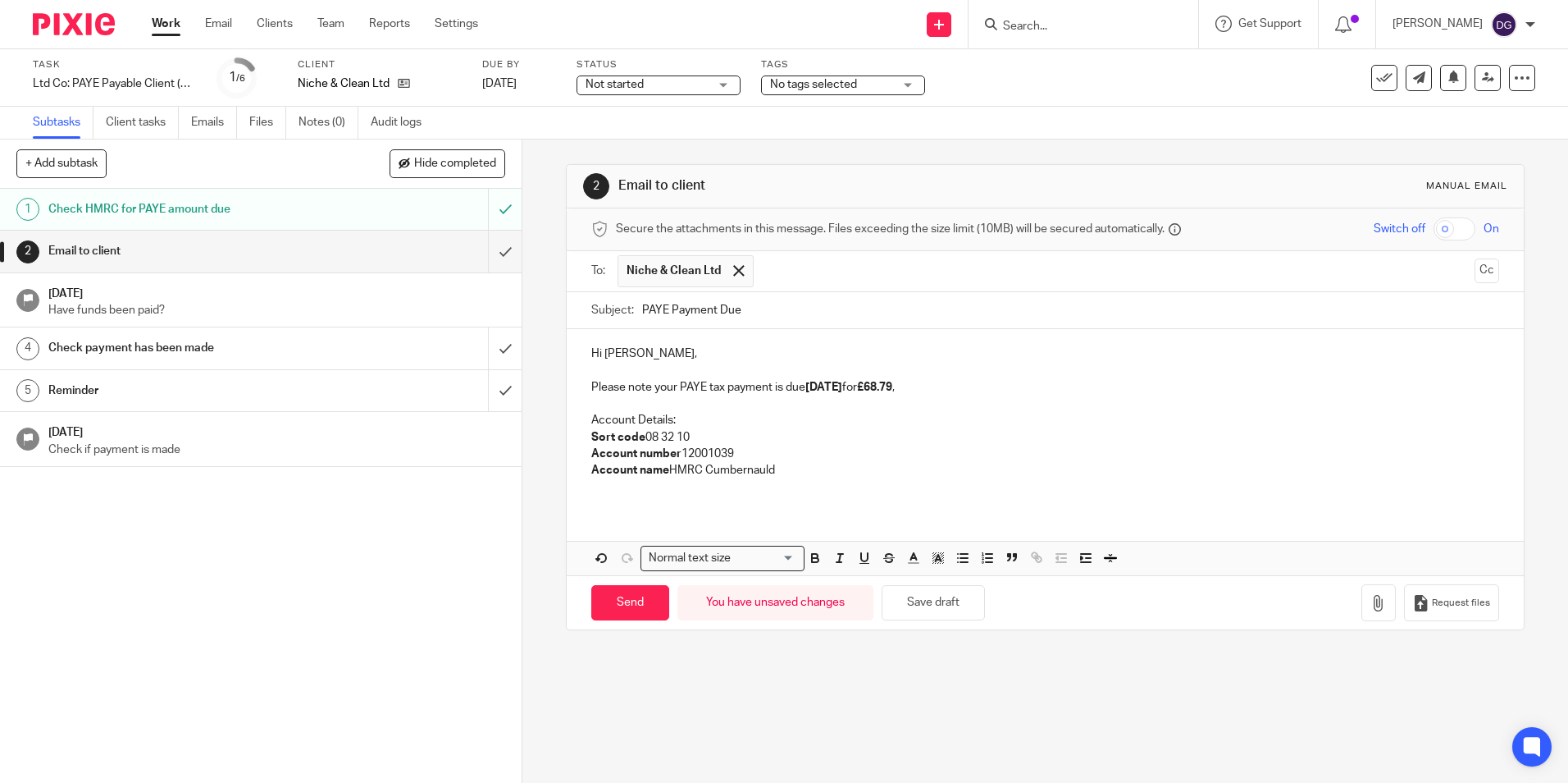
drag, startPoint x: 938, startPoint y: 367, endPoint x: 939, endPoint y: 375, distance: 8.1
click at [938, 374] on p at bounding box center [1045, 370] width 907 height 16
click at [951, 389] on p "Please note your PAYE tax payment is due 22 Oct 2025 for £68.79 ," at bounding box center [1045, 387] width 907 height 16
click at [680, 82] on span "Not started" at bounding box center [647, 85] width 123 height 17
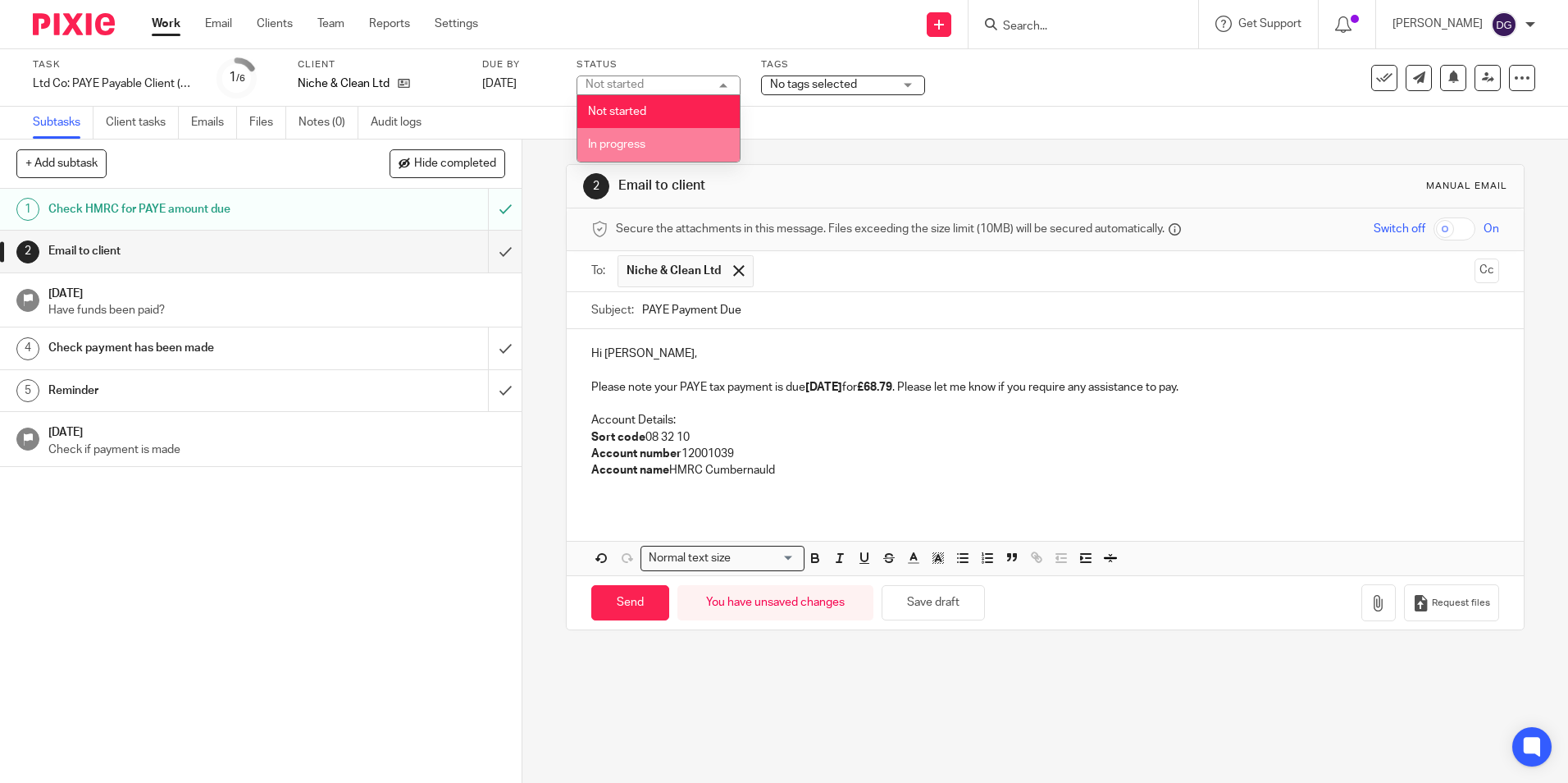
click at [695, 141] on li "In progress" at bounding box center [658, 145] width 163 height 34
click at [843, 87] on span "No tags selected" at bounding box center [813, 84] width 87 height 12
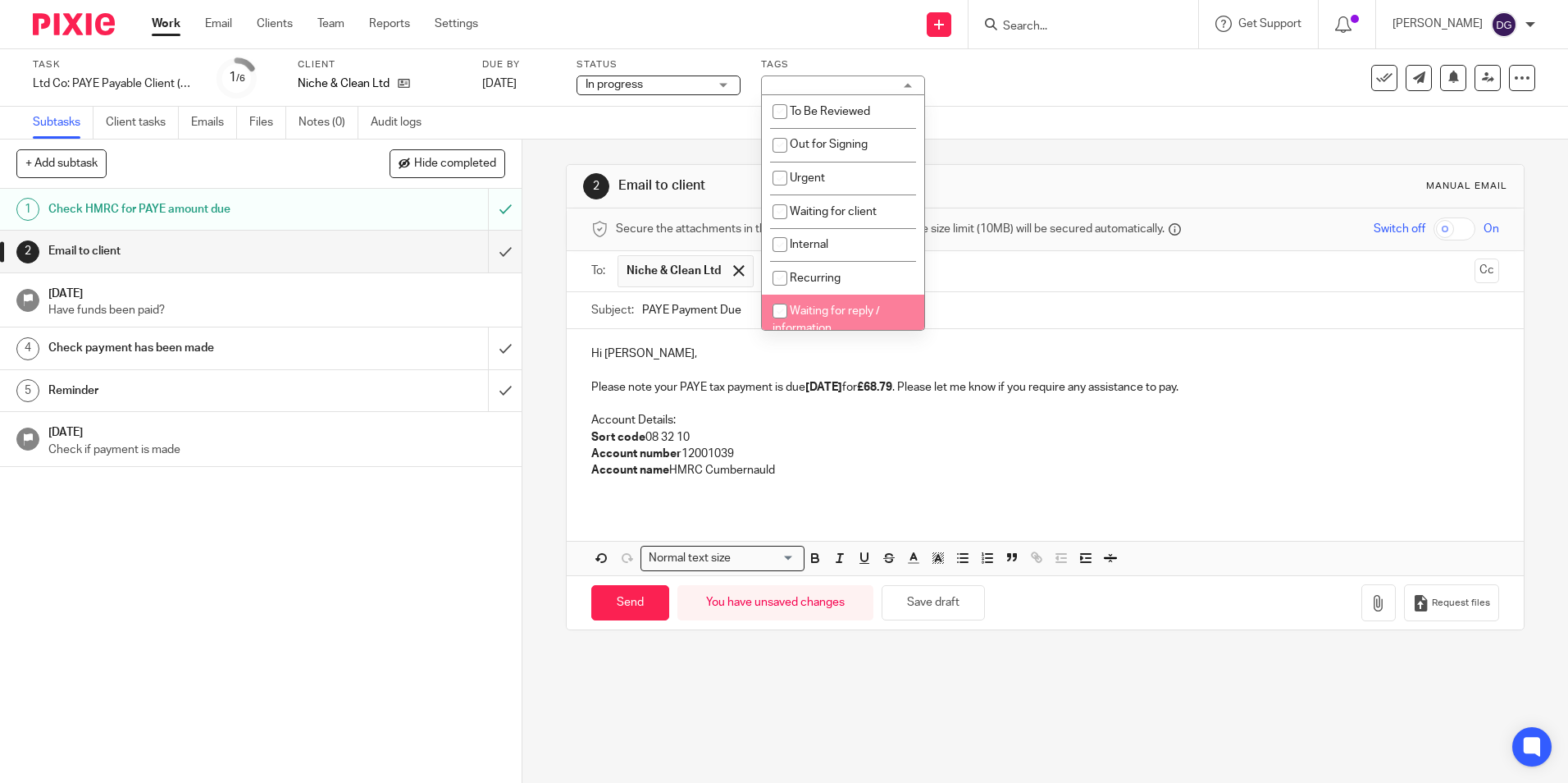
click at [870, 316] on span "Waiting for reply / information" at bounding box center [827, 319] width 108 height 29
checkbox input "true"
click at [470, 534] on div "1 Check HMRC for PAYE amount due 2 Email to client 18 Oct 2025 Have funds been …" at bounding box center [260, 485] width 522 height 594
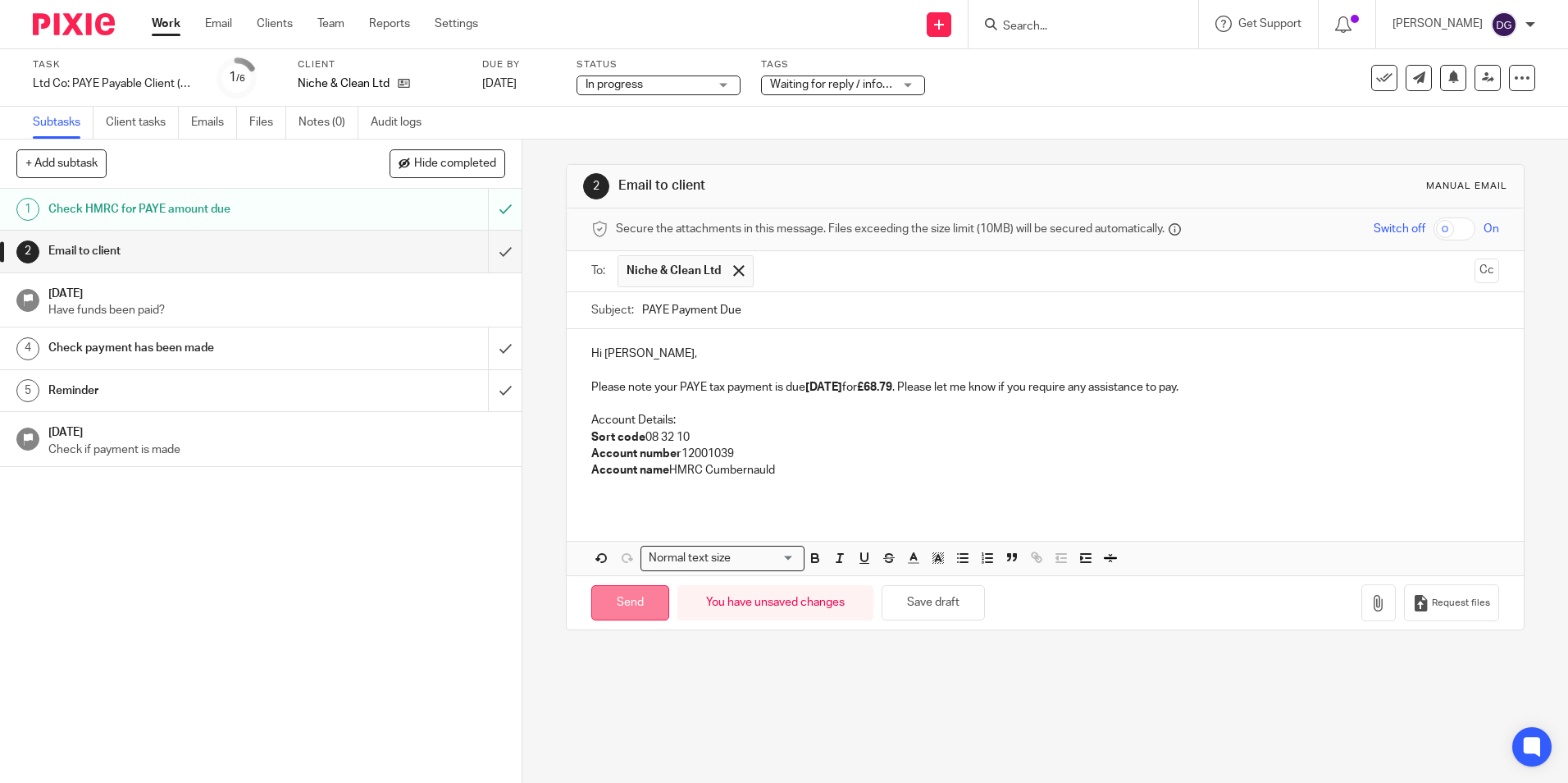
click at [622, 603] on input "Send" at bounding box center [630, 603] width 78 height 35
type input "Sent"
click at [180, 23] on link "Work" at bounding box center [166, 23] width 29 height 16
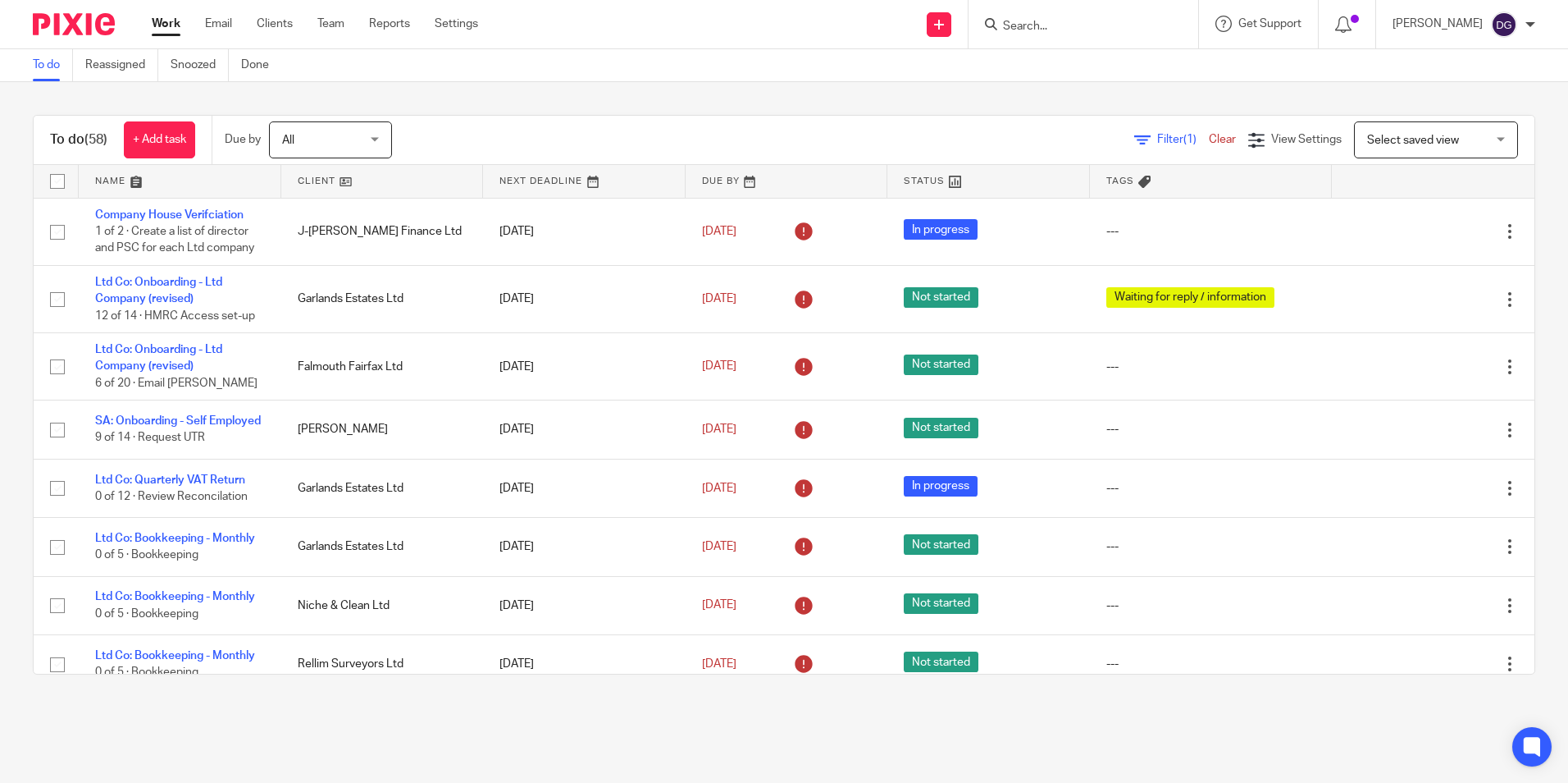
click at [1073, 34] on input "Search" at bounding box center [1075, 27] width 147 height 15
type input "taf"
click at [1094, 68] on link at bounding box center [1100, 63] width 203 height 24
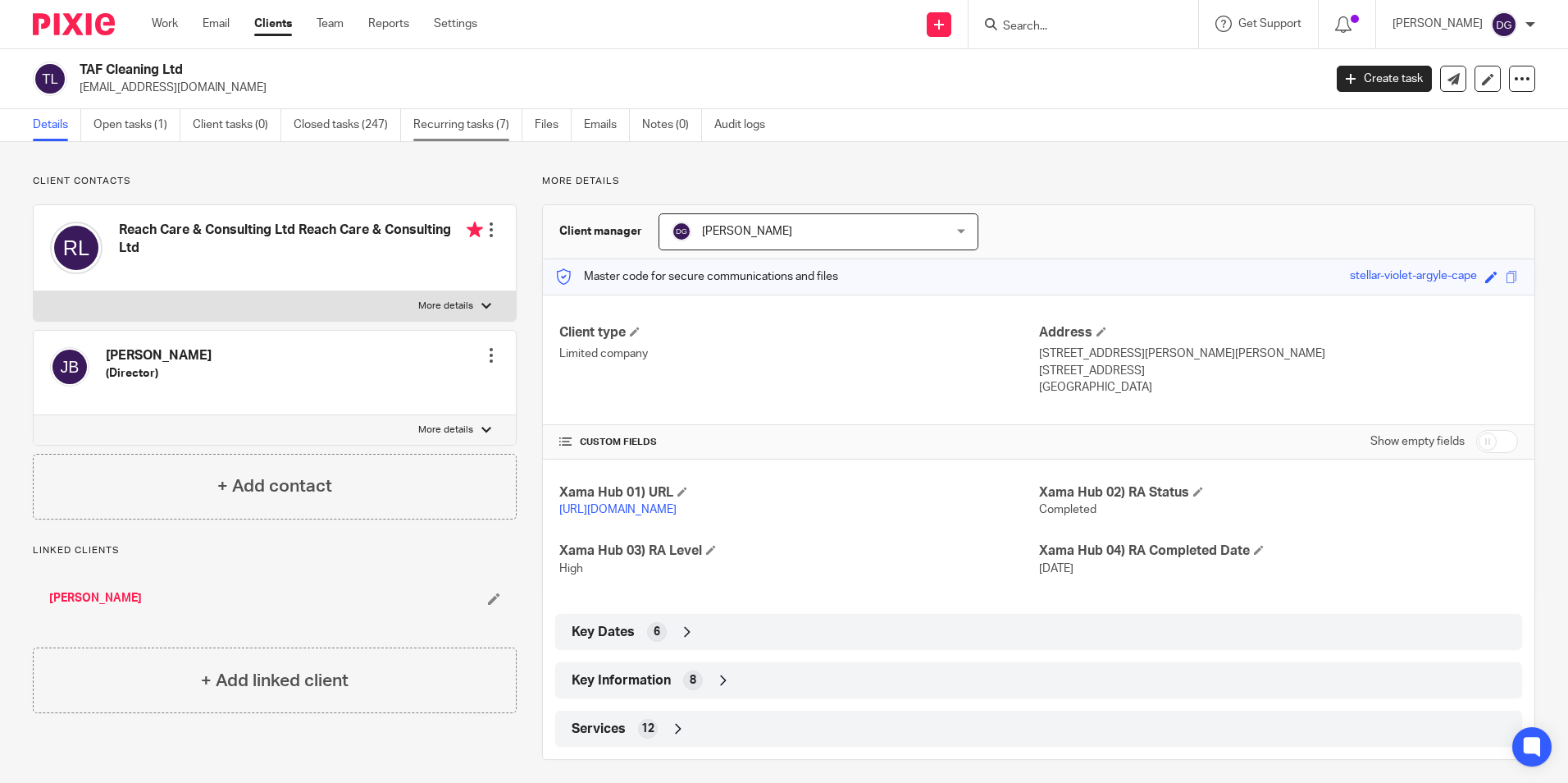
click at [485, 121] on link "Recurring tasks (7)" at bounding box center [468, 125] width 109 height 32
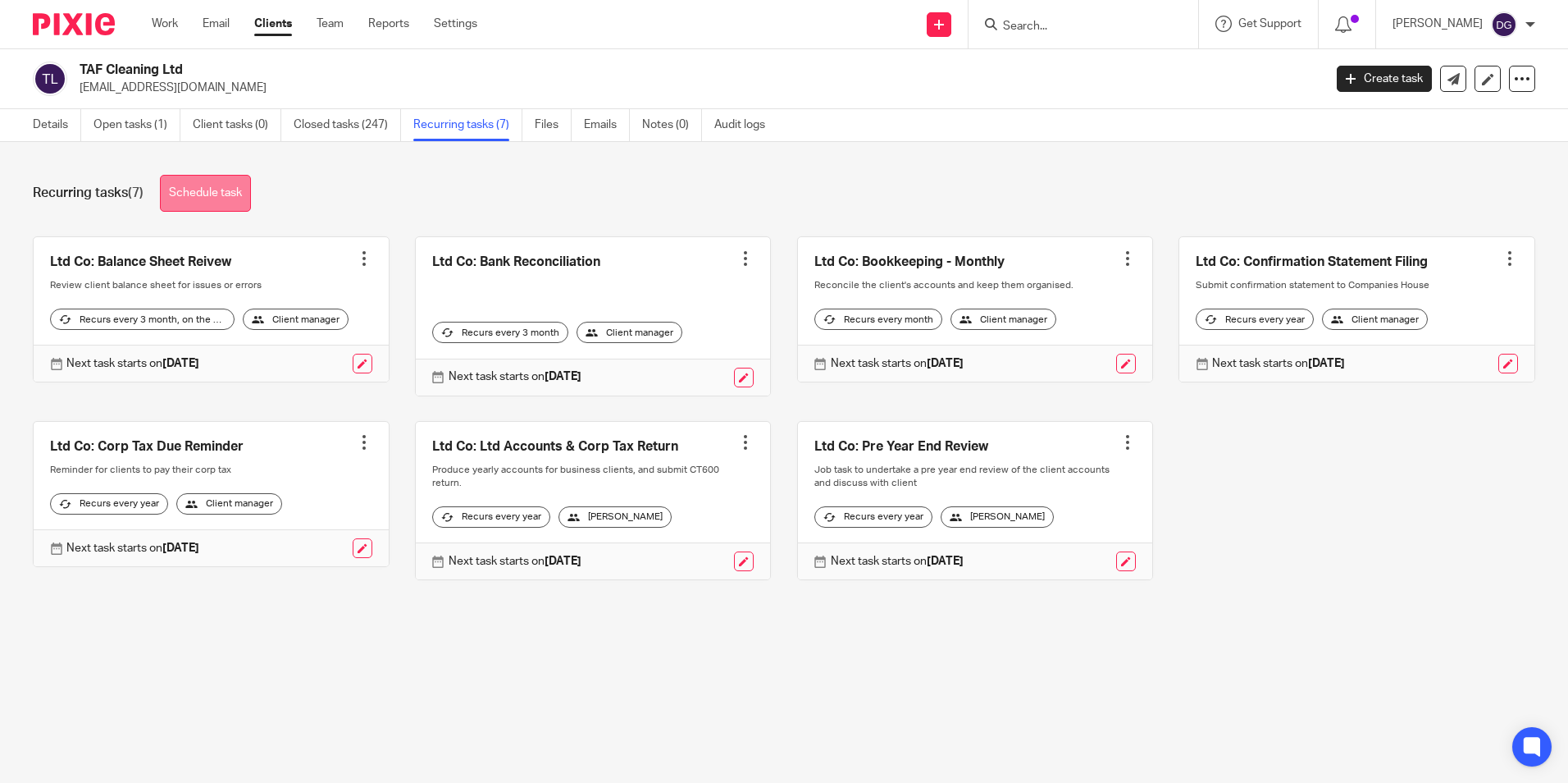
click at [251, 200] on link "Schedule task" at bounding box center [206, 193] width 91 height 37
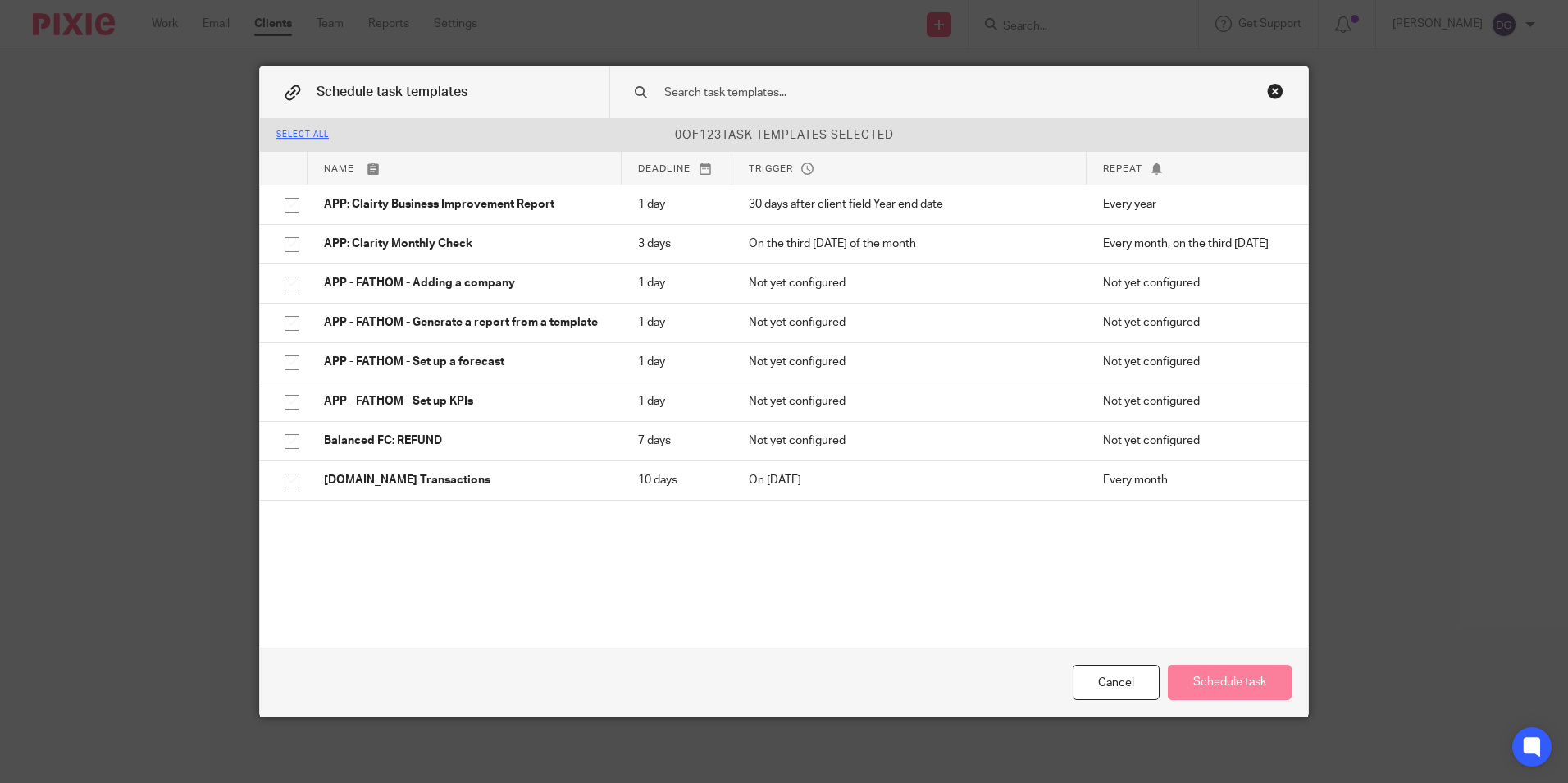
click at [965, 131] on p "0 of 123 task templates selected" at bounding box center [784, 135] width 1048 height 16
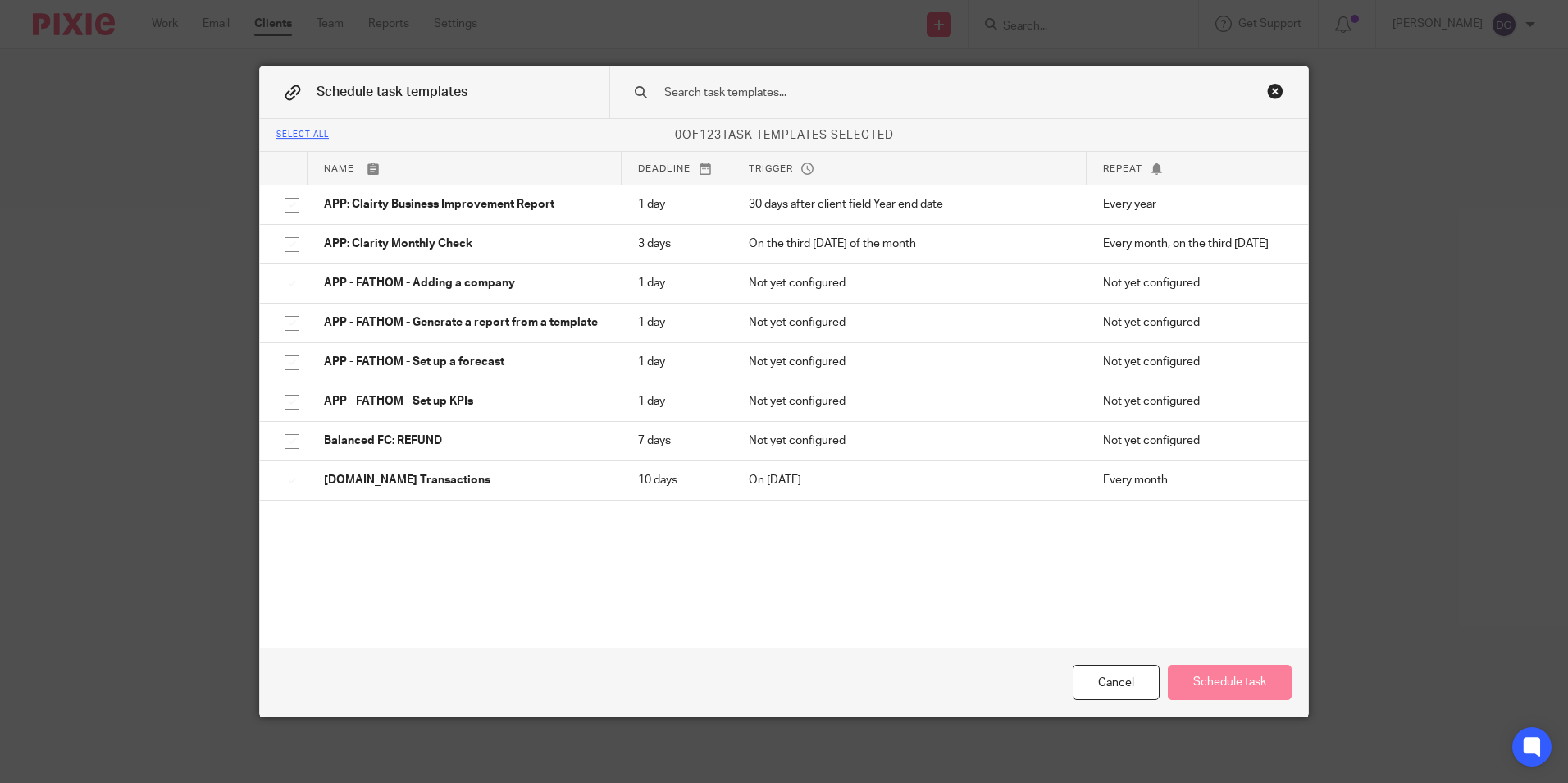
click at [773, 93] on input "text" at bounding box center [934, 92] width 541 height 18
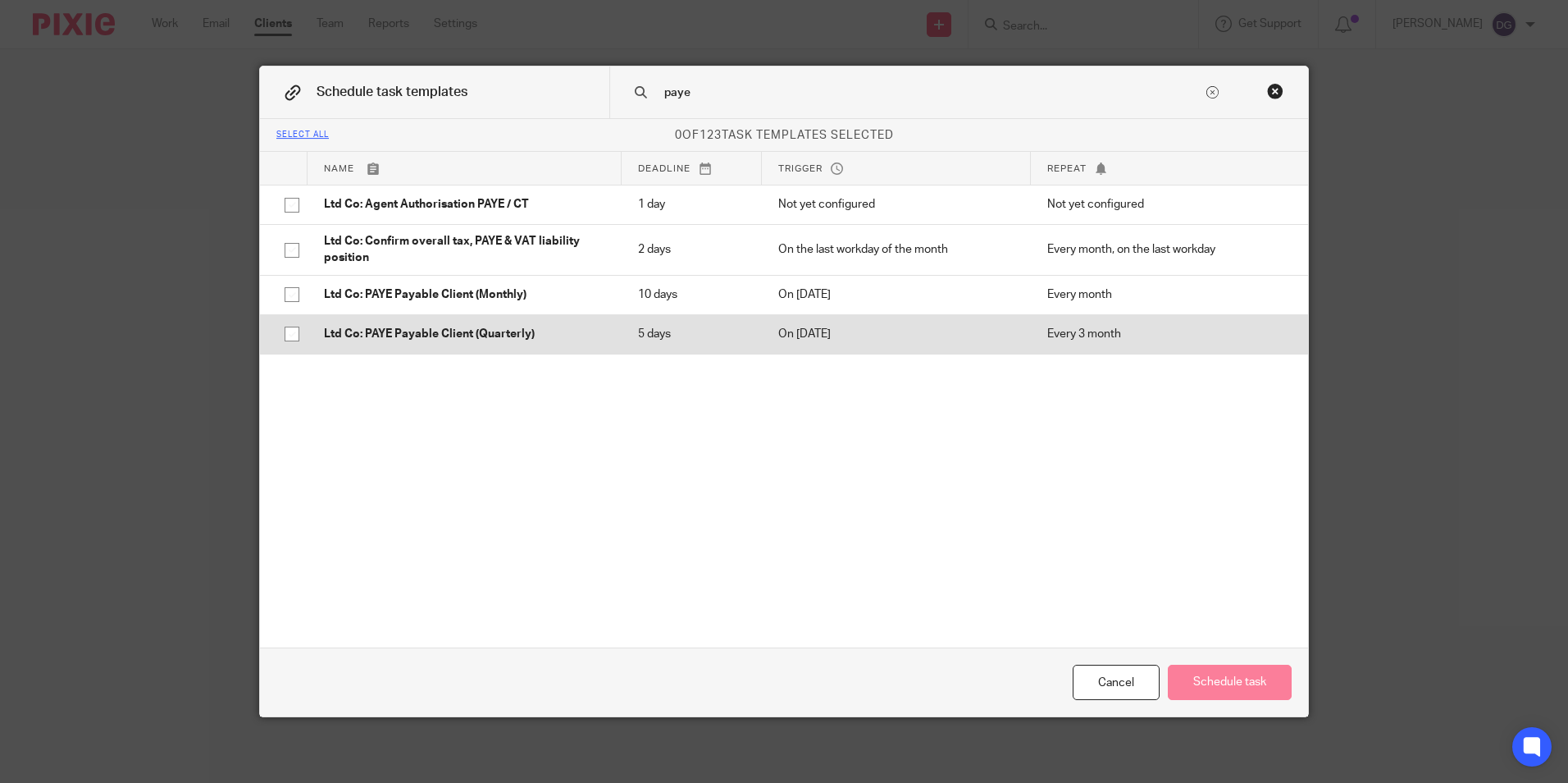
type input "paye"
click at [361, 344] on td "Ltd Co: PAYE Payable Client (Quarterly)" at bounding box center [464, 334] width 314 height 40
checkbox input "true"
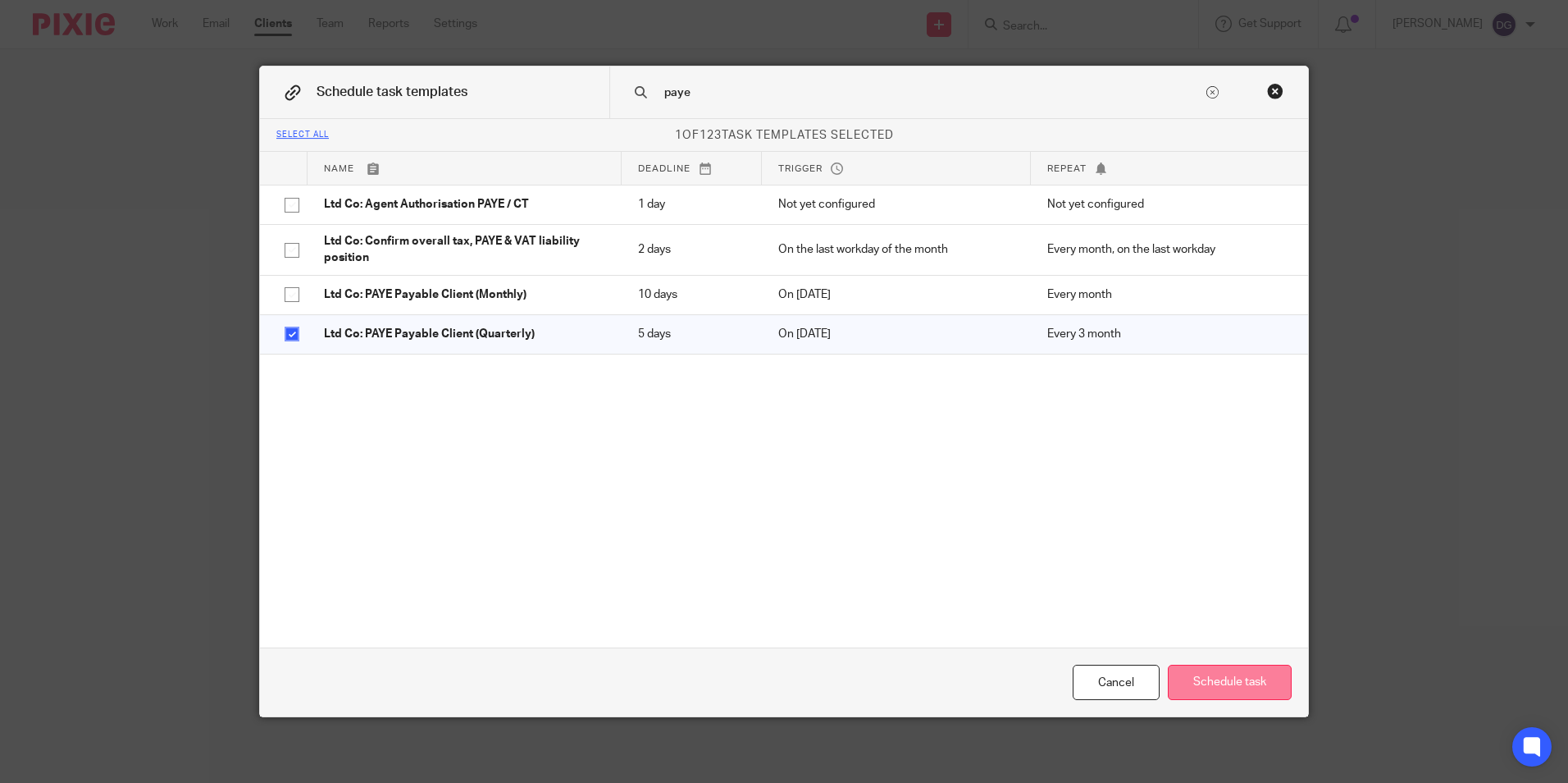
click at [1228, 678] on button "Schedule task" at bounding box center [1229, 683] width 124 height 35
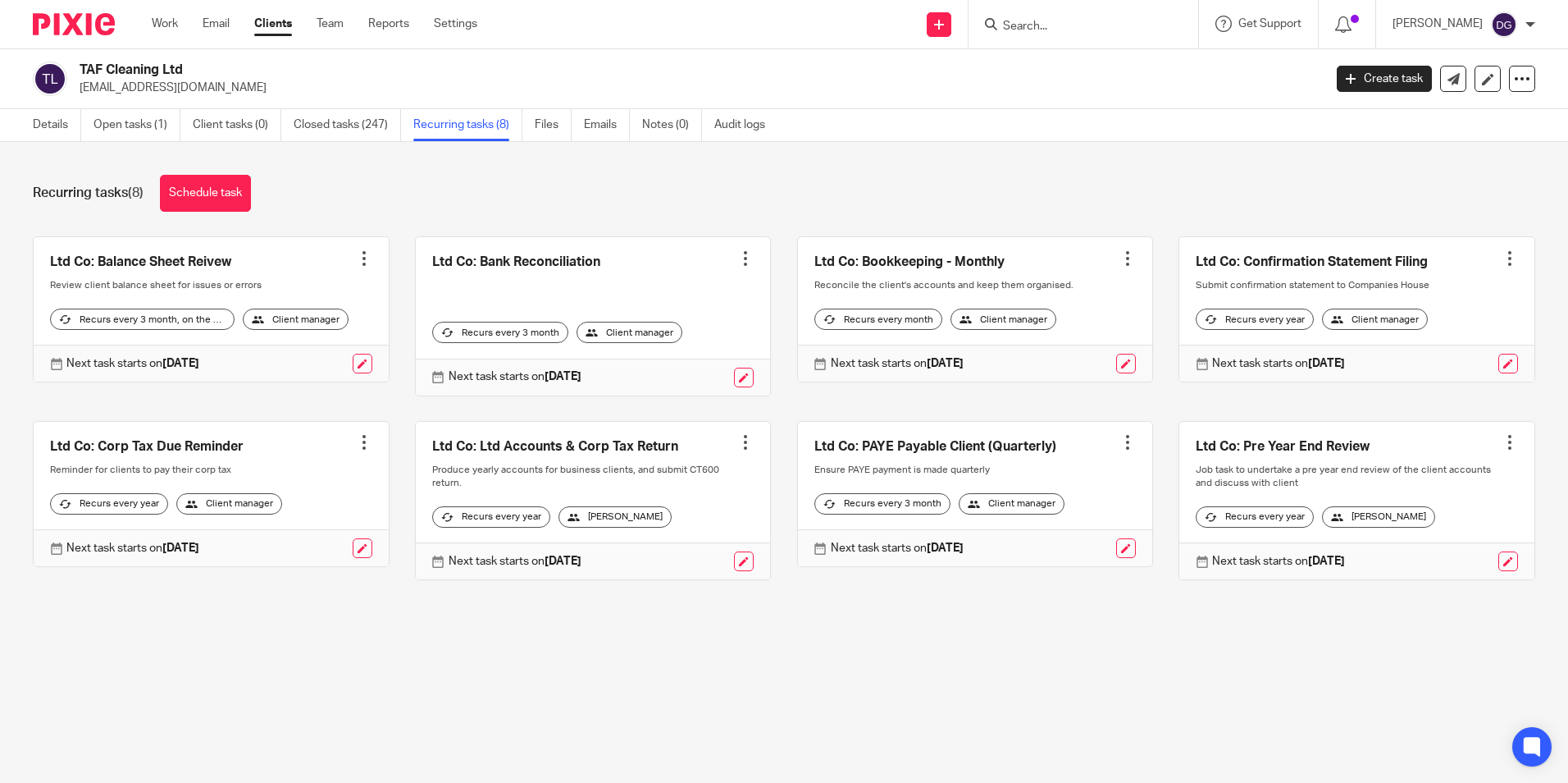
click at [963, 552] on div "Next task starts on 12 Jan 2026" at bounding box center [976, 548] width 356 height 37
click at [1116, 558] on link at bounding box center [1126, 548] width 19 height 19
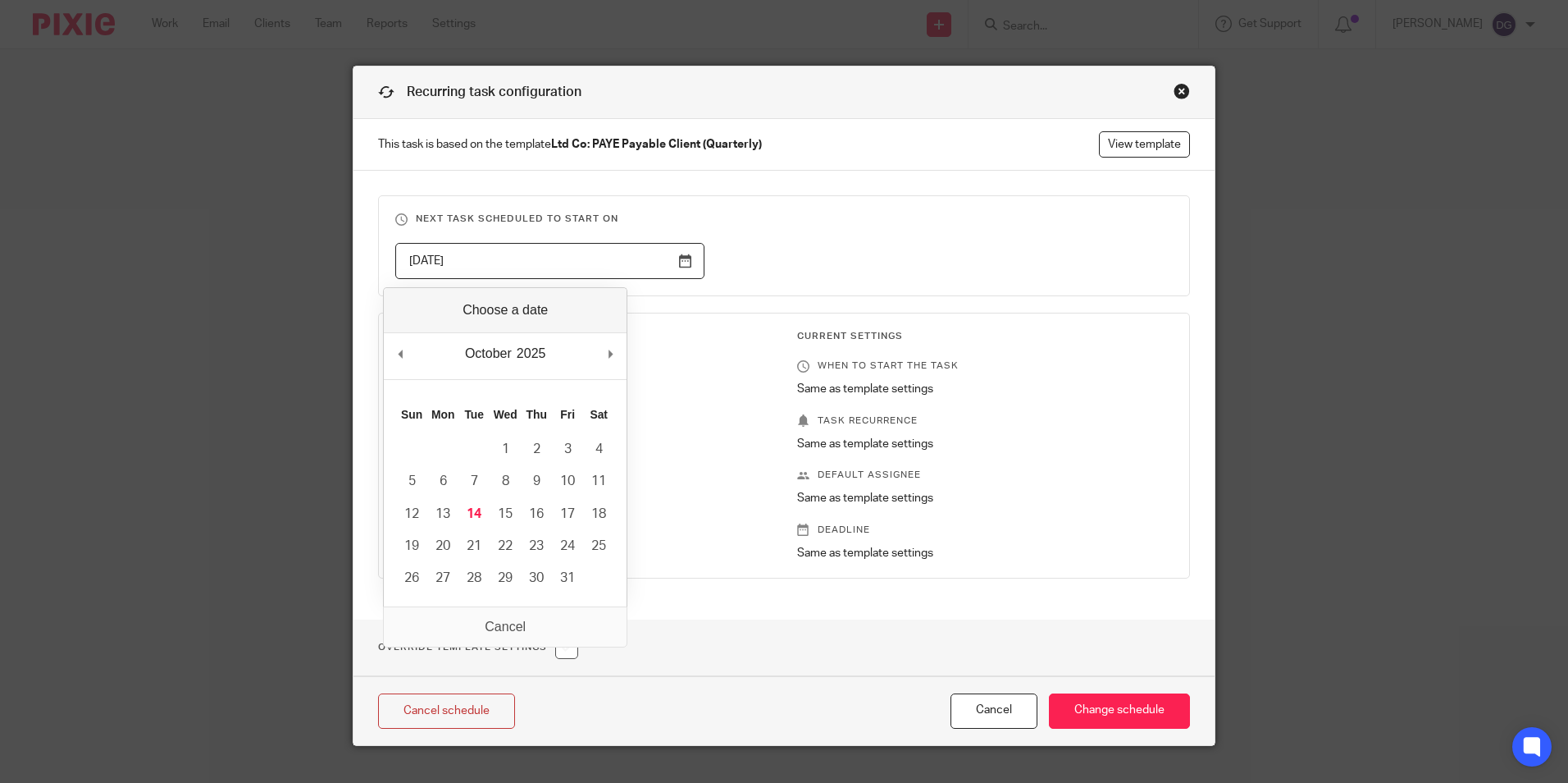
click at [592, 262] on input "[DATE]" at bounding box center [549, 261] width 309 height 37
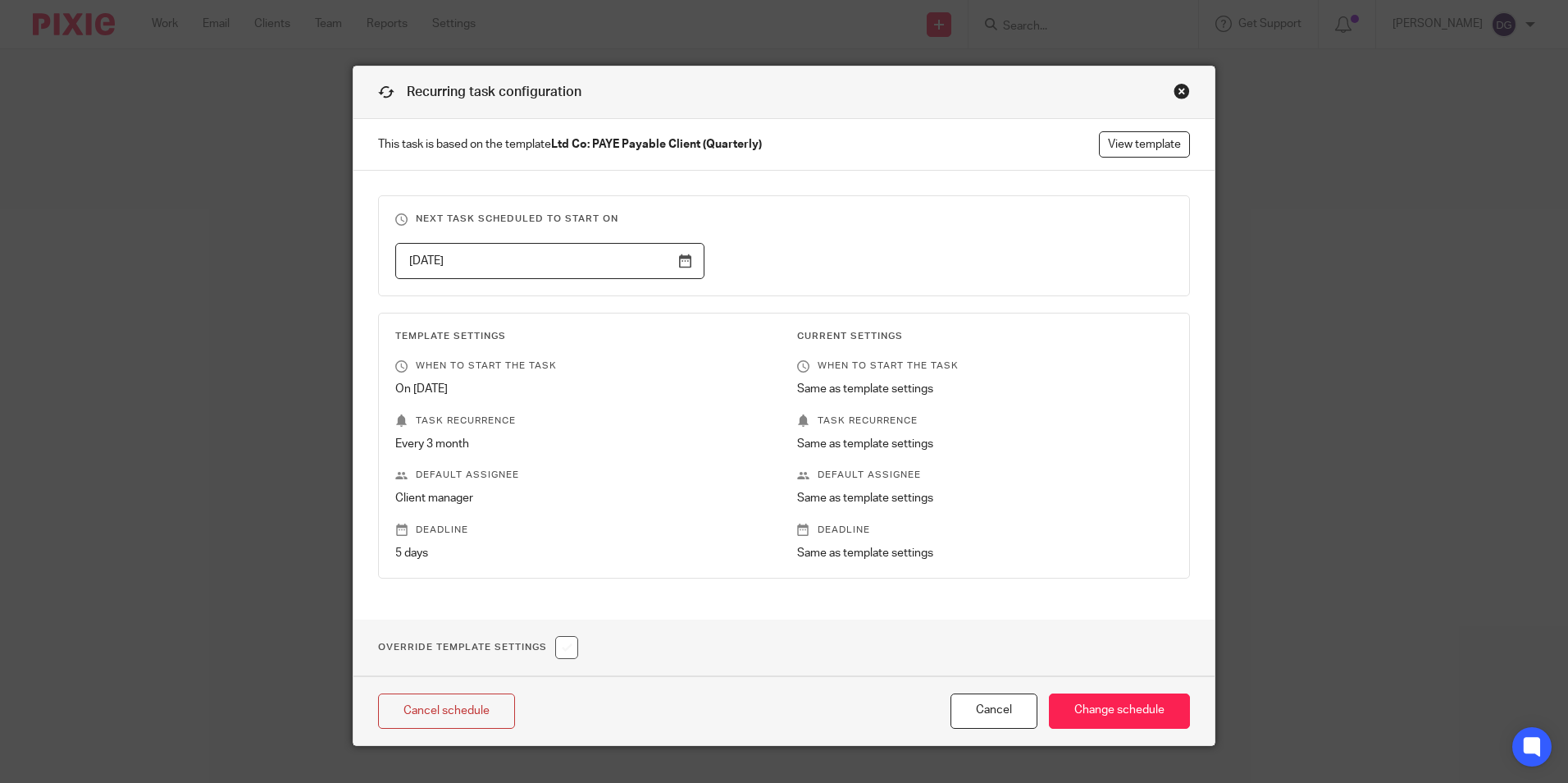
click at [531, 251] on input "[DATE]" at bounding box center [549, 261] width 309 height 37
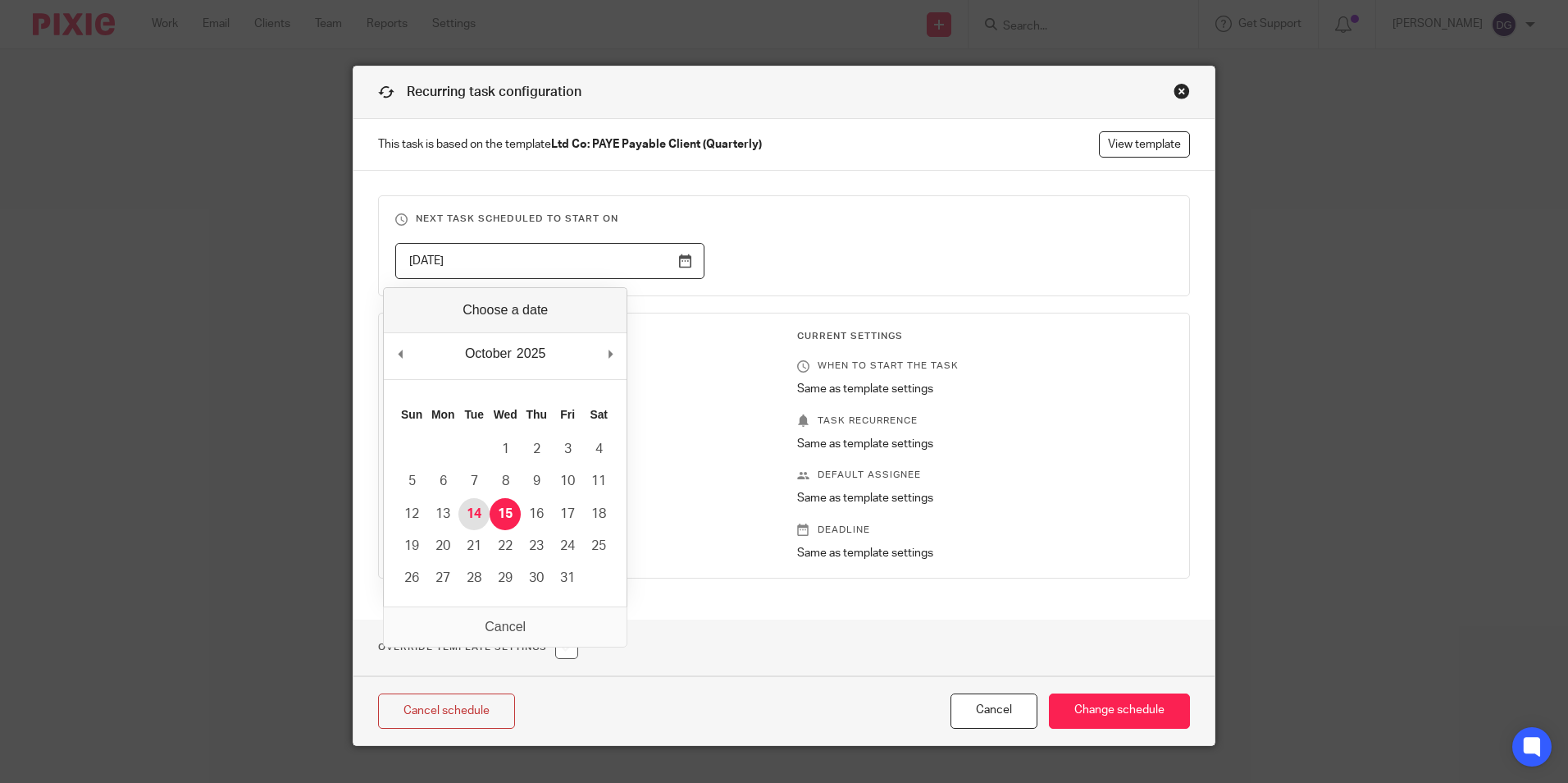
type input "[DATE]"
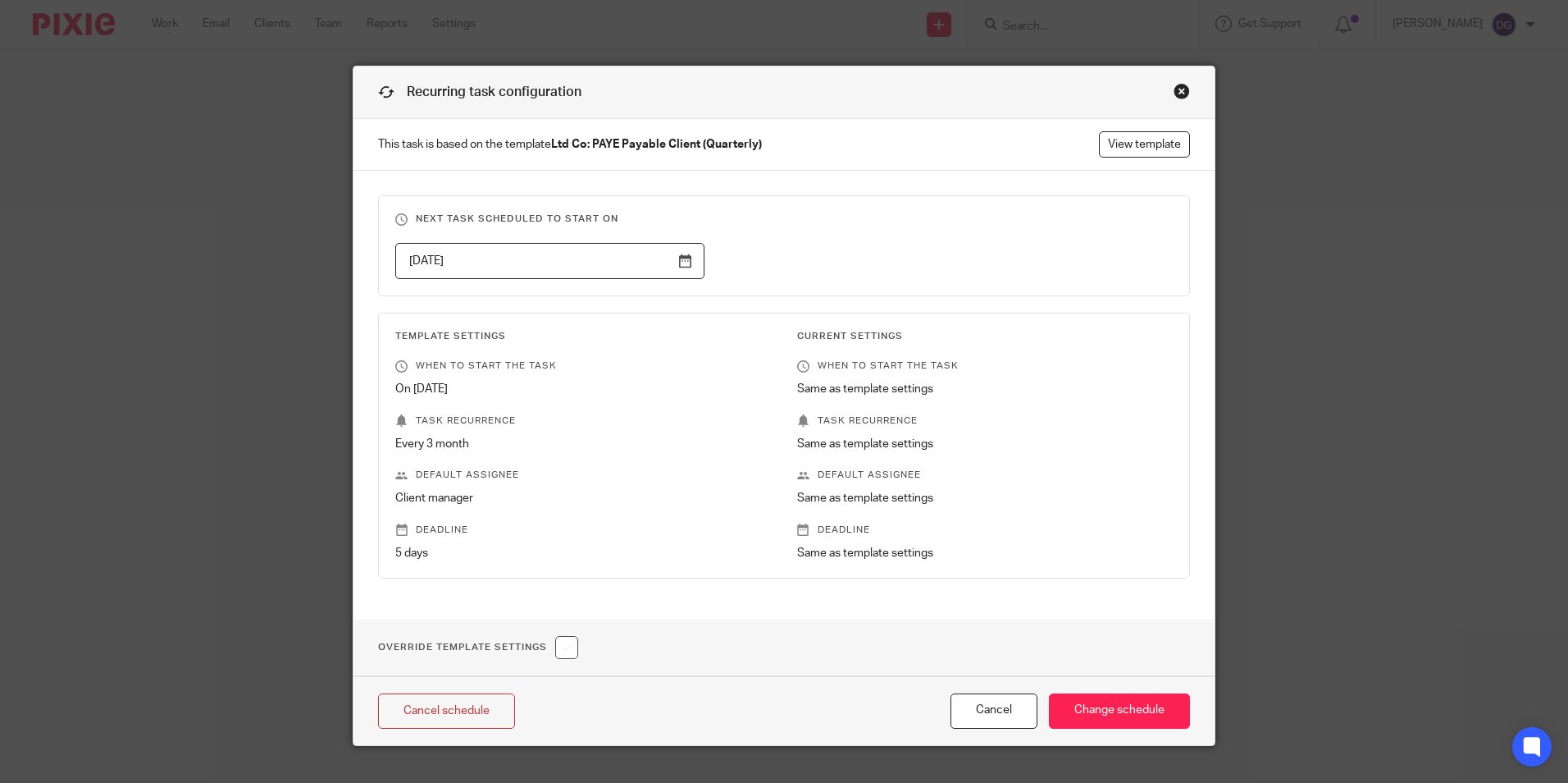
drag, startPoint x: 848, startPoint y: 517, endPoint x: 862, endPoint y: 524, distance: 15.7
click at [848, 518] on div "Current Settings When to start the task Same as template settings Task recurren…" at bounding box center [971, 445] width 401 height 232
click at [1138, 716] on input "Change schedule" at bounding box center [1119, 711] width 141 height 35
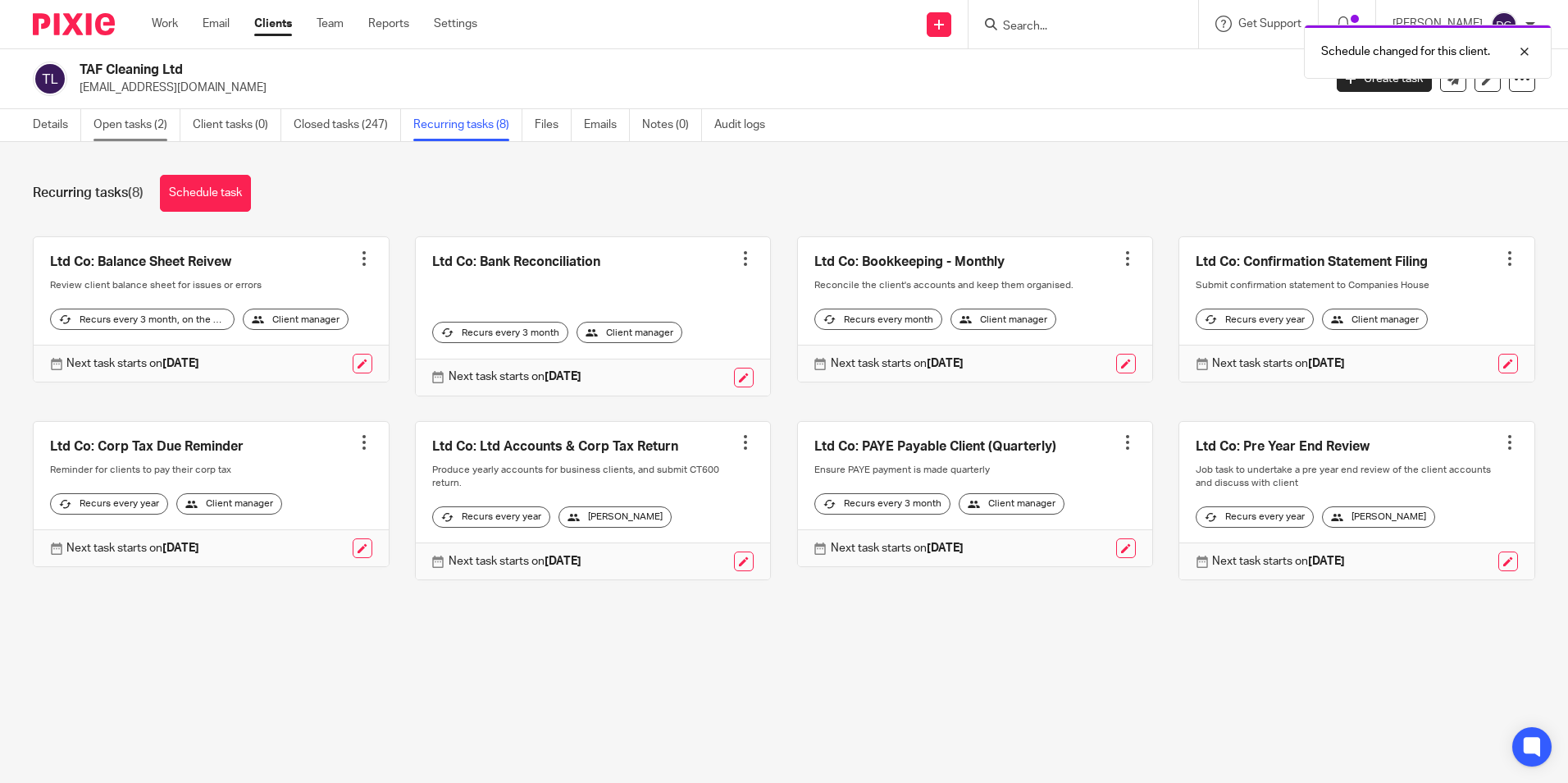
click at [151, 130] on link "Open tasks (2)" at bounding box center [136, 125] width 87 height 32
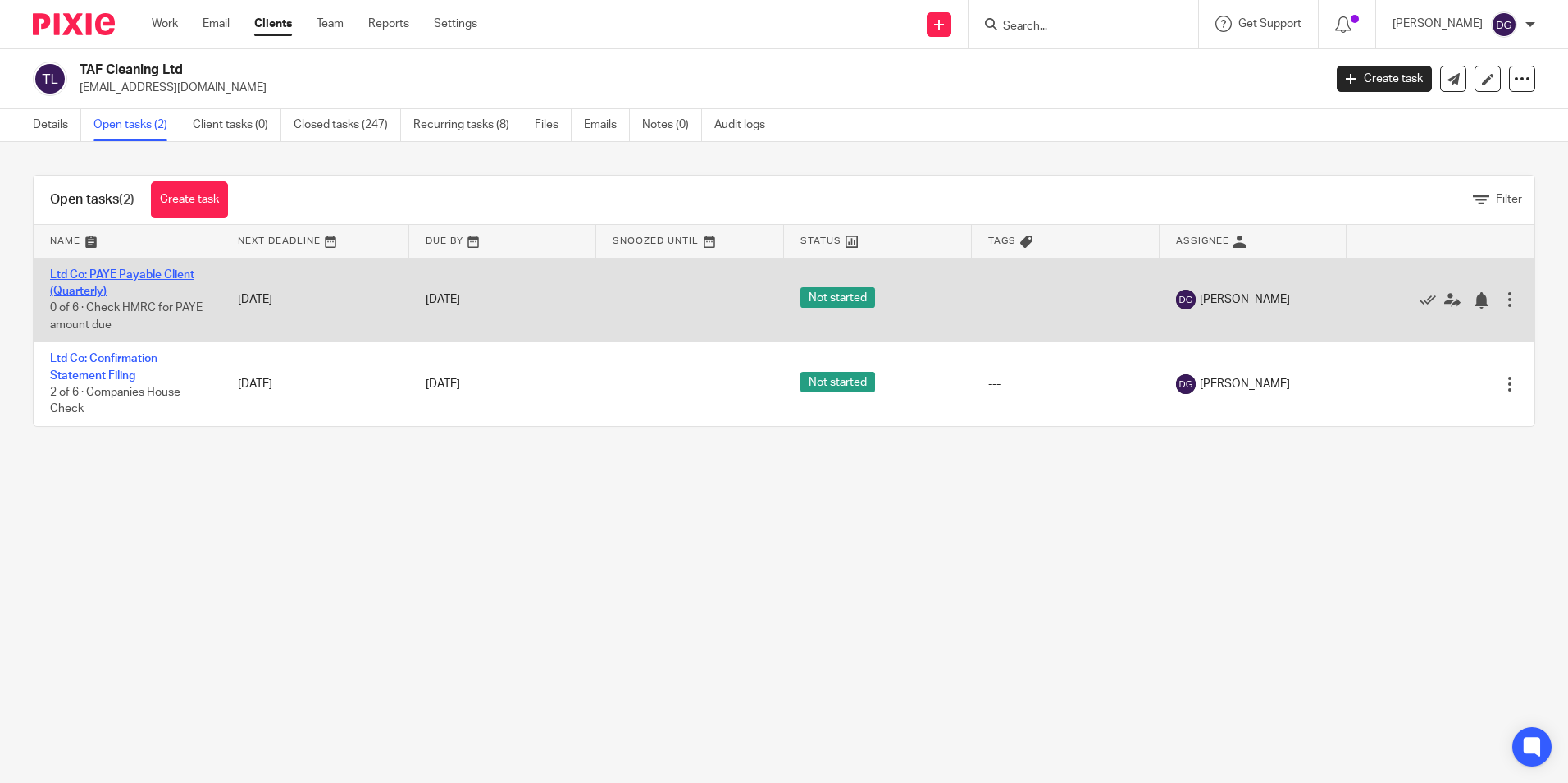
click at [123, 271] on link "Ltd Co: PAYE Payable Client (Quarterly)" at bounding box center [121, 282] width 144 height 28
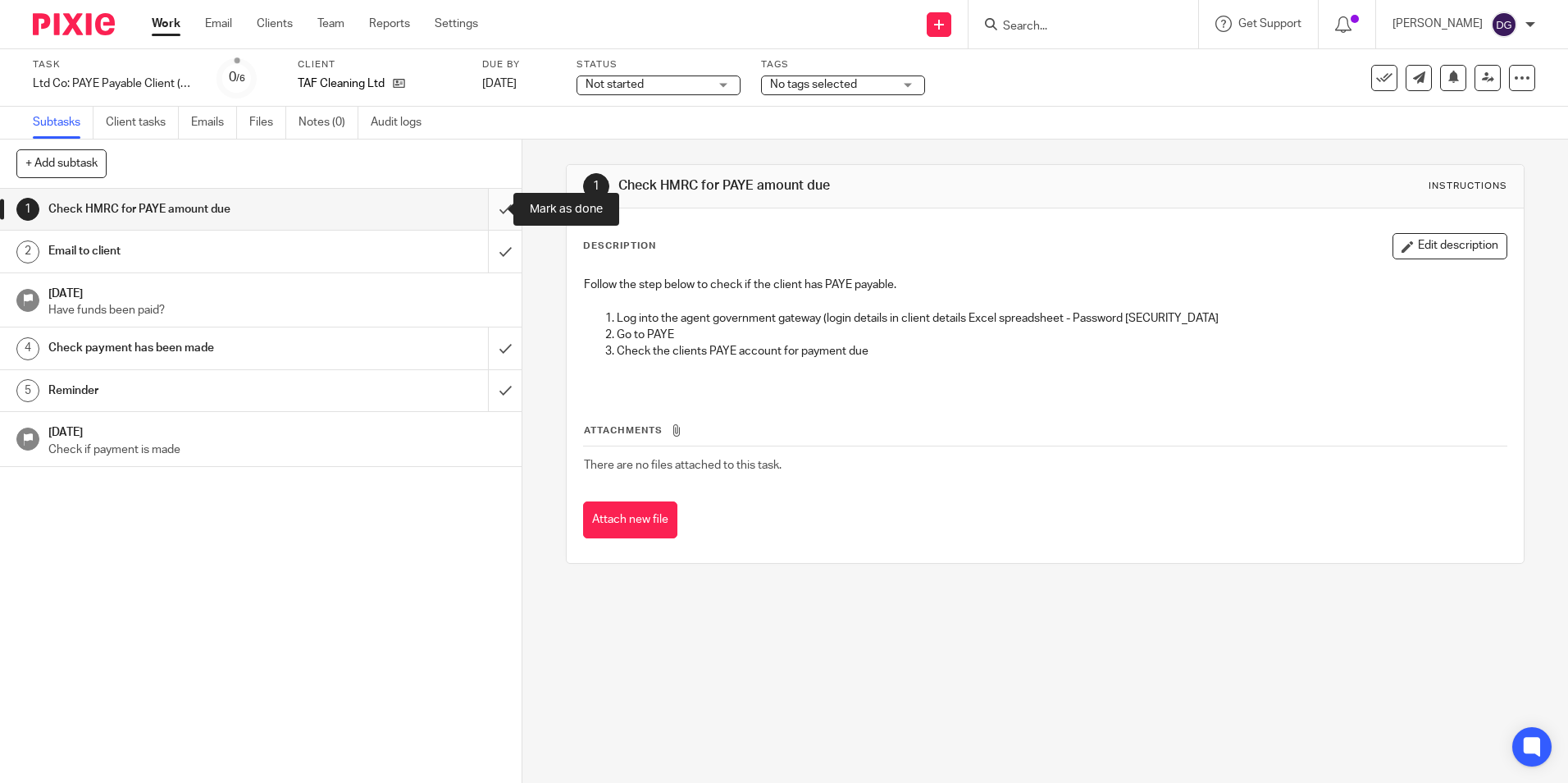
click at [491, 210] on input "submit" at bounding box center [260, 209] width 522 height 41
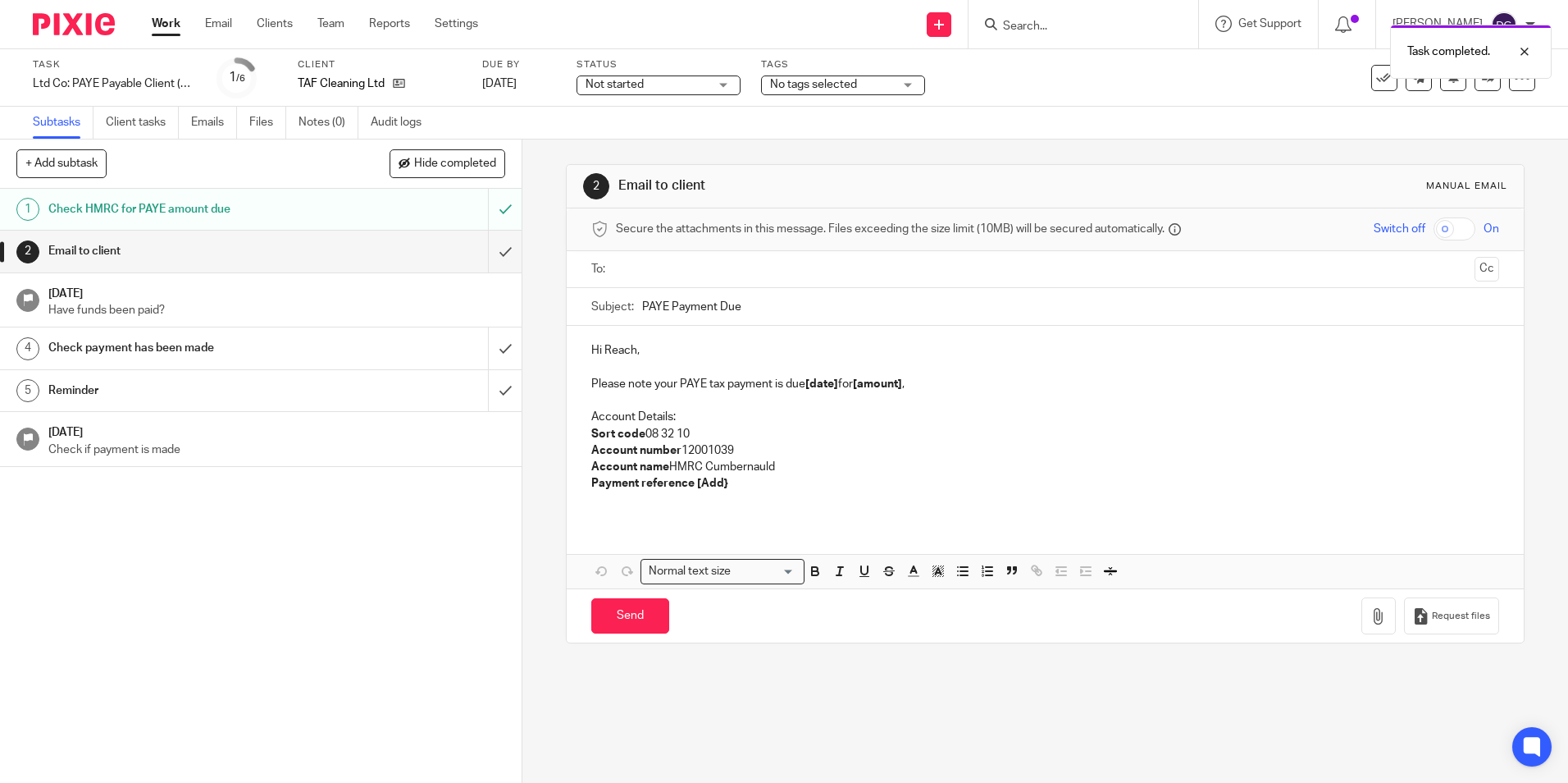
click at [632, 350] on p "Hi Reach," at bounding box center [1045, 350] width 907 height 16
click at [735, 306] on input "PAYE Payment Due" at bounding box center [1070, 307] width 856 height 37
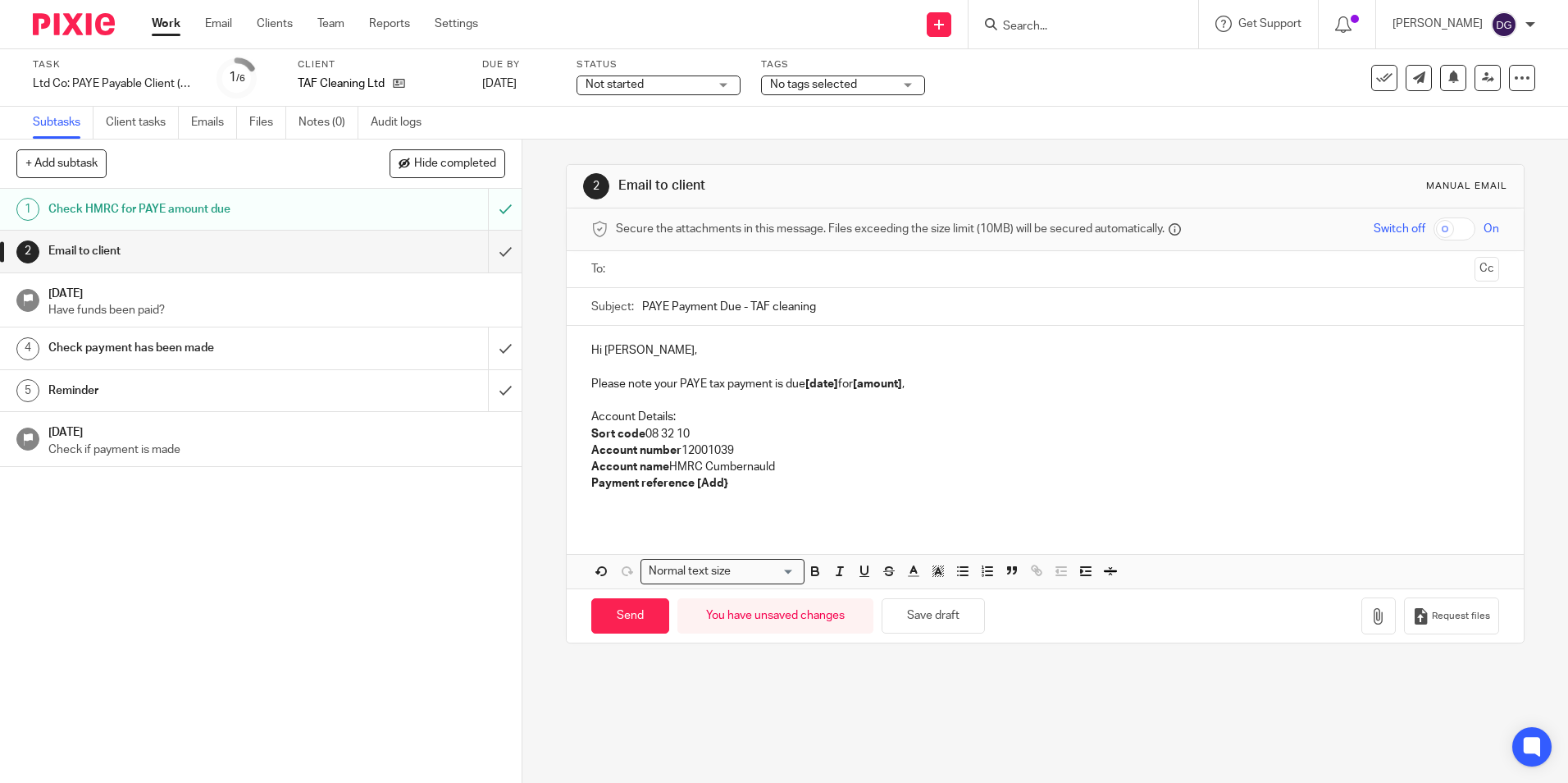
type input "PAYE Payment Due - TAF cleaning"
click at [838, 384] on p "Please note your PAYE tax payment is due [date] for [amount] ," at bounding box center [1045, 383] width 907 height 16
click at [907, 388] on strong "[amount]" at bounding box center [881, 384] width 49 height 12
drag, startPoint x: 888, startPoint y: 387, endPoint x: 934, endPoint y: 387, distance: 46.0
click at [934, 387] on p "Please note your PAYE tax payment is due 22 Oct 2025 for £143.79," at bounding box center [1045, 383] width 907 height 16
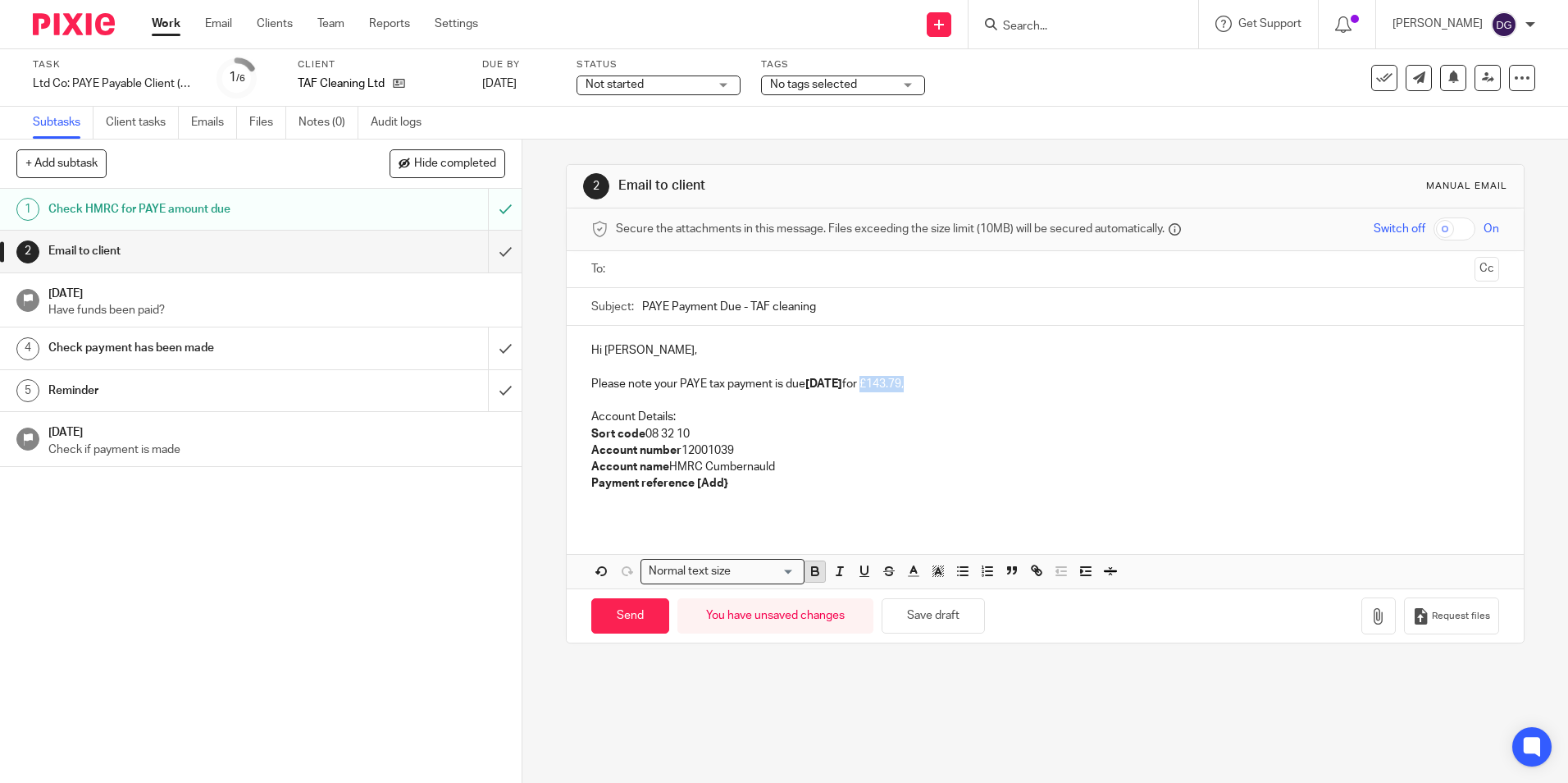
click at [808, 576] on icon "button" at bounding box center [816, 571] width 15 height 15
click at [1013, 389] on p "Please note your PAYE tax payment is due 22 Oct 2025 for £143.79," at bounding box center [1045, 383] width 907 height 16
click at [1056, 400] on p at bounding box center [1045, 400] width 907 height 16
drag, startPoint x: 743, startPoint y: 483, endPoint x: 581, endPoint y: 491, distance: 162.2
click at [581, 491] on div "Hi Kevin, Please note your PAYE tax payment is due 22 Oct 2025 for £143.79, Acc…" at bounding box center [1045, 423] width 956 height 196
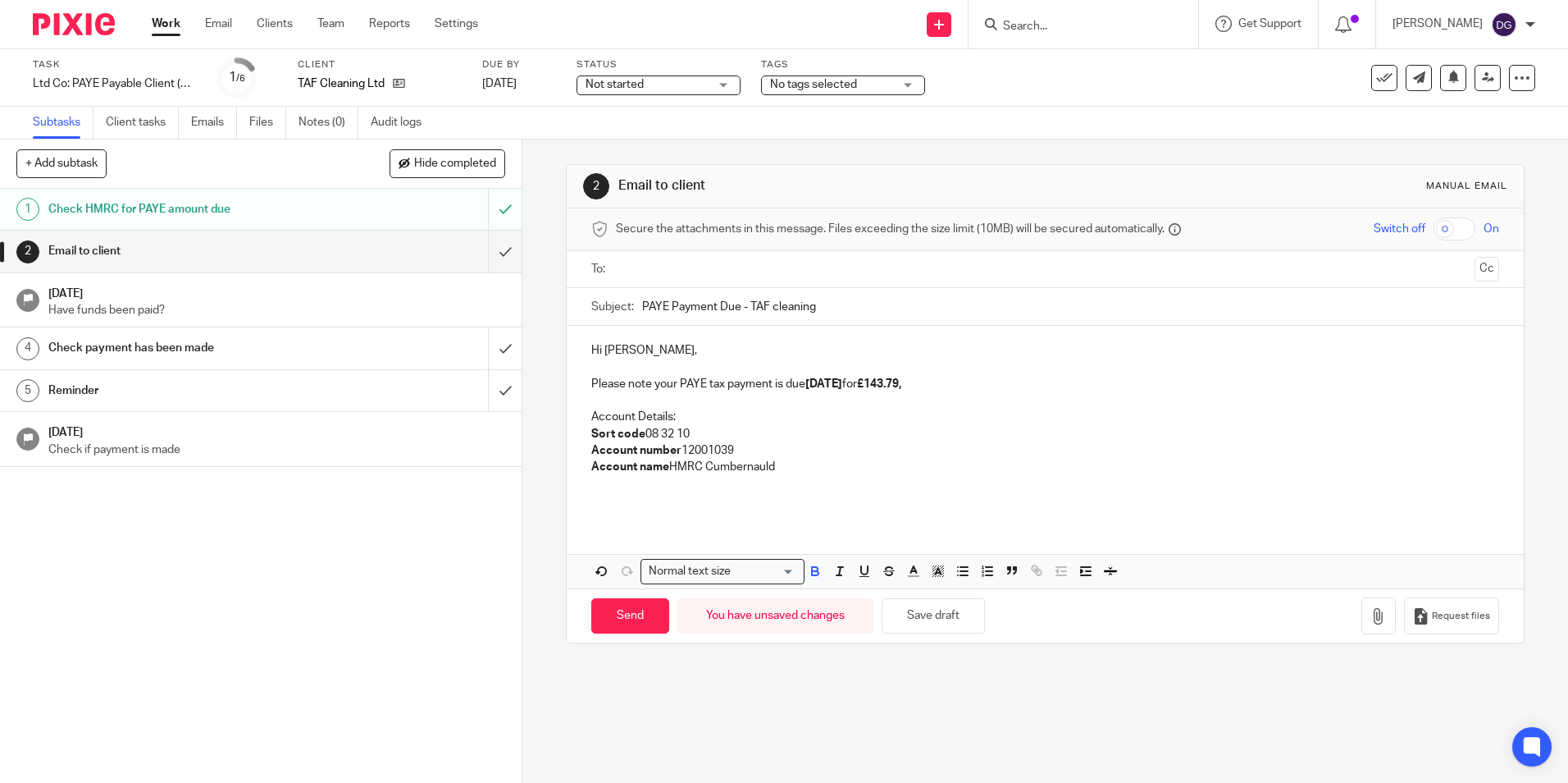
click at [676, 272] on input "text" at bounding box center [1045, 270] width 846 height 19
click at [634, 611] on input "Send" at bounding box center [630, 620] width 78 height 35
type input "Sent"
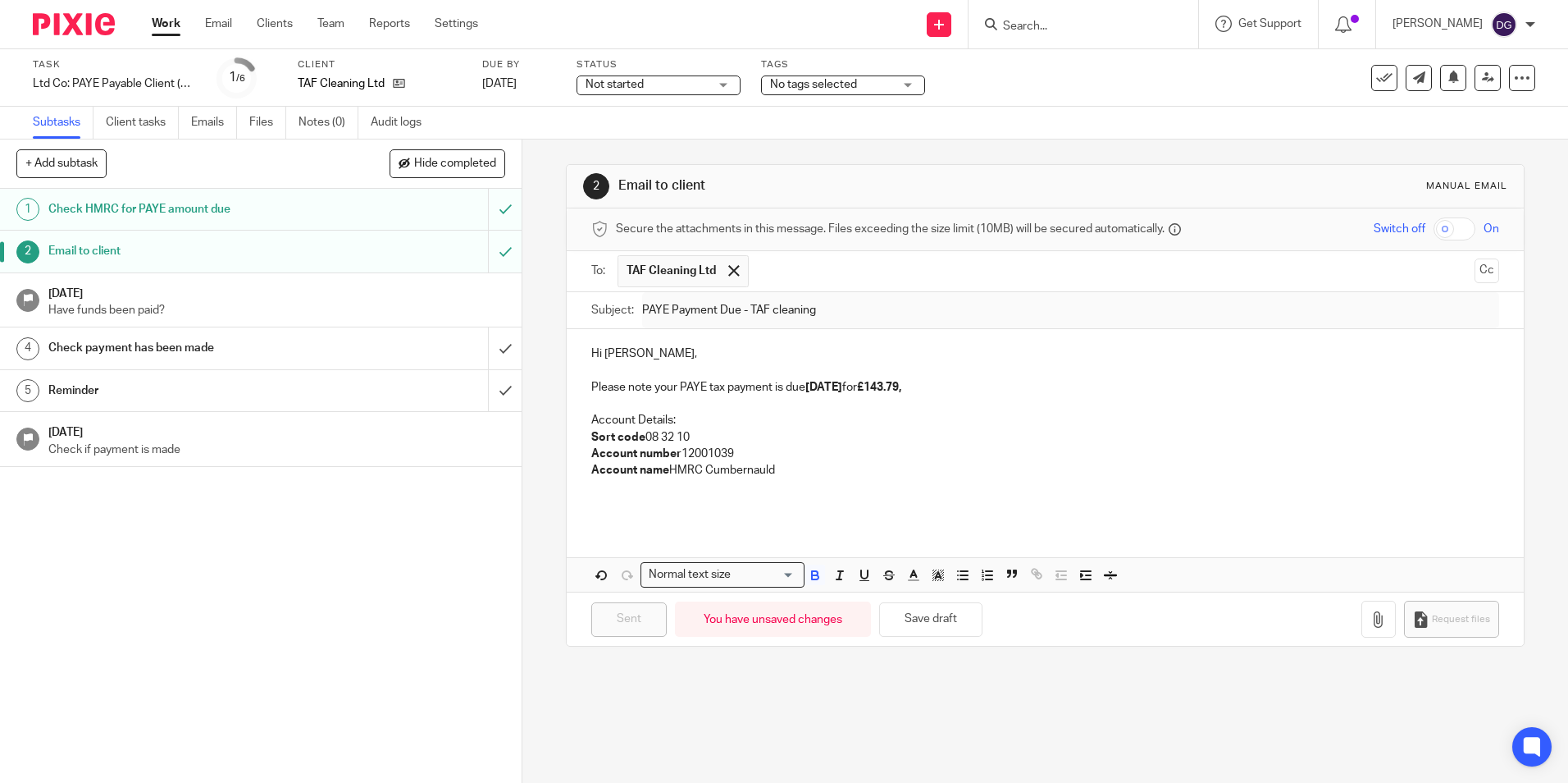
click at [167, 19] on link "Work" at bounding box center [166, 23] width 29 height 16
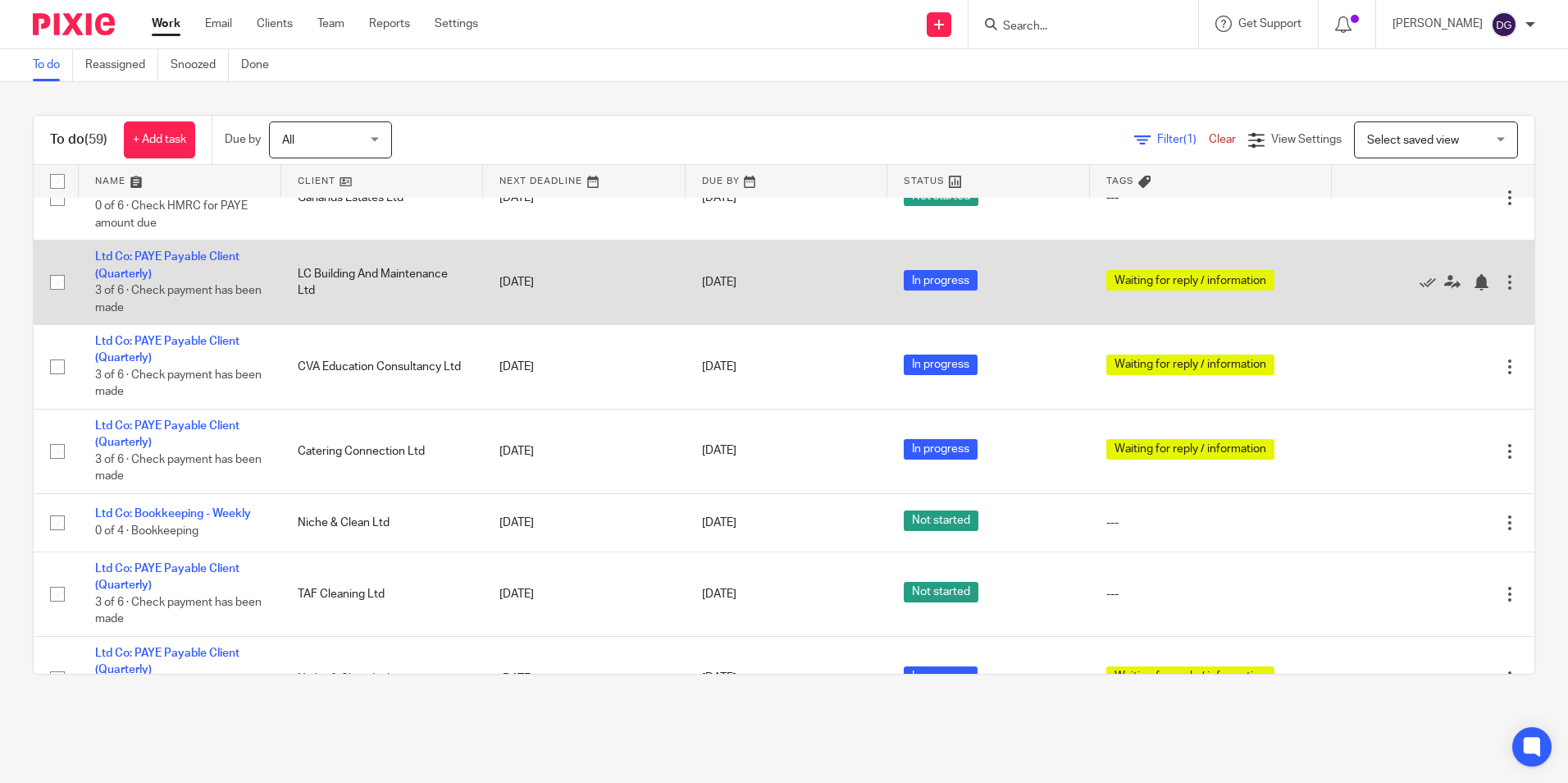
scroll to position [820, 0]
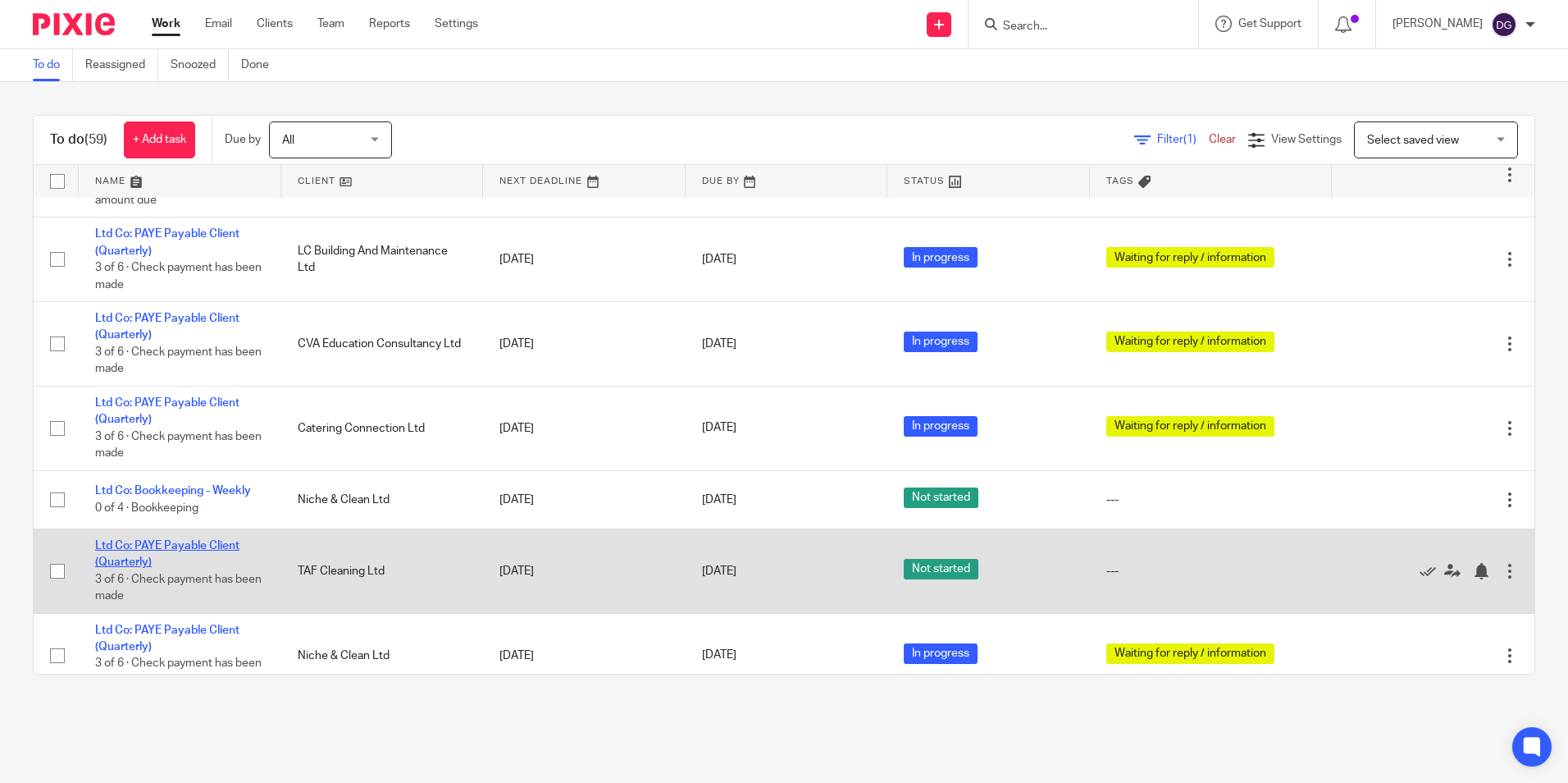
click at [152, 558] on link "Ltd Co: PAYE Payable Client (Quarterly)" at bounding box center [167, 554] width 144 height 28
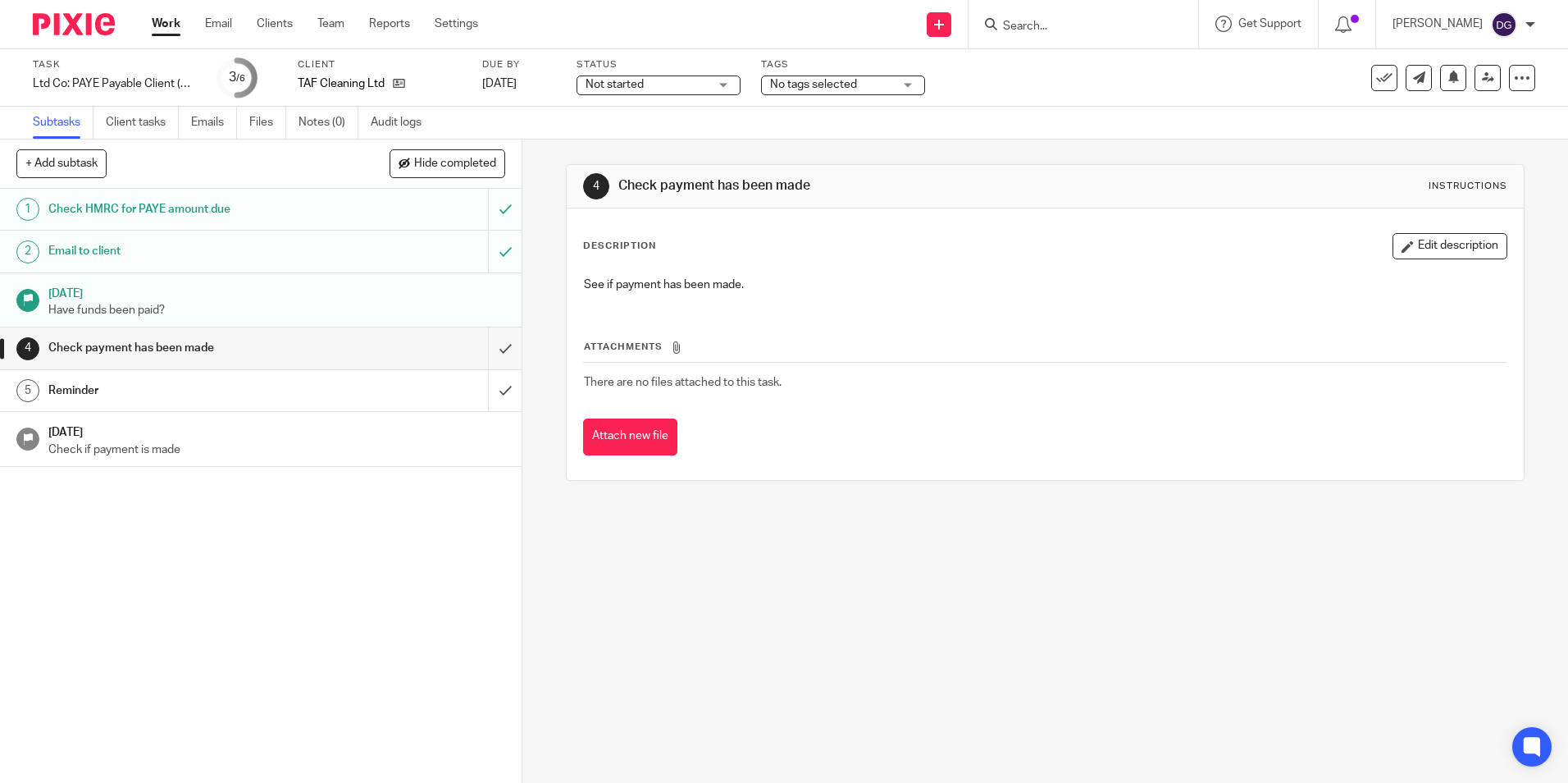
click at [669, 85] on span "Not started" at bounding box center [647, 85] width 123 height 17
click at [654, 143] on li "In progress" at bounding box center [658, 145] width 163 height 34
click at [853, 88] on span "No tags selected" at bounding box center [813, 84] width 87 height 12
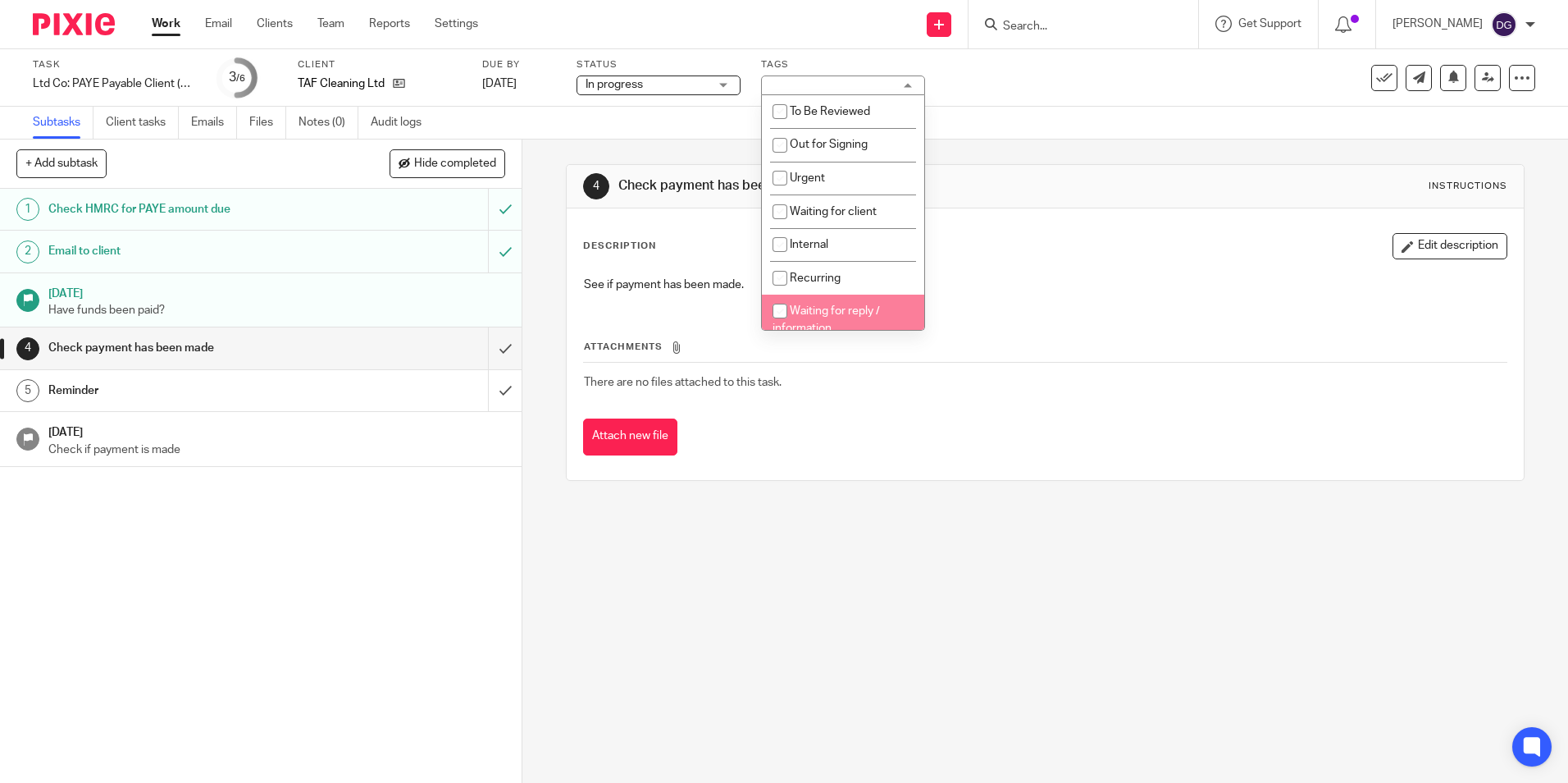
click at [841, 310] on span "Waiting for reply / information" at bounding box center [827, 319] width 108 height 29
checkbox input "true"
click at [854, 560] on div "4 Check payment has been made Instructions Description Edit description See if …" at bounding box center [1045, 460] width 1046 height 643
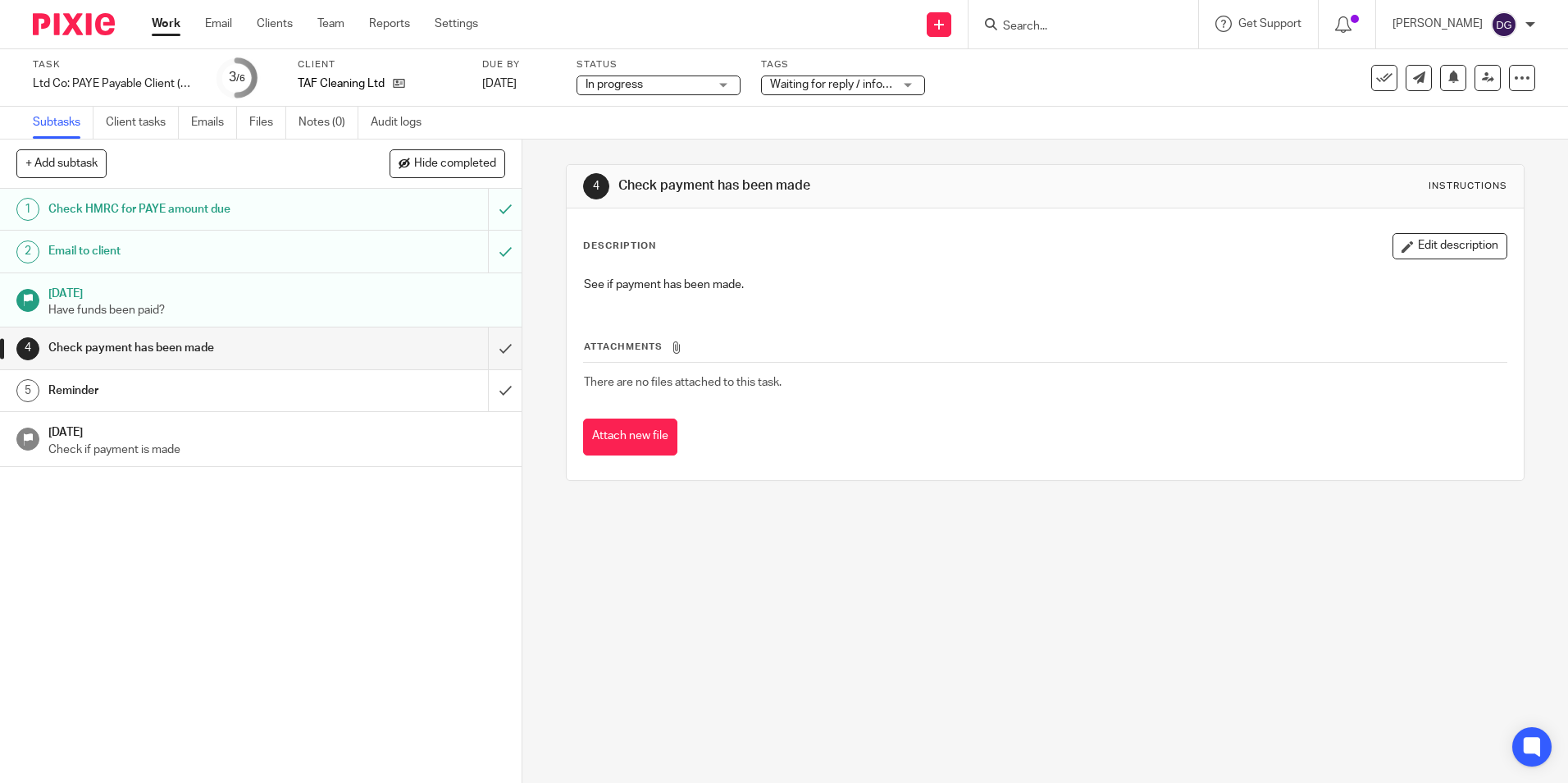
click at [167, 32] on link "Work" at bounding box center [166, 23] width 29 height 16
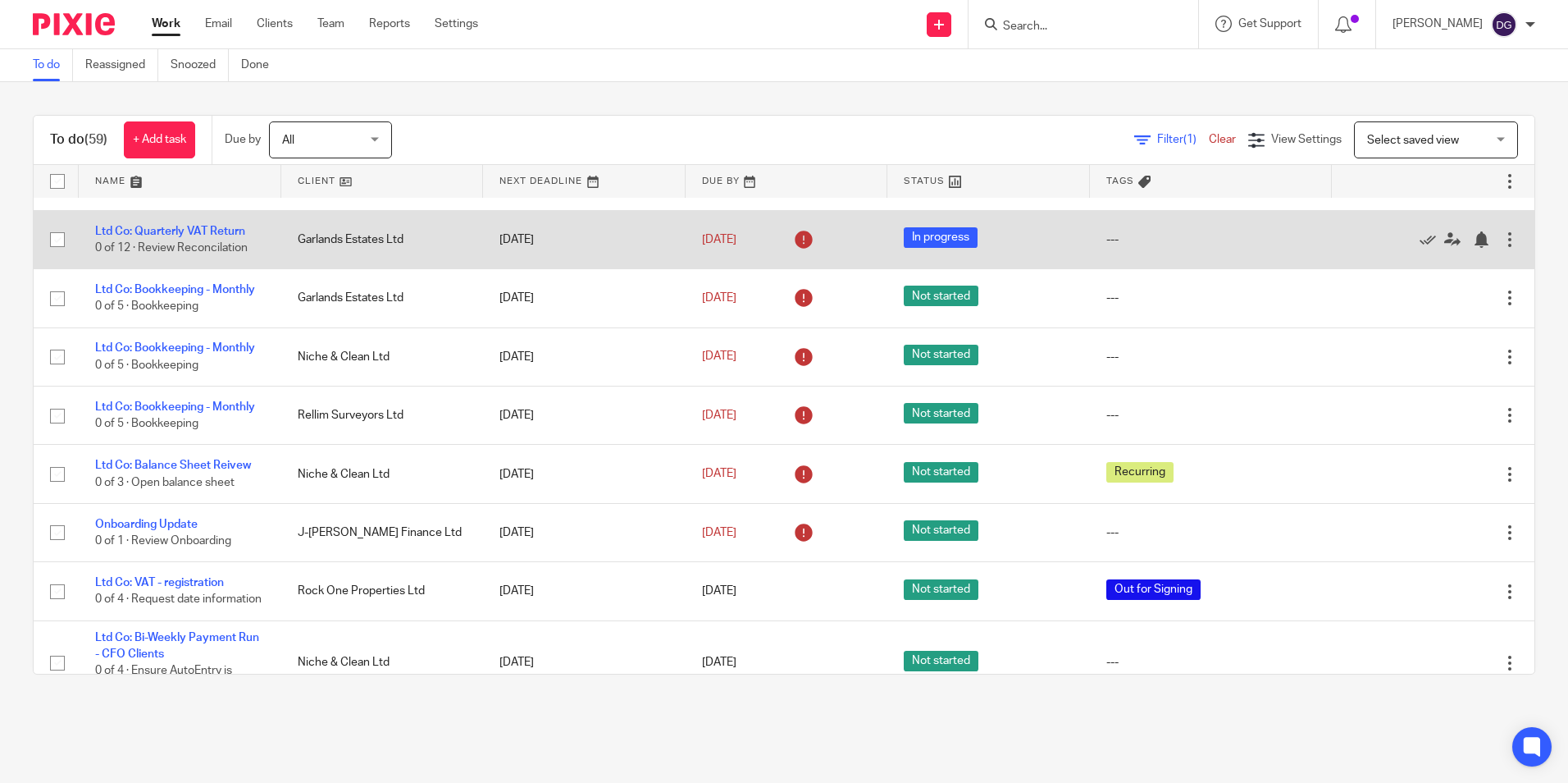
scroll to position [328, 0]
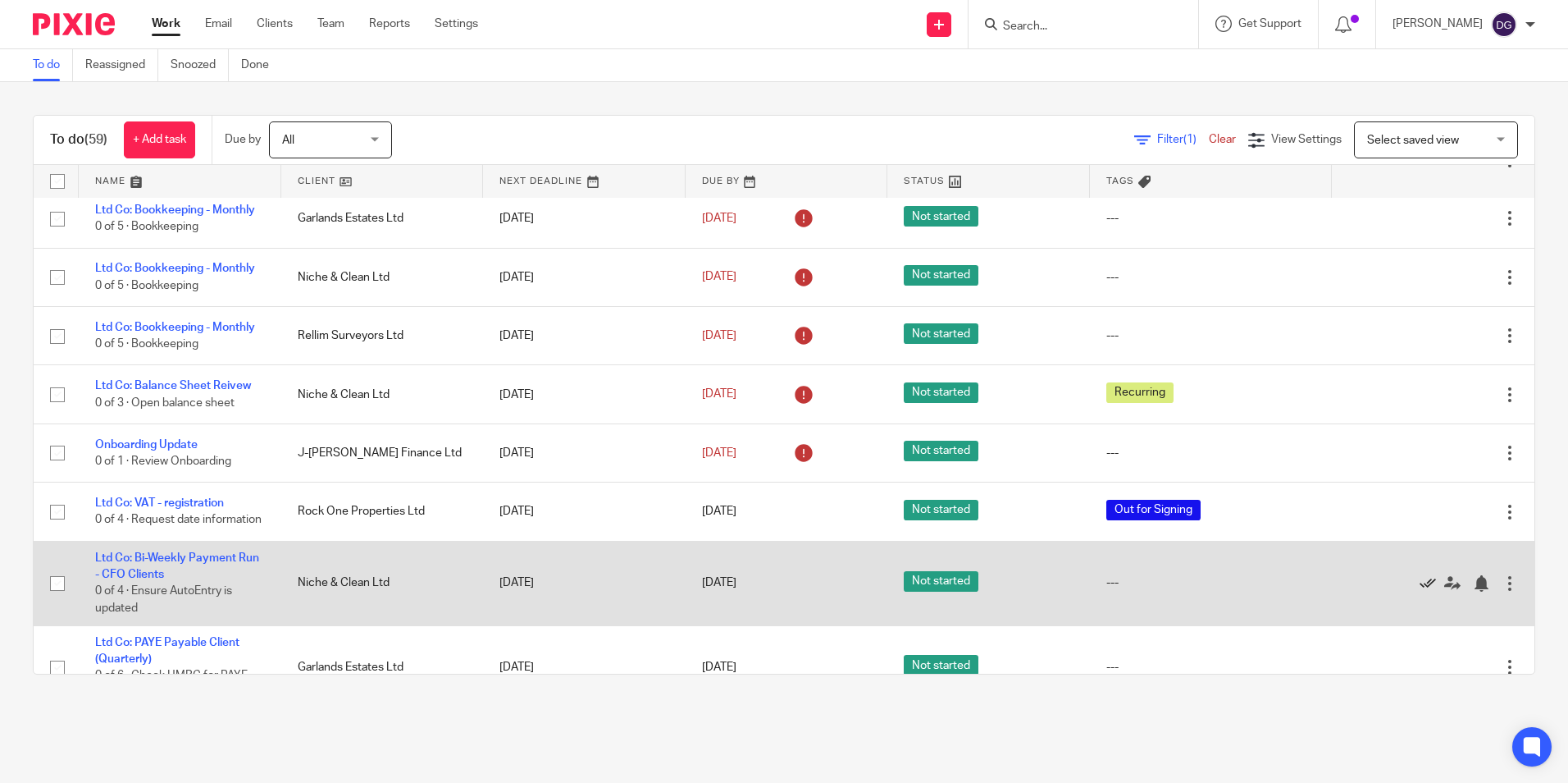
click at [1420, 592] on icon at bounding box center [1427, 582] width 16 height 16
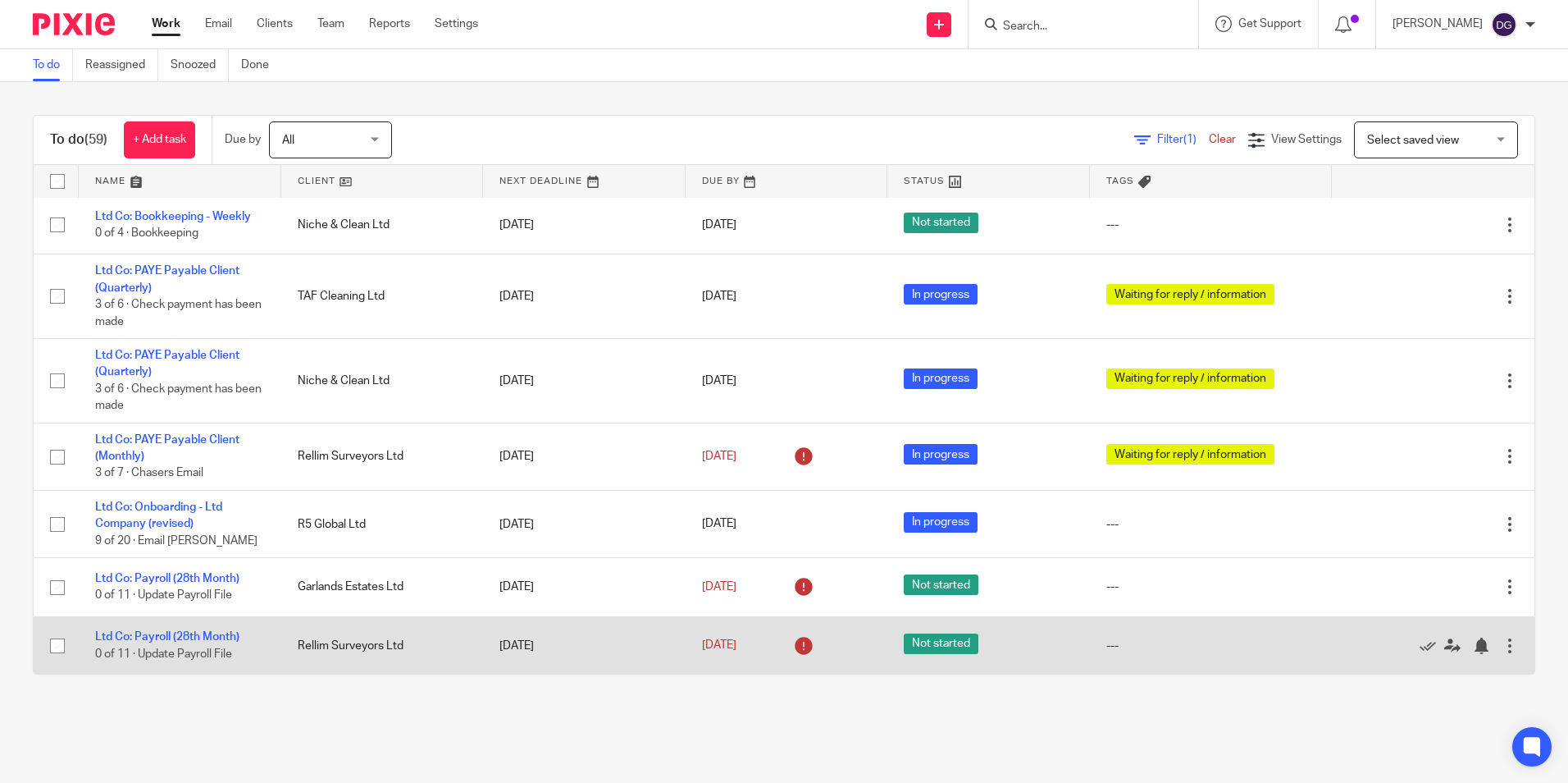
scroll to position [982, 0]
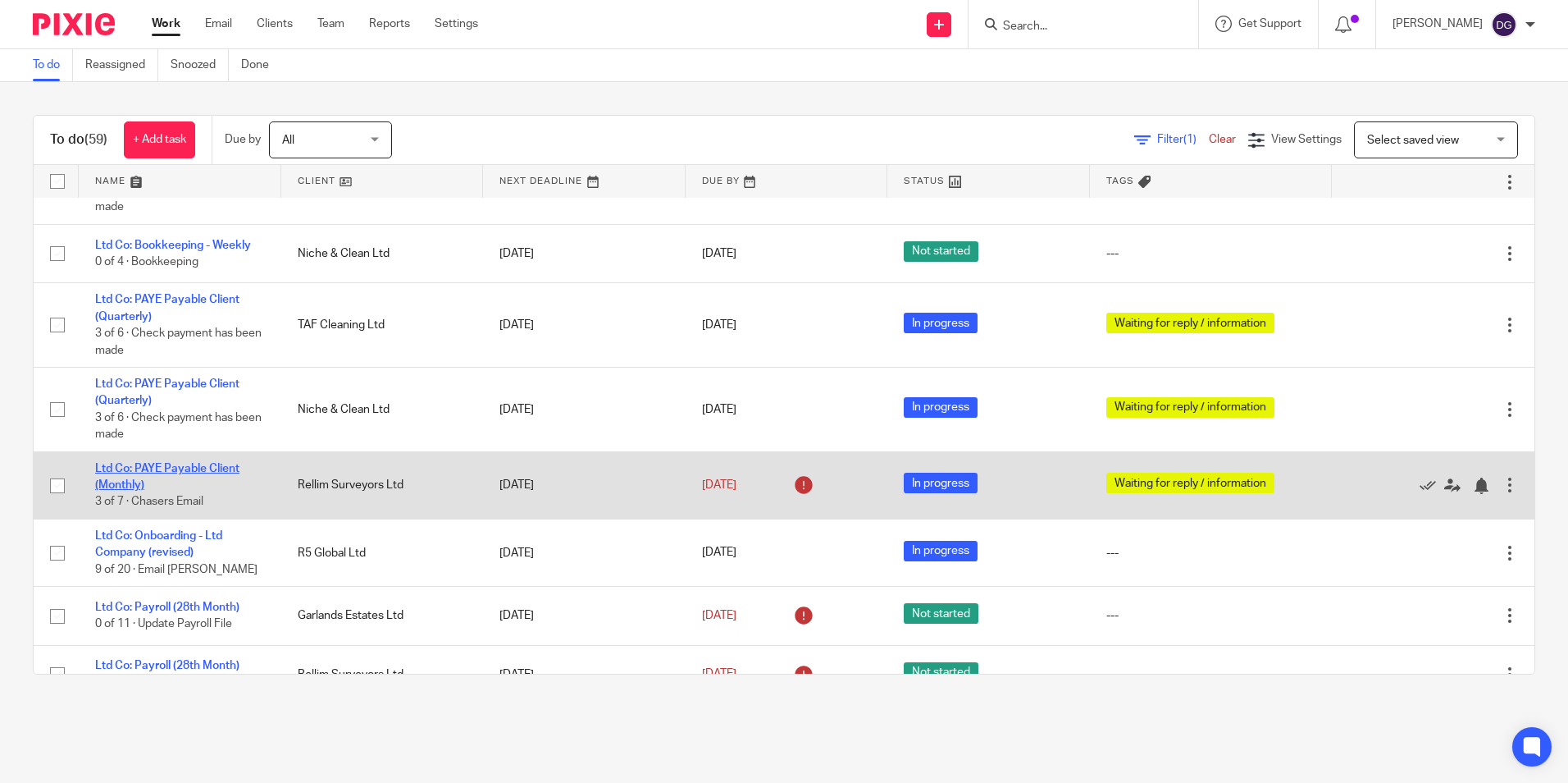
click at [195, 487] on link "Ltd Co: PAYE Payable Client (Monthly)" at bounding box center [167, 476] width 144 height 28
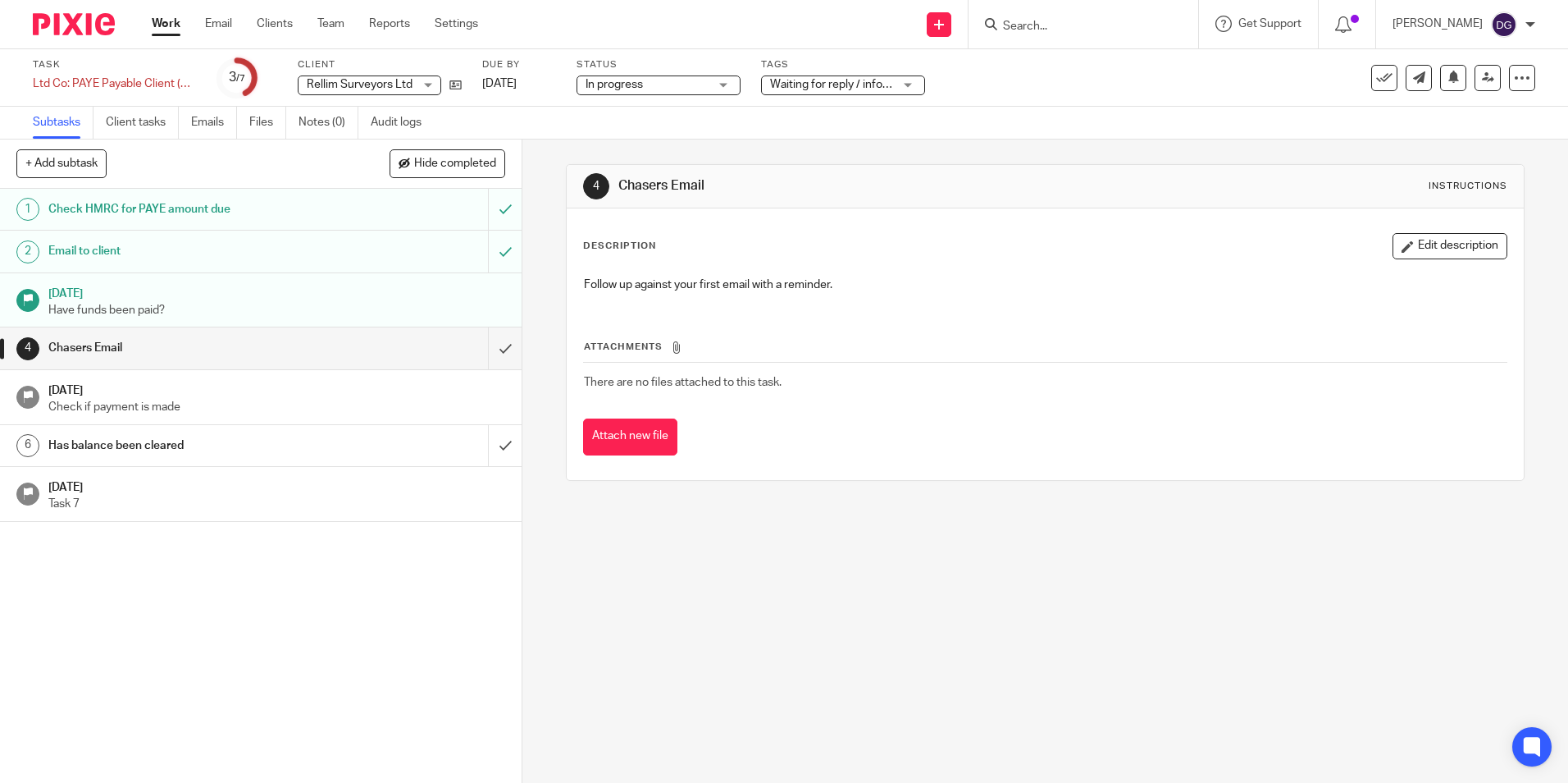
click at [226, 244] on h1 "Email to client" at bounding box center [189, 250] width 282 height 24
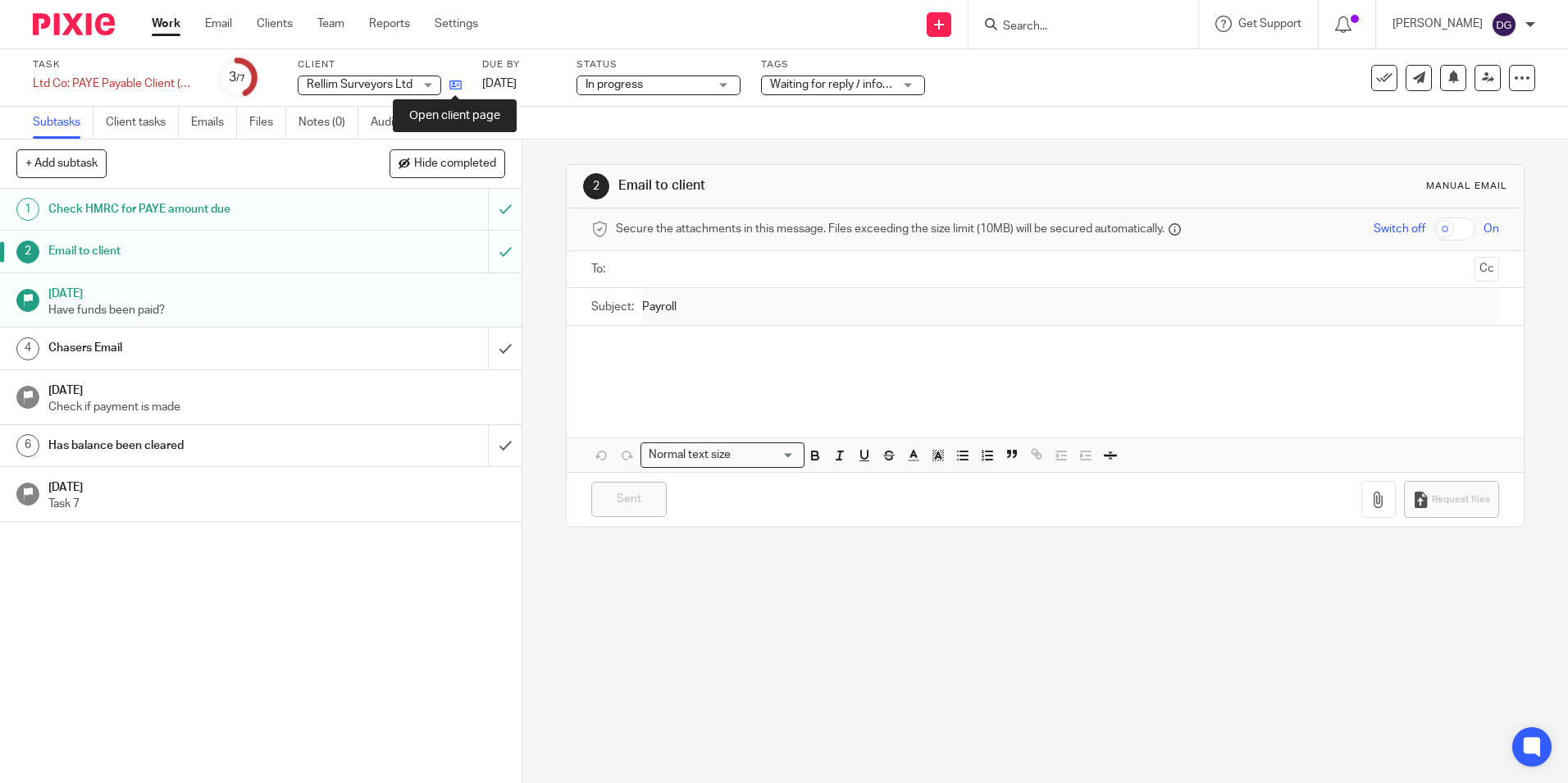
click at [449, 86] on icon at bounding box center [455, 84] width 13 height 13
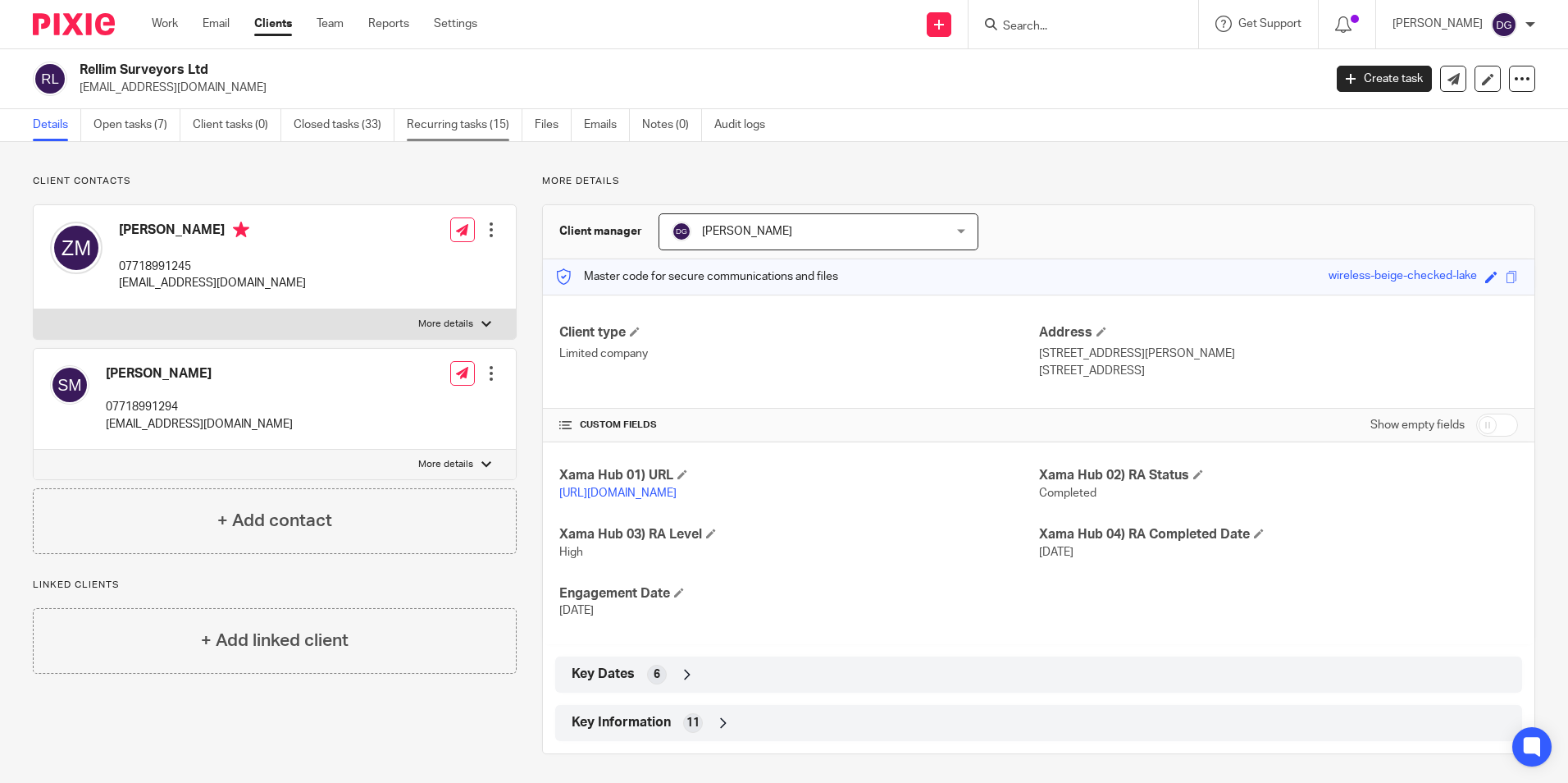
click at [410, 123] on link "Recurring tasks (15)" at bounding box center [464, 125] width 115 height 32
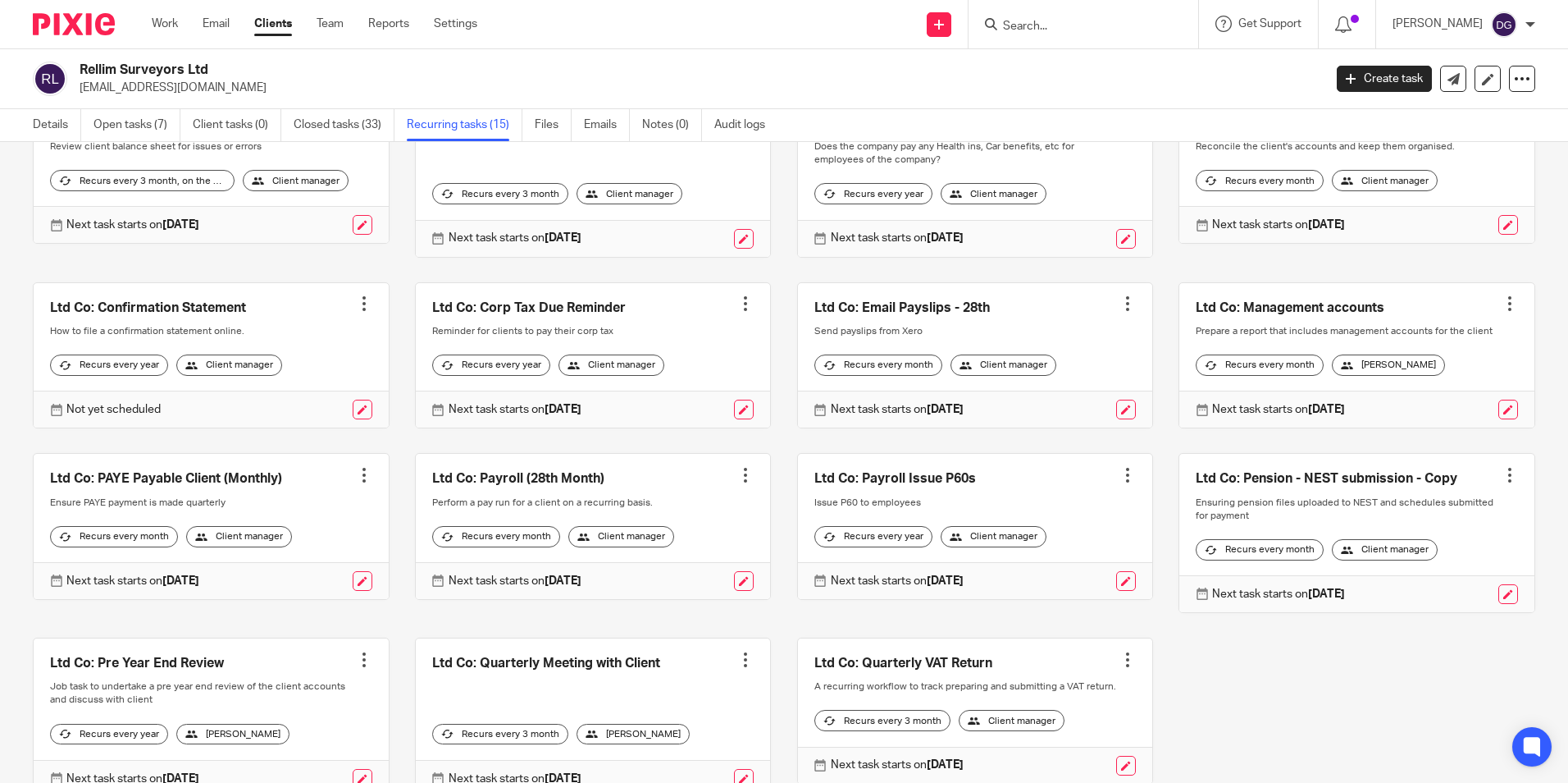
scroll to position [263, 0]
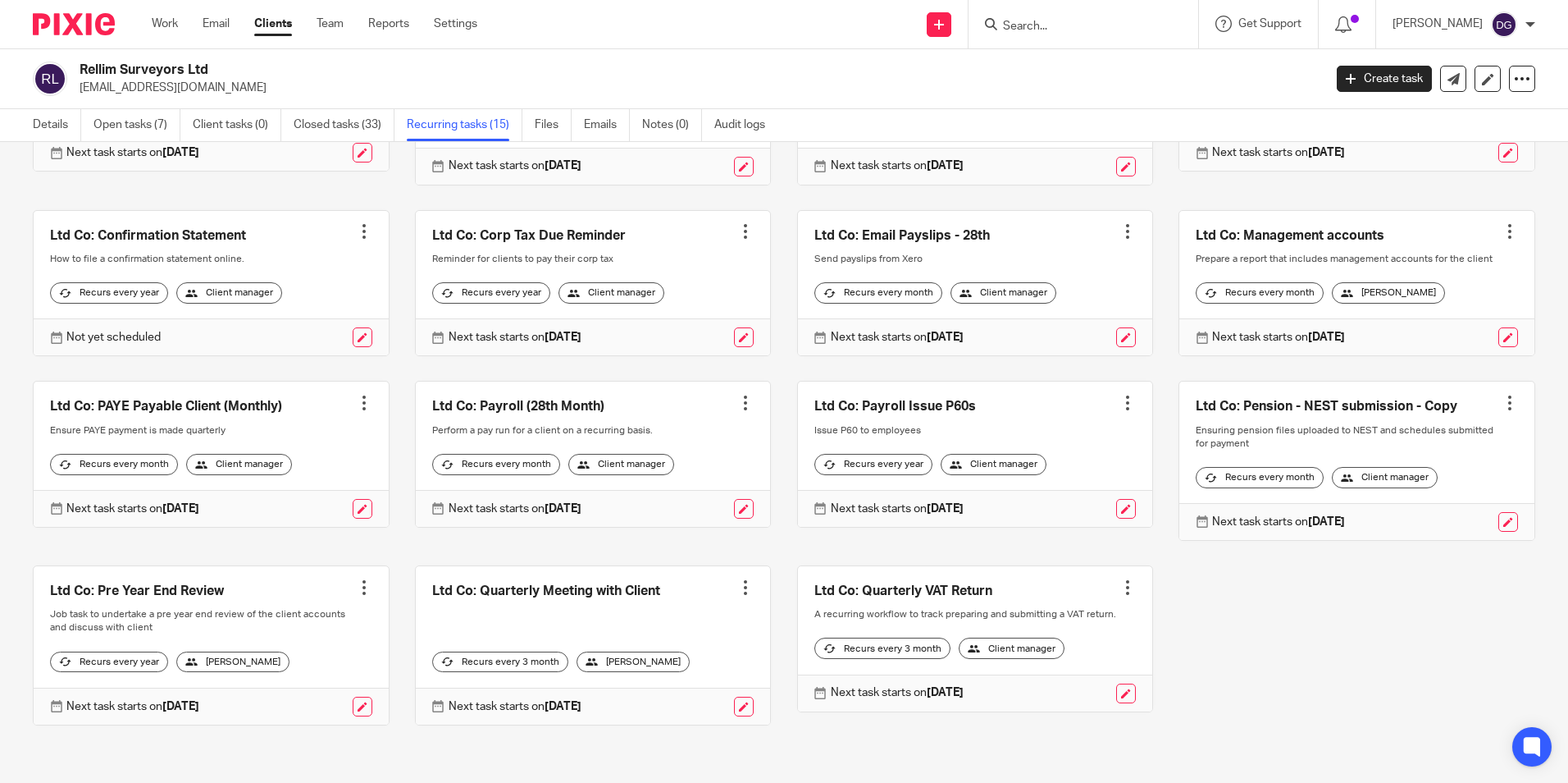
click at [356, 394] on div at bounding box center [363, 402] width 16 height 16
click at [325, 485] on span "Cancel schedule" at bounding box center [297, 482] width 86 height 12
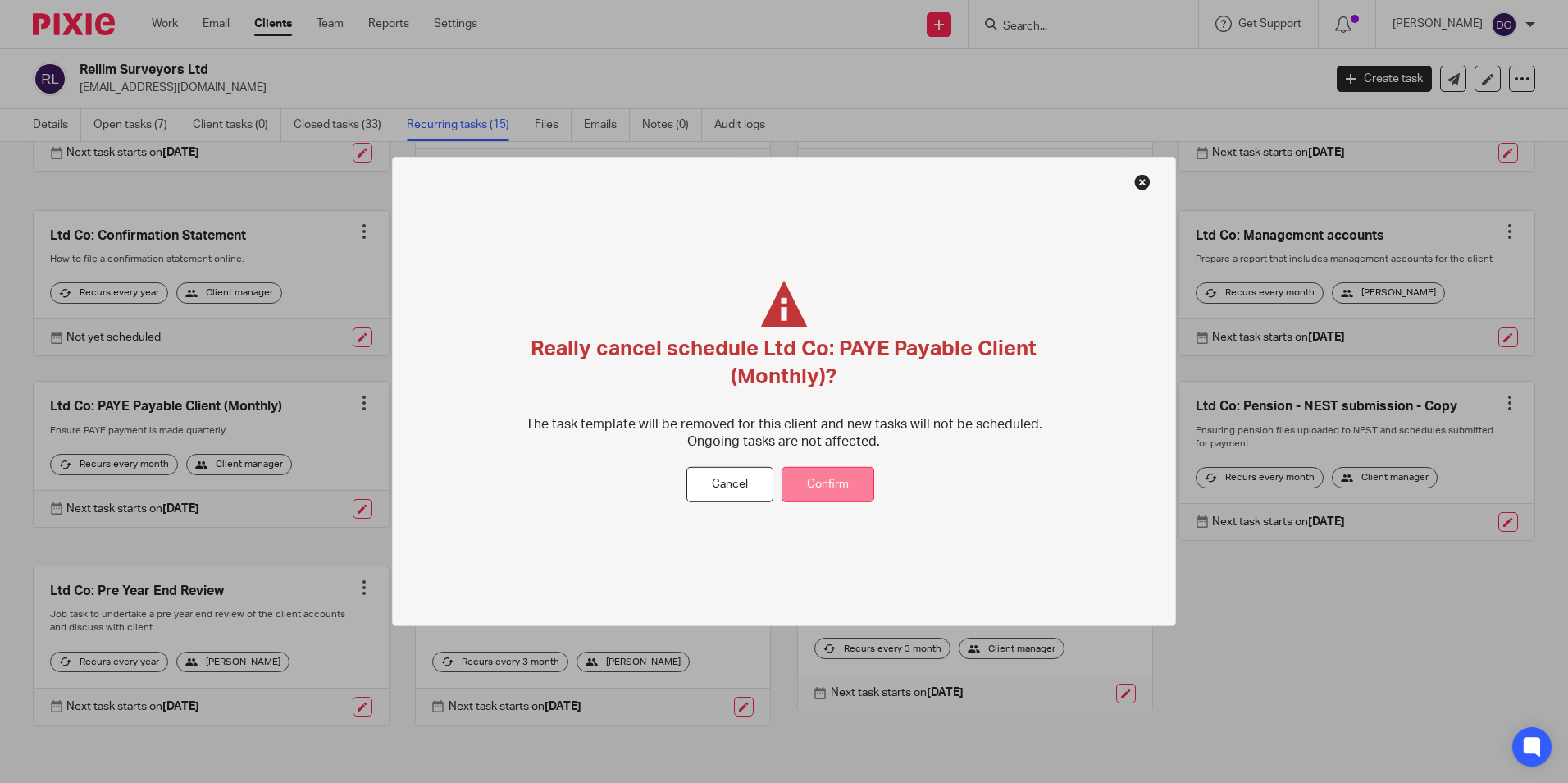
click at [825, 487] on button "Confirm" at bounding box center [828, 485] width 93 height 35
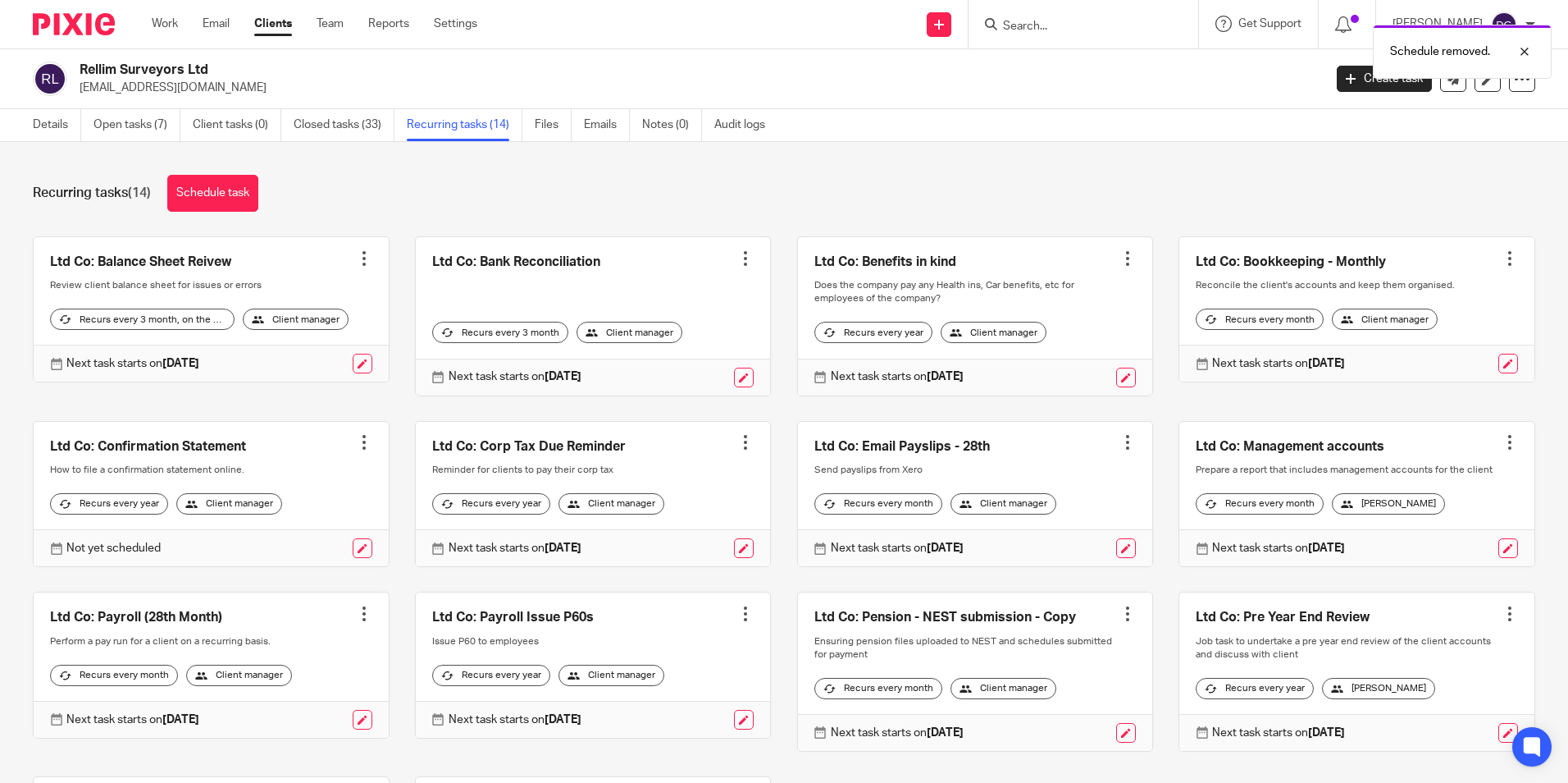
click at [1041, 14] on form at bounding box center [1089, 24] width 174 height 20
click at [1054, 25] on div "Schedule removed." at bounding box center [1168, 47] width 768 height 62
click at [241, 196] on link "Schedule task" at bounding box center [213, 193] width 91 height 37
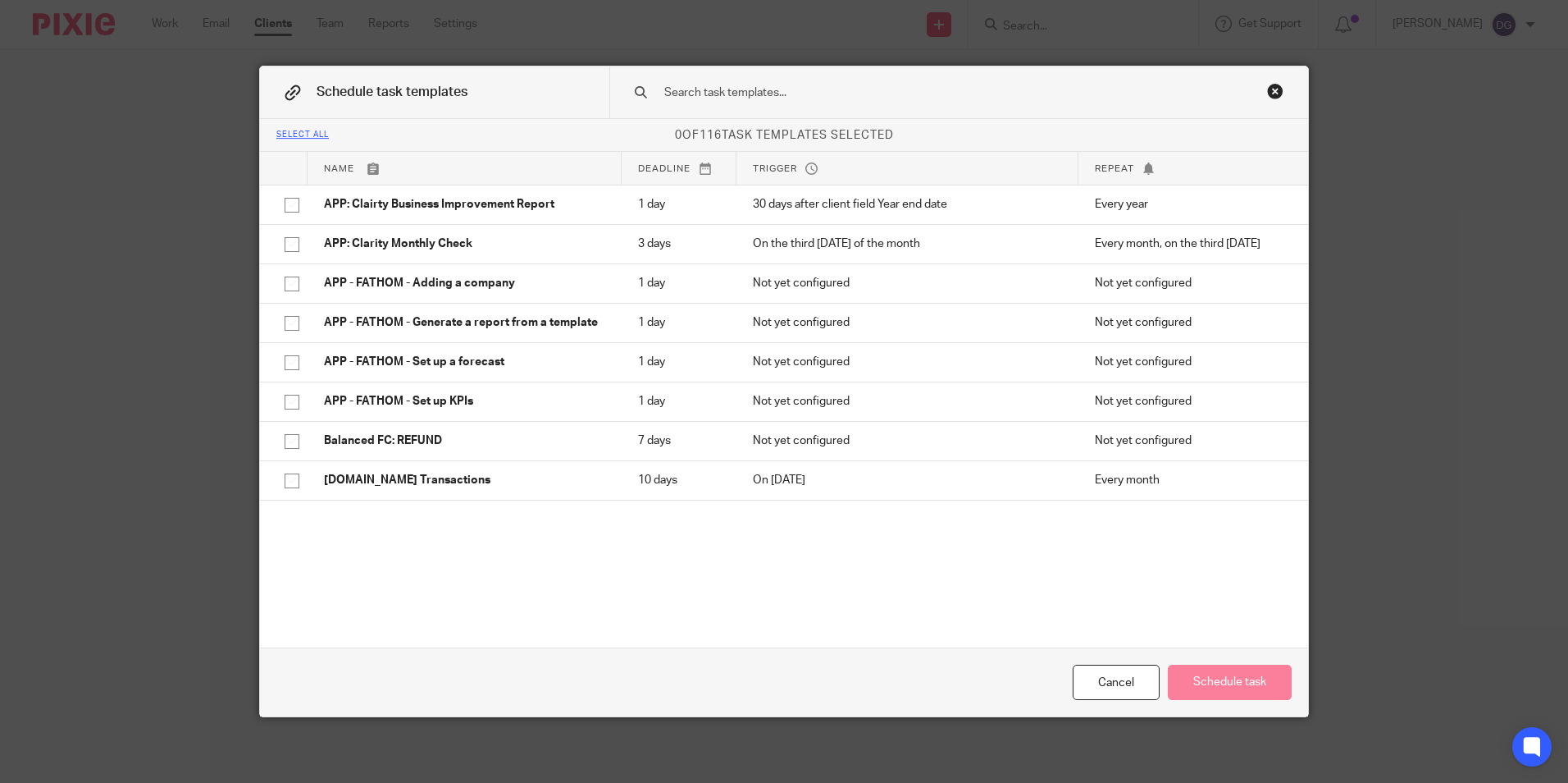
click at [895, 95] on input "text" at bounding box center [934, 92] width 541 height 18
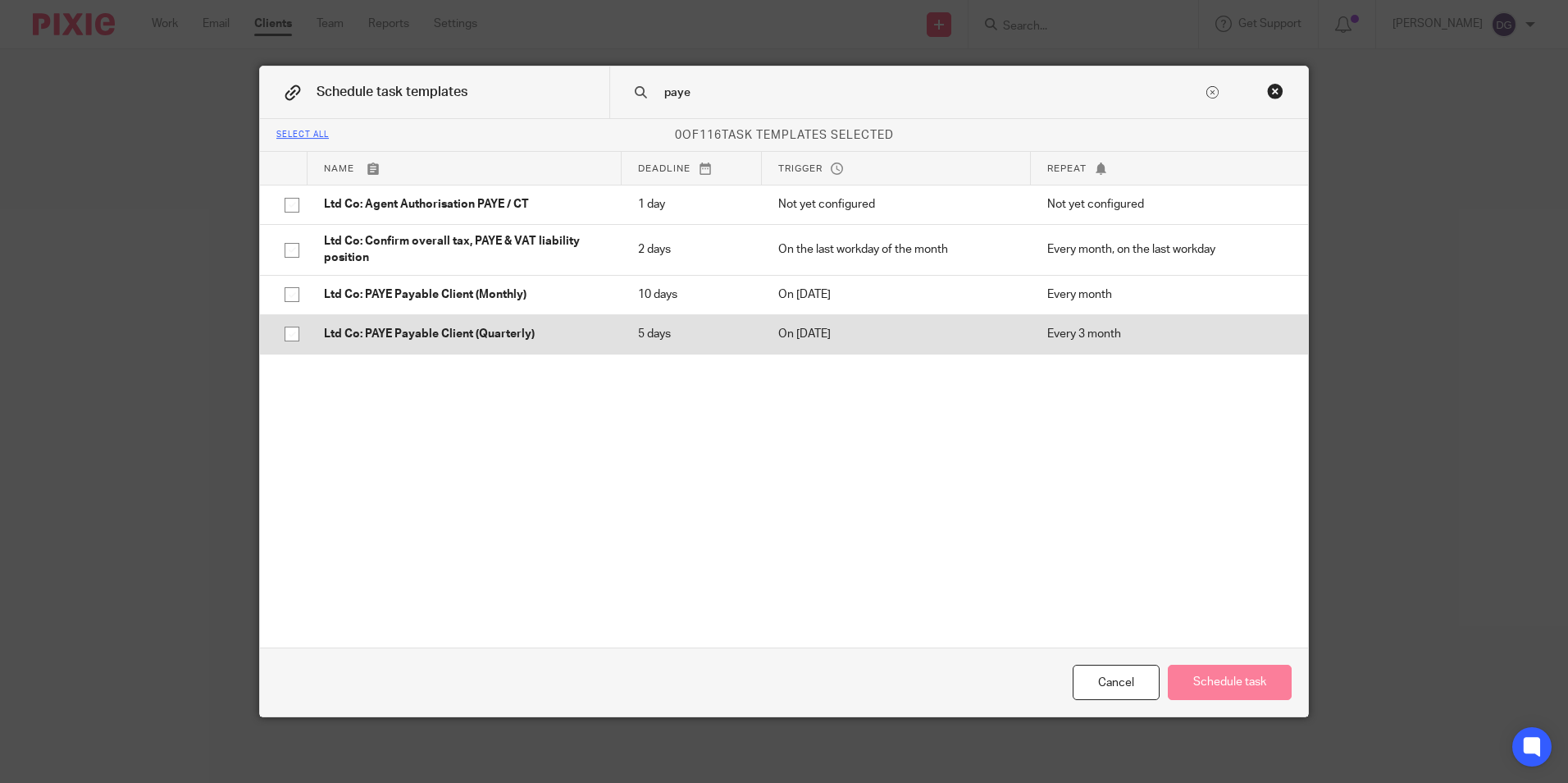
type input "paye"
click at [294, 333] on input "checkbox" at bounding box center [292, 334] width 31 height 31
checkbox input "true"
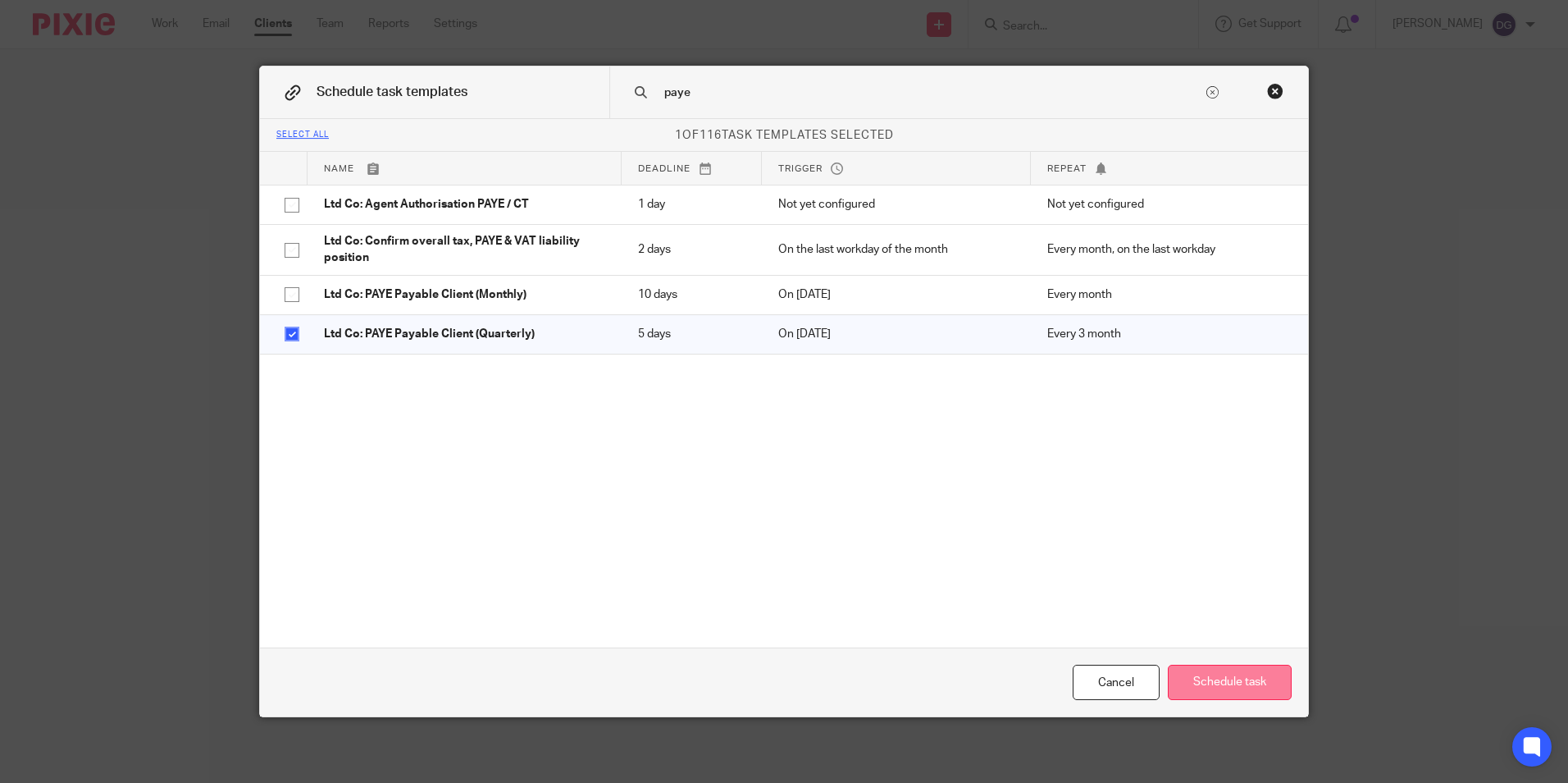
click at [1254, 679] on button "Schedule task" at bounding box center [1229, 683] width 124 height 35
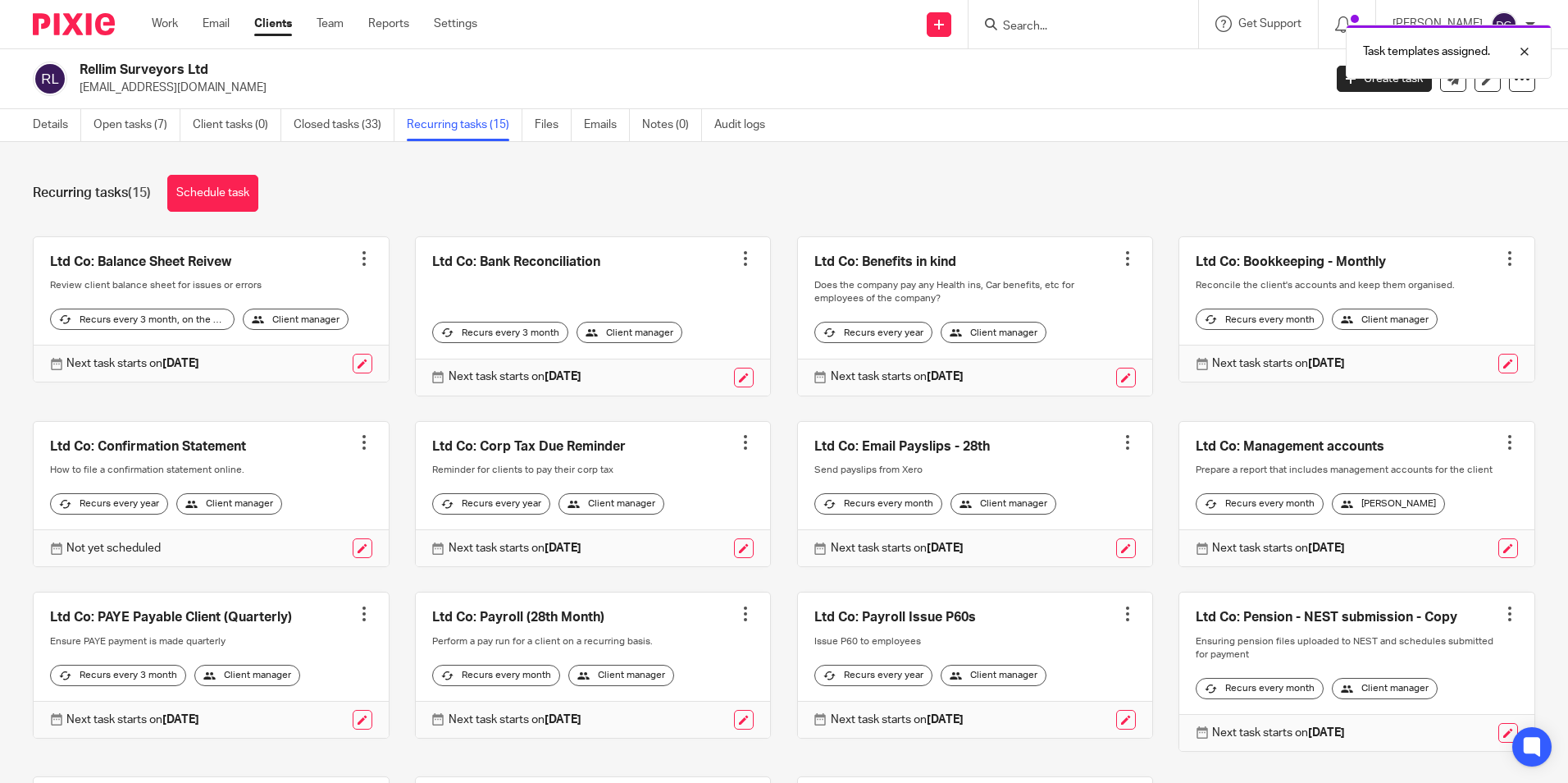
scroll to position [263, 0]
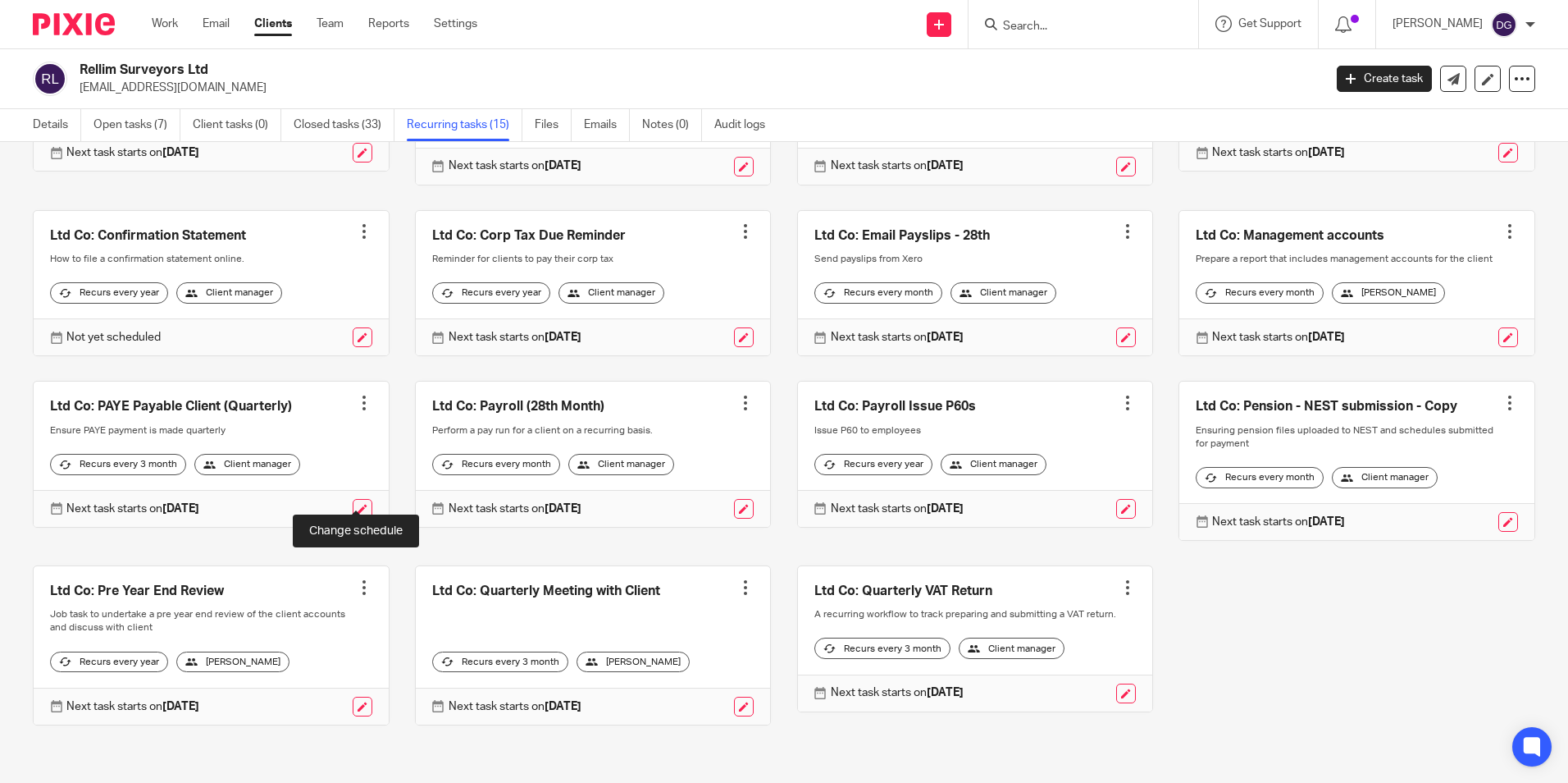
click at [355, 499] on link at bounding box center [362, 508] width 19 height 19
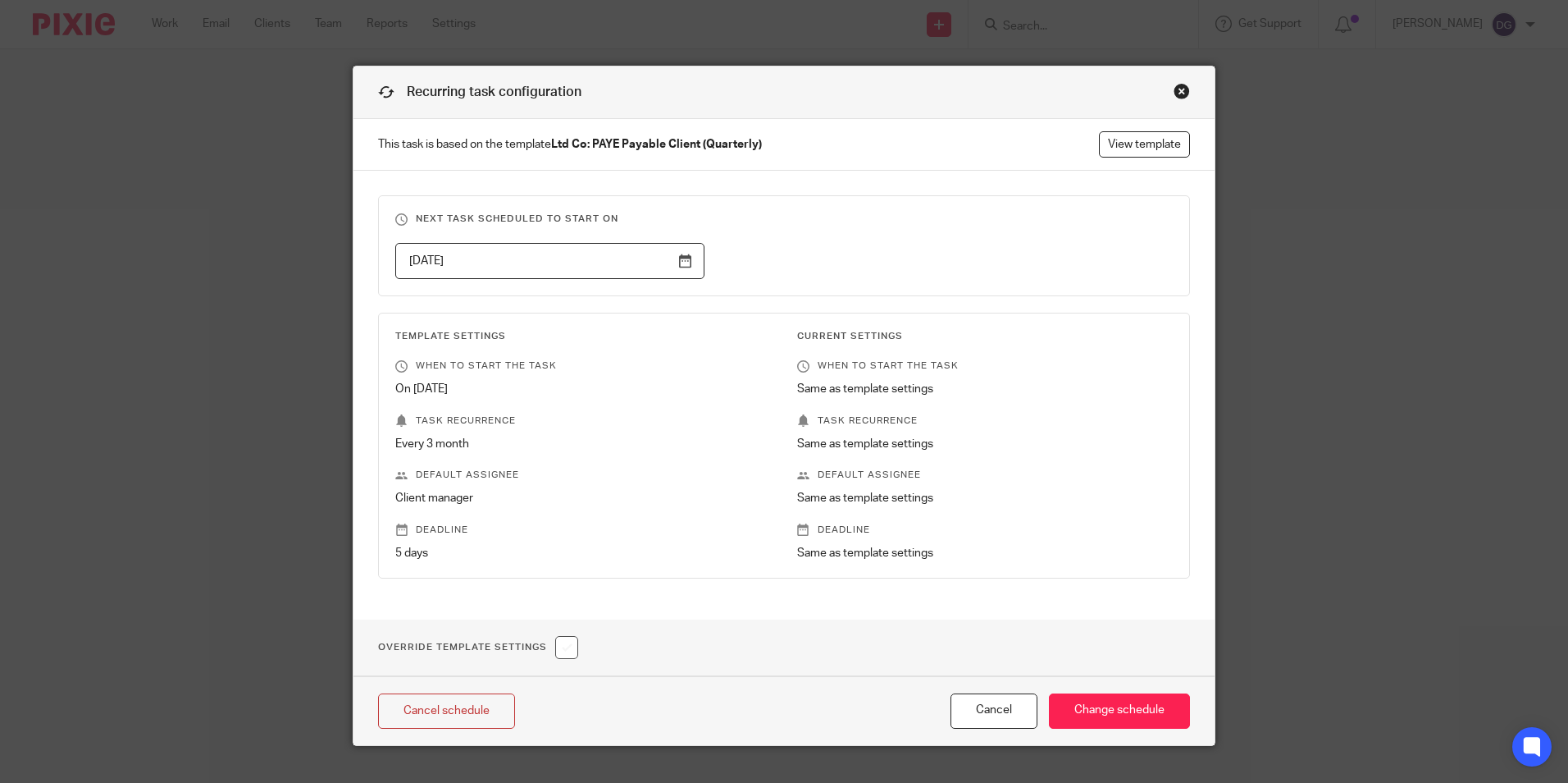
click at [598, 259] on input "[DATE]" at bounding box center [549, 261] width 309 height 37
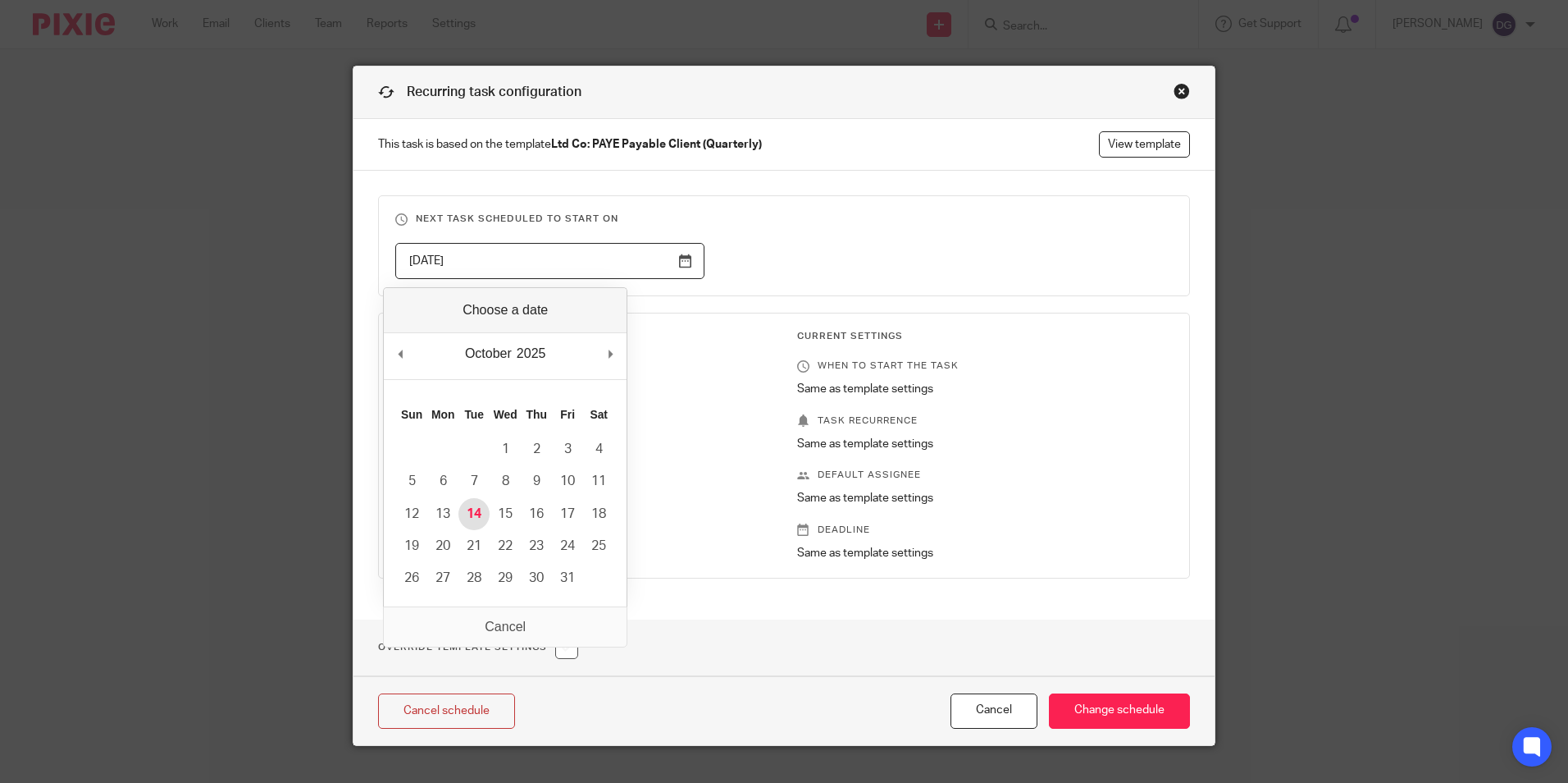
type input "[DATE]"
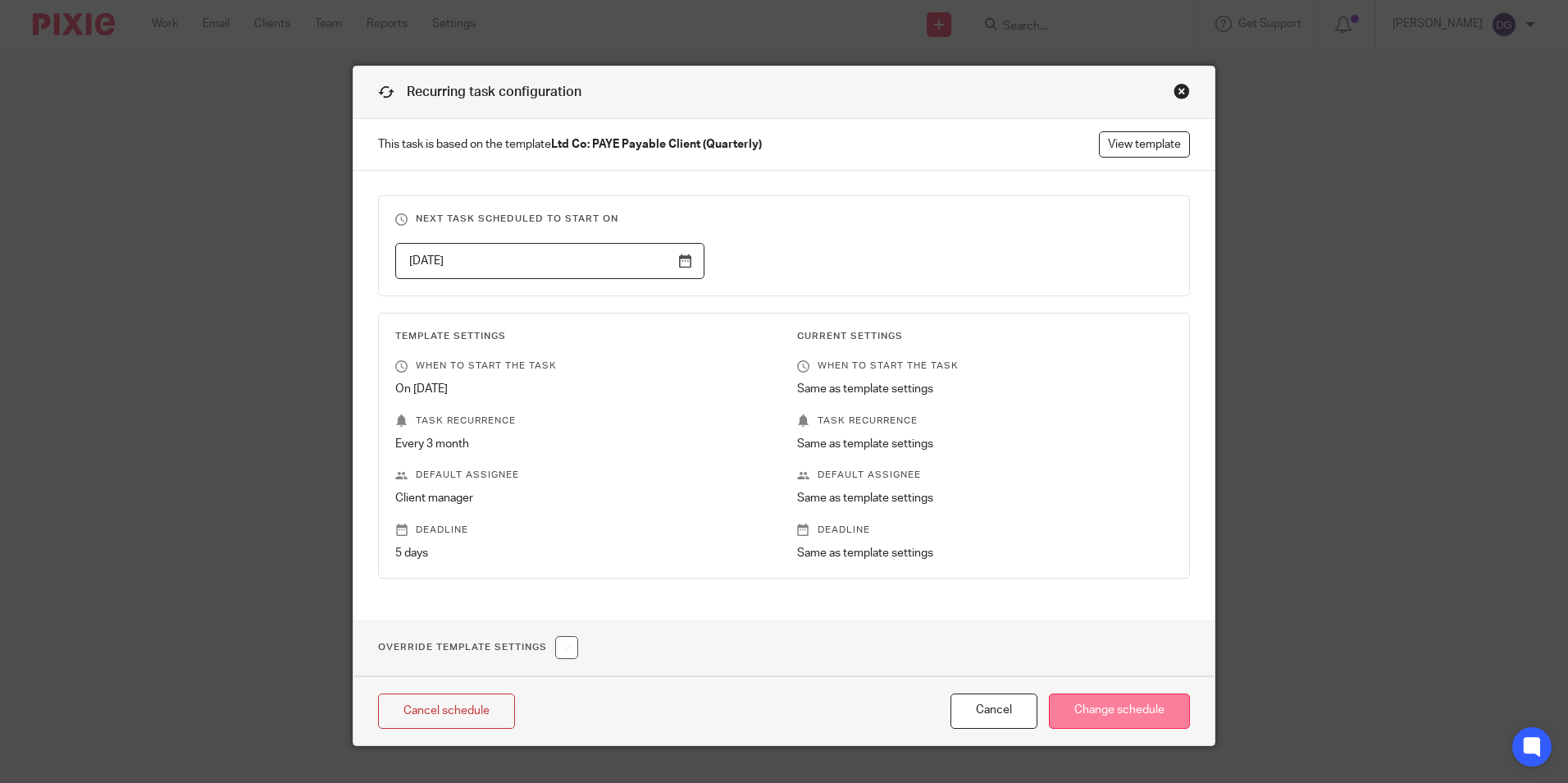
click at [1148, 707] on input "Change schedule" at bounding box center [1119, 711] width 141 height 35
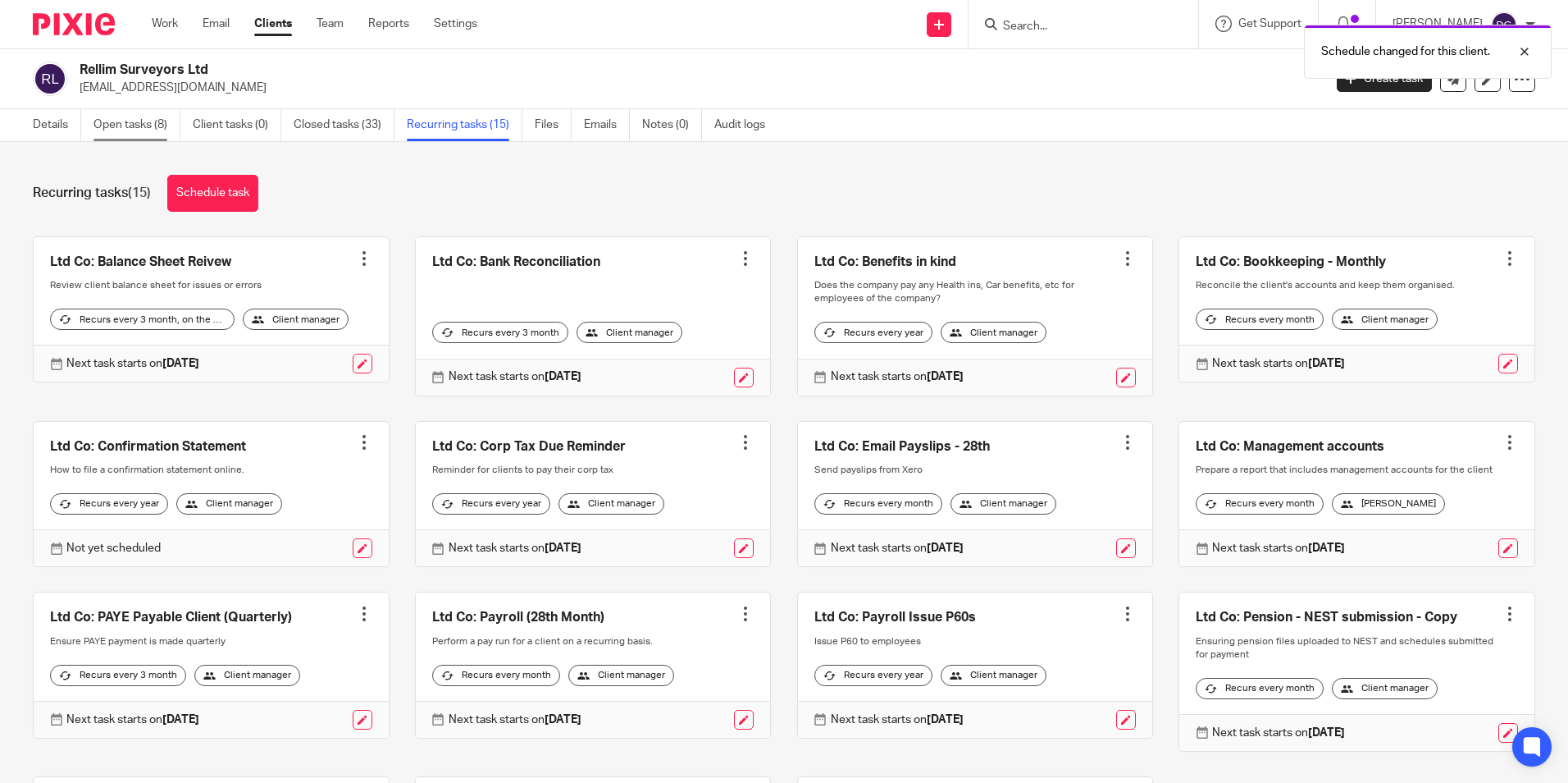
click at [124, 136] on link "Open tasks (8)" at bounding box center [136, 125] width 87 height 32
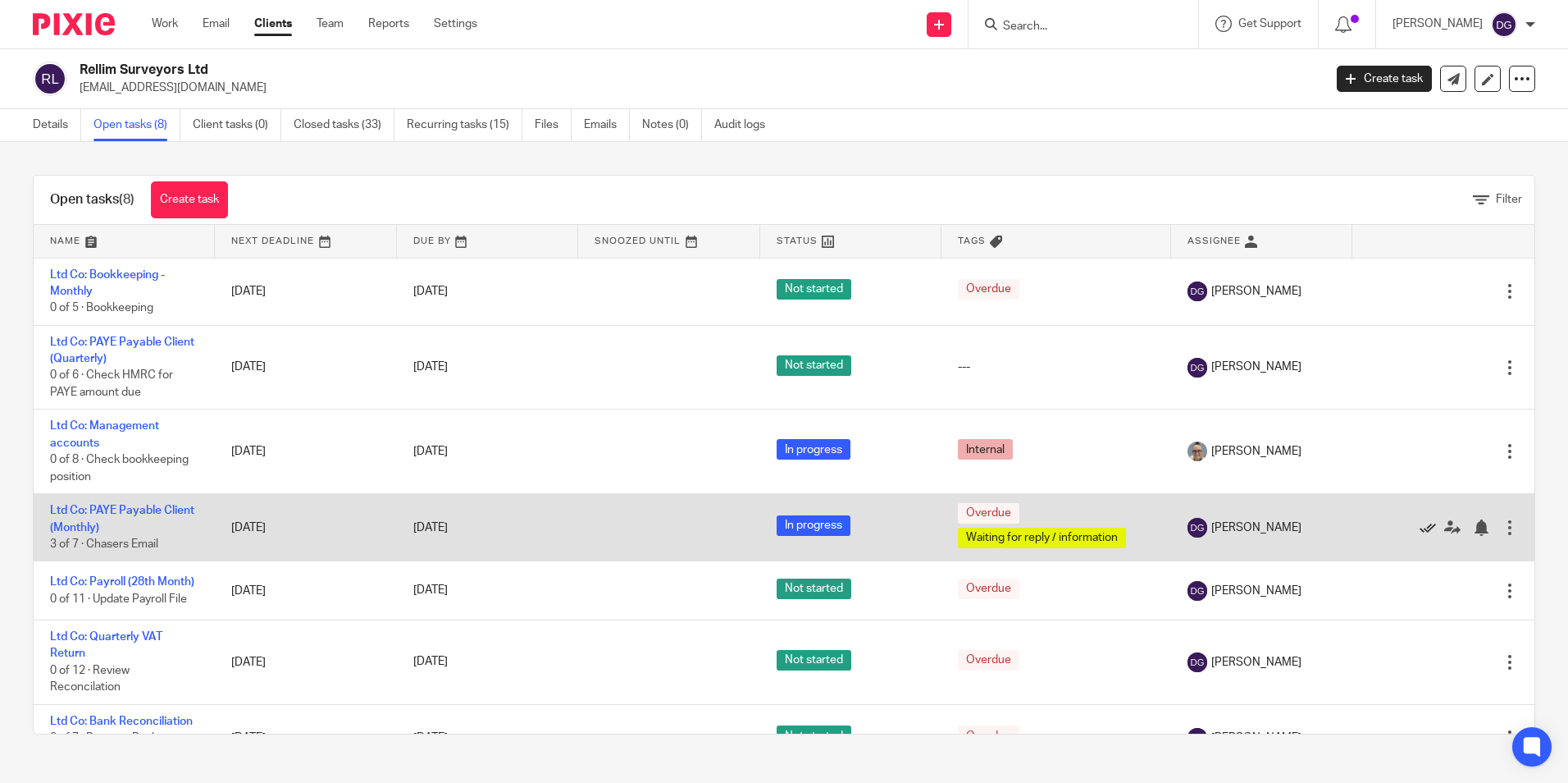
click at [1420, 527] on icon at bounding box center [1427, 527] width 16 height 16
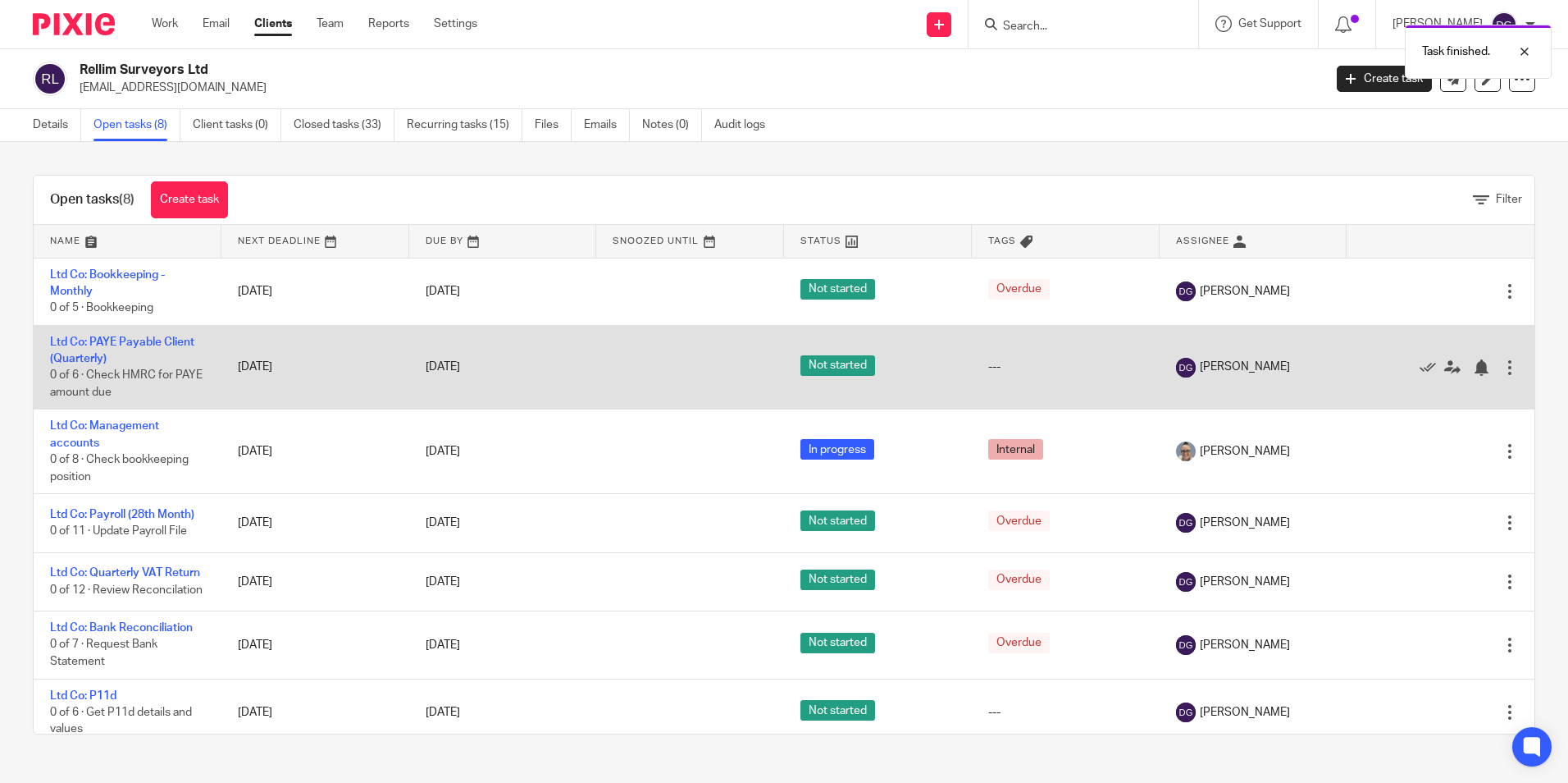
click at [292, 365] on td "[DATE]" at bounding box center [315, 367] width 188 height 84
click at [173, 337] on link "Ltd Co: PAYE Payable Client (Quarterly)" at bounding box center [121, 350] width 144 height 28
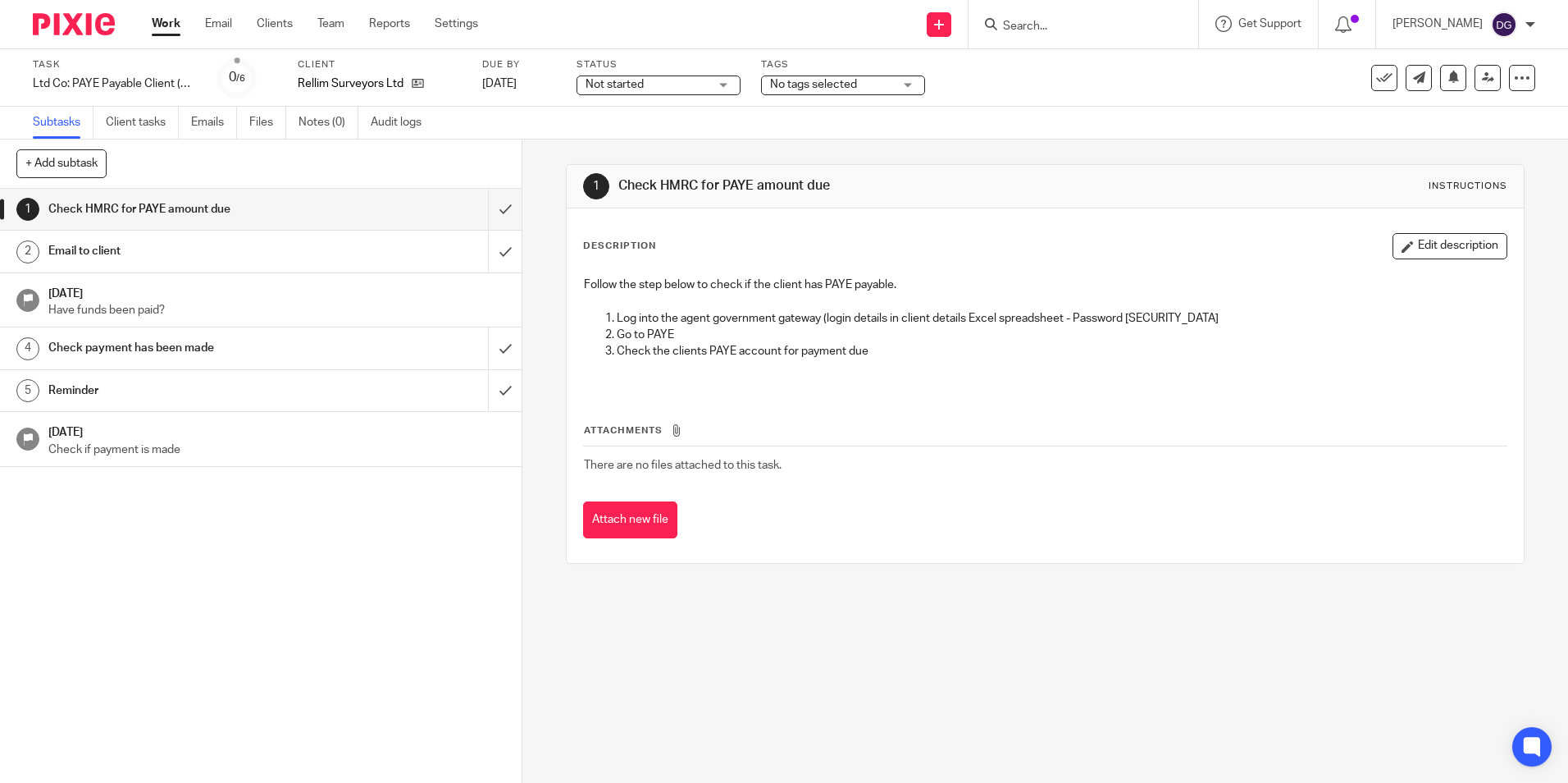
click at [173, 254] on h1 "Email to client" at bounding box center [189, 250] width 282 height 24
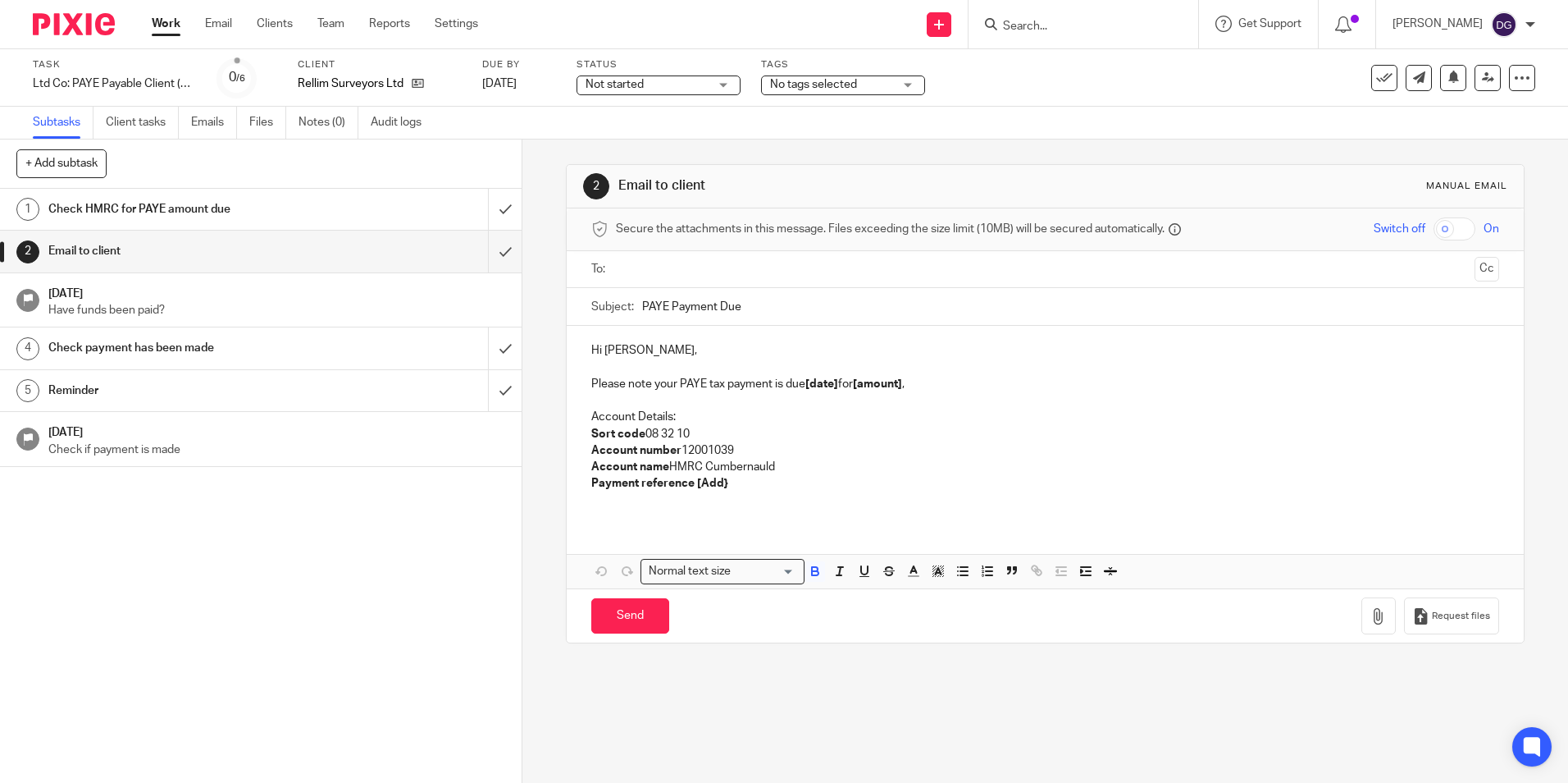
click at [836, 389] on p "Please note your PAYE tax payment is due [date] for [amount] ," at bounding box center [1045, 383] width 907 height 16
click at [941, 380] on p "Please note your PAYE tax payment is due 22 Oct 2025 for [amount] ," at bounding box center [1045, 383] width 907 height 16
click at [887, 385] on p "Please note your PAYE tax payment is due 22 Oct 2025 for £1,634.75," at bounding box center [1045, 383] width 907 height 16
drag, startPoint x: 895, startPoint y: 384, endPoint x: 944, endPoint y: 379, distance: 49.3
click at [944, 379] on p "Please note your PAYE tax payment is due 22 Oct 2025 for £1,634.75," at bounding box center [1045, 383] width 907 height 16
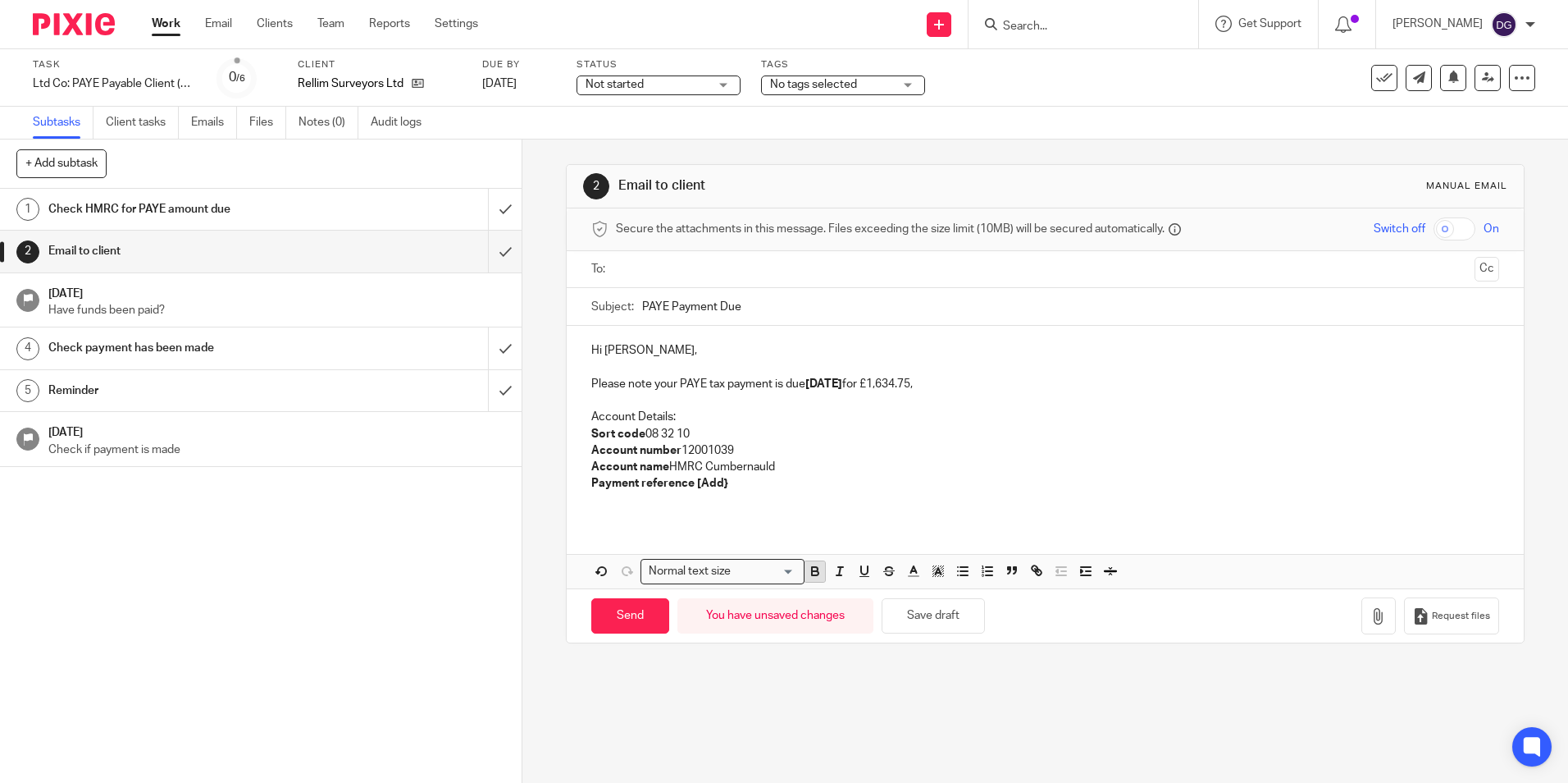
click at [807, 561] on button "button" at bounding box center [815, 571] width 20 height 20
click at [1102, 491] on p "Payment reference [Add}" at bounding box center [1045, 483] width 907 height 16
click at [717, 276] on input "text" at bounding box center [1045, 270] width 846 height 19
drag, startPoint x: 725, startPoint y: 488, endPoint x: 585, endPoint y: 500, distance: 140.5
click at [585, 500] on div "Hi Zodie, Please note your PAYE tax payment is due 22 Oct 2025 for £1,634.75, A…" at bounding box center [1045, 426] width 956 height 196
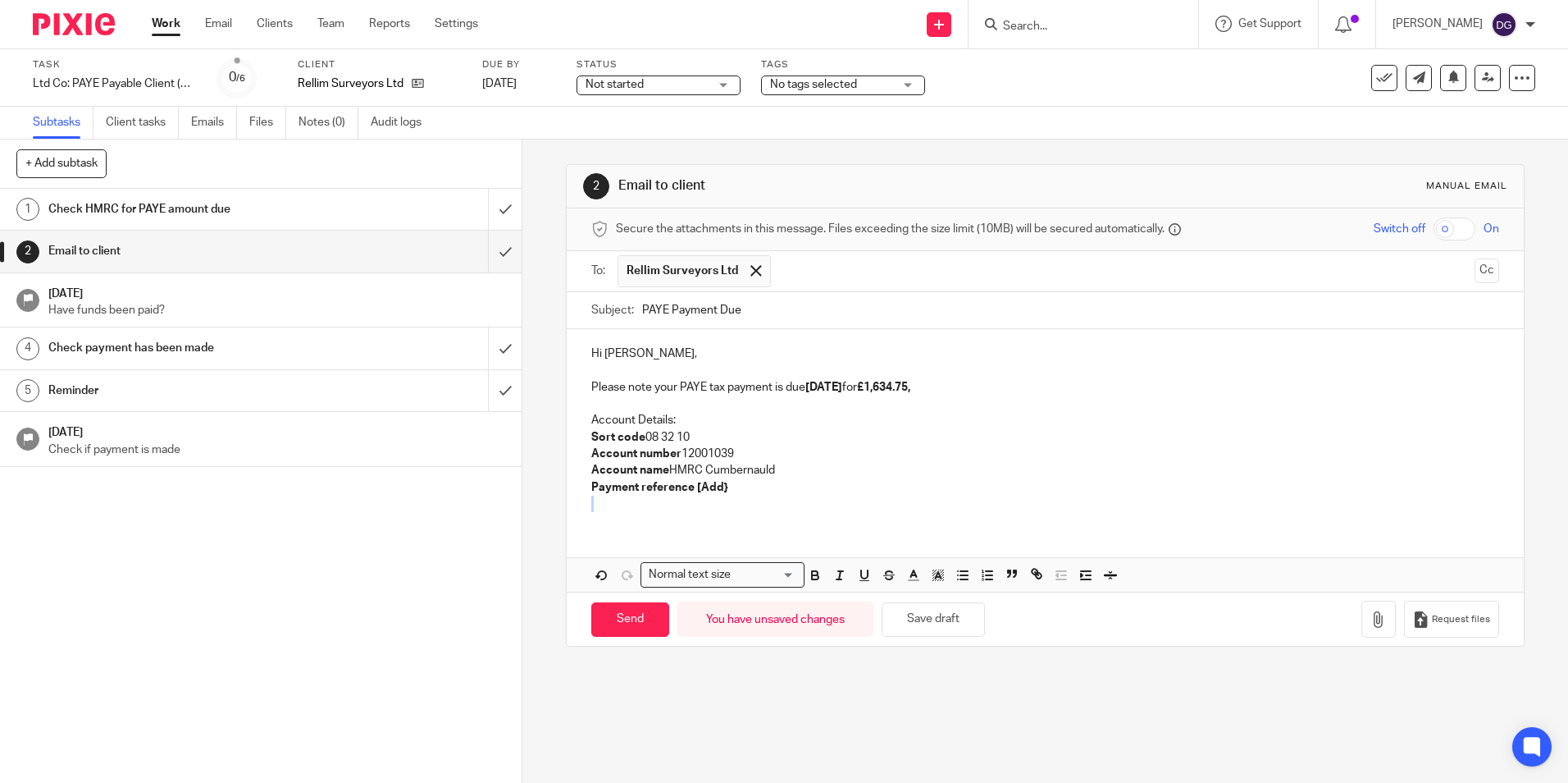
click at [585, 500] on div "Hi Zodie, Please note your PAYE tax payment is due 22 Oct 2025 for £1,634.75, A…" at bounding box center [1045, 426] width 956 height 196
drag, startPoint x: 738, startPoint y: 489, endPoint x: 588, endPoint y: 482, distance: 150.2
click at [591, 482] on p "Payment reference [Add}" at bounding box center [1045, 487] width 907 height 16
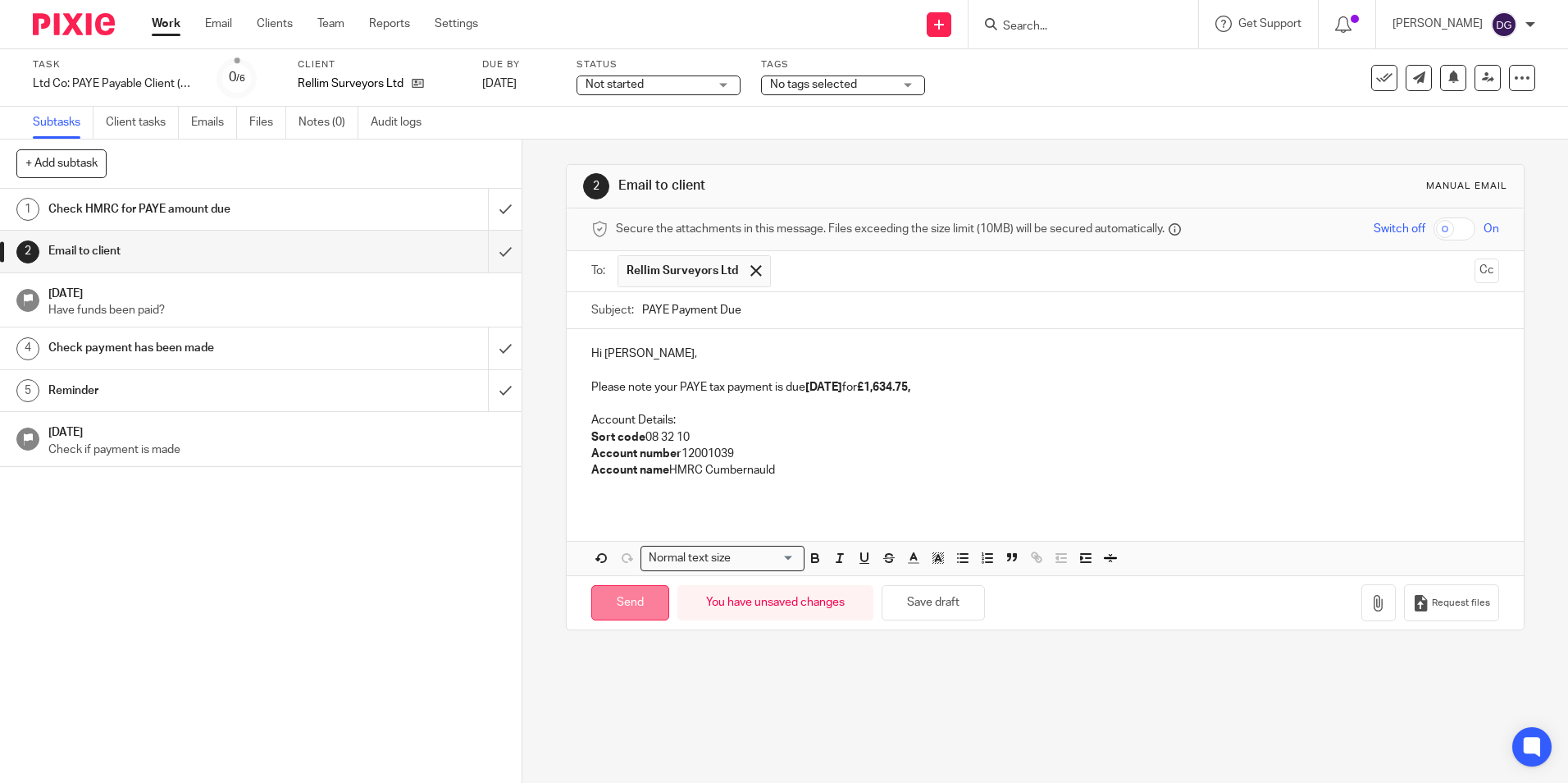
click at [613, 606] on input "Send" at bounding box center [630, 603] width 78 height 35
type input "Sent"
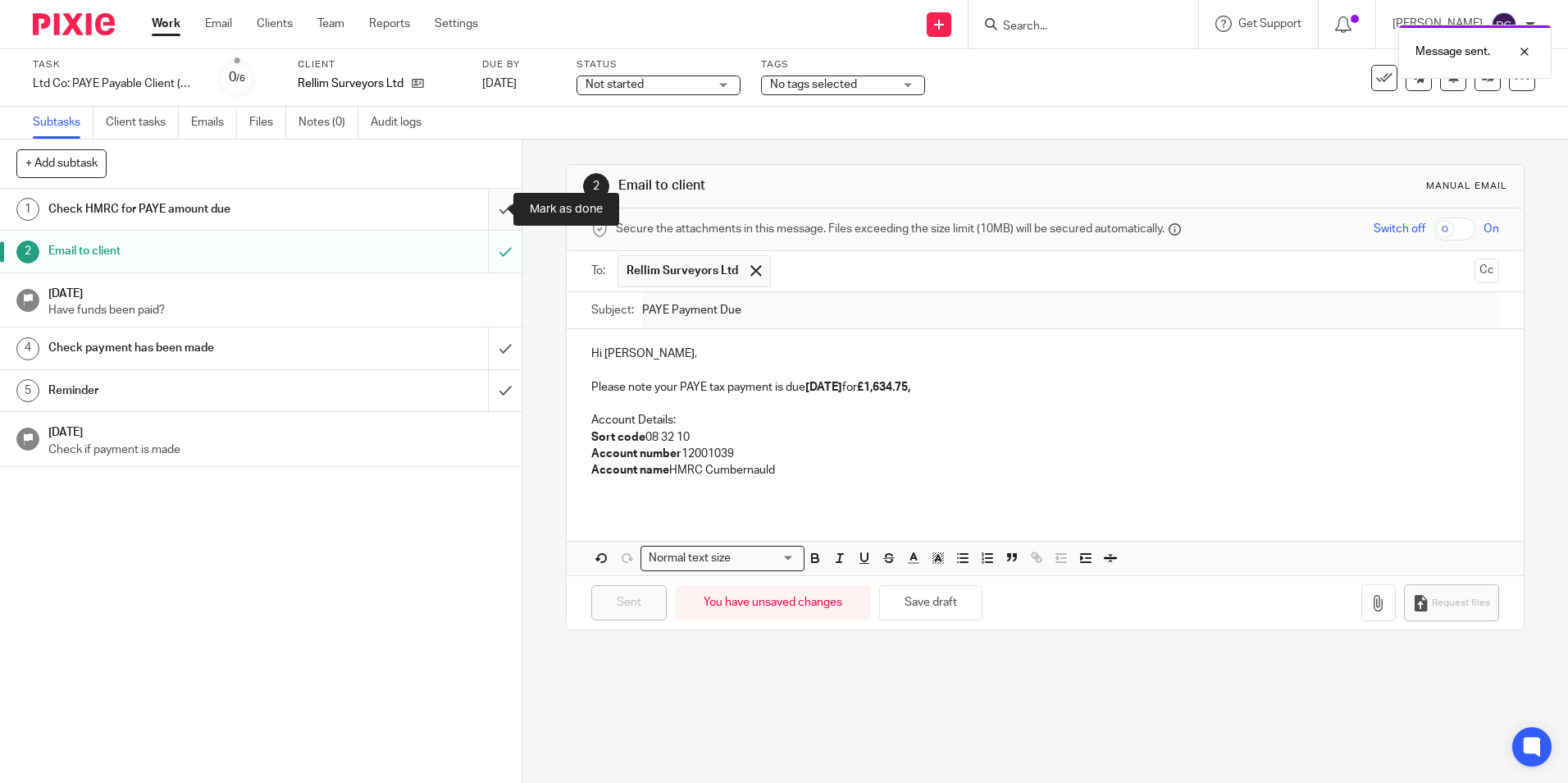
click at [479, 201] on input "submit" at bounding box center [260, 209] width 522 height 41
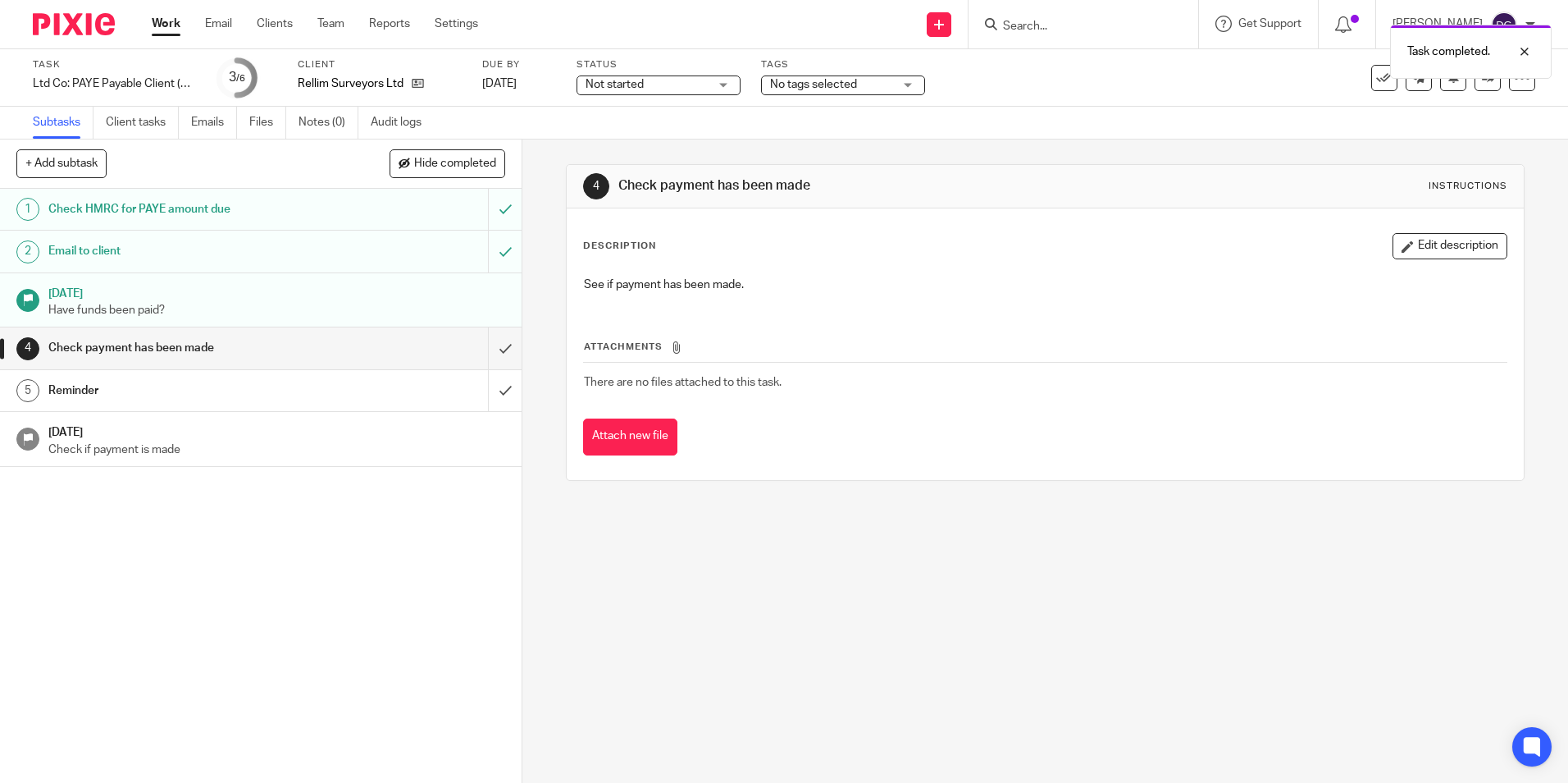
click at [174, 24] on link "Work" at bounding box center [166, 23] width 29 height 16
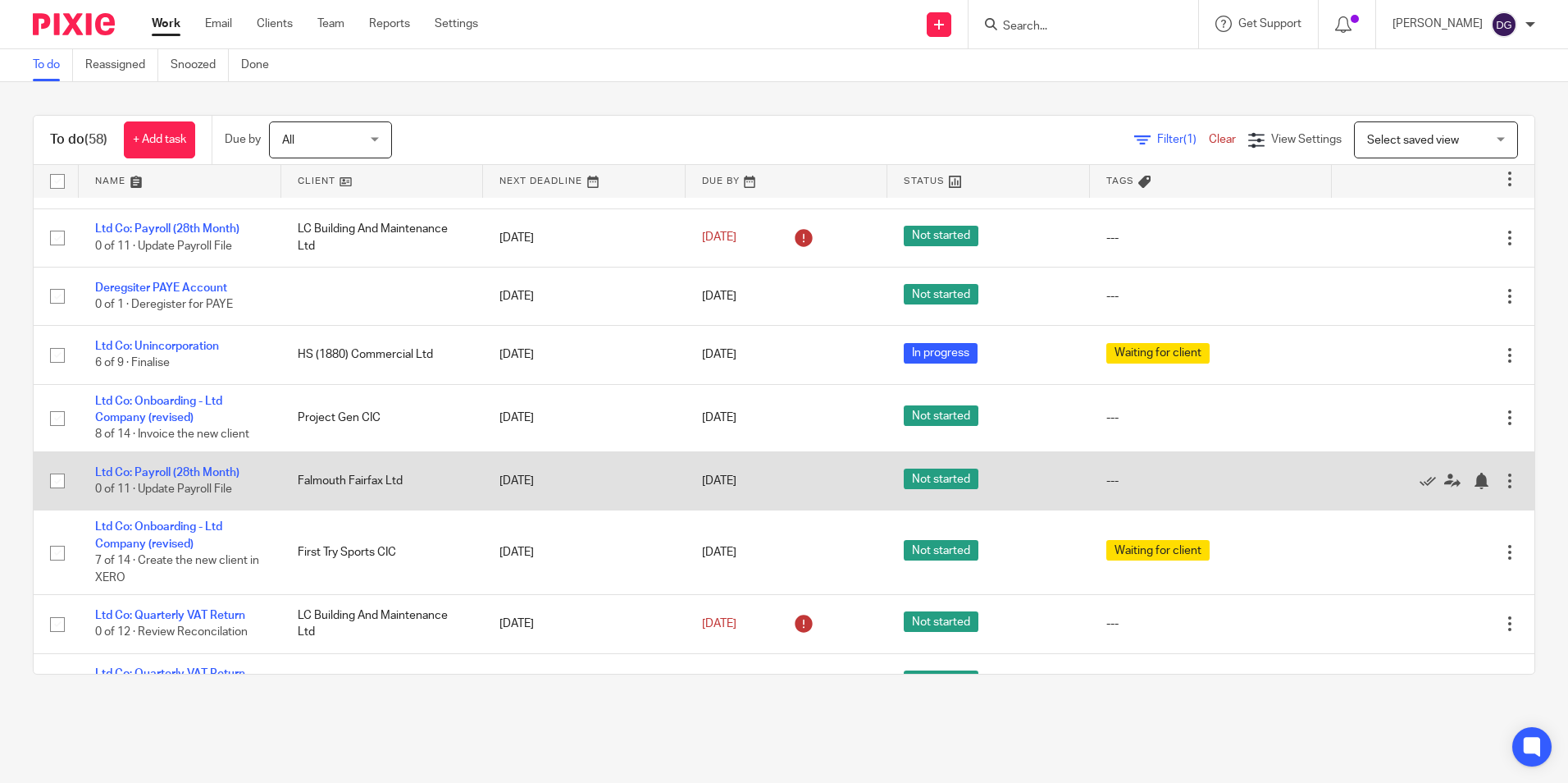
scroll to position [1573, 0]
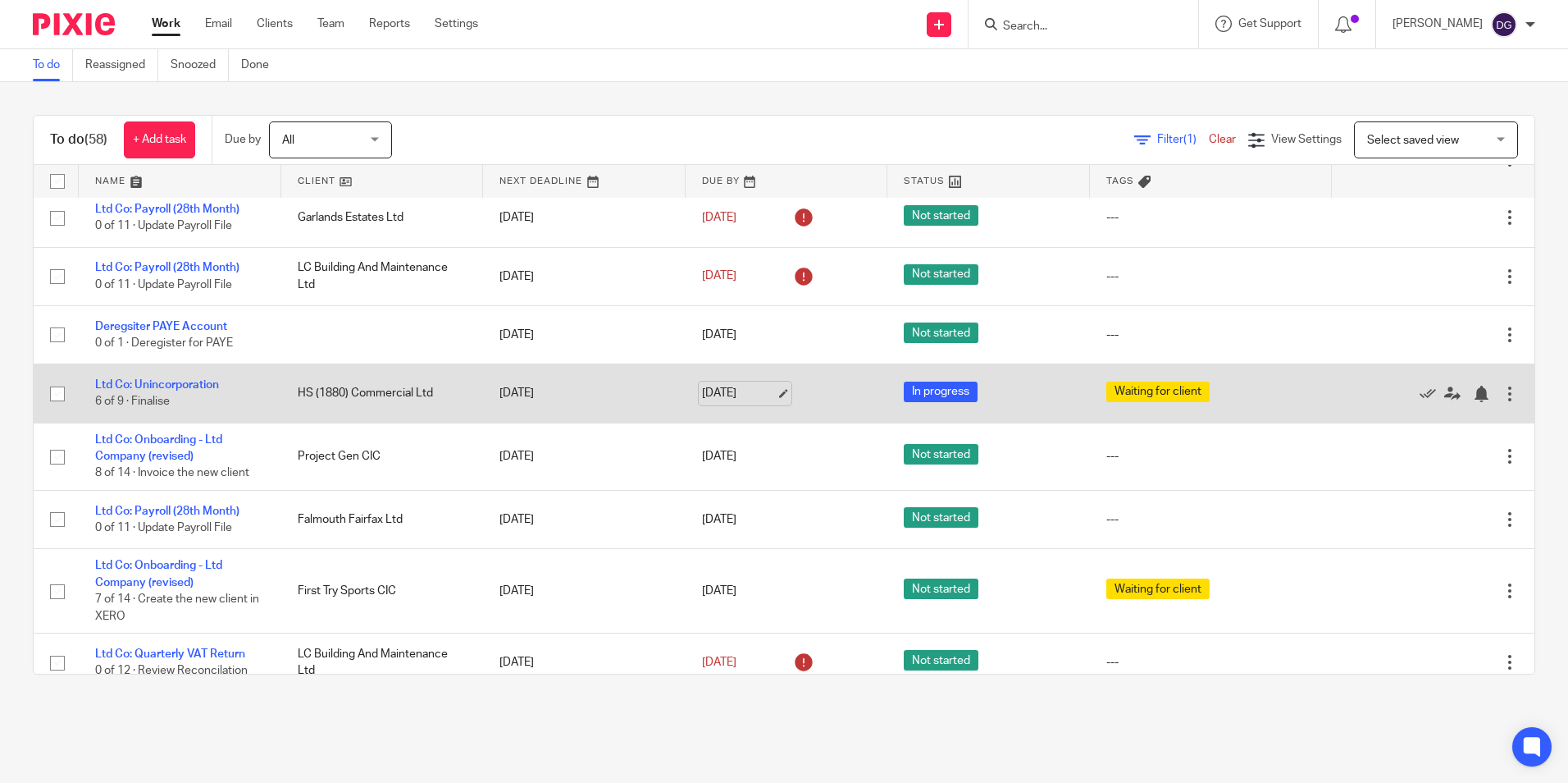
click at [719, 402] on link "[DATE]" at bounding box center [739, 394] width 74 height 17
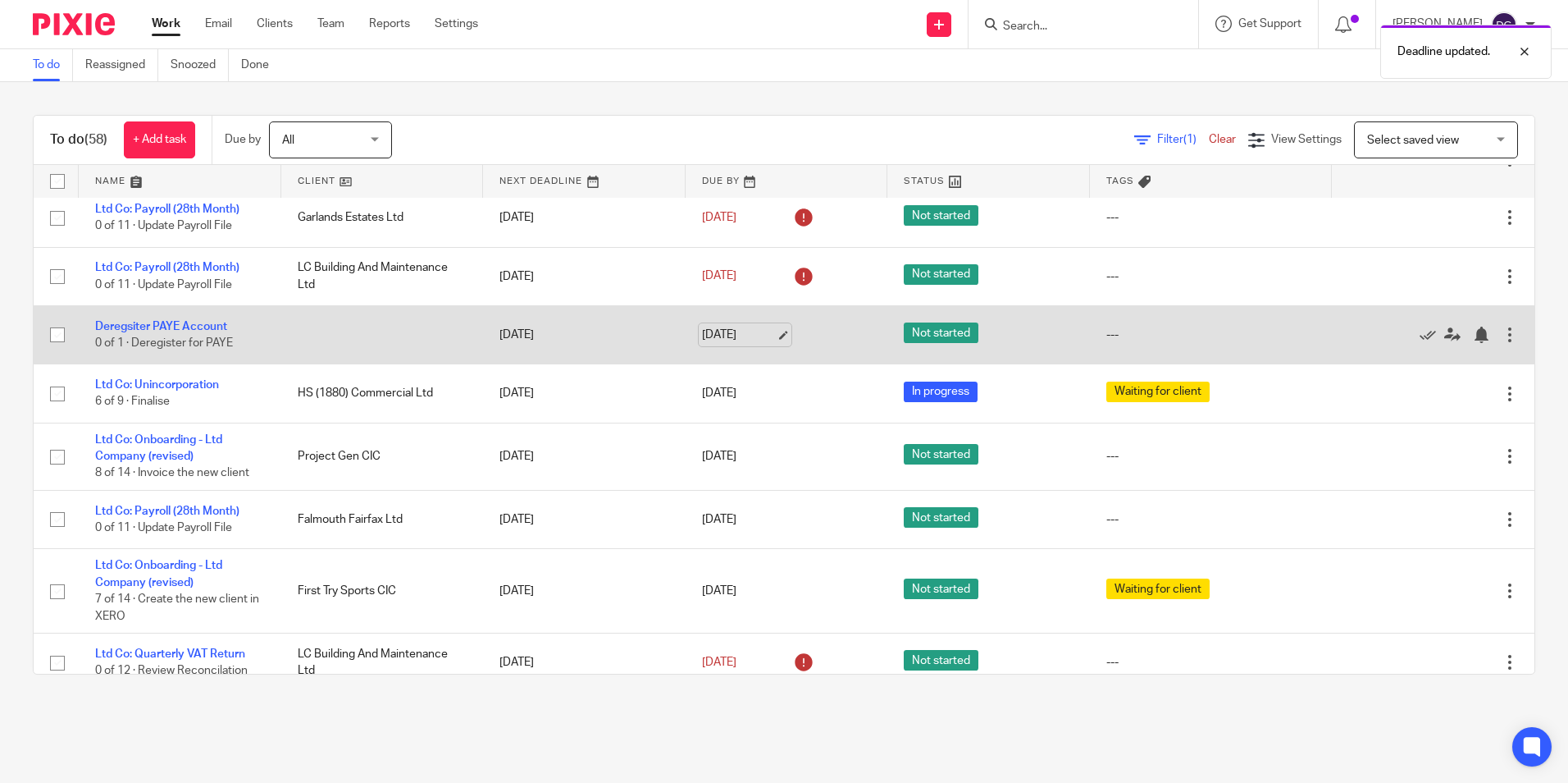
click at [720, 344] on link "31 Oct 2025" at bounding box center [739, 335] width 74 height 17
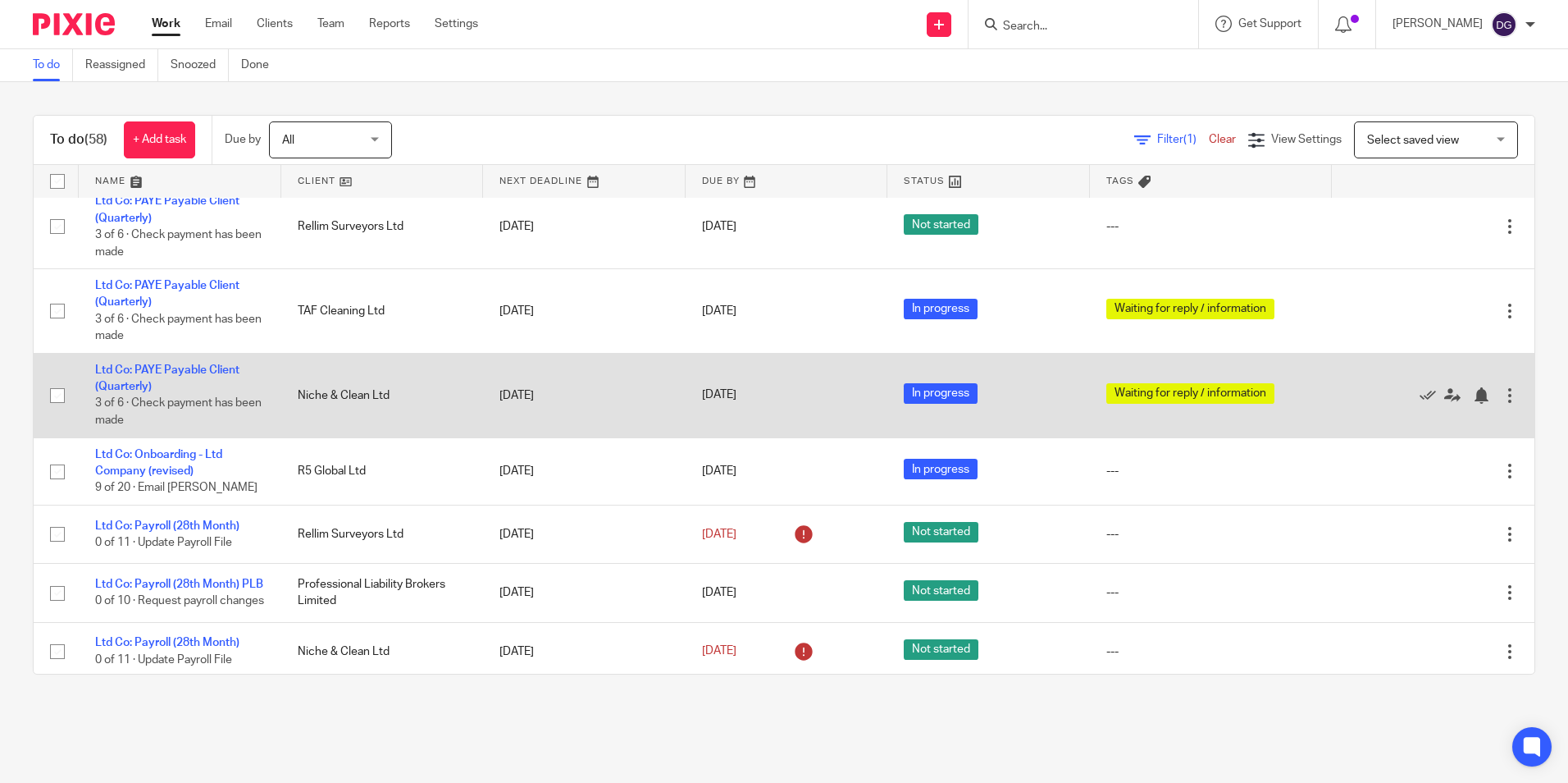
scroll to position [999, 0]
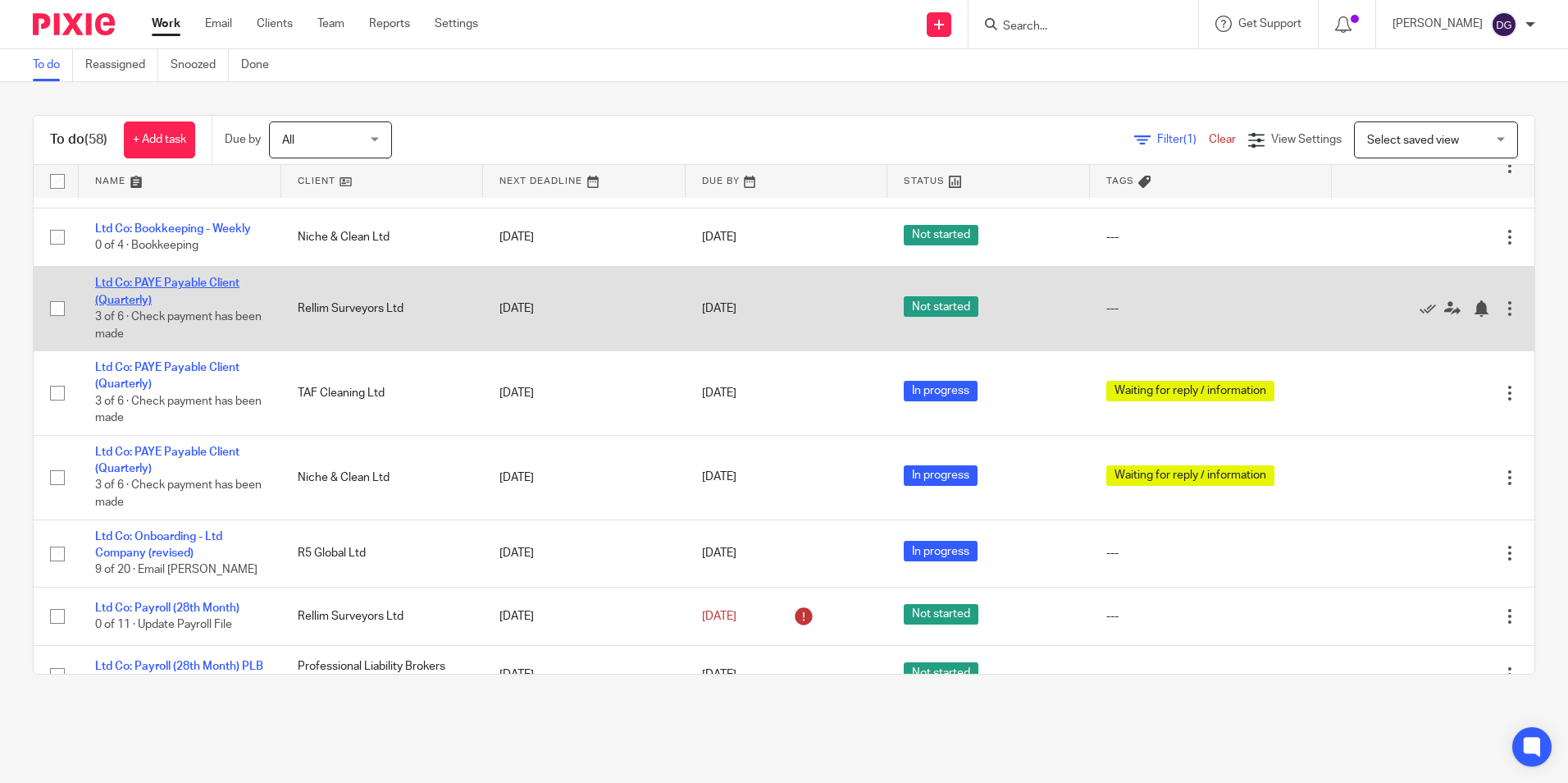
click at [201, 299] on link "Ltd Co: PAYE Payable Client (Quarterly)" at bounding box center [167, 291] width 144 height 28
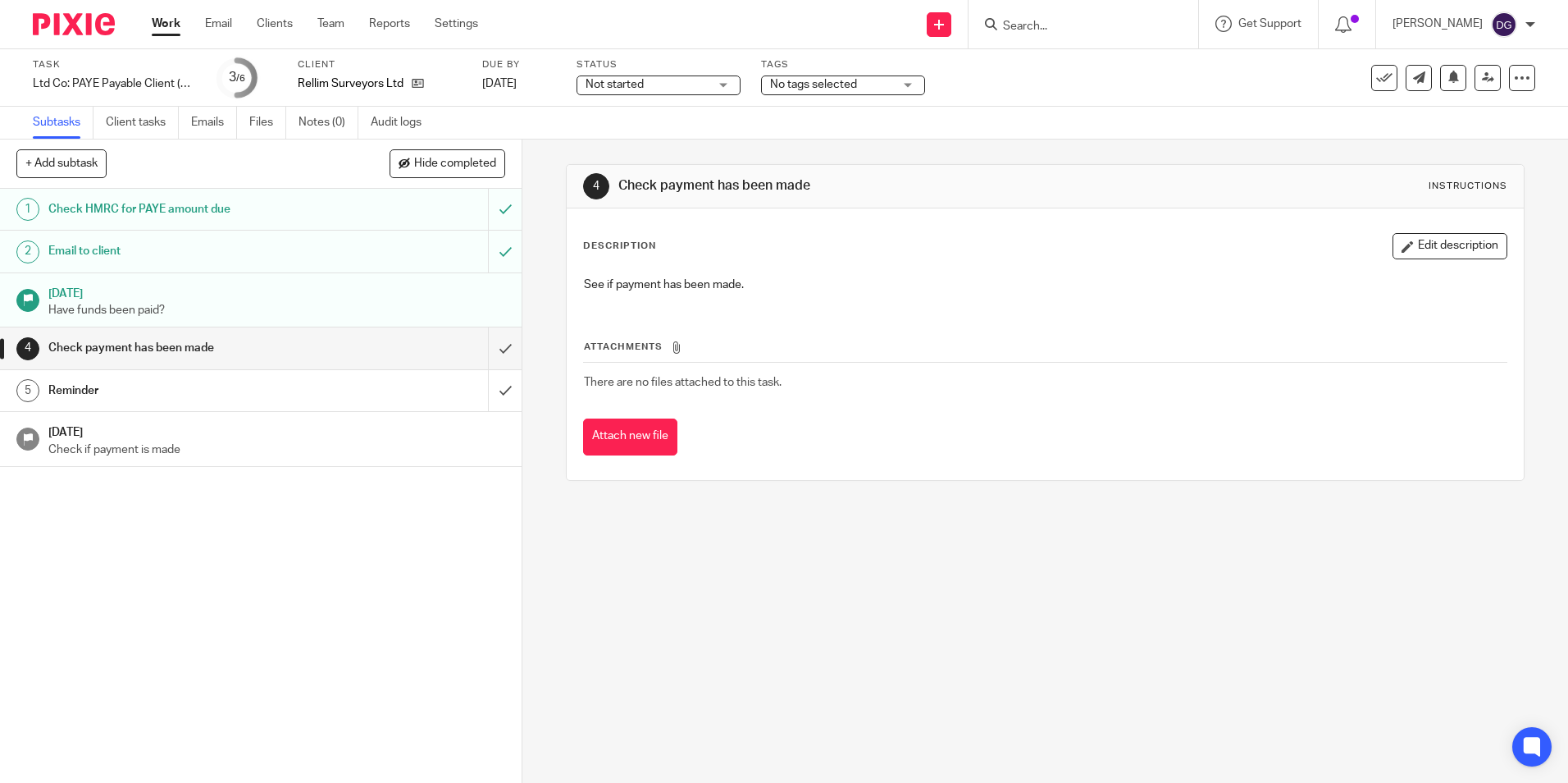
click at [617, 82] on span "Not started" at bounding box center [614, 84] width 58 height 12
click at [622, 144] on span "In progress" at bounding box center [617, 145] width 57 height 12
click at [854, 80] on span "No tags selected" at bounding box center [813, 84] width 87 height 12
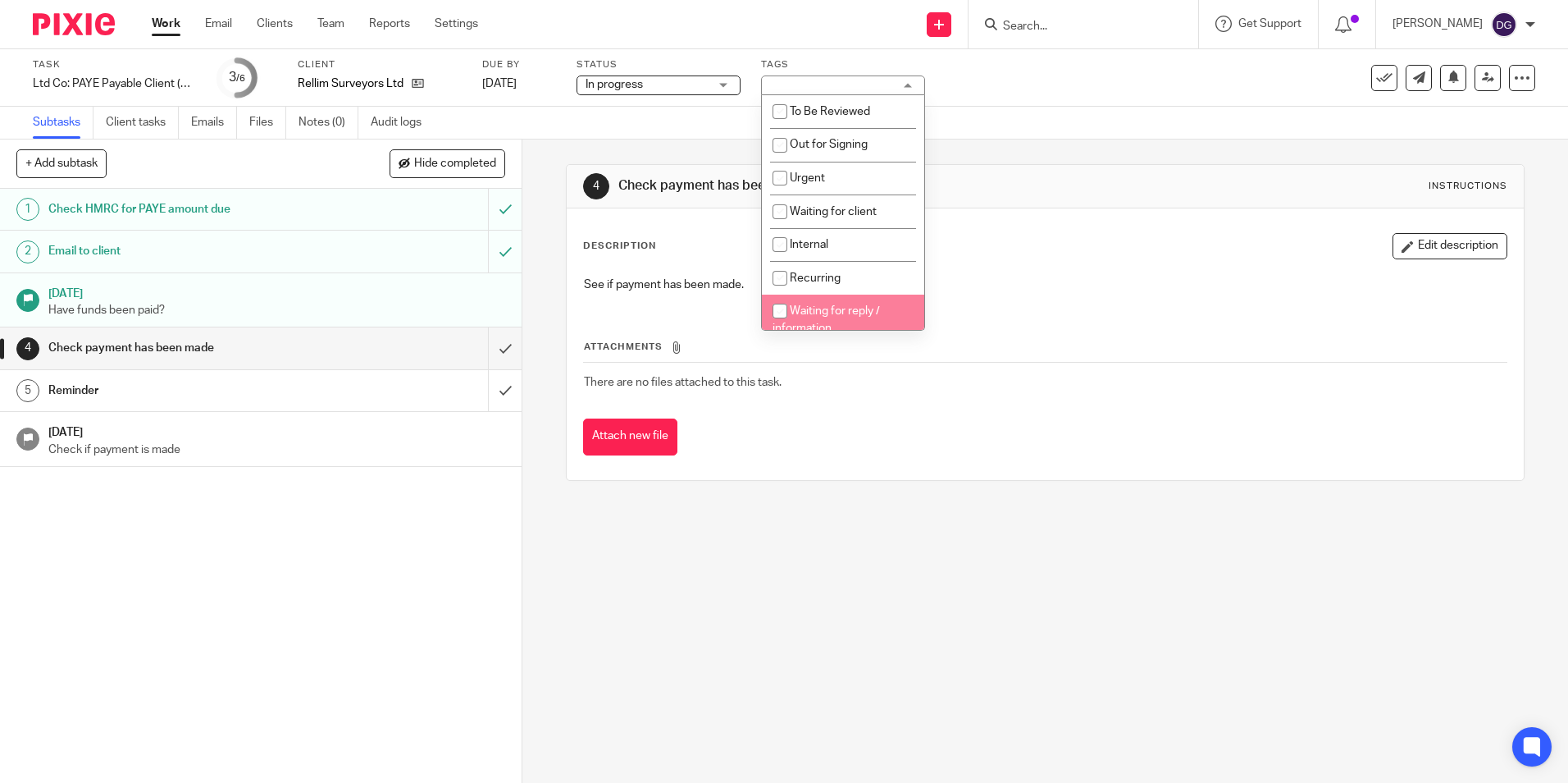
click at [817, 308] on span "Waiting for reply / information" at bounding box center [827, 319] width 108 height 29
checkbox input "true"
click at [802, 566] on div "4 Check payment has been made Instructions Description Edit description See if …" at bounding box center [1045, 460] width 1046 height 643
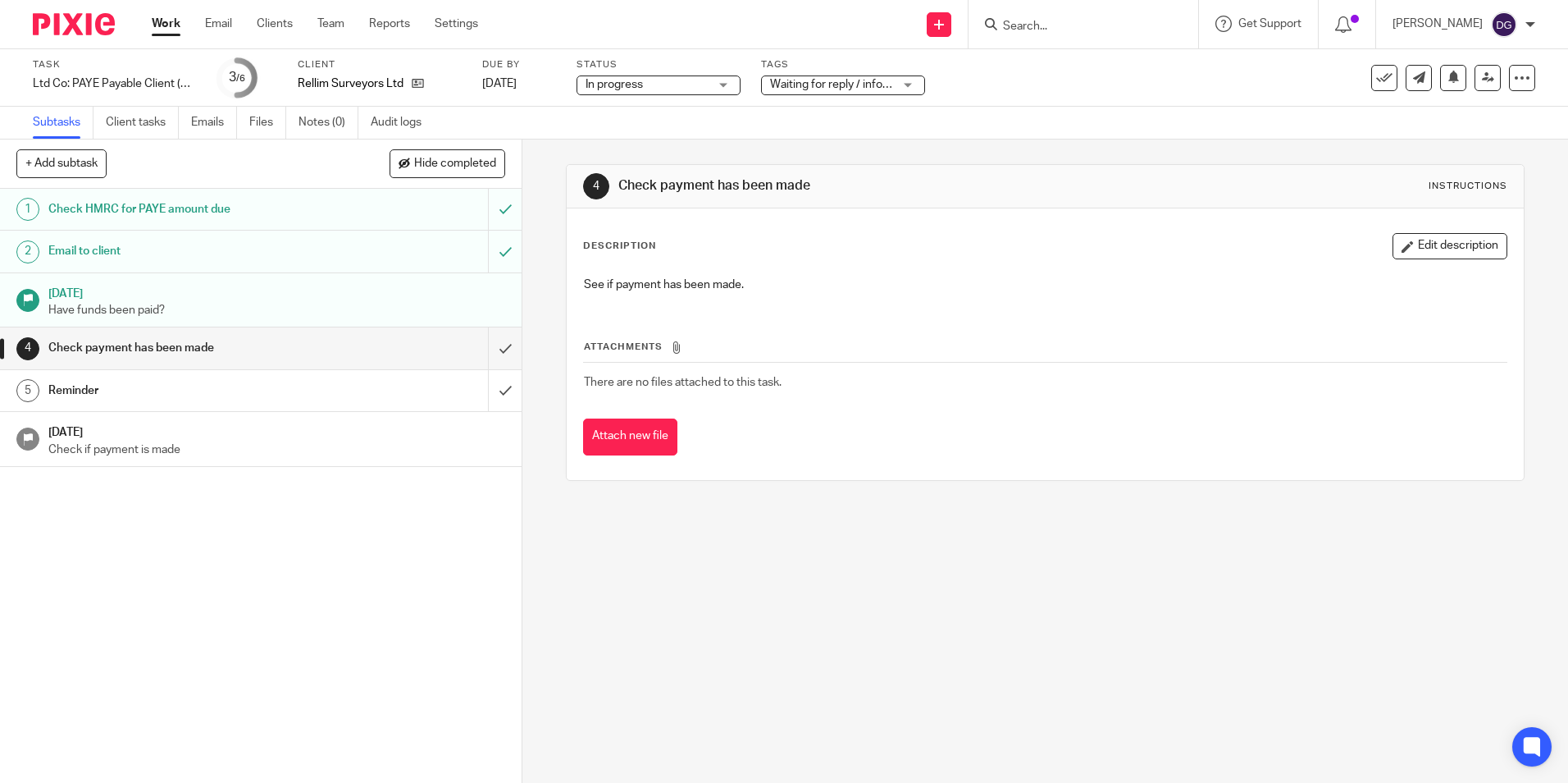
click at [170, 28] on link "Work" at bounding box center [166, 23] width 29 height 16
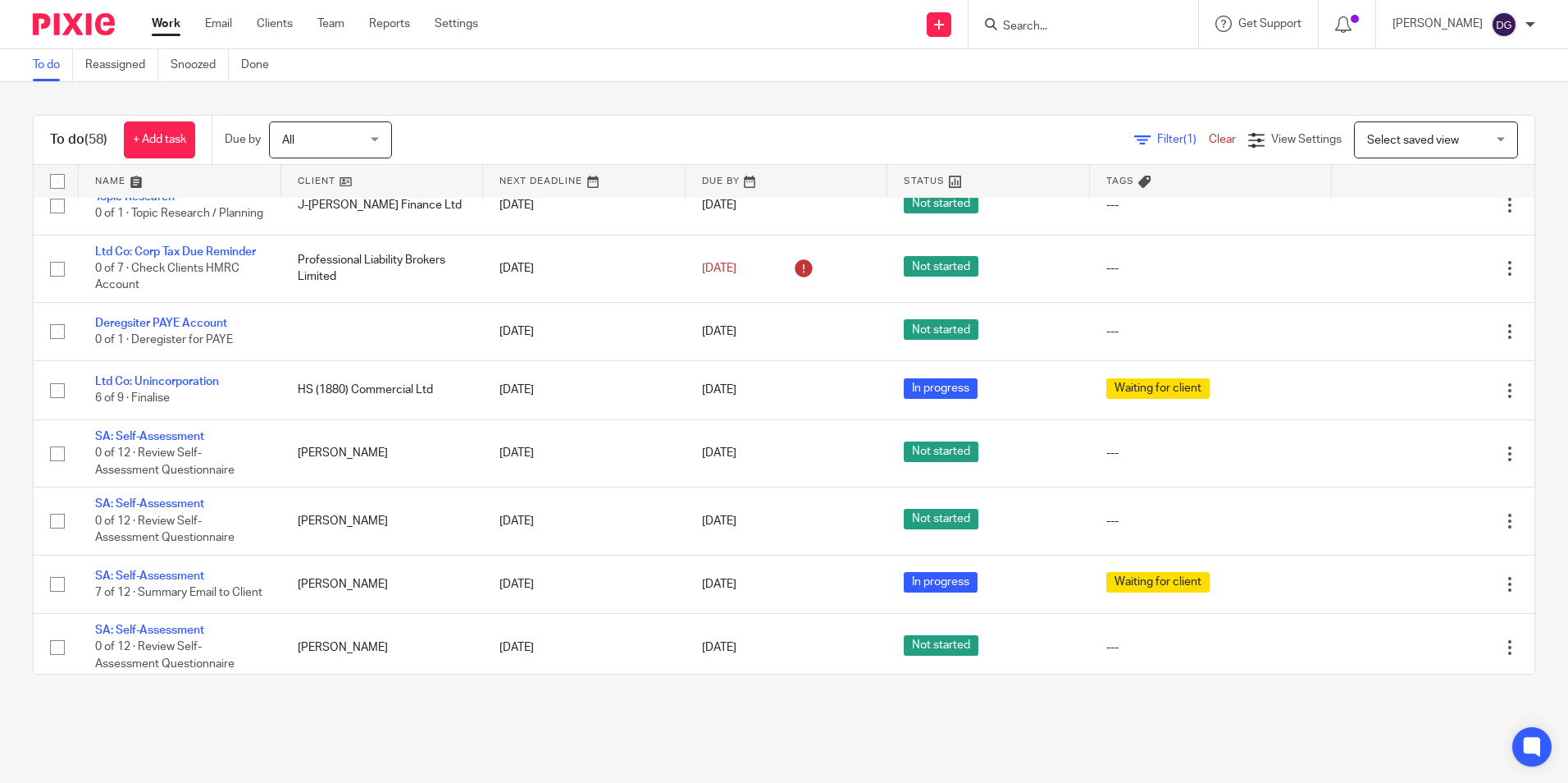
scroll to position [2311, 0]
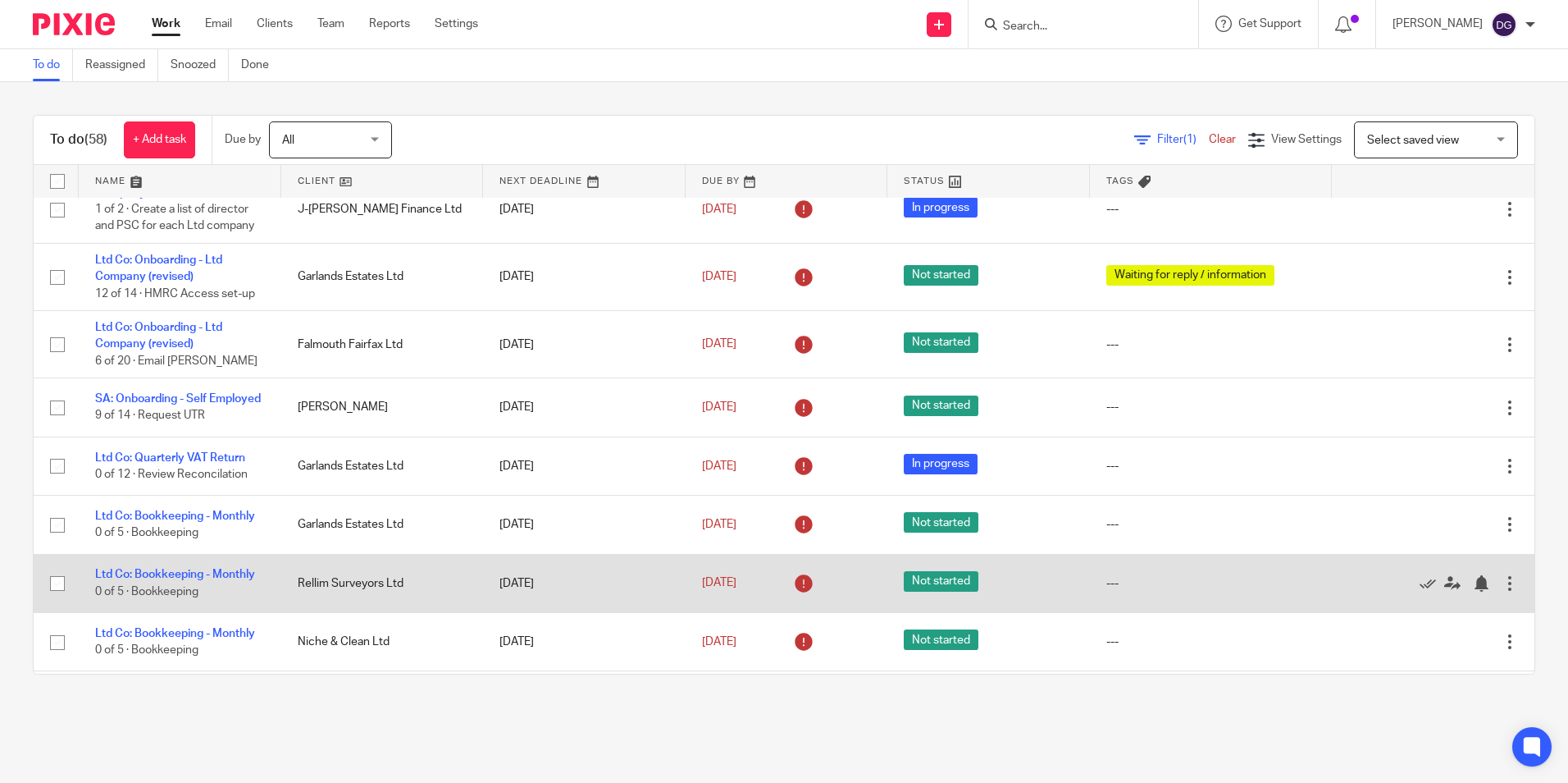
scroll to position [82, 0]
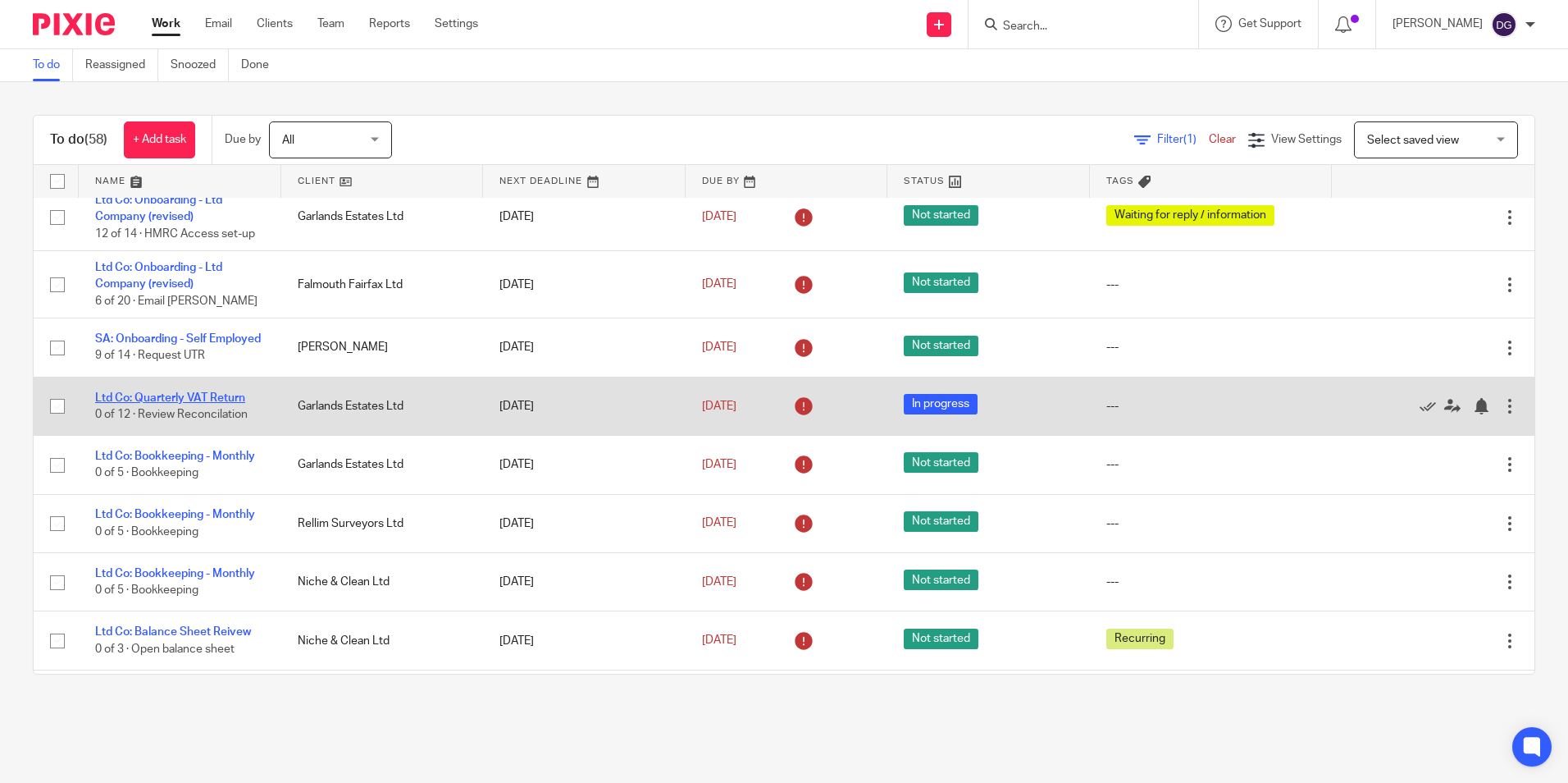
click at [211, 404] on link "Ltd Co: Quarterly VAT Return" at bounding box center [170, 398] width 150 height 12
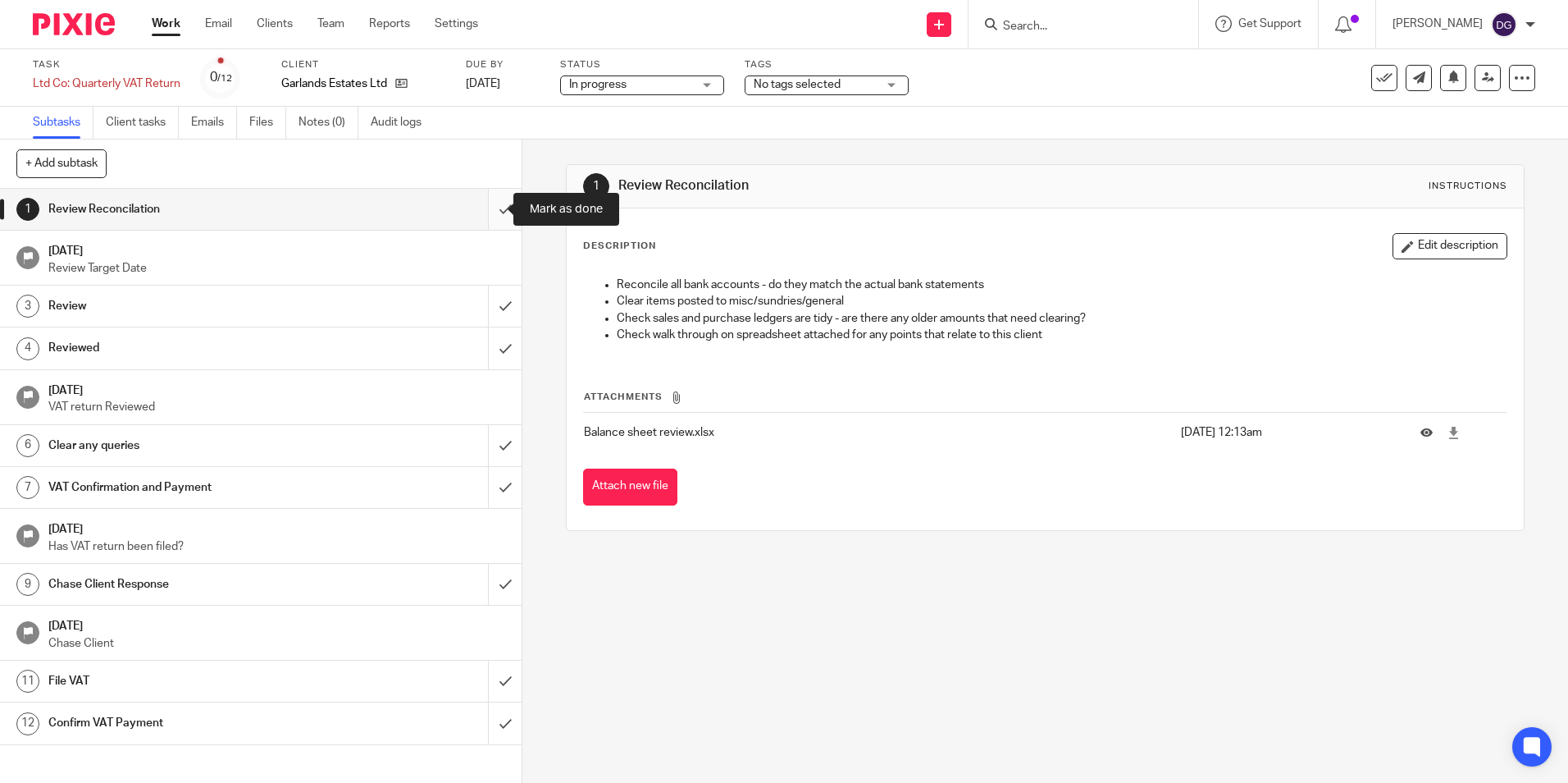
click at [478, 197] on input "submit" at bounding box center [260, 209] width 522 height 41
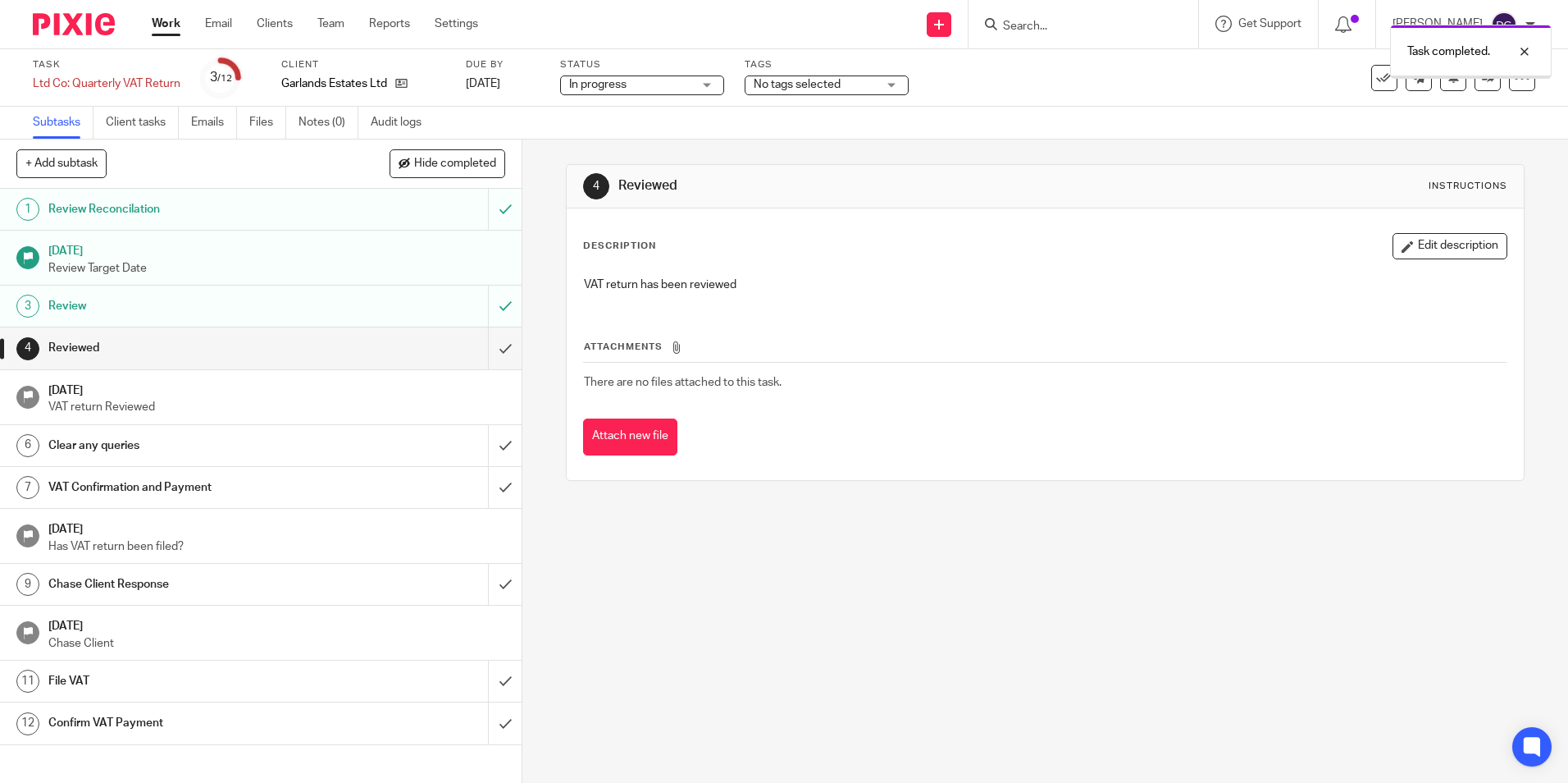
click at [493, 351] on input "submit" at bounding box center [260, 347] width 522 height 41
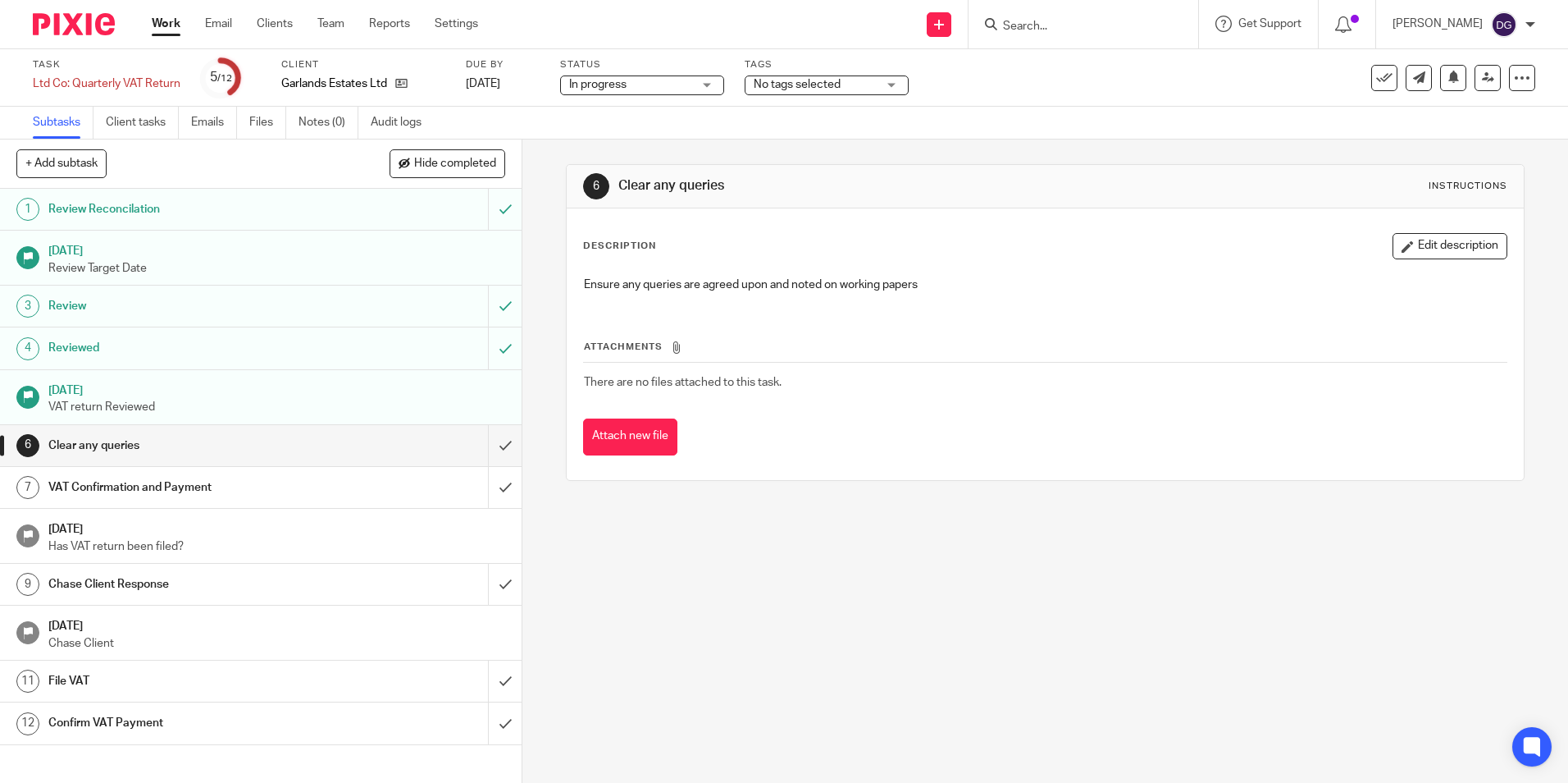
click at [492, 449] on input "submit" at bounding box center [260, 445] width 522 height 41
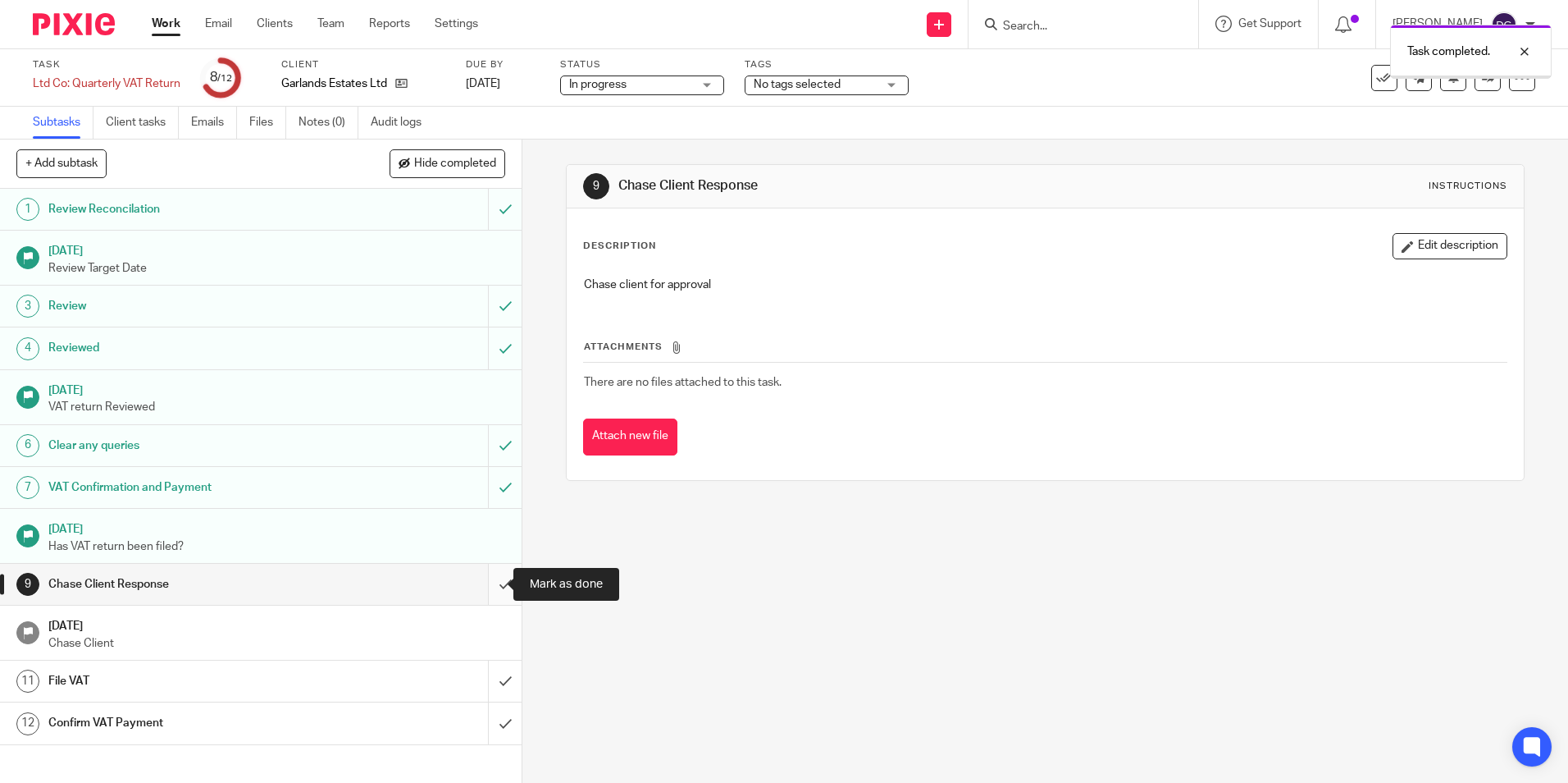
click at [489, 589] on input "submit" at bounding box center [260, 584] width 522 height 41
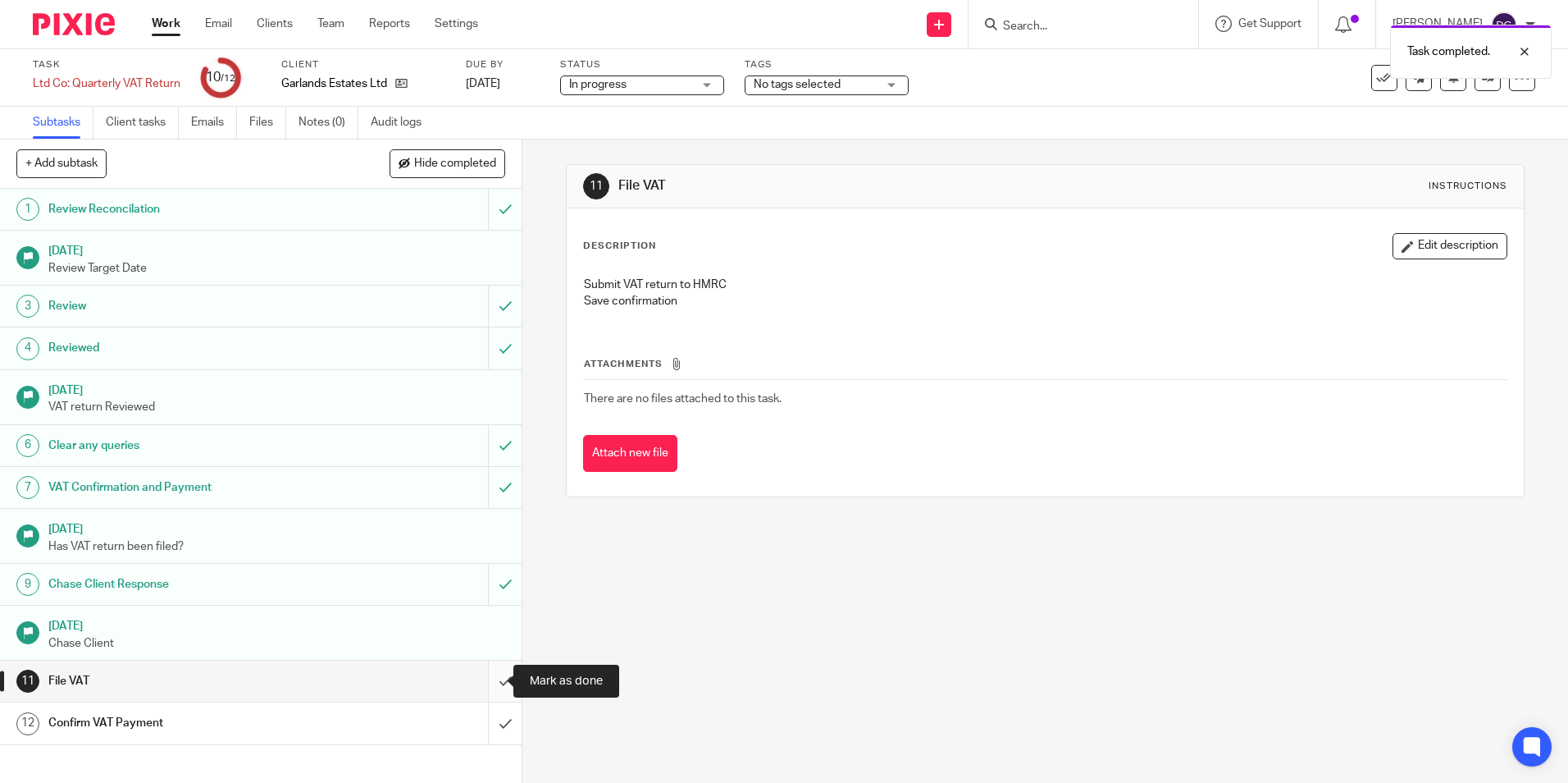
click at [497, 686] on input "submit" at bounding box center [260, 681] width 522 height 41
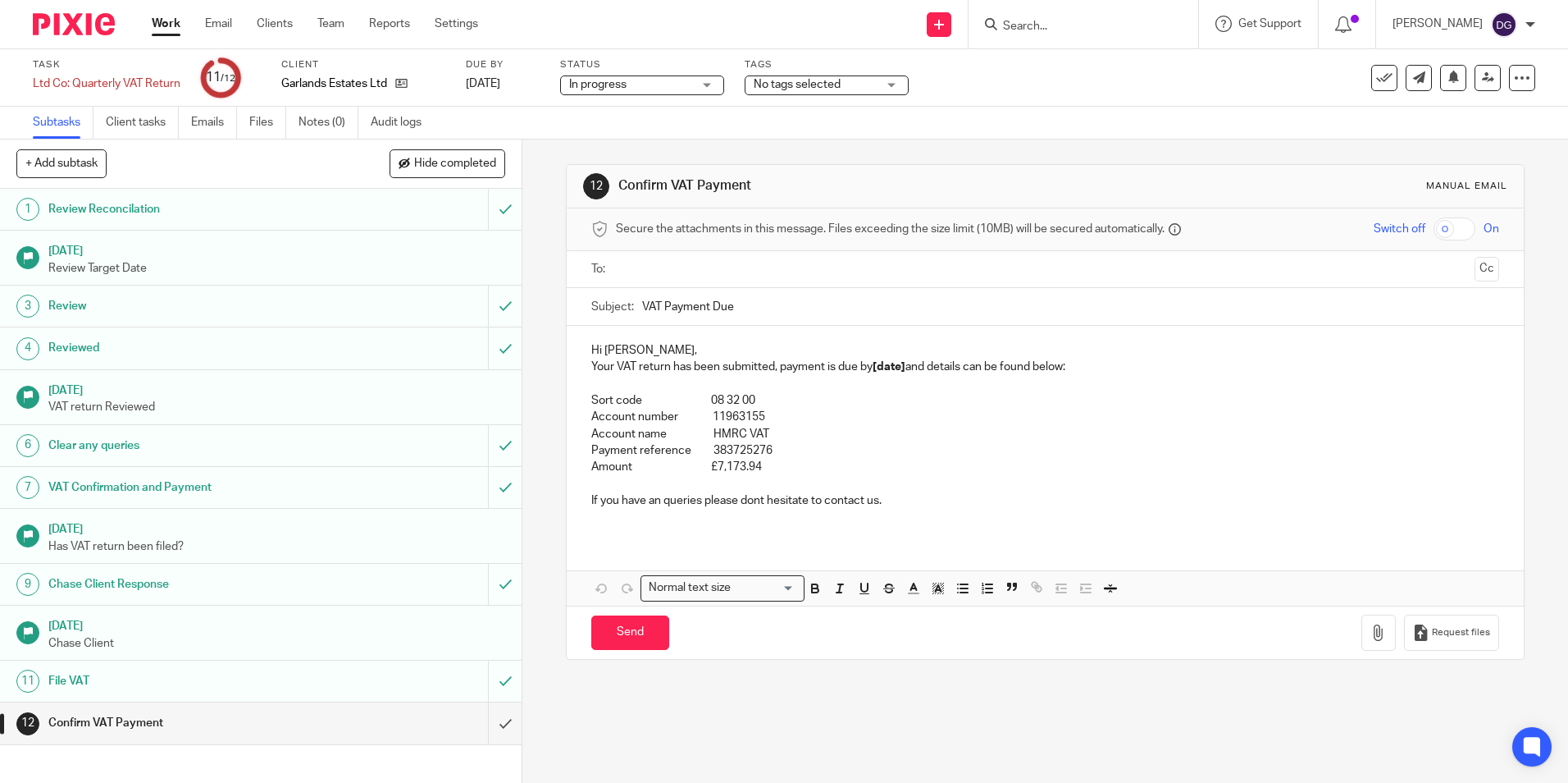
click at [498, 715] on input "submit" at bounding box center [260, 722] width 522 height 41
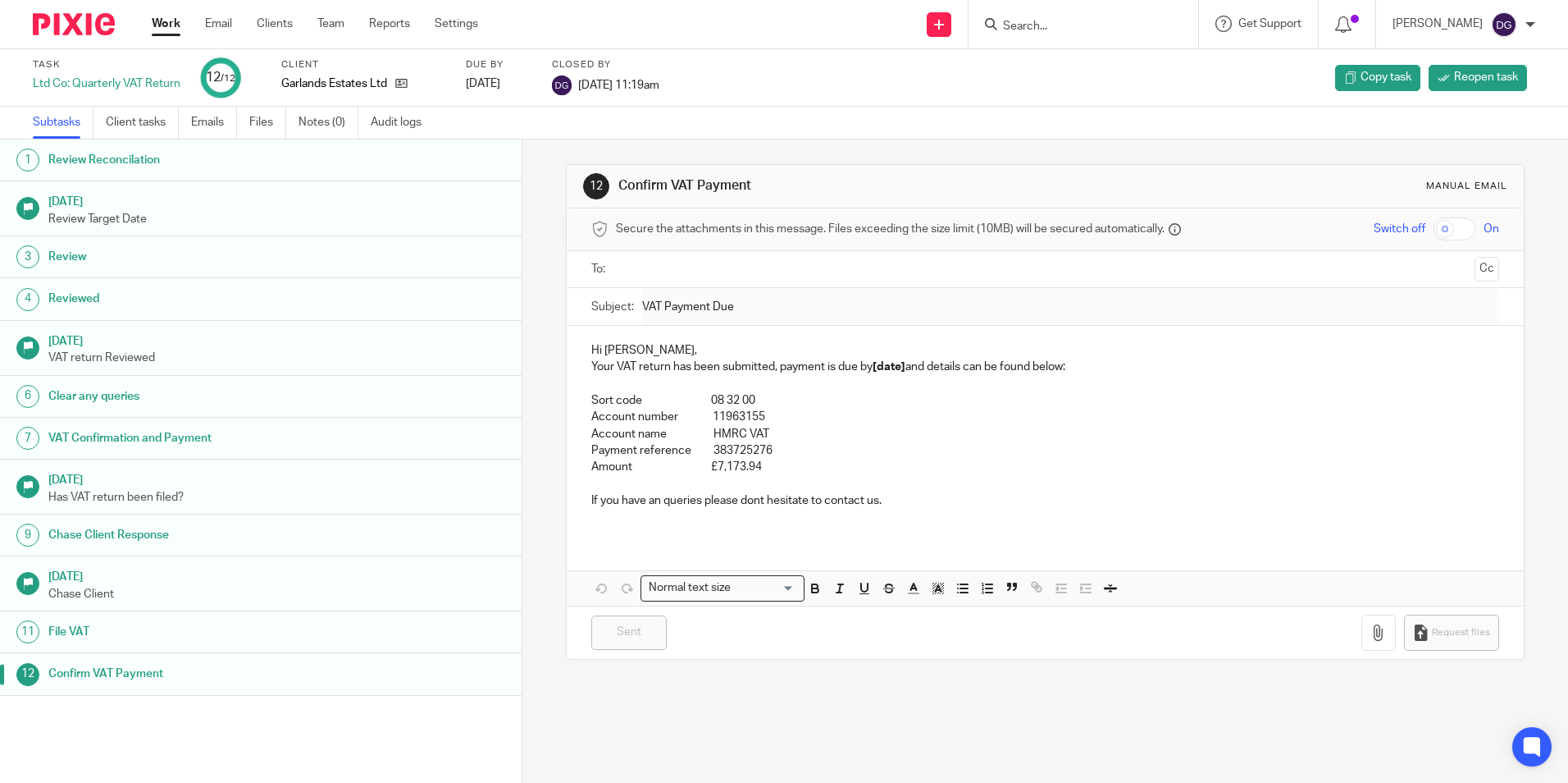
click at [177, 23] on link "Work" at bounding box center [166, 23] width 29 height 16
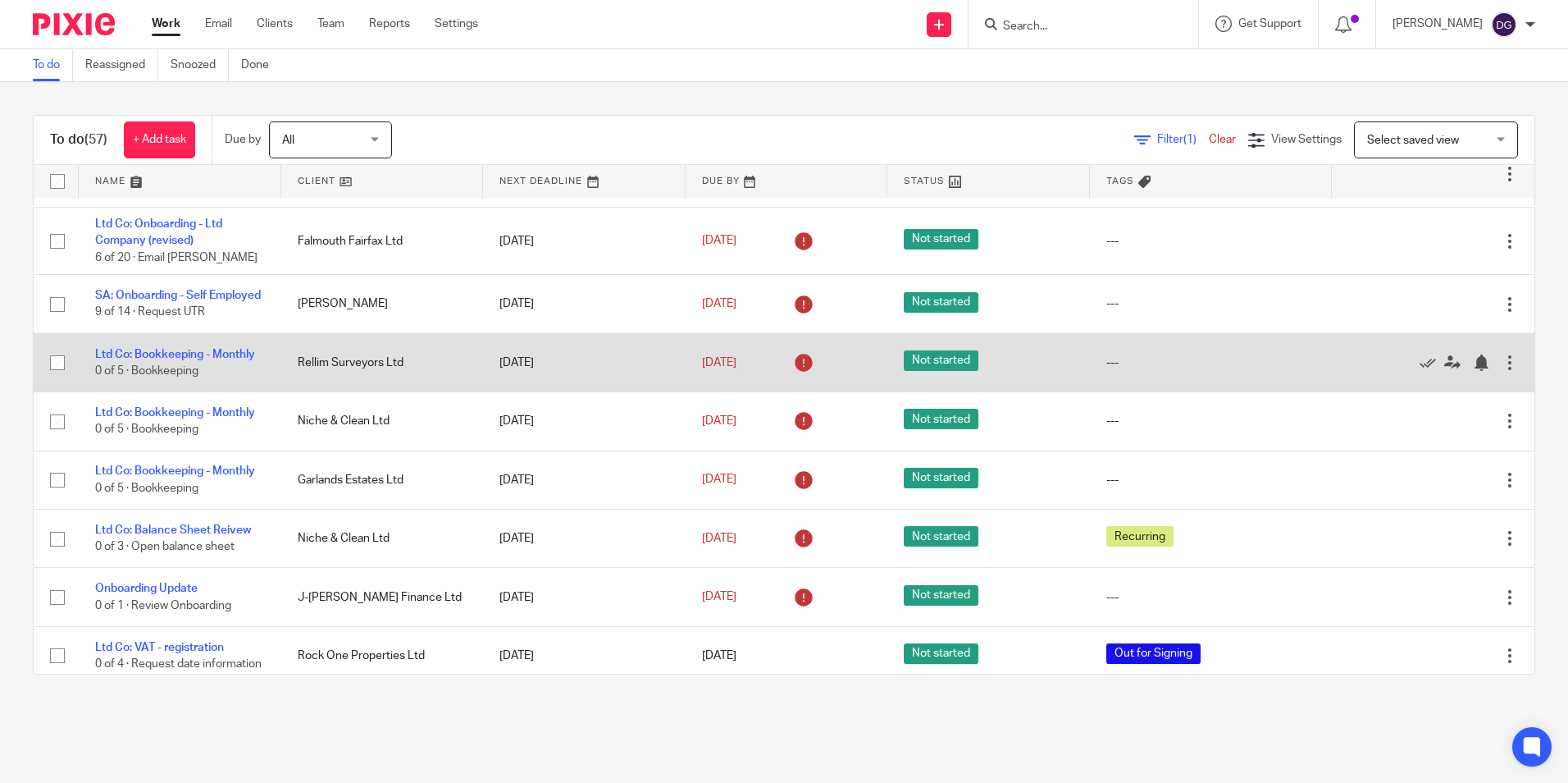
scroll to position [164, 0]
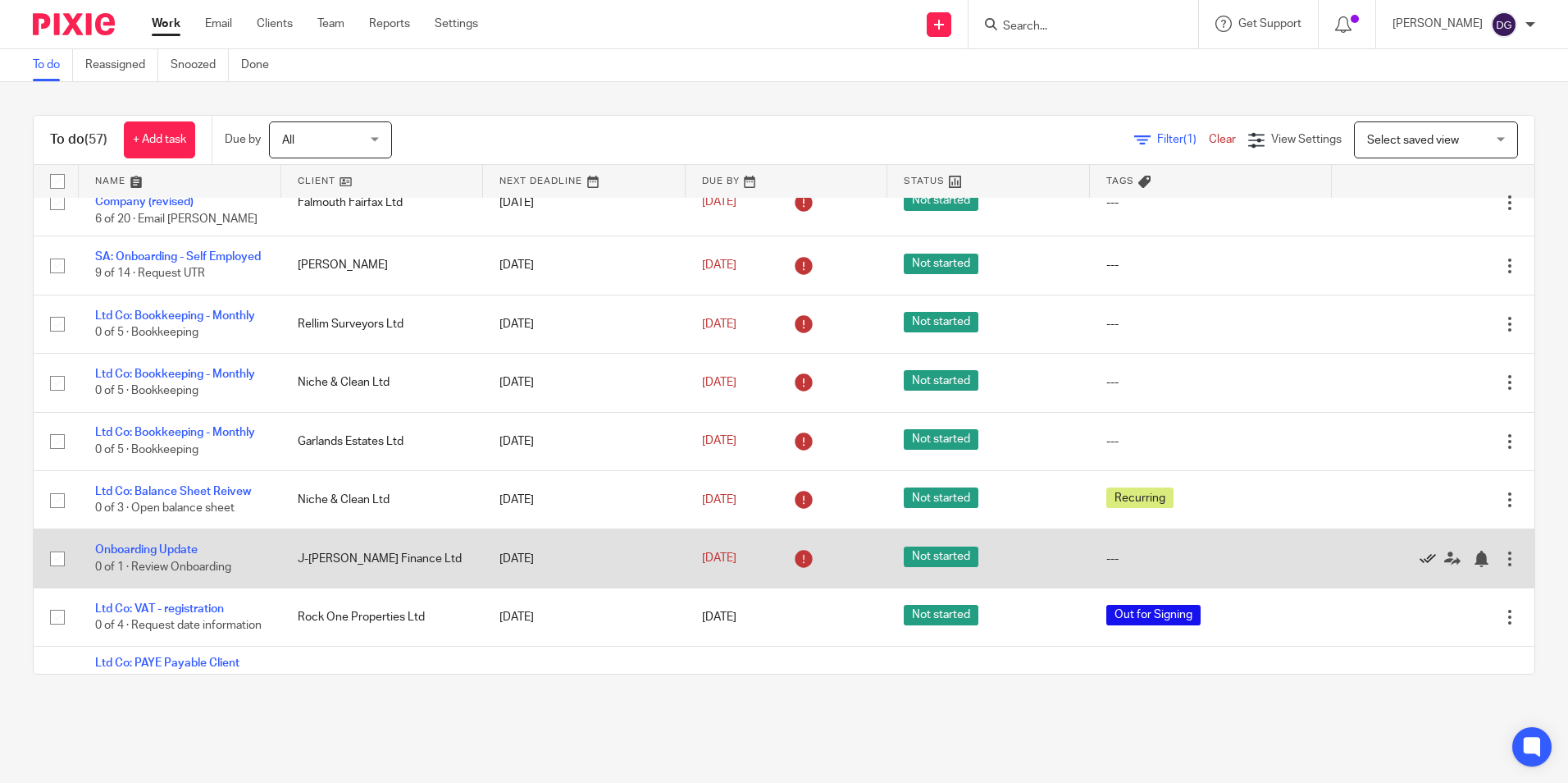
click at [1420, 567] on icon at bounding box center [1427, 558] width 16 height 16
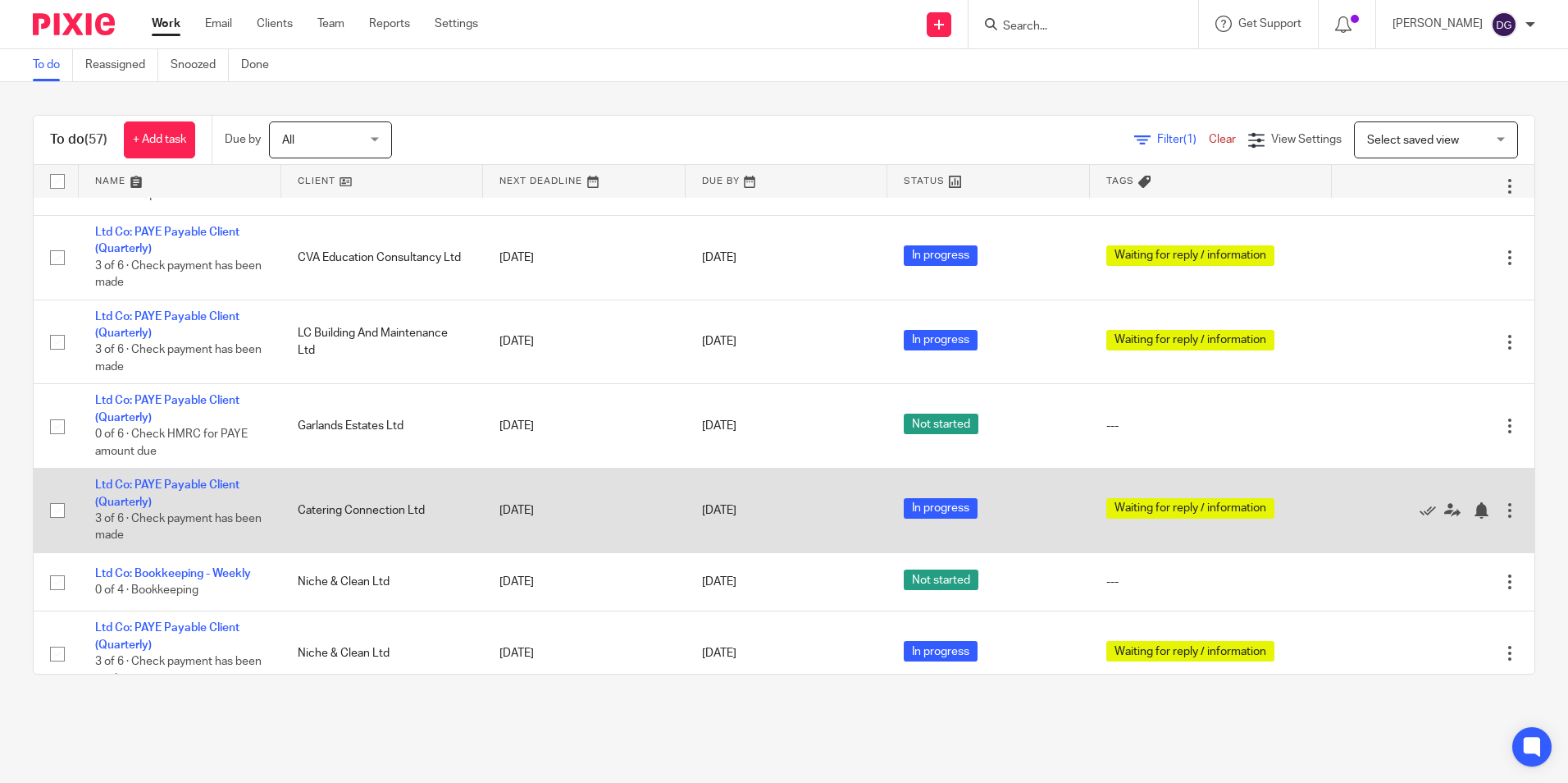
scroll to position [574, 0]
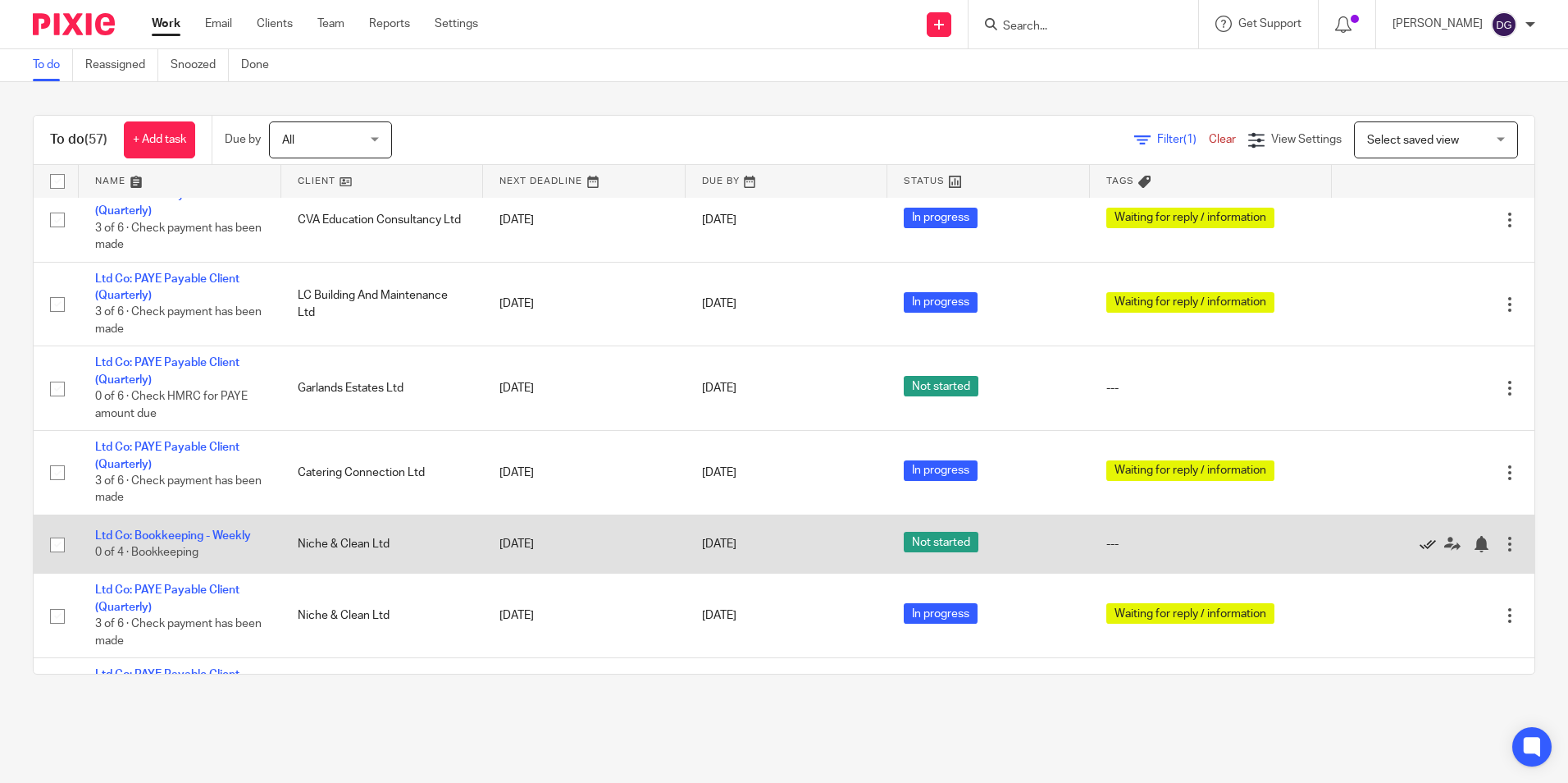
click at [1420, 552] on icon at bounding box center [1427, 544] width 16 height 16
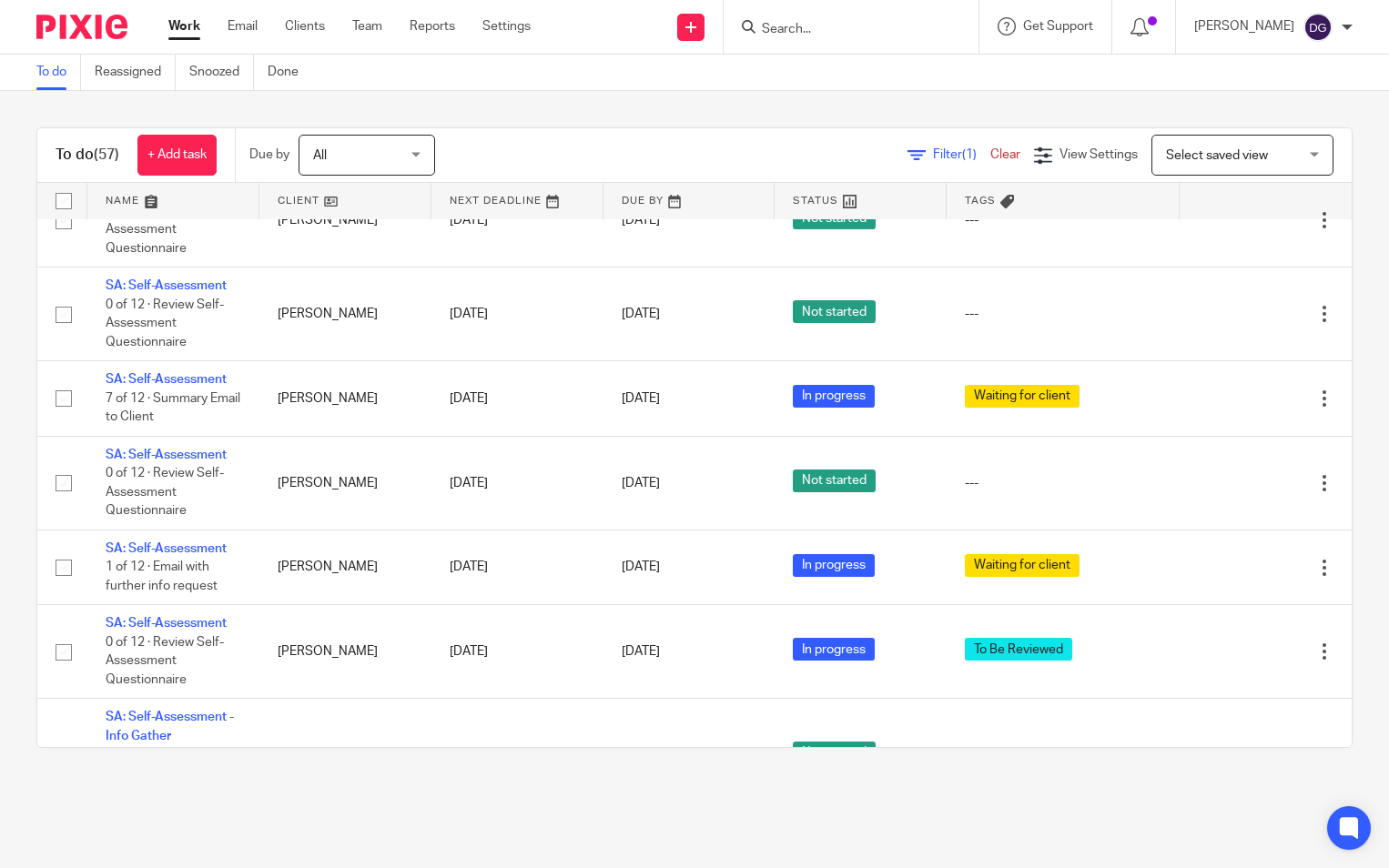
scroll to position [3450, 0]
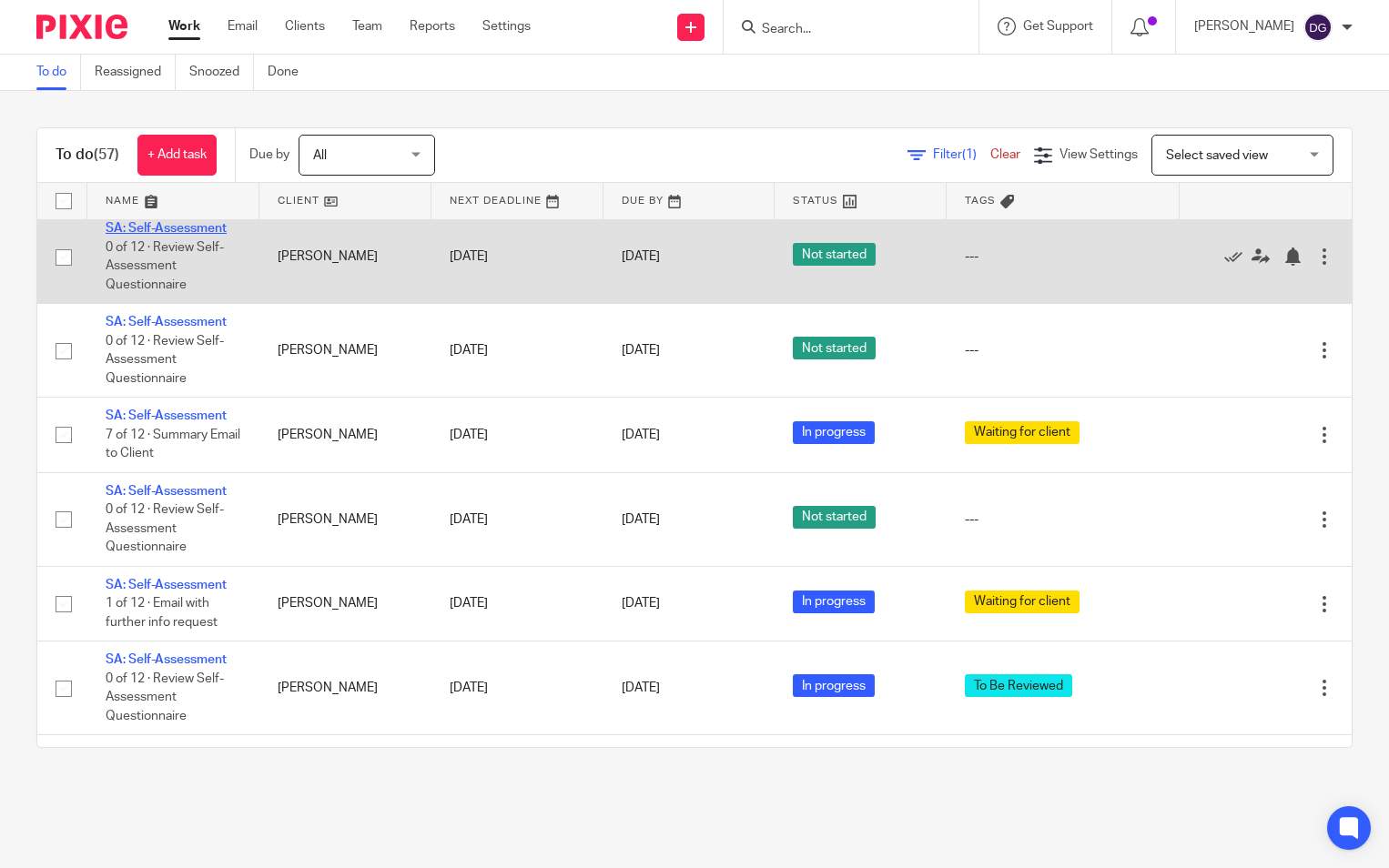
click at [205, 235] on link "SA: Self-Assessment" at bounding box center [165, 229] width 121 height 13
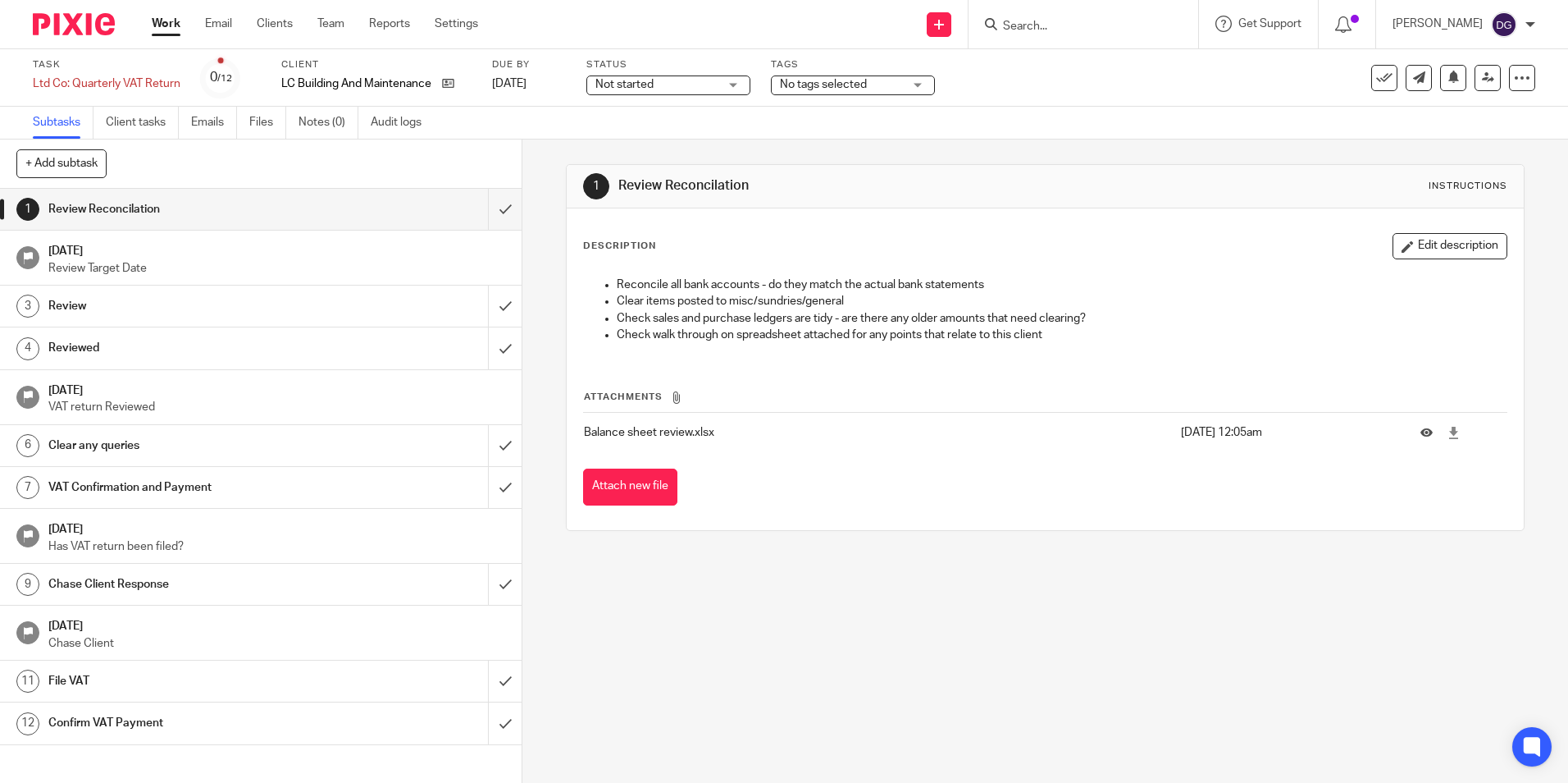
click at [677, 79] on span "Not started" at bounding box center [657, 85] width 123 height 17
click at [684, 139] on li "In progress" at bounding box center [667, 145] width 163 height 34
click at [818, 88] on span "No tags selected" at bounding box center [823, 84] width 87 height 12
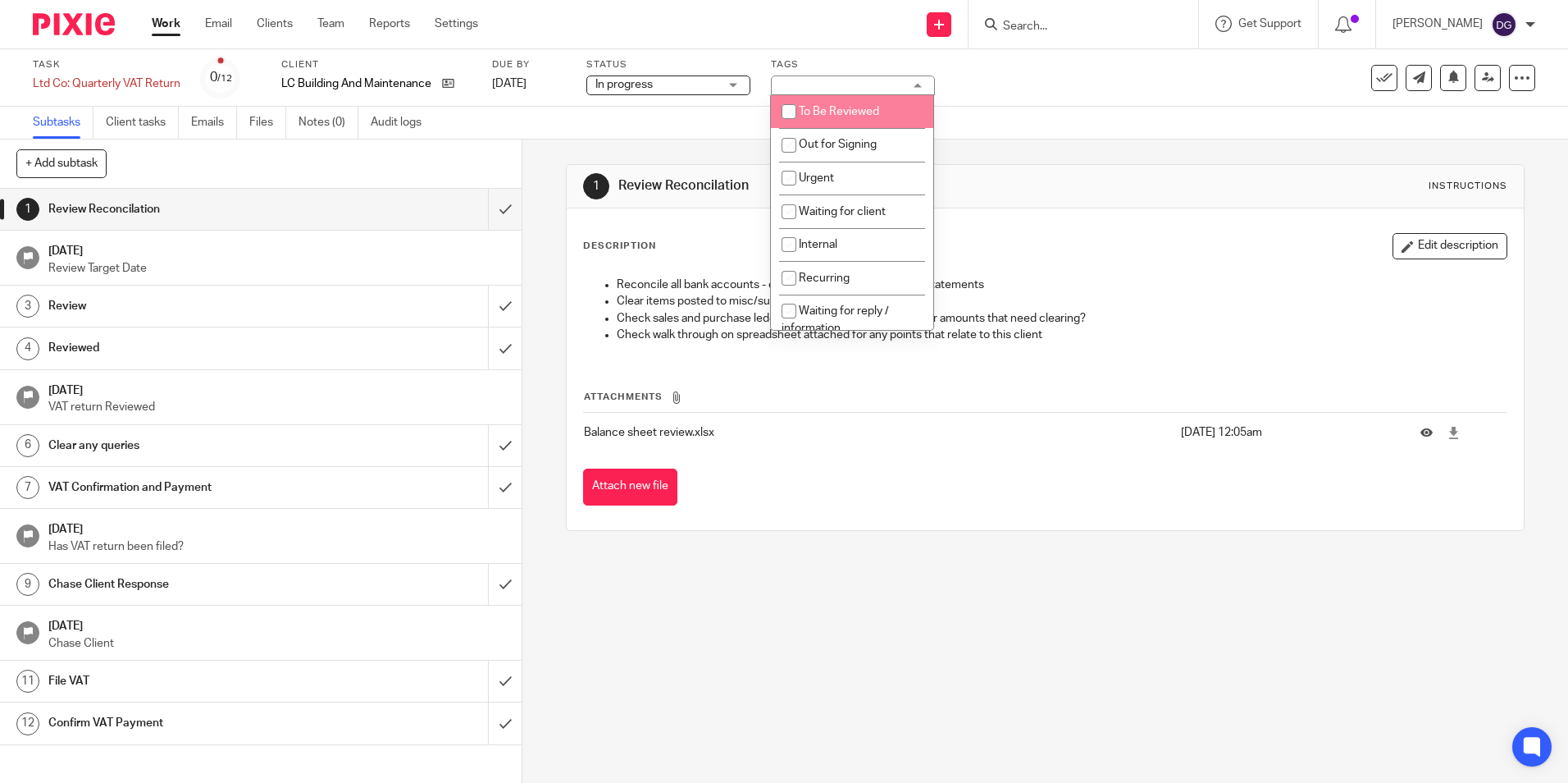
click at [881, 113] on li "To Be Reviewed" at bounding box center [852, 112] width 163 height 34
checkbox input "true"
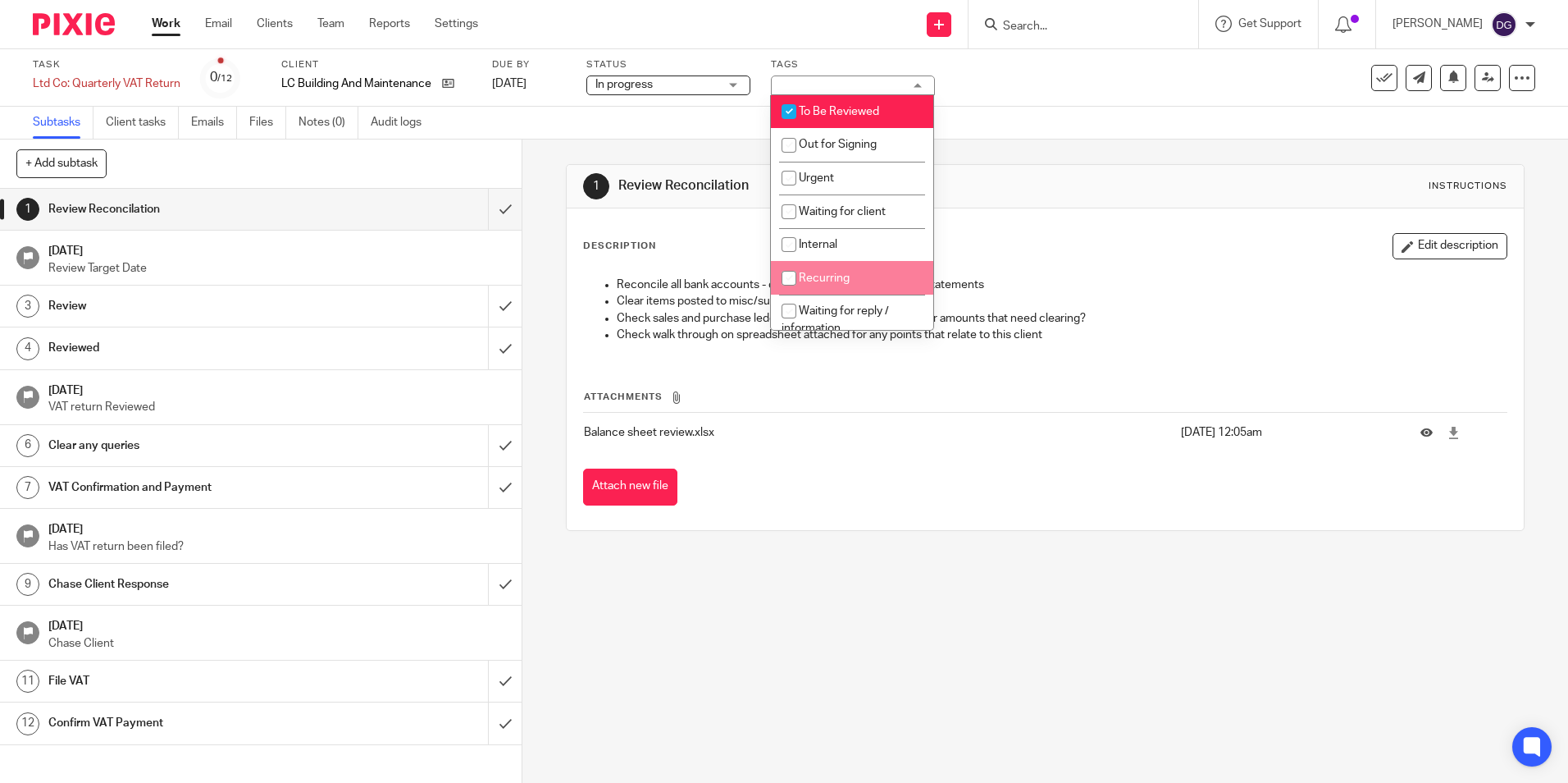
click at [782, 591] on div "1 Review Reconcilation Instructions Description Edit description Reconcile all …" at bounding box center [1045, 460] width 1046 height 643
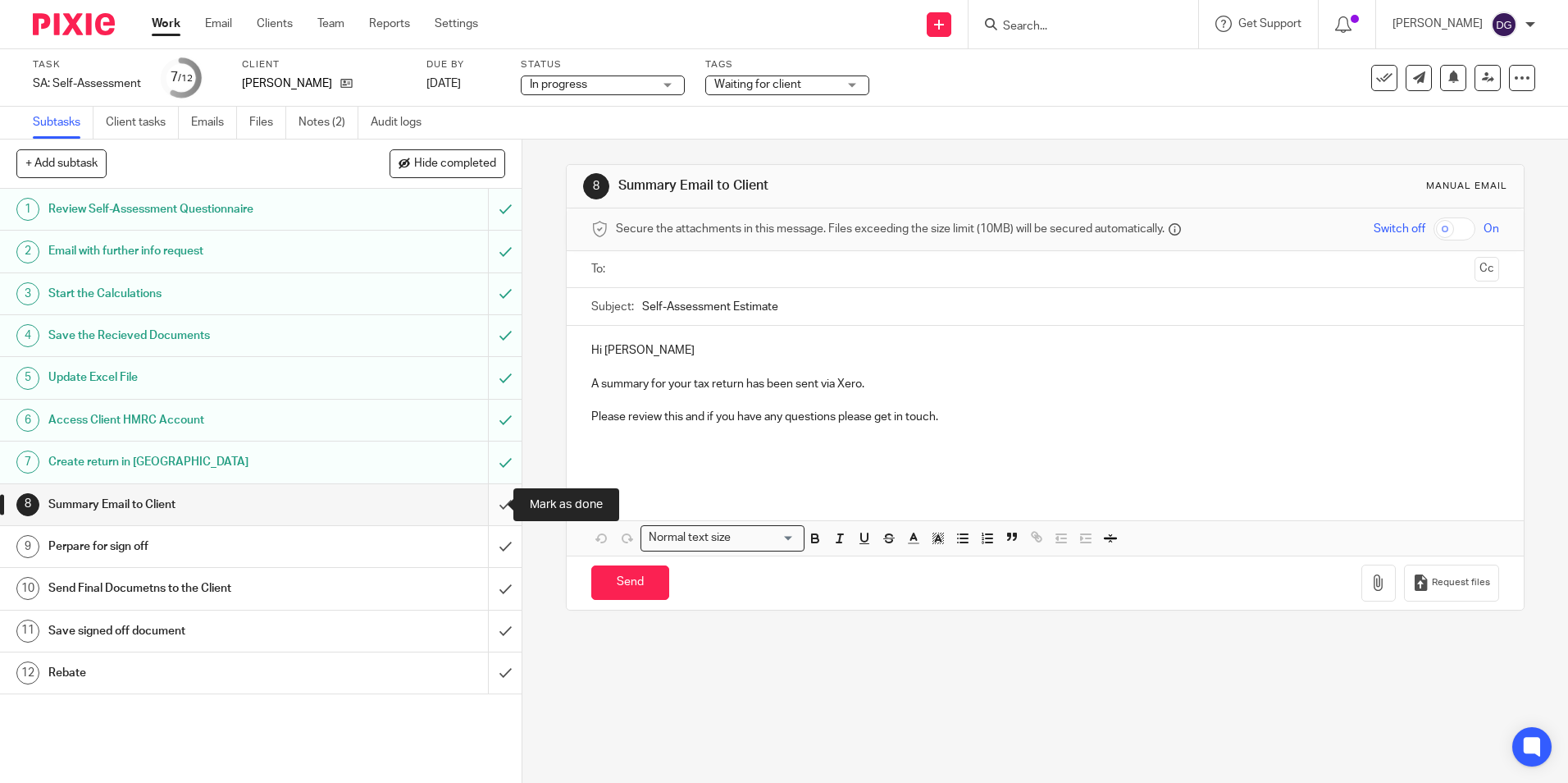
click at [493, 501] on input "submit" at bounding box center [260, 504] width 522 height 41
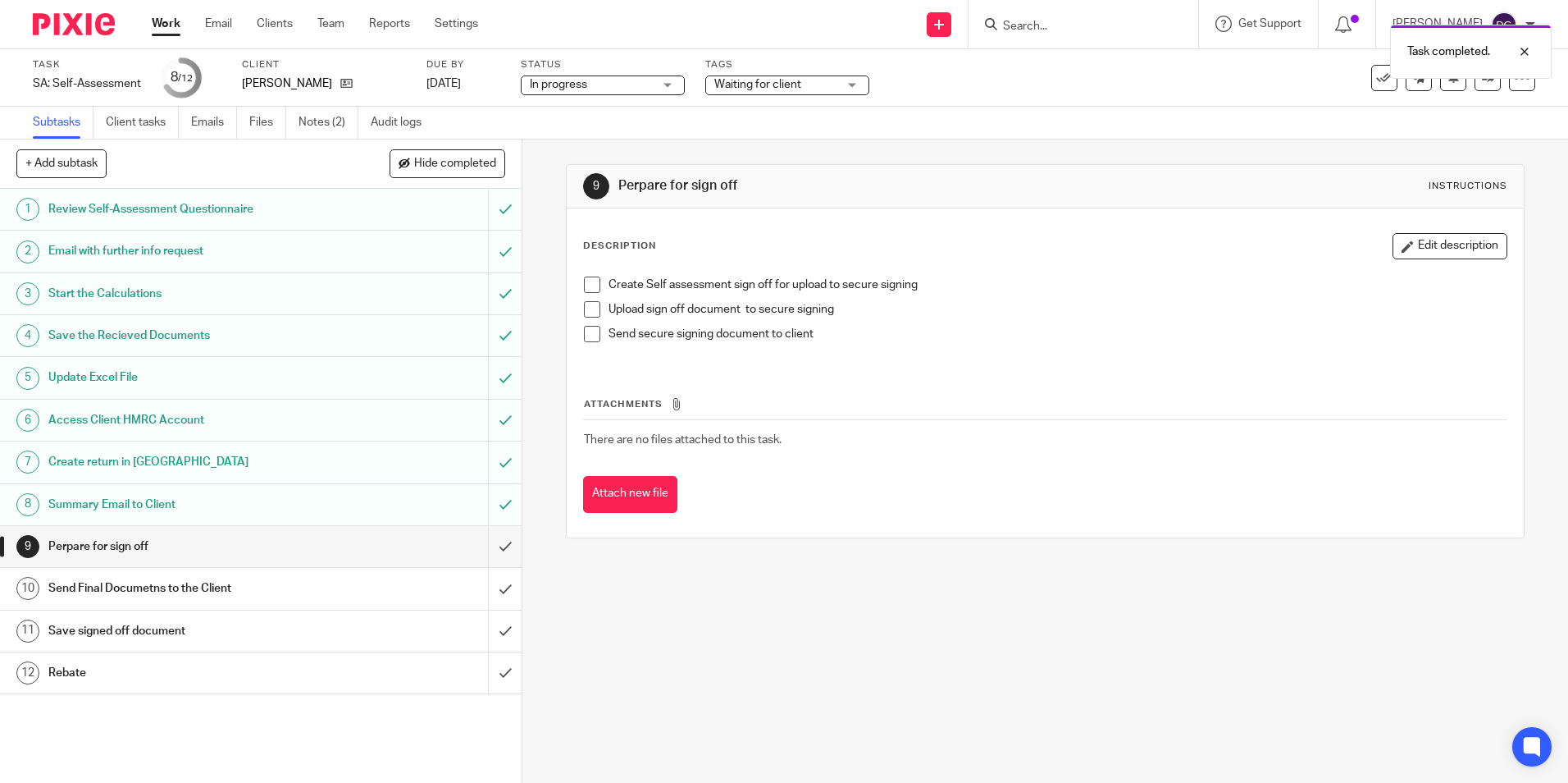
click at [483, 537] on input "submit" at bounding box center [260, 546] width 522 height 41
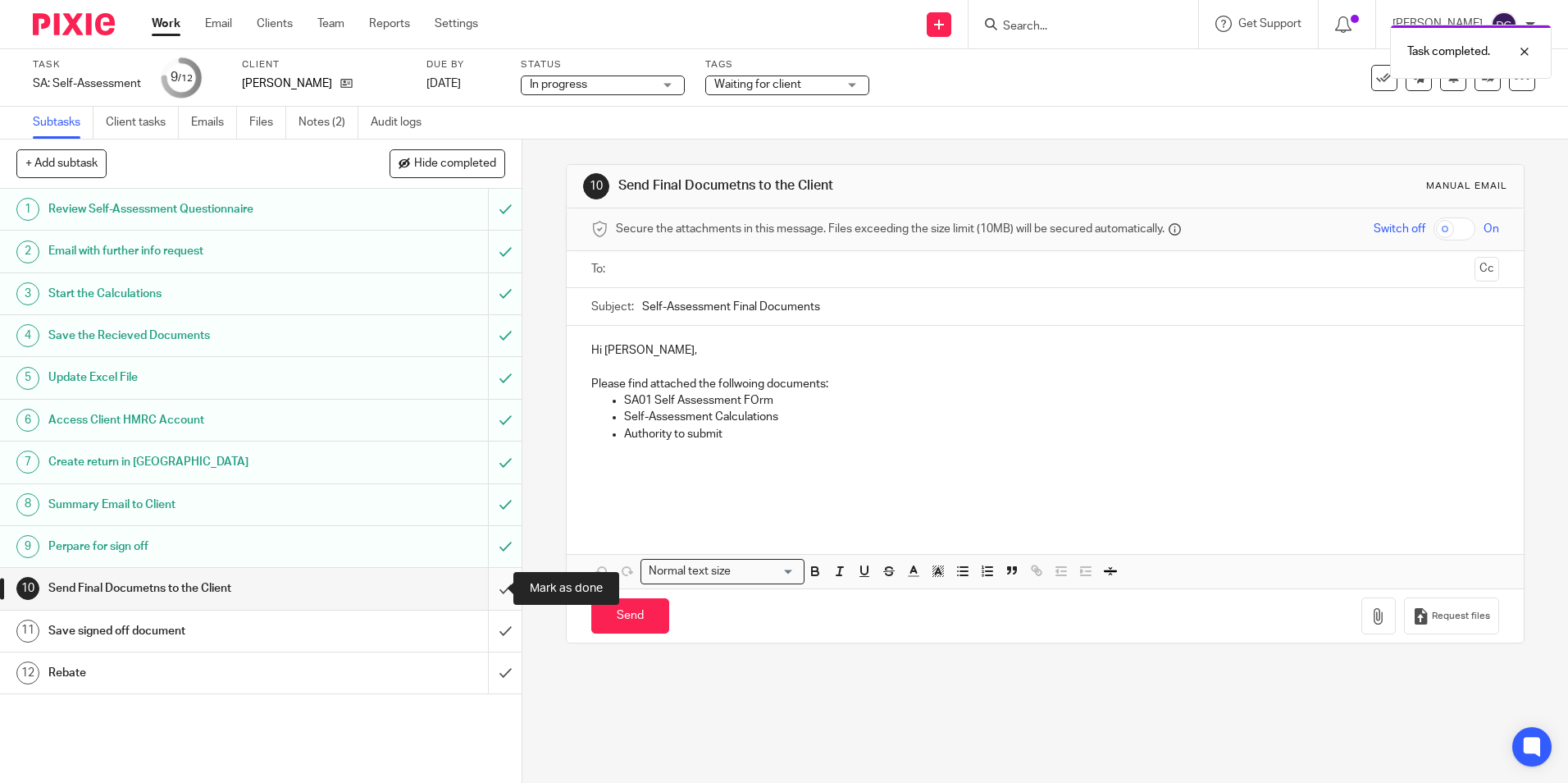
click at [478, 593] on input "submit" at bounding box center [260, 588] width 522 height 41
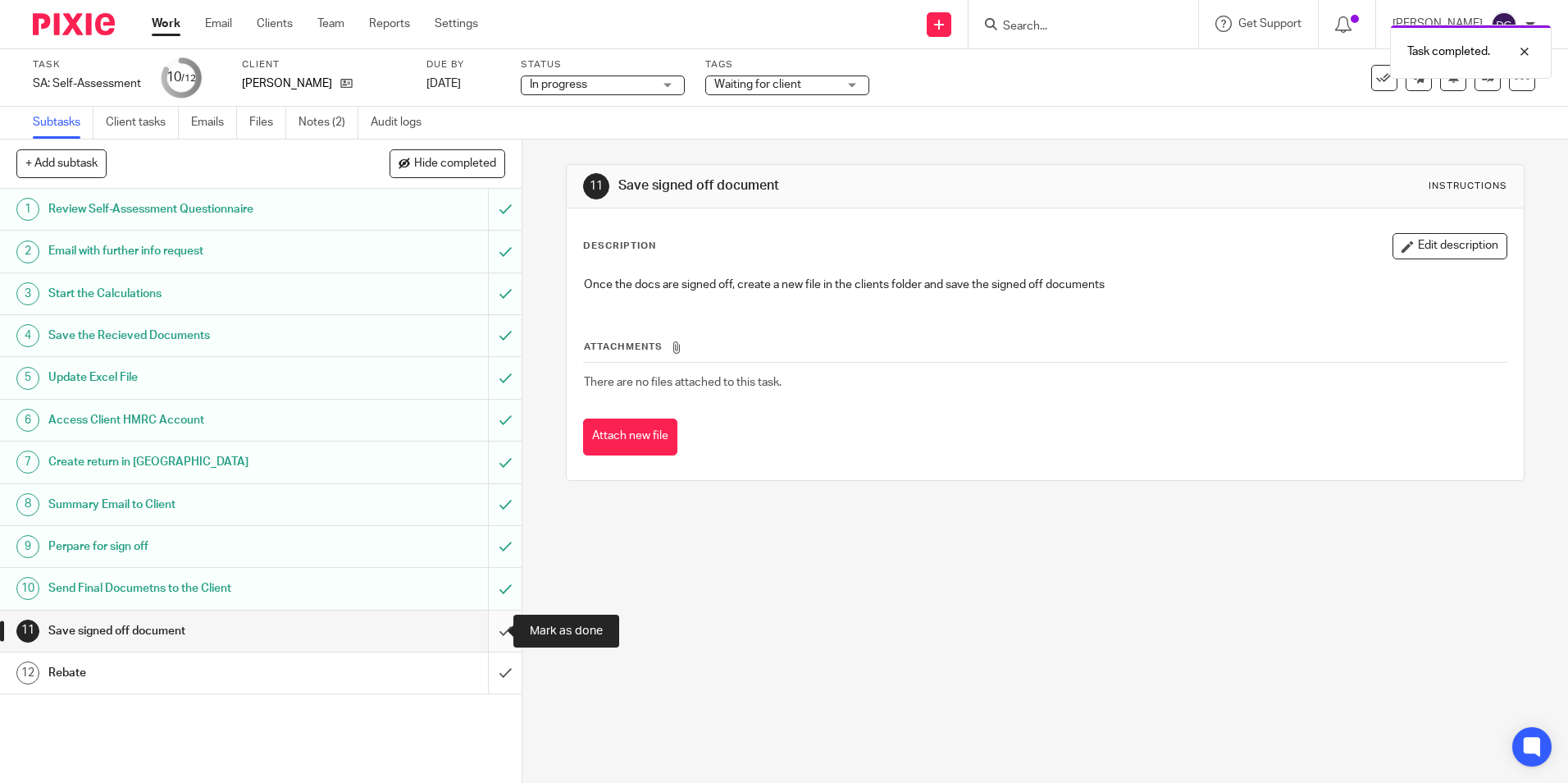
click at [497, 623] on input "submit" at bounding box center [260, 630] width 522 height 41
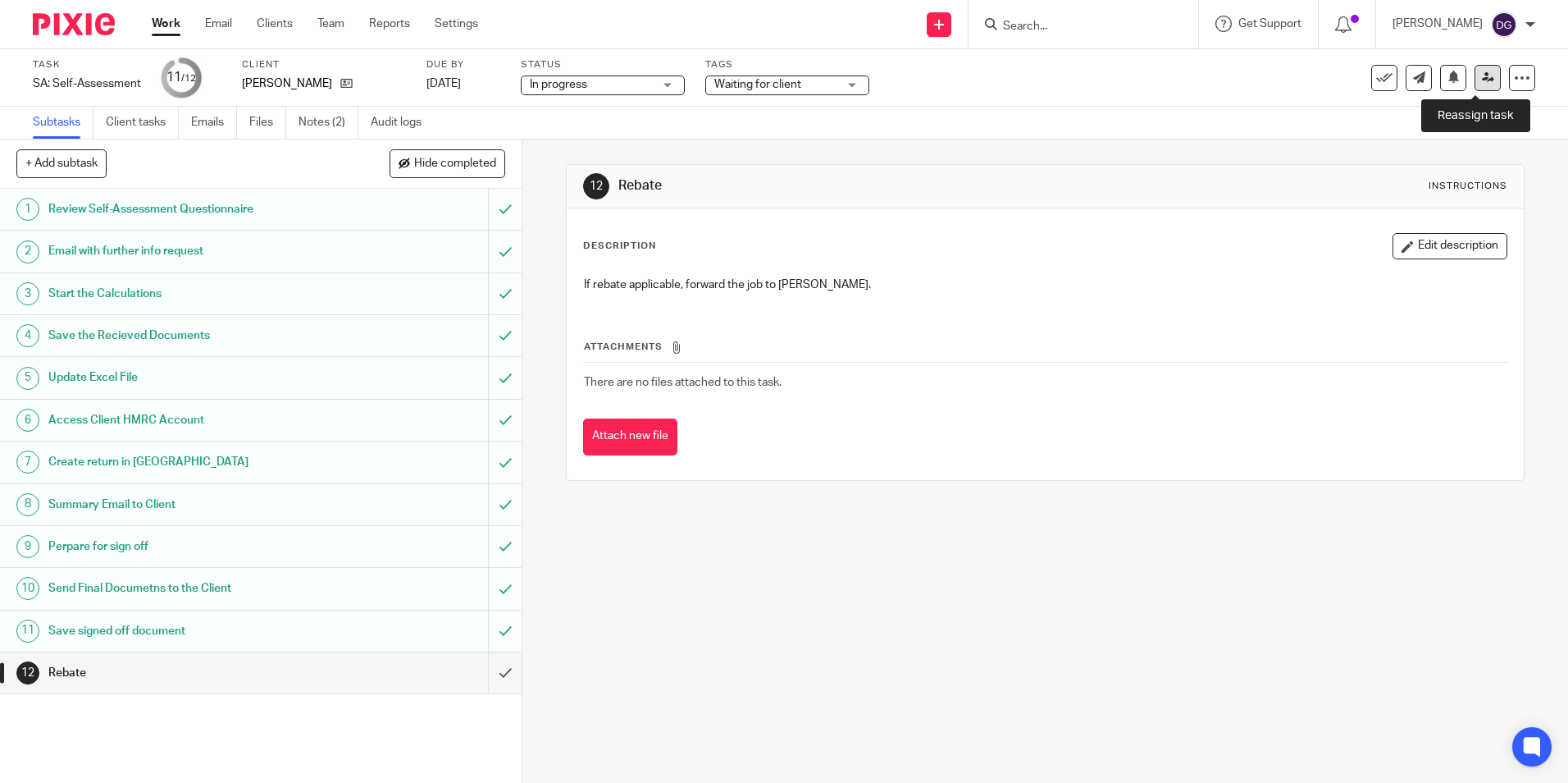
click at [1474, 78] on link at bounding box center [1487, 78] width 26 height 26
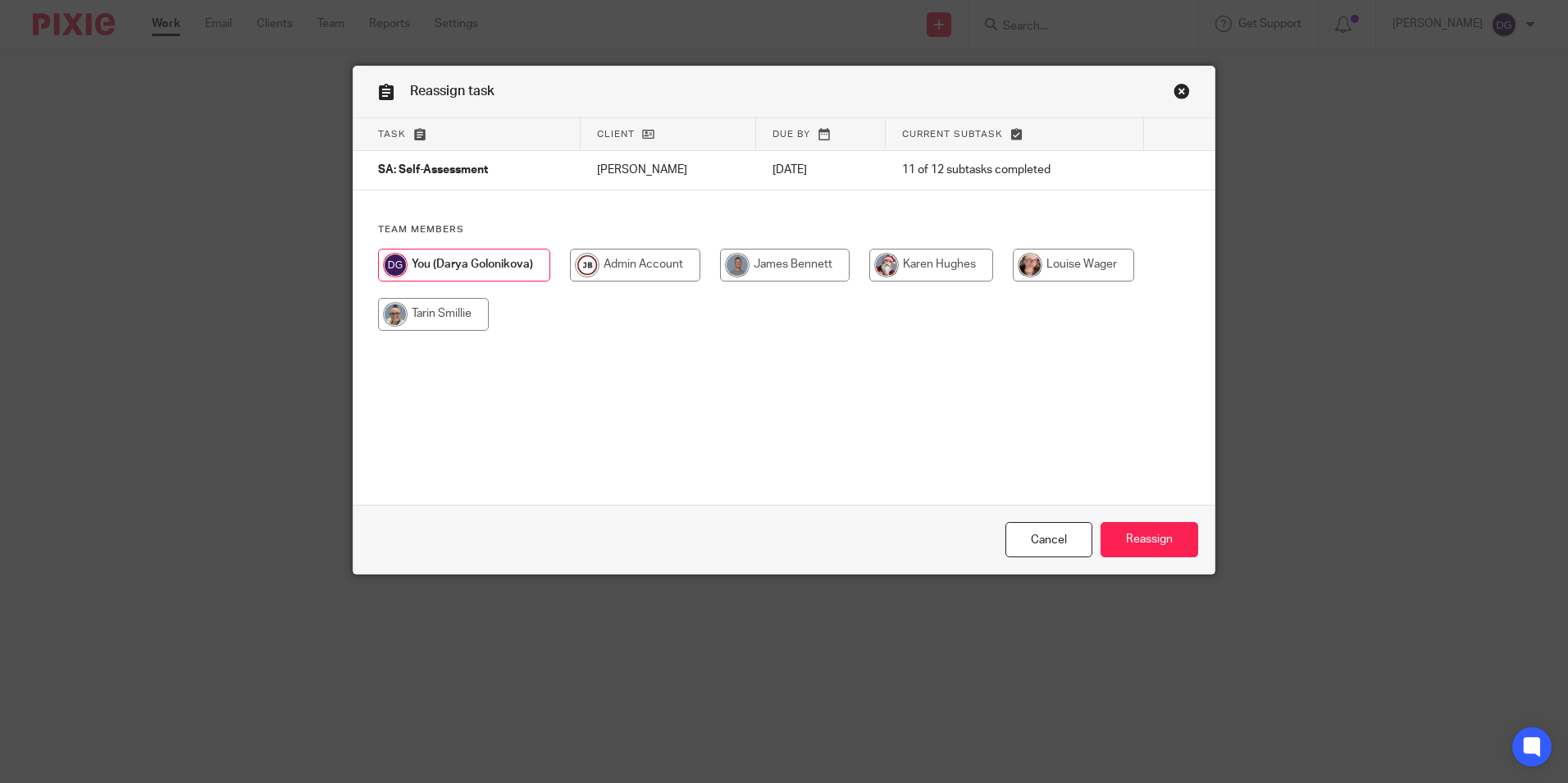
click at [783, 264] on input "radio" at bounding box center [785, 265] width 130 height 33
radio input "true"
click at [1135, 544] on input "Reassign" at bounding box center [1149, 539] width 98 height 35
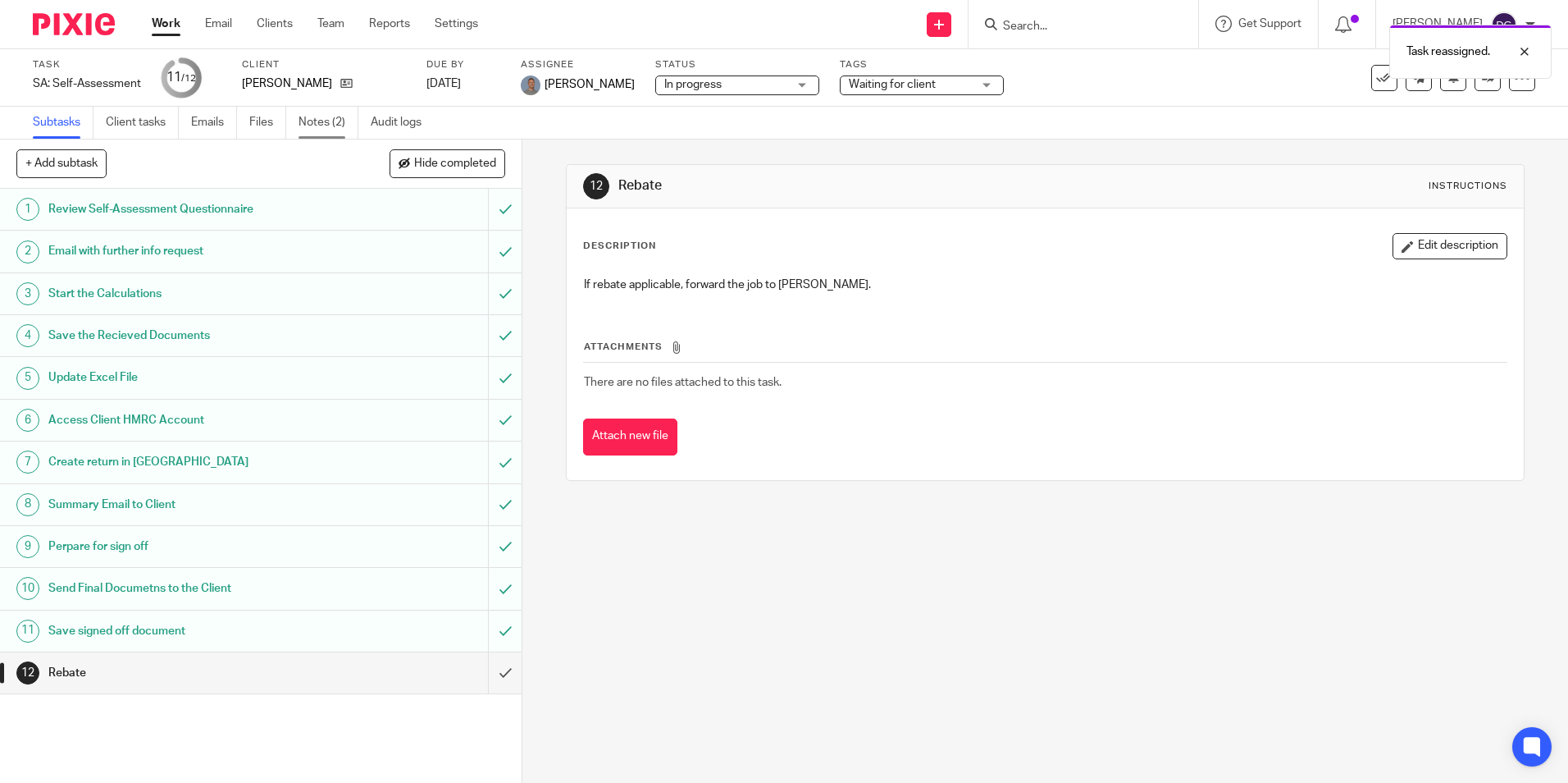
click at [337, 128] on link "Notes (2)" at bounding box center [328, 123] width 60 height 32
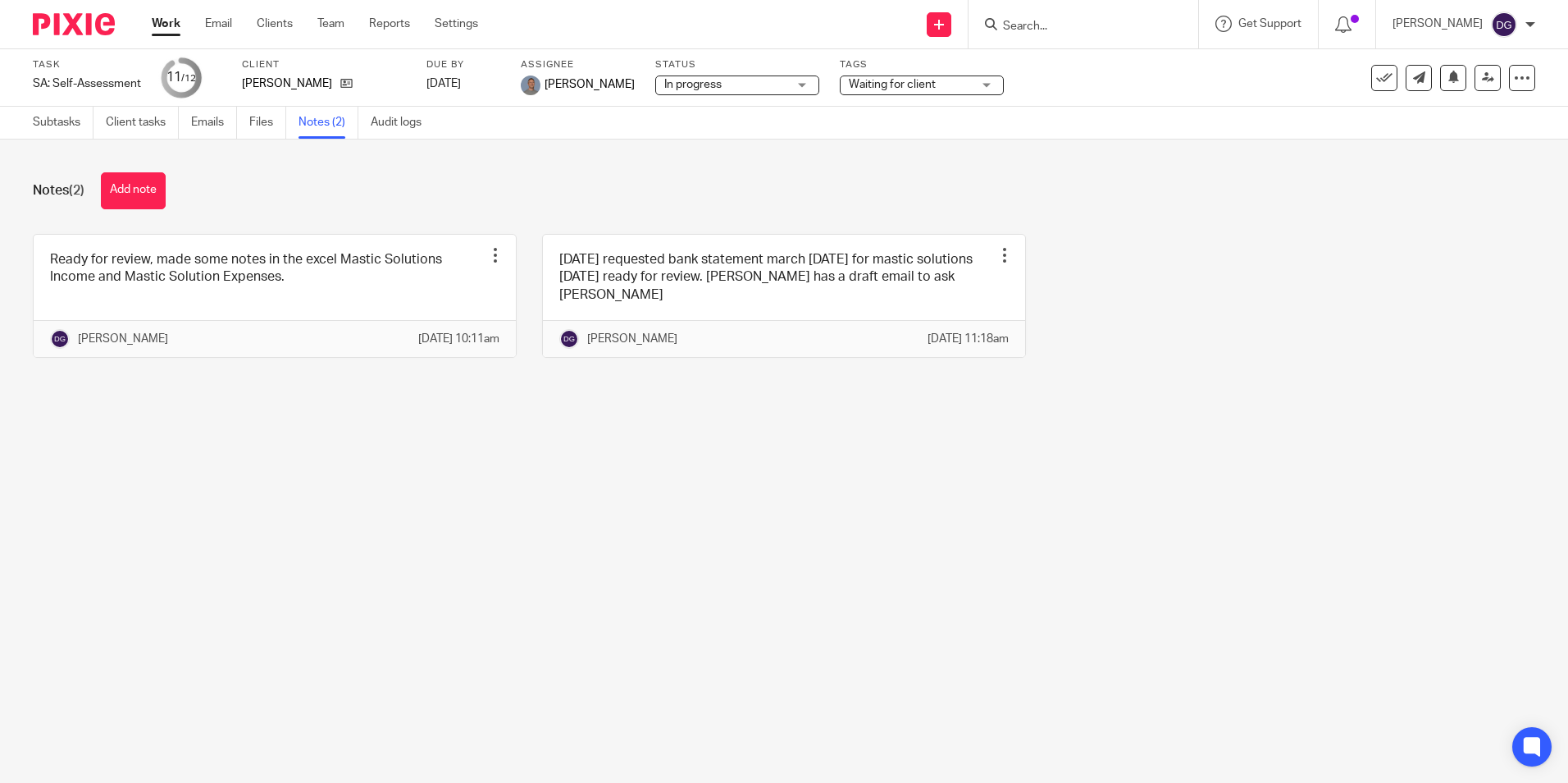
click at [589, 186] on div "Notes (2) Add note" at bounding box center [784, 190] width 1502 height 37
click at [71, 128] on link "Subtasks" at bounding box center [63, 123] width 61 height 32
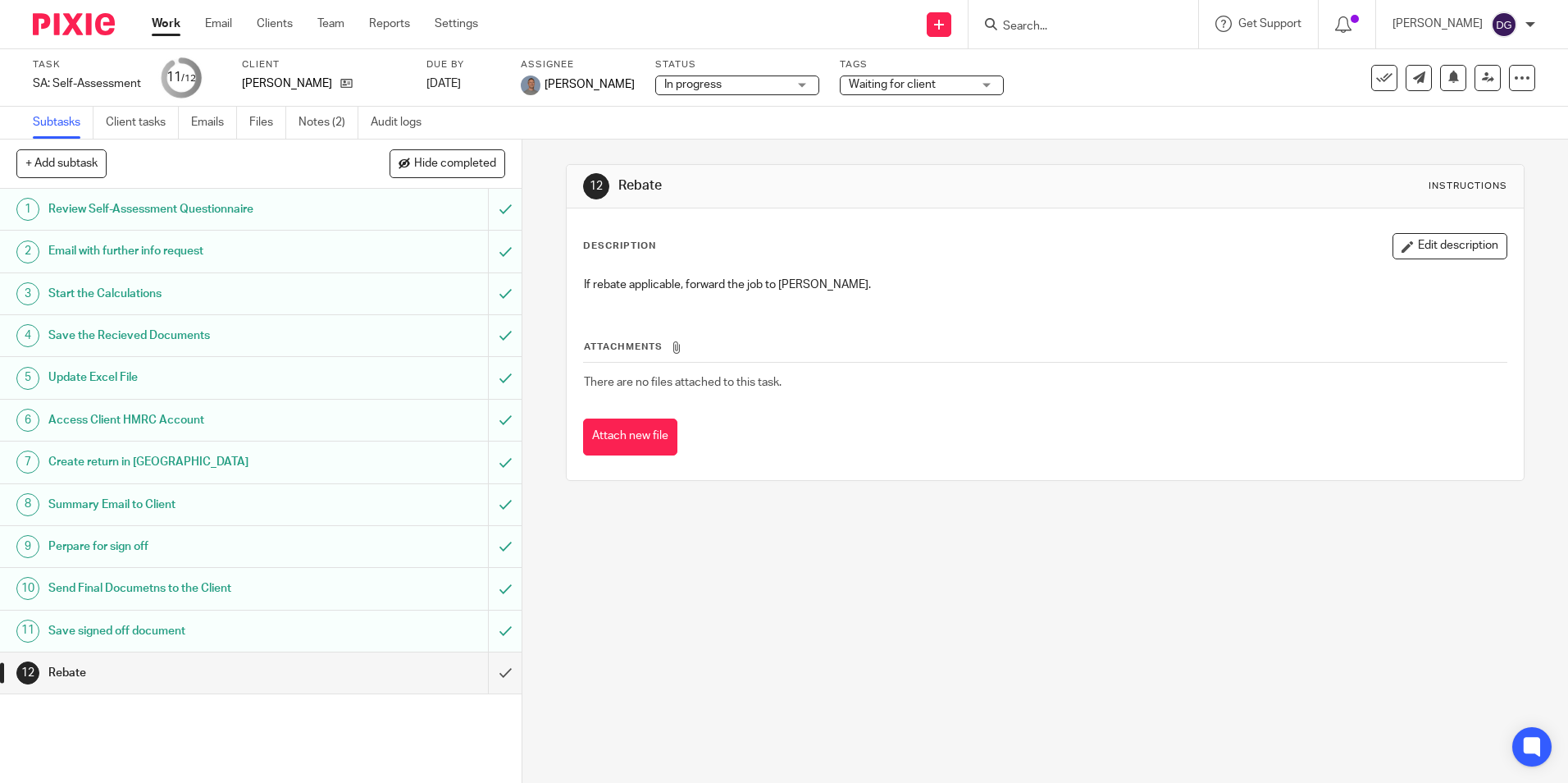
click at [174, 25] on link "Work" at bounding box center [166, 23] width 29 height 16
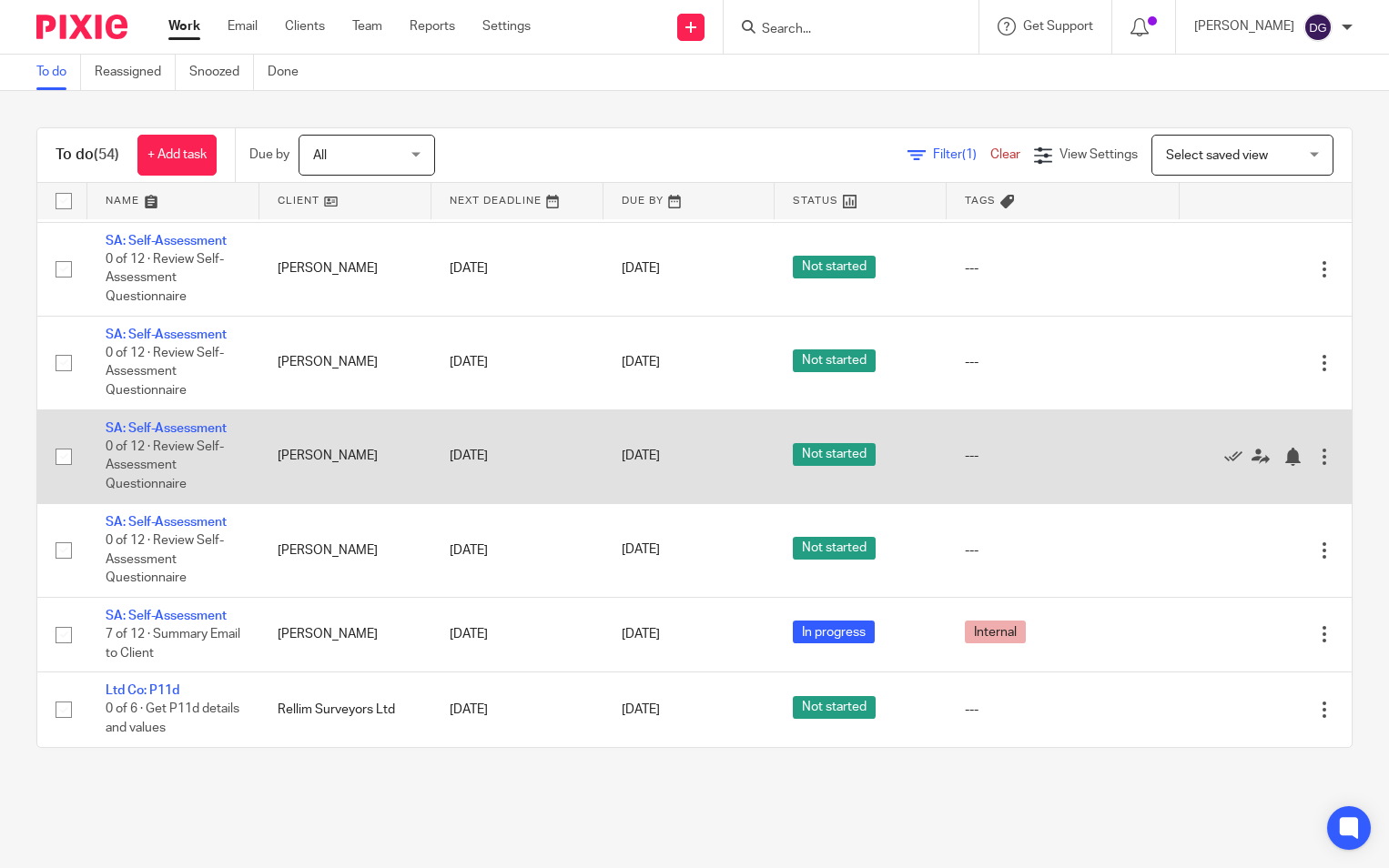
scroll to position [4466, 0]
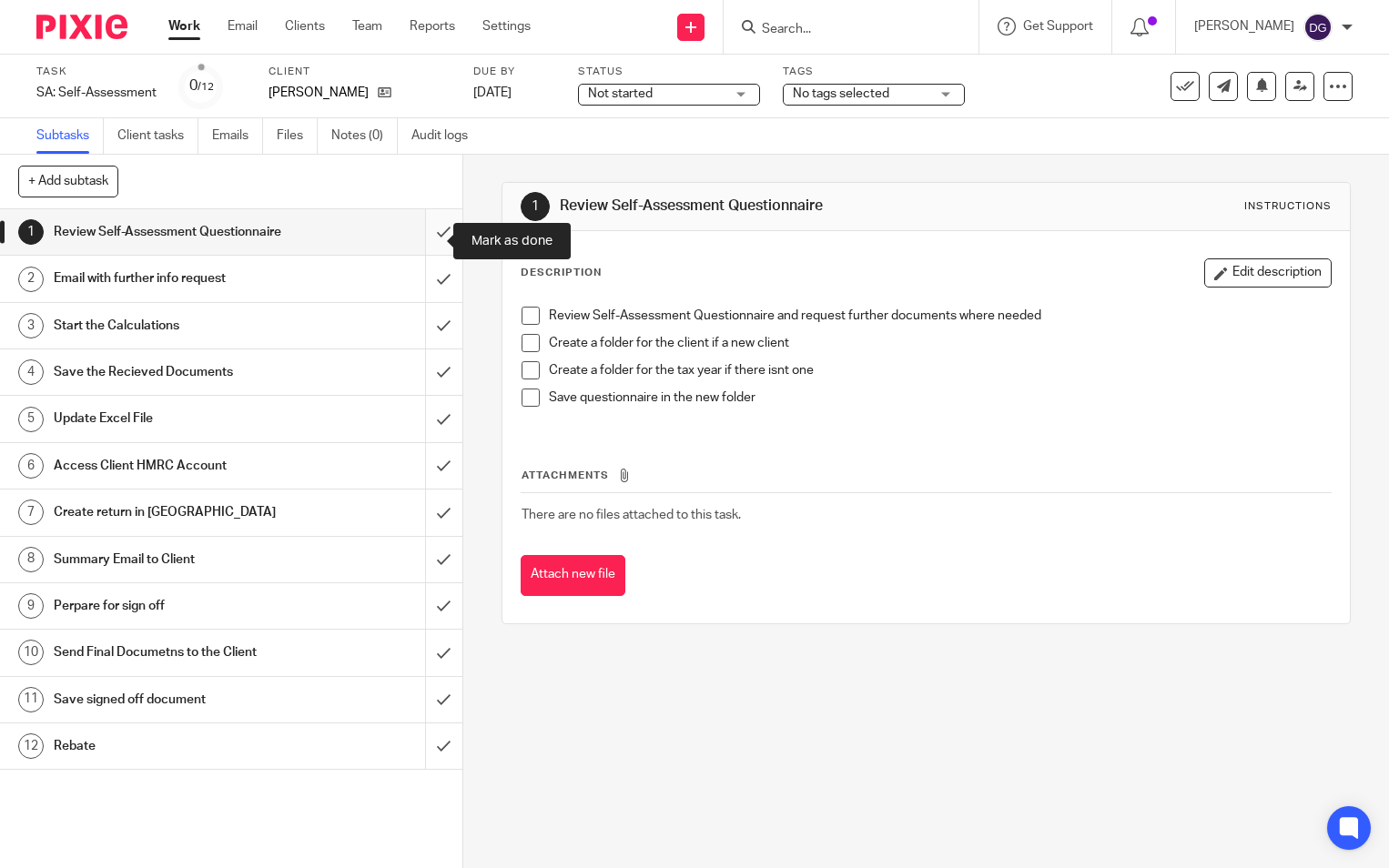
click at [425, 239] on input "submit" at bounding box center [231, 232] width 463 height 46
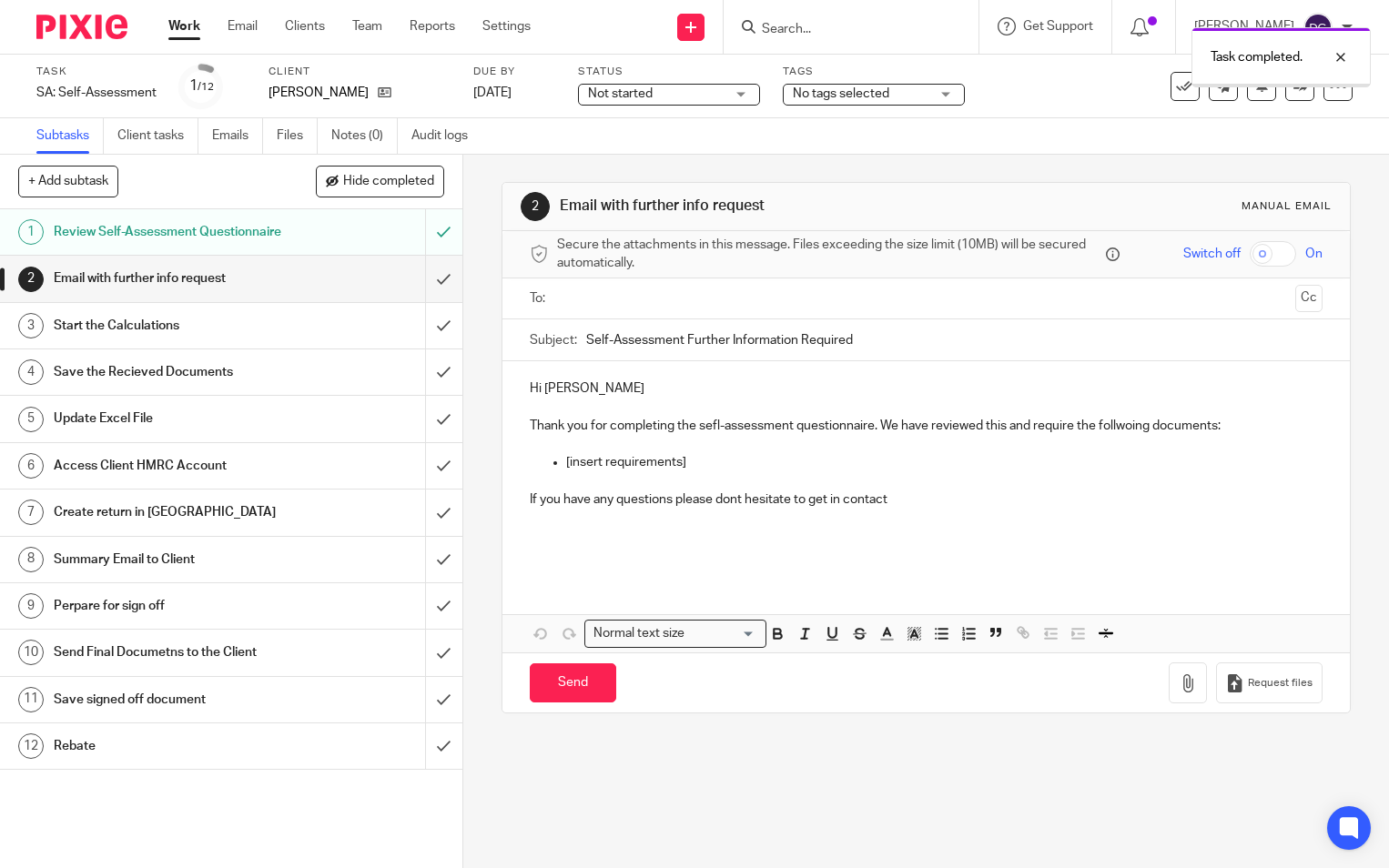
click at [422, 295] on input "submit" at bounding box center [231, 278] width 463 height 46
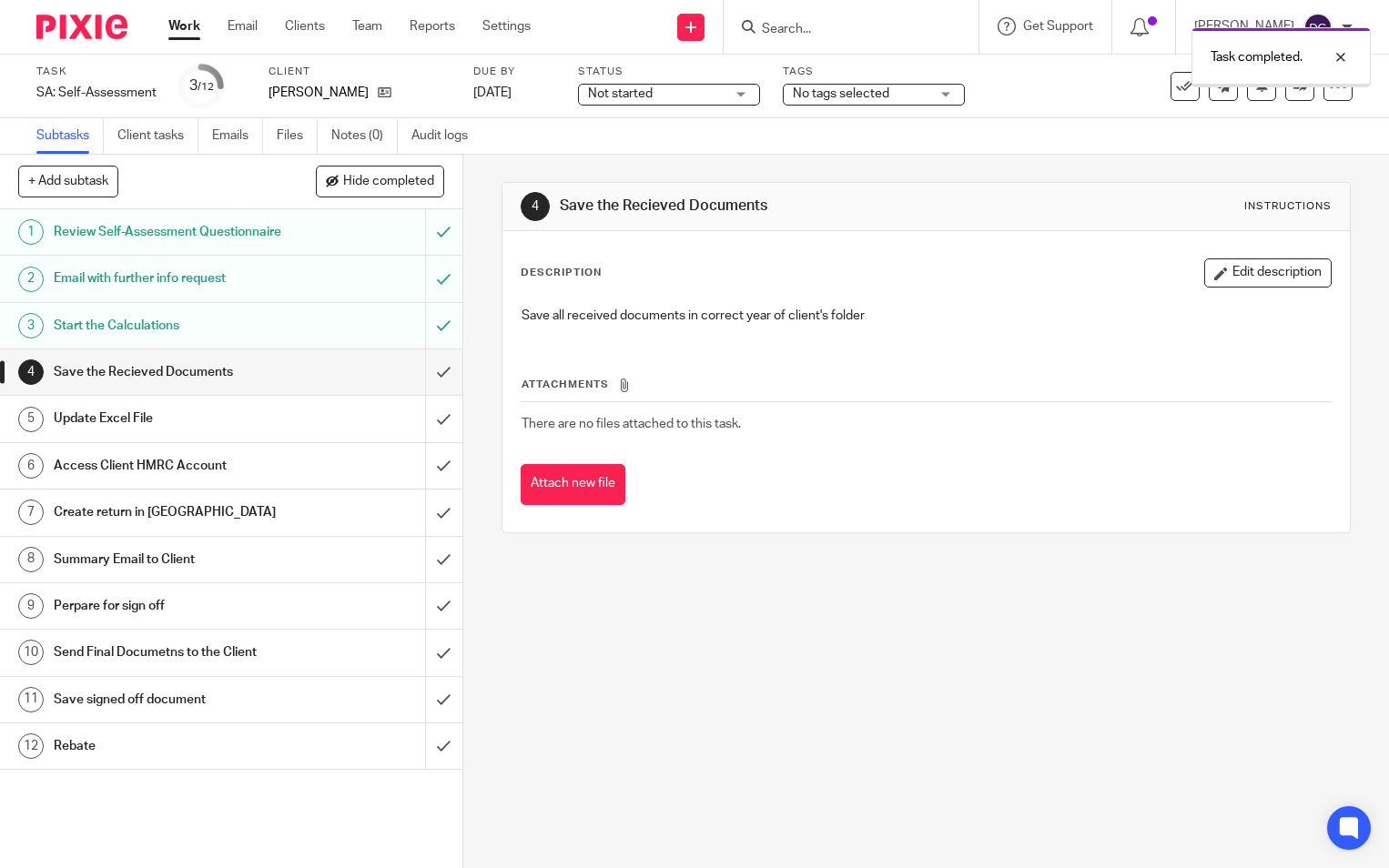
click at [424, 384] on input "submit" at bounding box center [231, 372] width 463 height 46
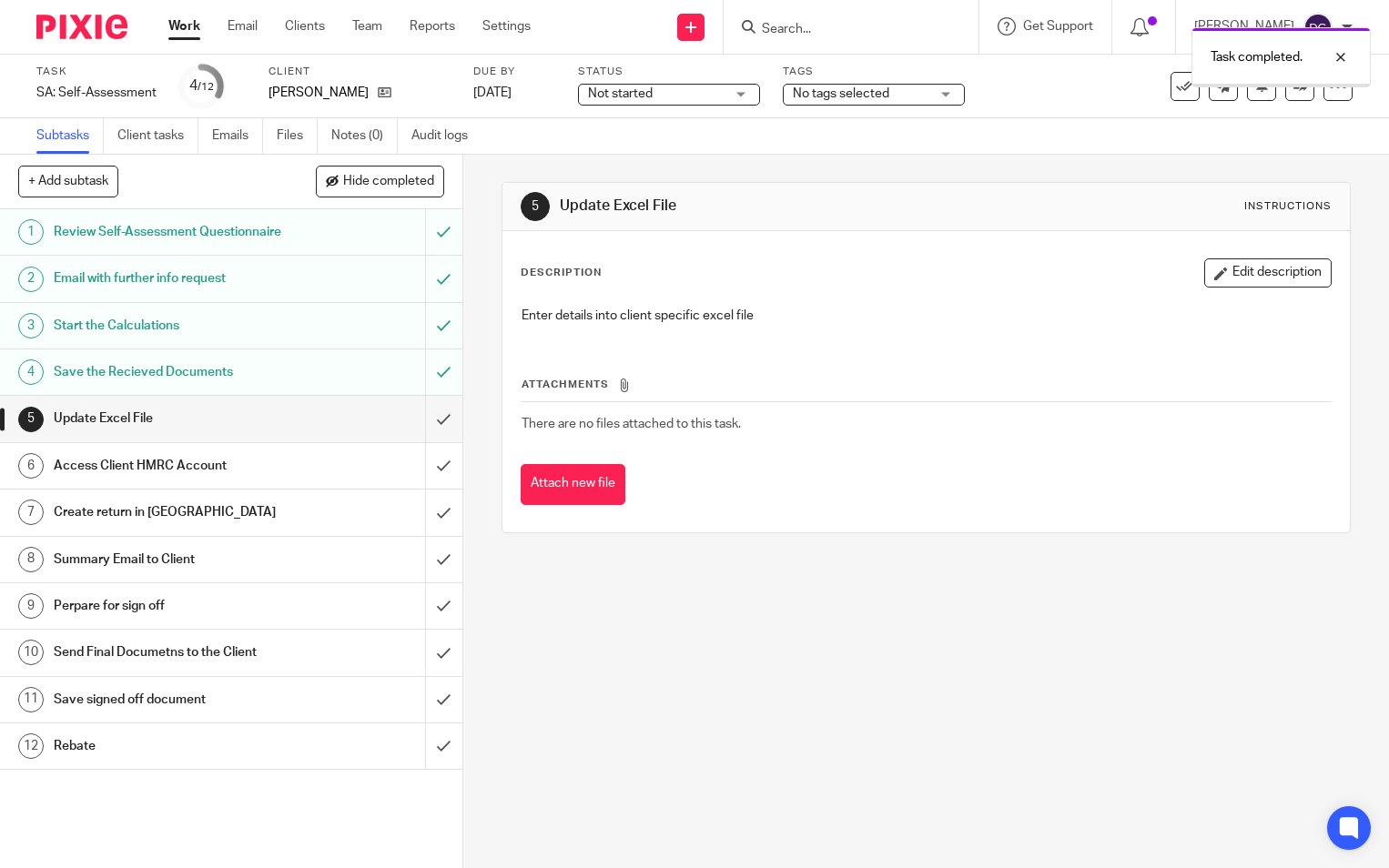
click at [422, 433] on input "submit" at bounding box center [231, 418] width 463 height 46
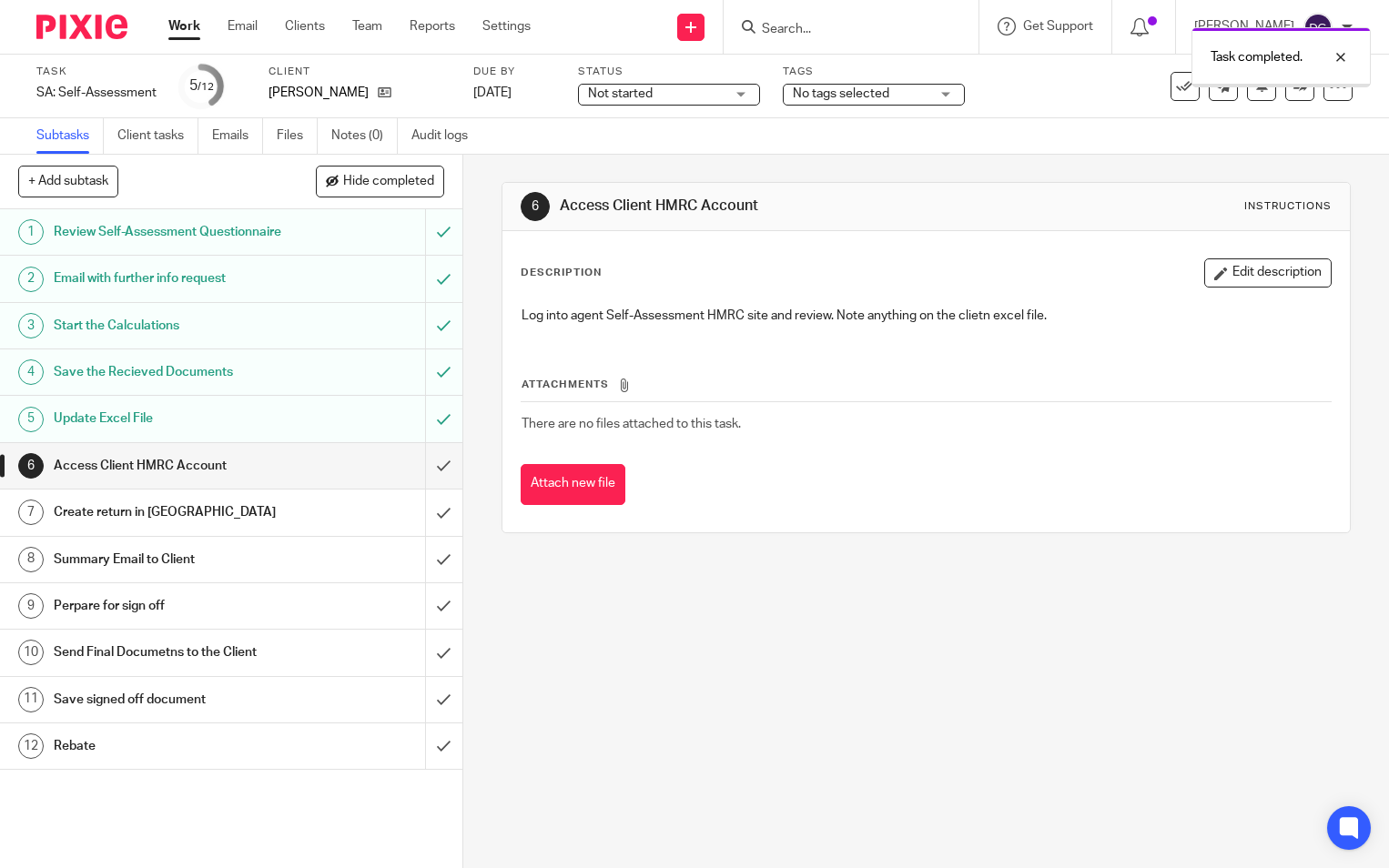
click at [422, 478] on input "submit" at bounding box center [231, 465] width 463 height 46
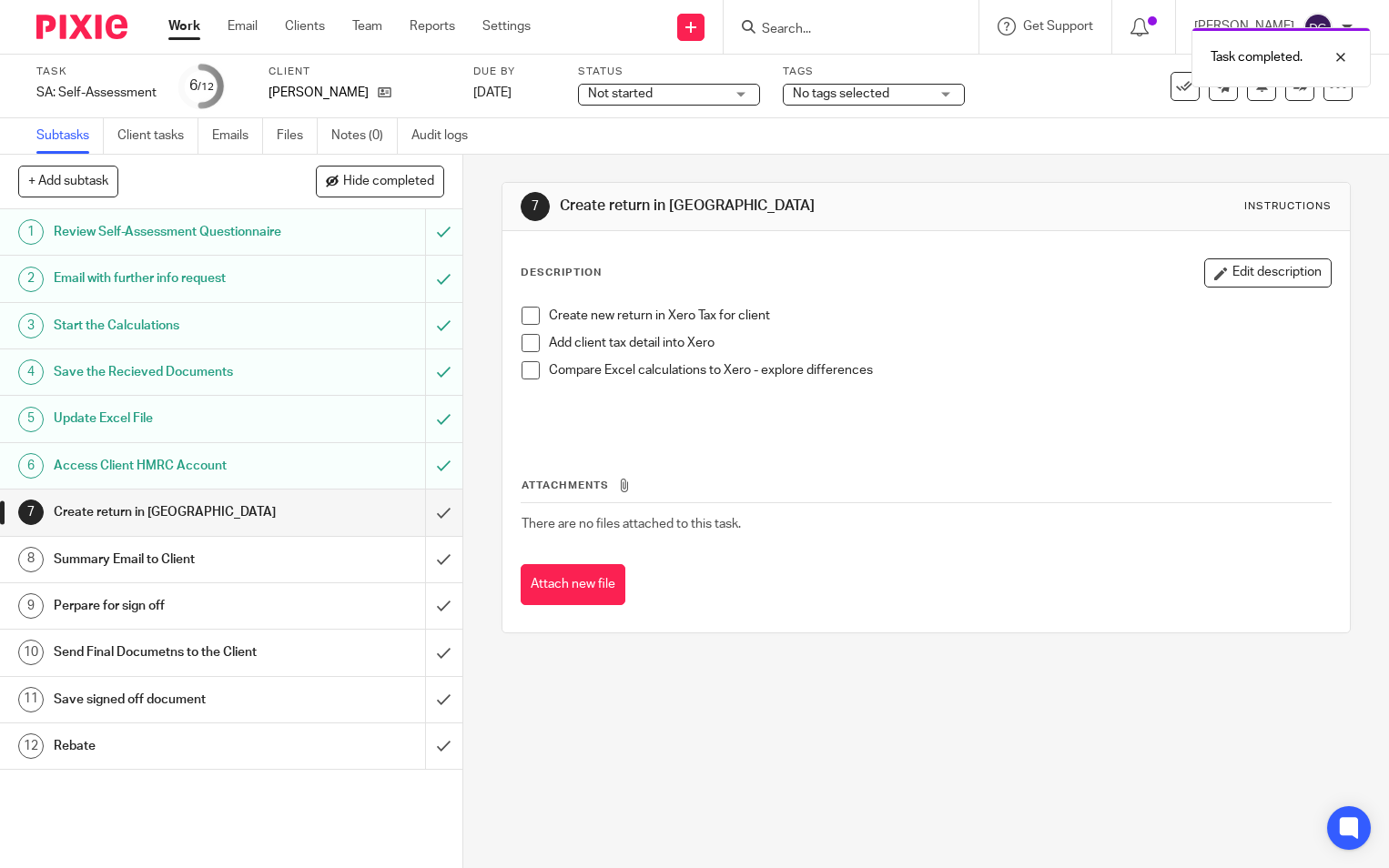
click at [865, 89] on span "No tags selected" at bounding box center [840, 93] width 96 height 13
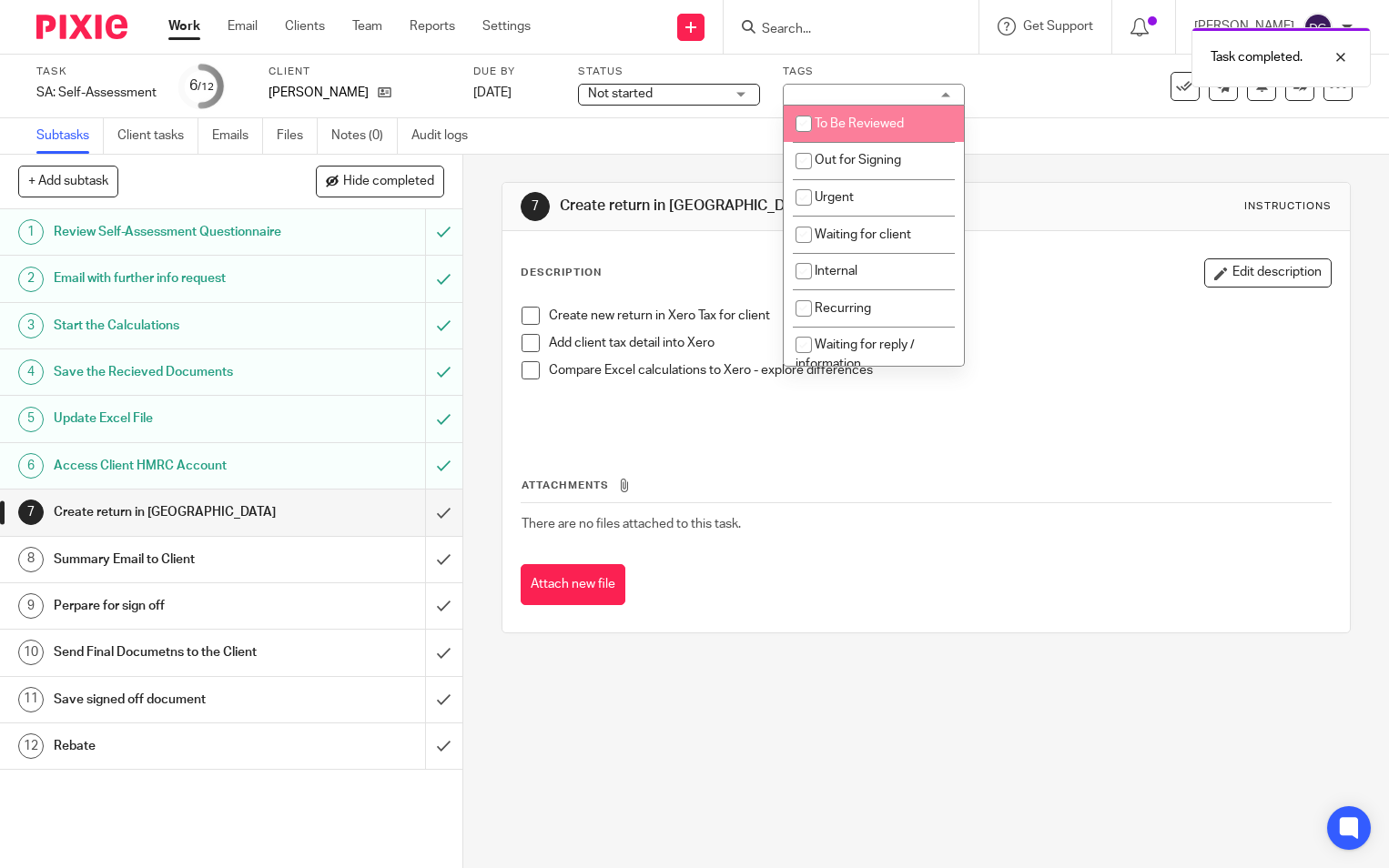
click at [668, 94] on span "Not started" at bounding box center [656, 94] width 136 height 19
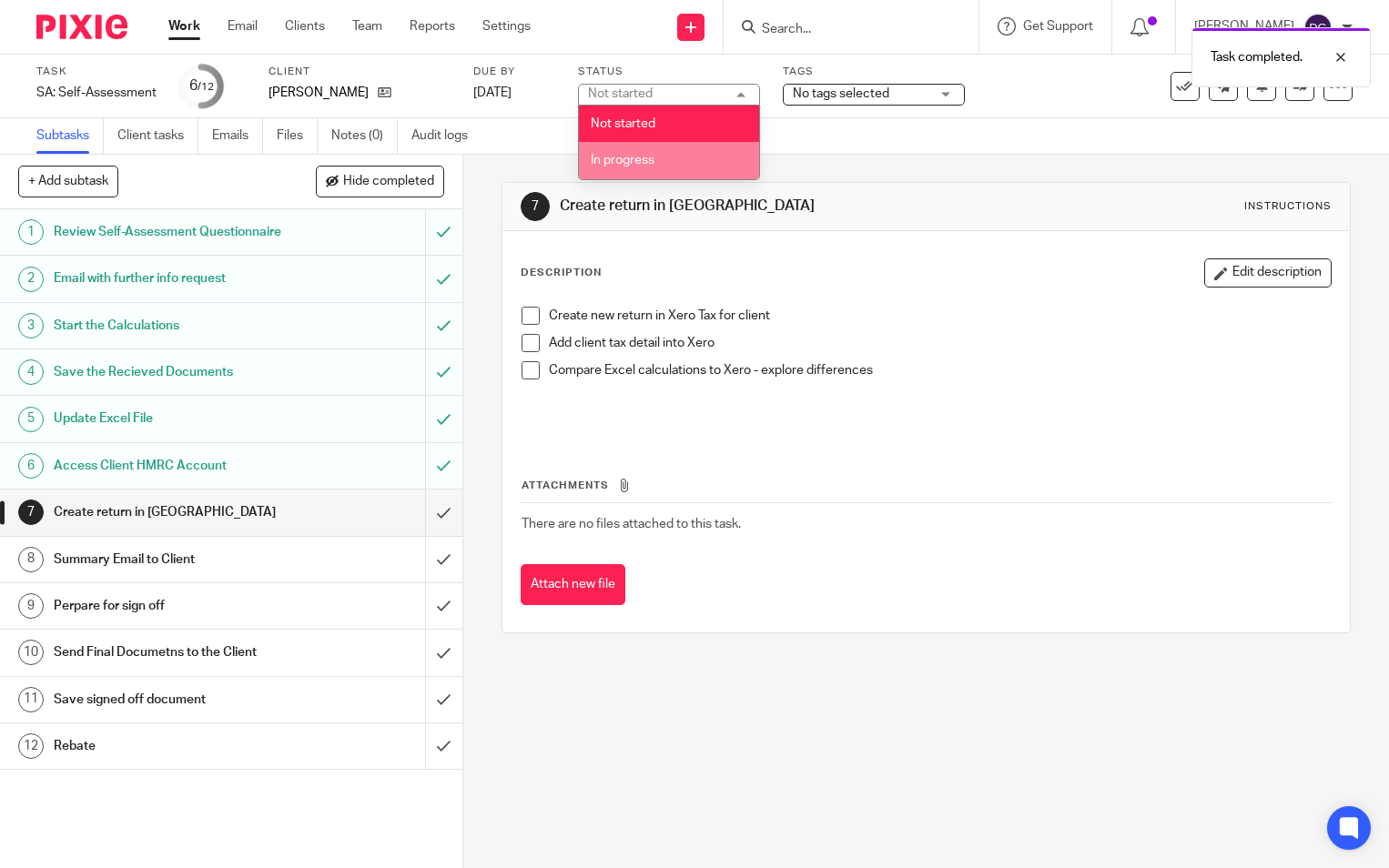
click at [671, 168] on li "In progress" at bounding box center [668, 161] width 180 height 37
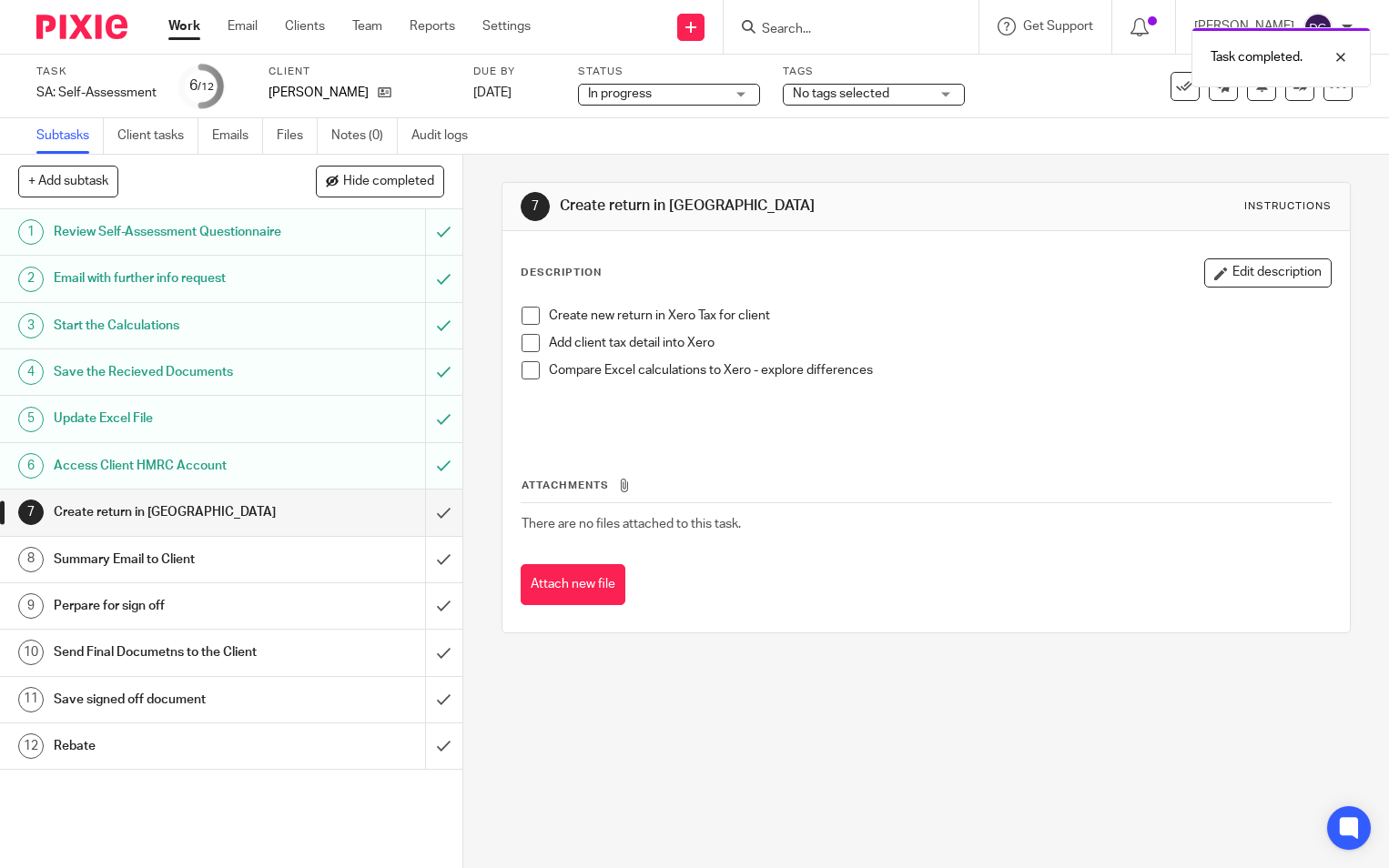
drag, startPoint x: 873, startPoint y: 89, endPoint x: 885, endPoint y: 99, distance: 15.6
click at [874, 88] on span "No tags selected" at bounding box center [840, 93] width 96 height 13
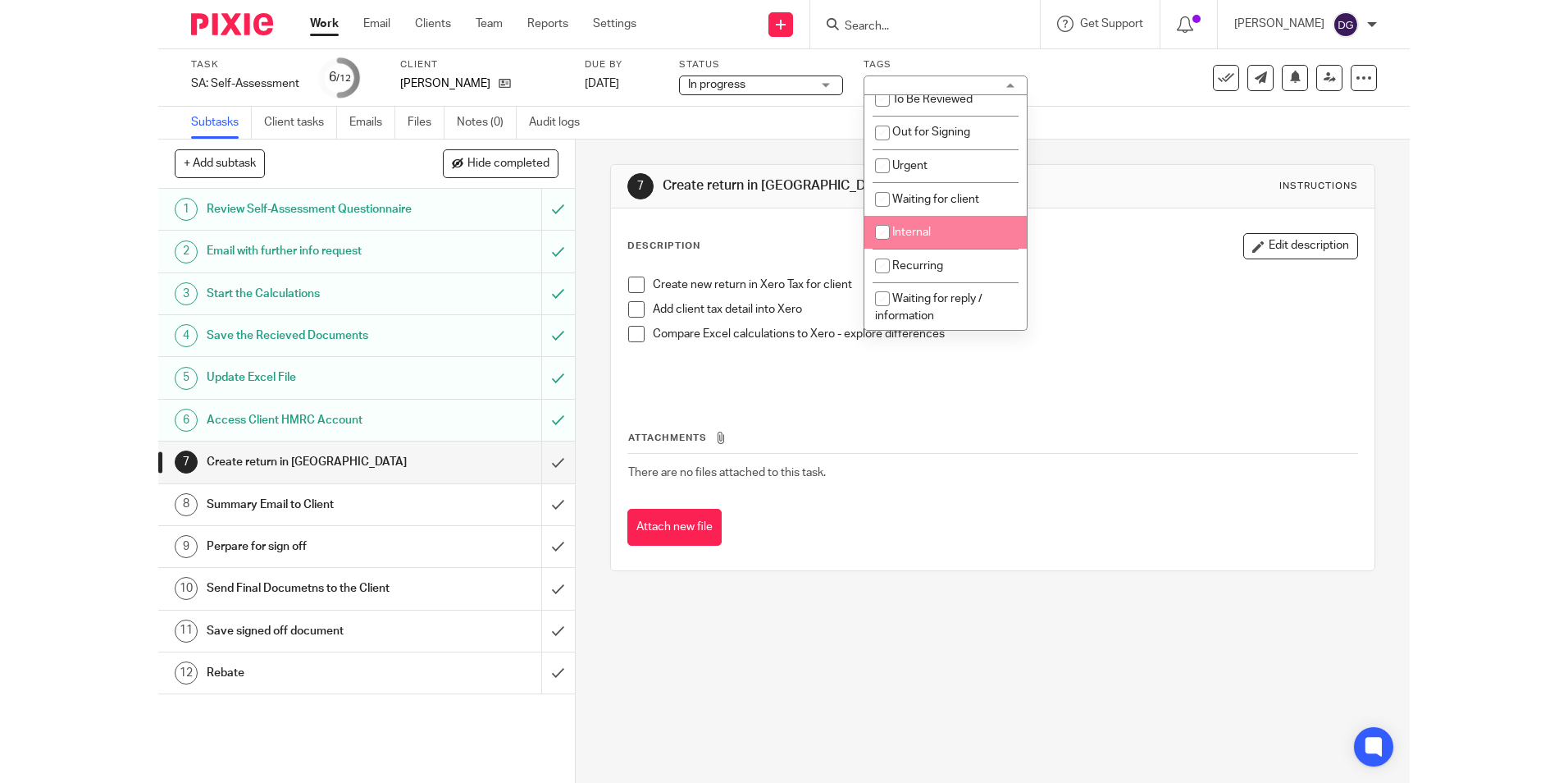
scroll to position [15, 0]
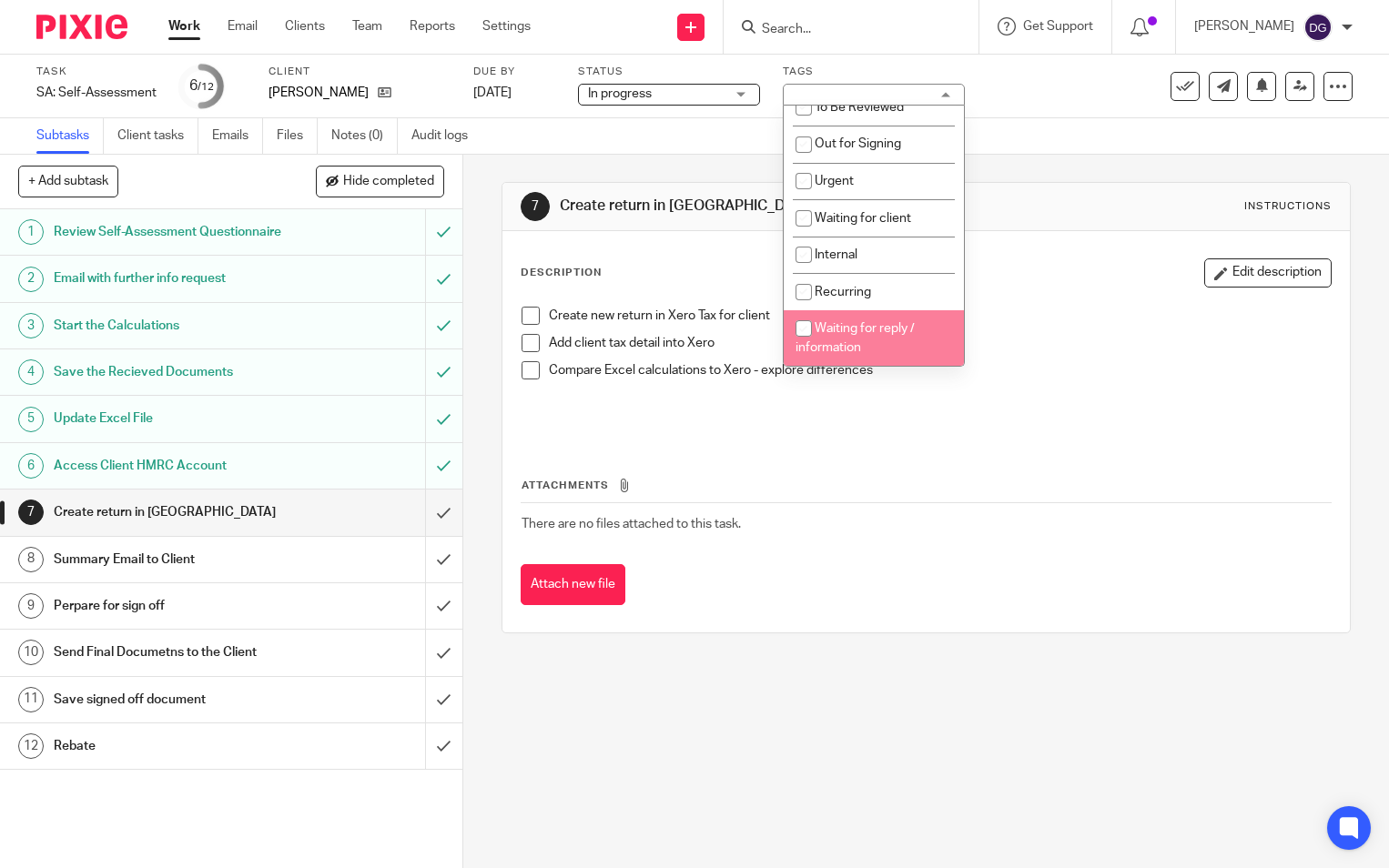
click at [837, 335] on li "Waiting for reply / information" at bounding box center [873, 337] width 180 height 55
checkbox input "true"
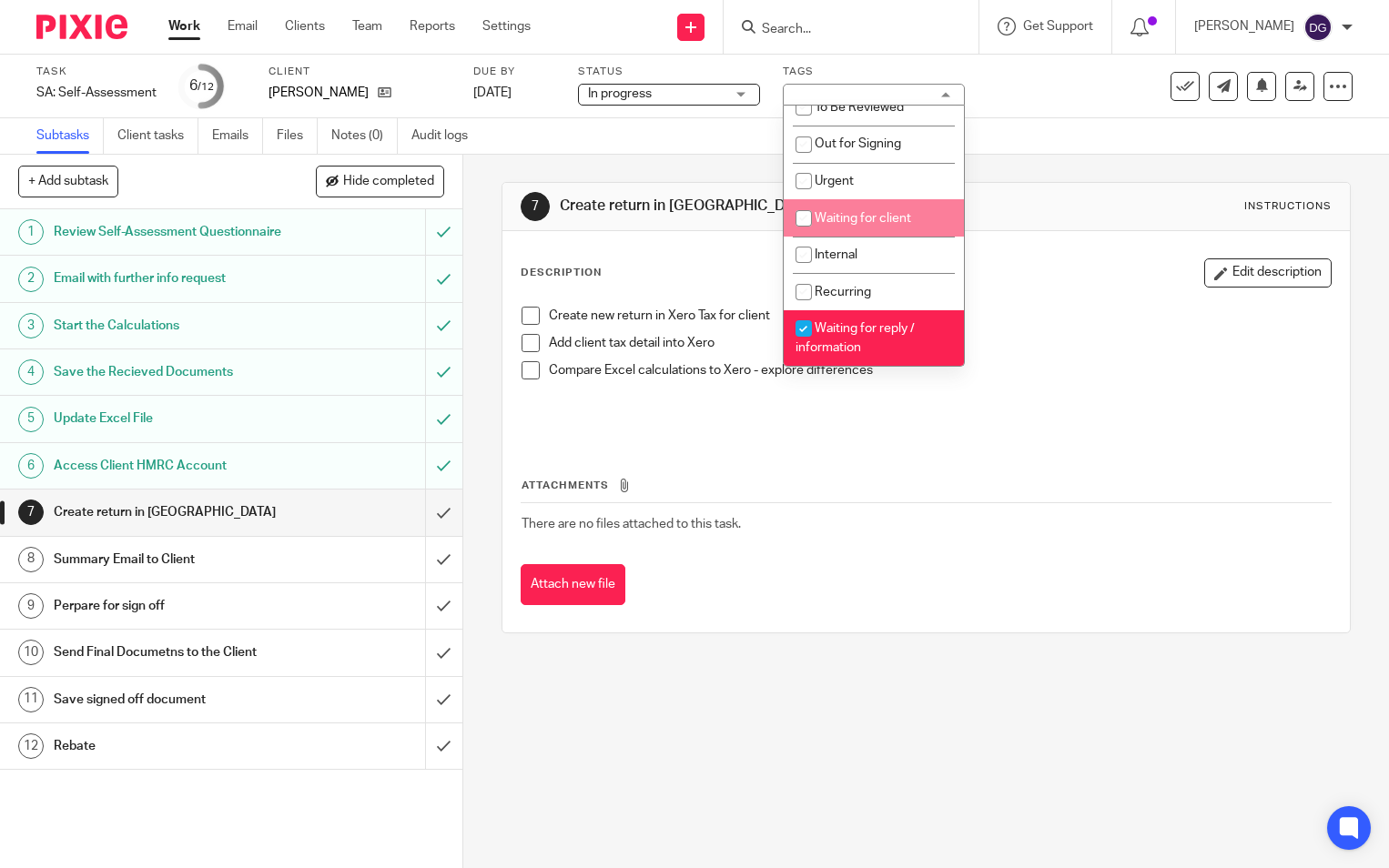
click at [1173, 205] on div "7 Create return in Xero Instructions" at bounding box center [925, 206] width 810 height 29
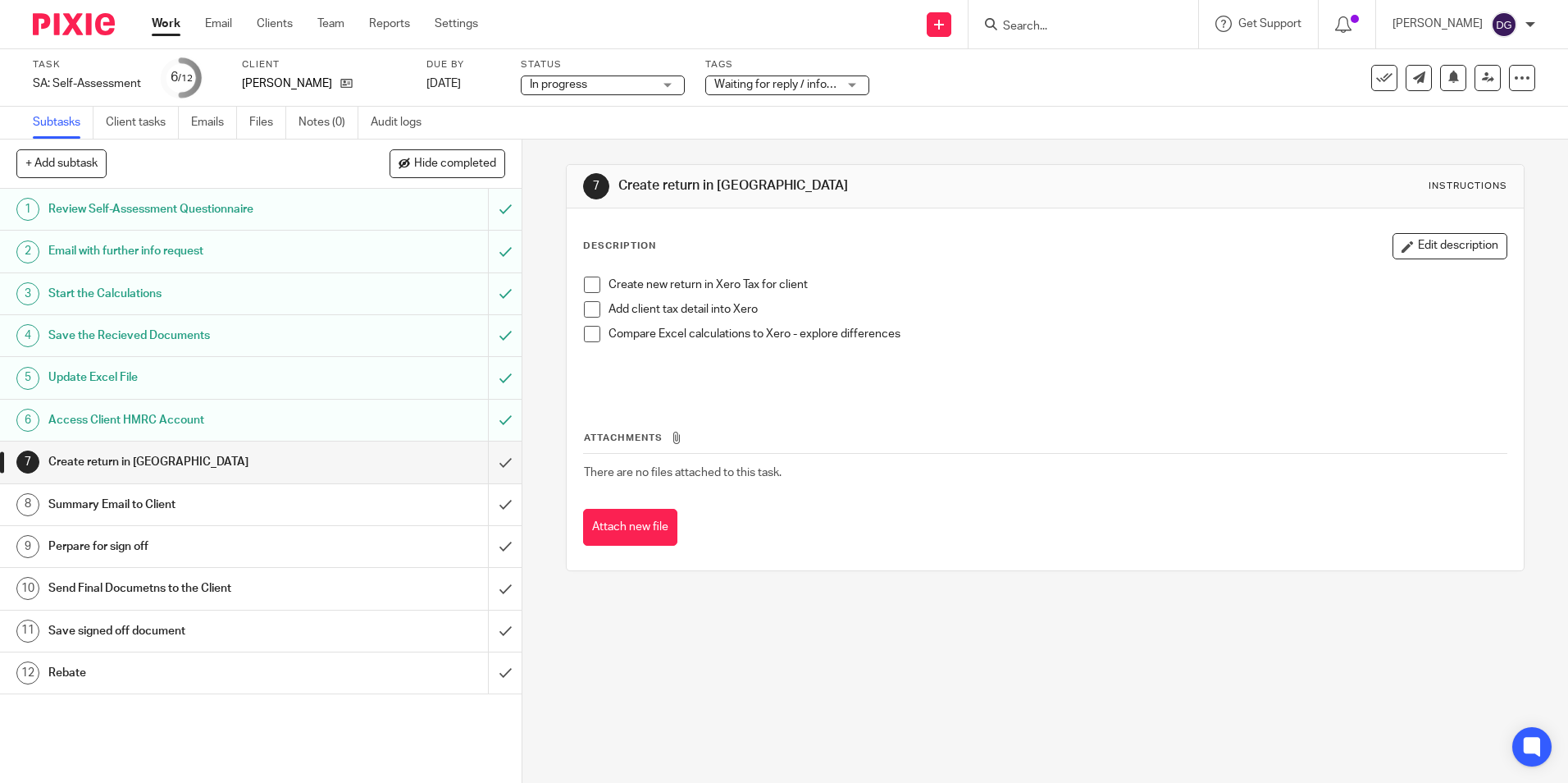
click at [165, 21] on link "Work" at bounding box center [166, 23] width 29 height 16
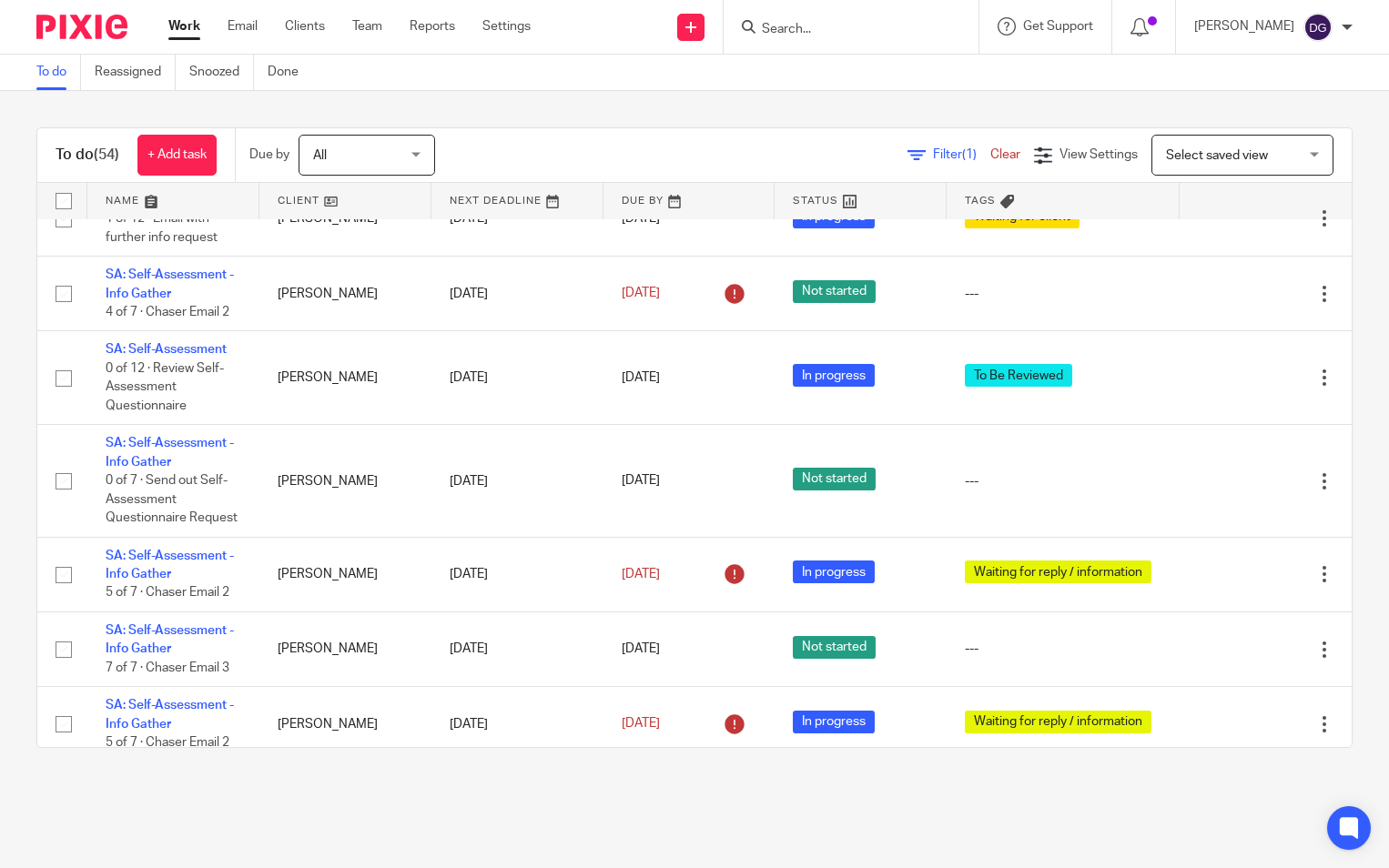
scroll to position [4363, 0]
